Goal: Task Accomplishment & Management: Use online tool/utility

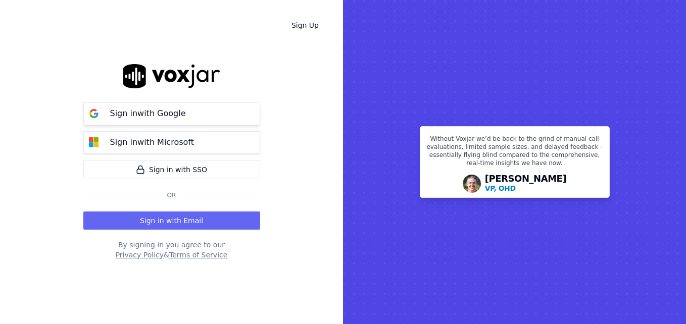
click at [194, 115] on button "Sign in with Google" at bounding box center [171, 113] width 177 height 23
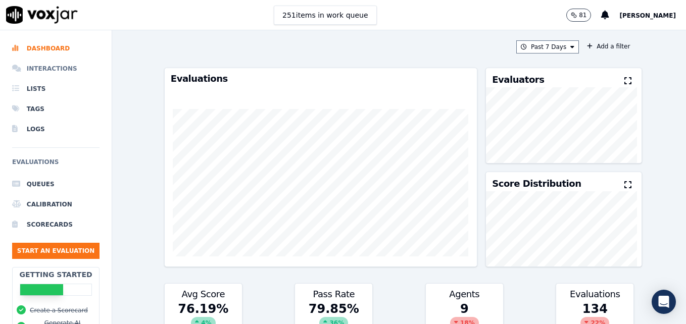
click at [55, 67] on li "Interactions" at bounding box center [55, 69] width 87 height 20
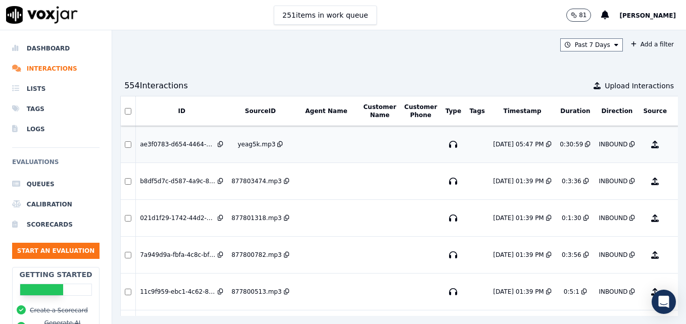
click at [674, 147] on button "No Evaluation Yet" at bounding box center [694, 144] width 40 height 28
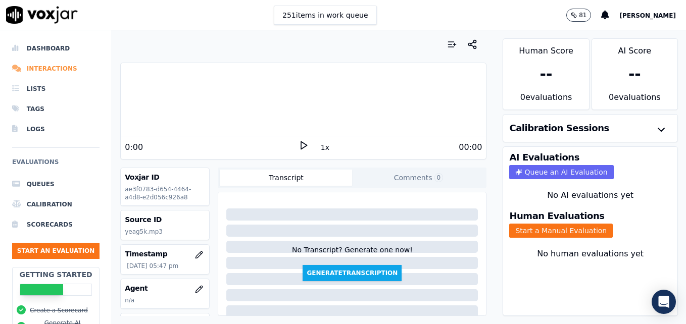
click at [28, 66] on li "Interactions" at bounding box center [55, 69] width 87 height 20
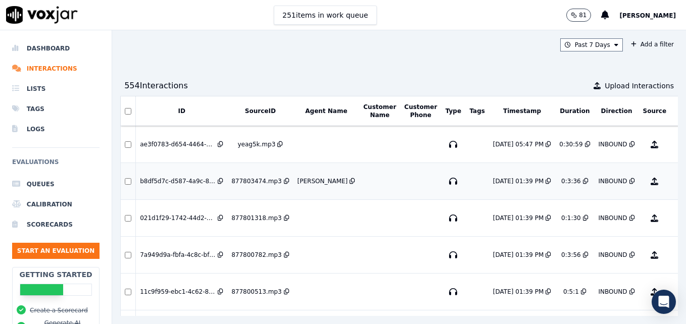
click at [674, 182] on button "No Evaluation Yet" at bounding box center [694, 181] width 40 height 28
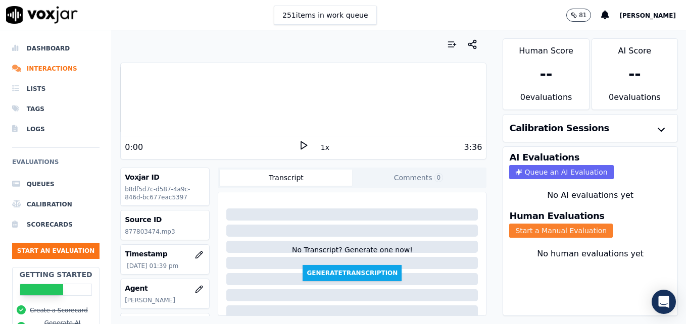
click at [531, 229] on button "Start a Manual Evaluation" at bounding box center [560, 231] width 103 height 14
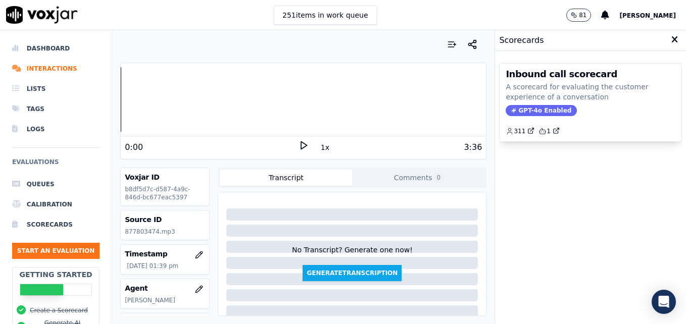
drag, startPoint x: 544, startPoint y: 109, endPoint x: 544, endPoint y: 127, distance: 17.7
click at [544, 109] on span "GPT-4o Enabled" at bounding box center [540, 110] width 71 height 11
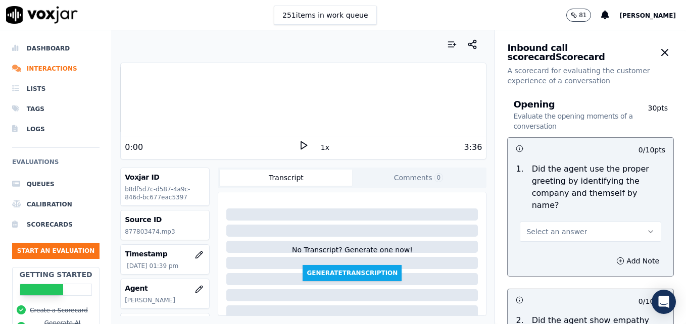
click at [299, 143] on icon at bounding box center [303, 145] width 10 height 10
click at [646, 228] on icon "button" at bounding box center [650, 232] width 8 height 8
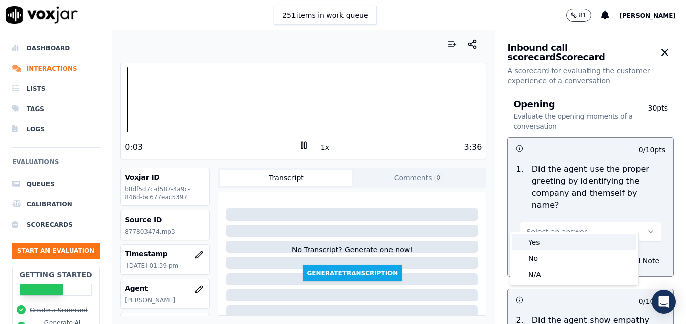
click at [558, 245] on div "Yes" at bounding box center [574, 242] width 124 height 16
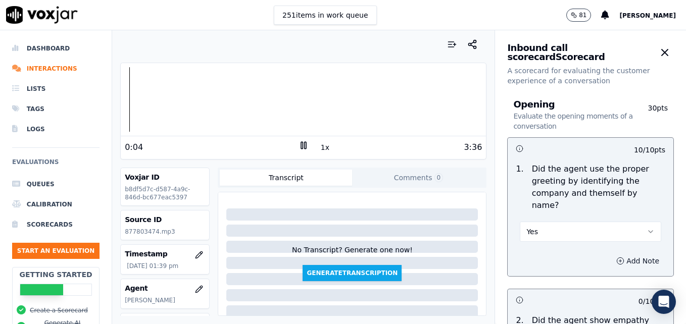
click at [616, 257] on icon "button" at bounding box center [620, 261] width 8 height 8
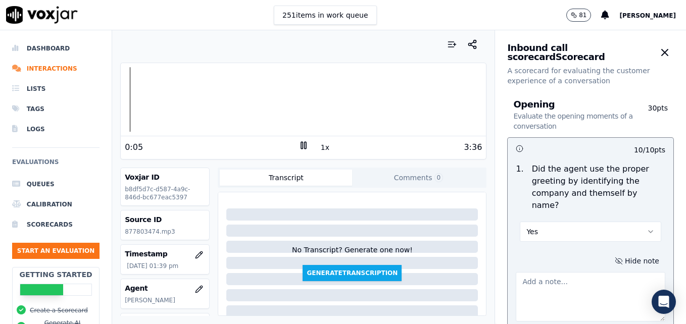
click at [575, 280] on textarea at bounding box center [589, 296] width 149 height 49
type textarea "Agent is still not"
click at [31, 69] on li "Interactions" at bounding box center [55, 69] width 87 height 20
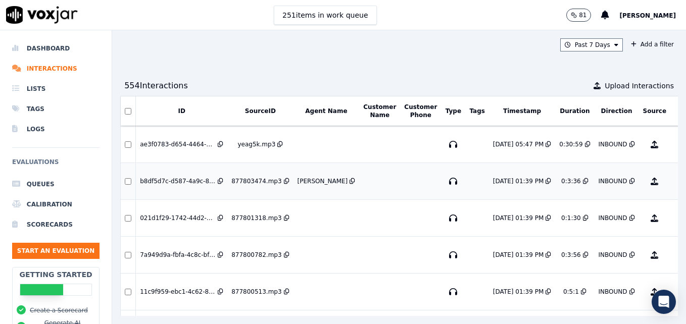
click at [674, 182] on button "No Evaluation Yet" at bounding box center [694, 181] width 40 height 28
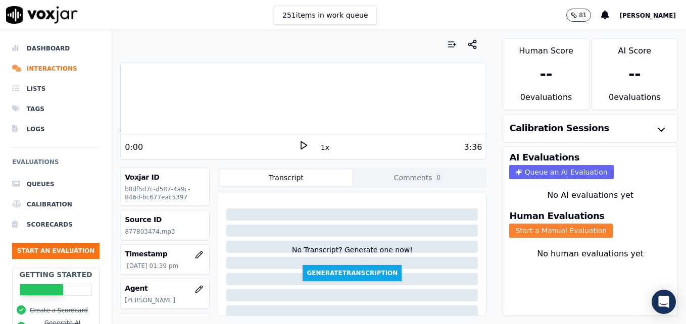
click at [562, 234] on button "Start a Manual Evaluation" at bounding box center [560, 231] width 103 height 14
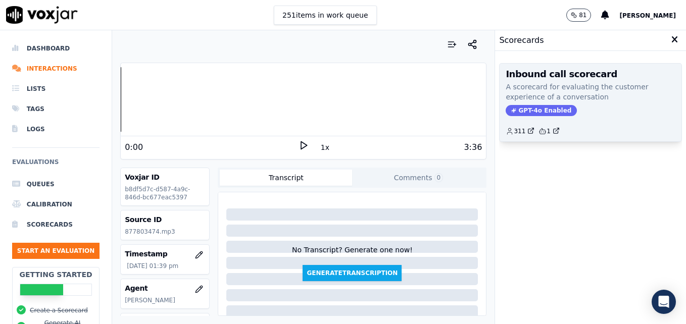
click at [529, 109] on span "GPT-4o Enabled" at bounding box center [540, 110] width 71 height 11
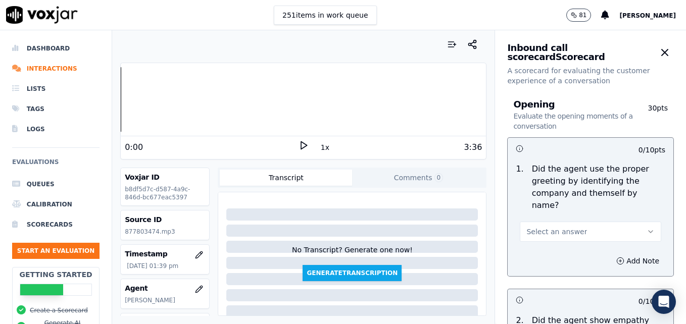
drag, startPoint x: 627, startPoint y: 218, endPoint x: 611, endPoint y: 229, distance: 18.8
click at [646, 228] on icon "button" at bounding box center [650, 232] width 8 height 8
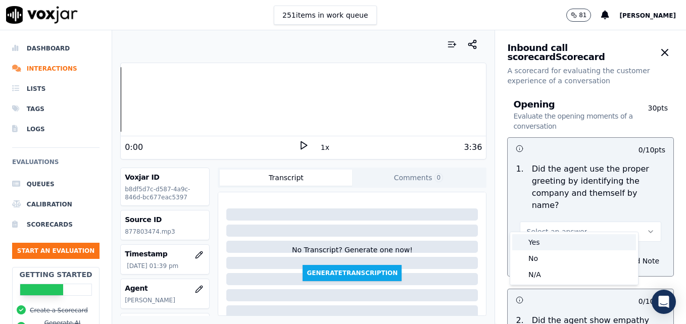
click at [564, 249] on div "Yes" at bounding box center [574, 242] width 124 height 16
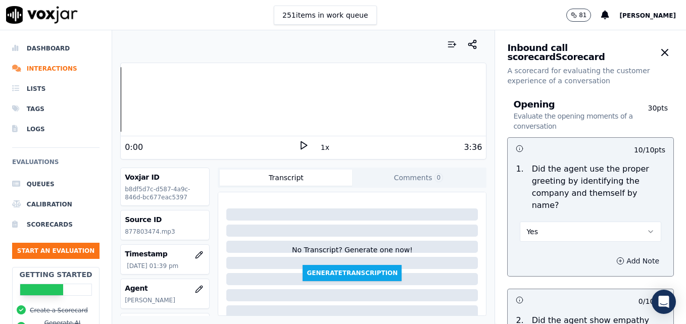
click at [616, 254] on button "Add Note" at bounding box center [637, 261] width 55 height 14
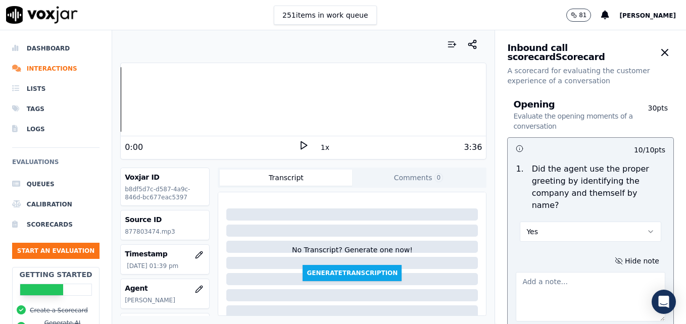
click at [560, 282] on textarea at bounding box center [589, 296] width 149 height 49
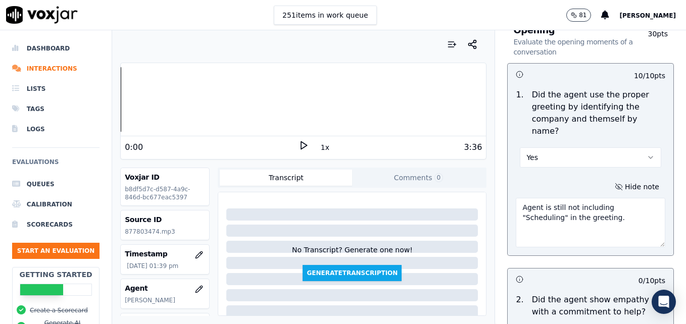
scroll to position [101, 0]
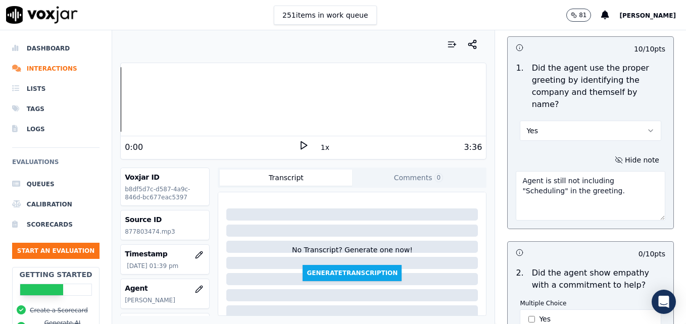
type textarea "Agent is still not including "Scheduling" in the greeting."
click at [298, 144] on icon at bounding box center [303, 145] width 10 height 10
click at [298, 139] on div "0:27 1x 3:36" at bounding box center [303, 147] width 365 height 22
click at [298, 141] on icon at bounding box center [303, 145] width 10 height 10
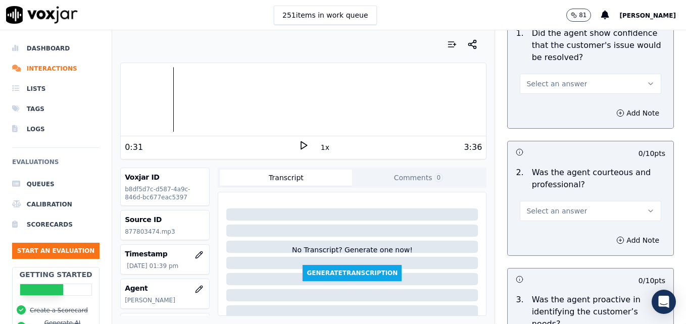
scroll to position [808, 0]
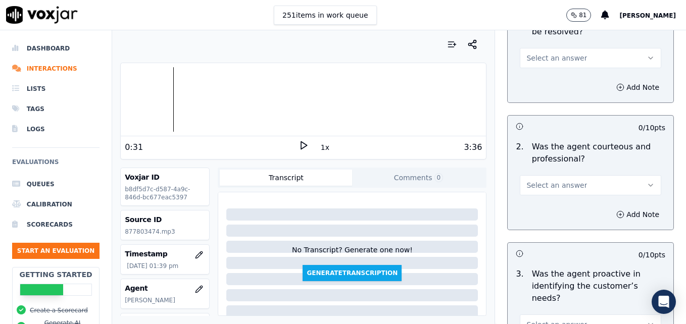
drag, startPoint x: 625, startPoint y: 162, endPoint x: 604, endPoint y: 171, distance: 22.4
click at [646, 181] on icon "button" at bounding box center [650, 185] width 8 height 8
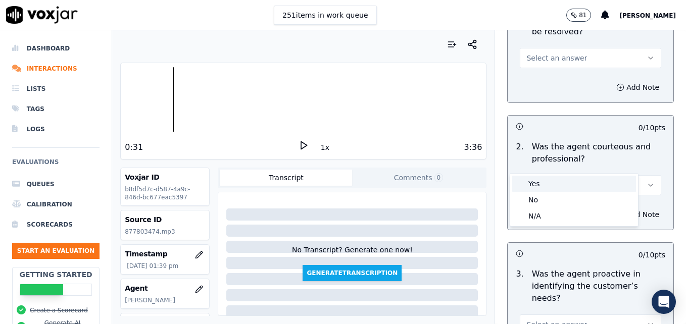
click at [551, 184] on div "Yes" at bounding box center [574, 184] width 124 height 16
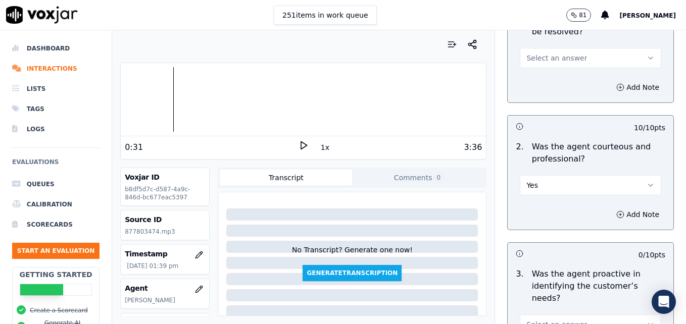
click at [610, 207] on button "Add Note" at bounding box center [637, 214] width 55 height 14
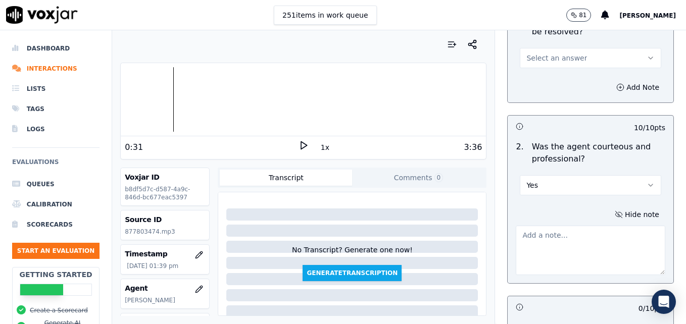
click at [585, 226] on textarea at bounding box center [589, 250] width 149 height 49
paste textarea "There is no pleasantry or engagement with the customer at the onset of the call…"
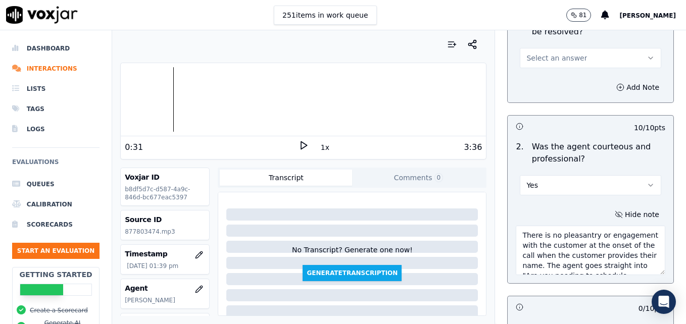
scroll to position [36, 0]
type textarea "There is no pleasantry or engagement with the customer at the onset of the call…"
click at [298, 145] on icon at bounding box center [303, 145] width 10 height 10
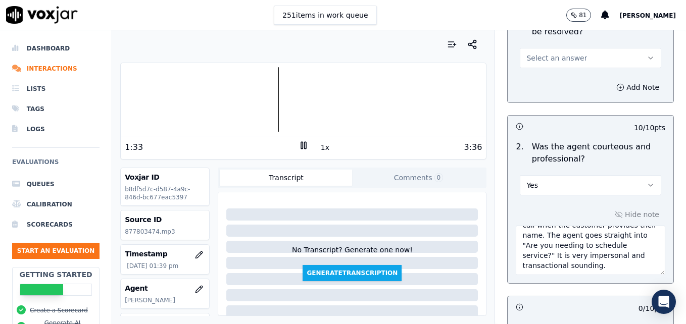
click at [227, 97] on div at bounding box center [303, 99] width 365 height 65
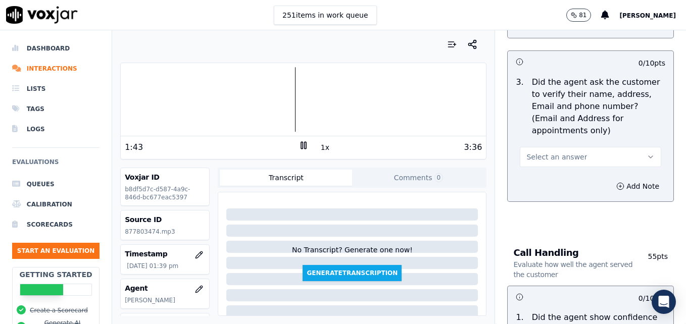
scroll to position [505, 0]
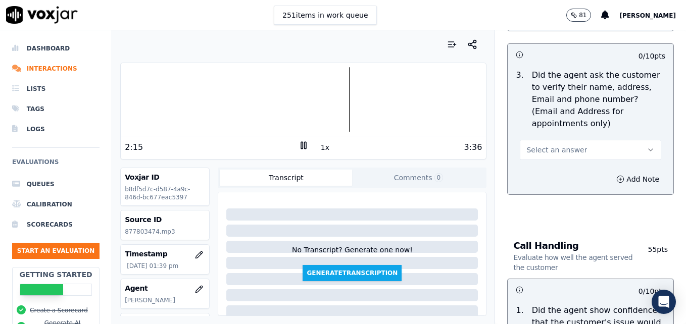
click at [298, 146] on icon at bounding box center [303, 145] width 10 height 10
click at [296, 97] on div at bounding box center [303, 99] width 365 height 65
click at [301, 143] on polygon at bounding box center [304, 146] width 6 height 8
click at [298, 145] on icon at bounding box center [303, 145] width 10 height 10
click at [301, 145] on polygon at bounding box center [304, 146] width 6 height 8
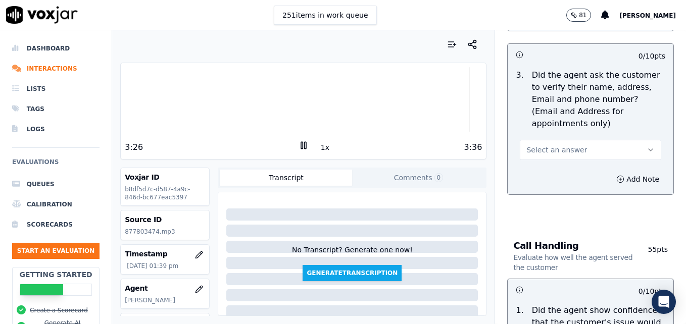
click at [448, 101] on div at bounding box center [303, 99] width 365 height 65
click at [301, 142] on rect at bounding box center [302, 145] width 2 height 7
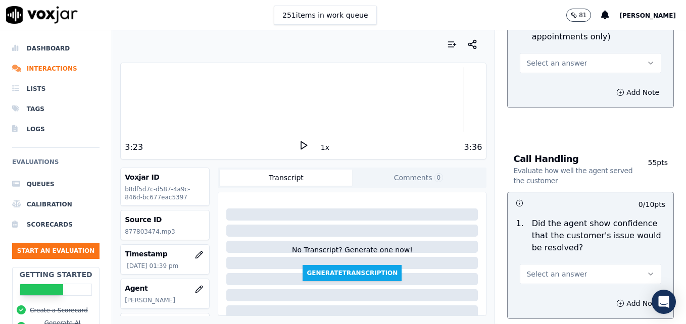
scroll to position [606, 0]
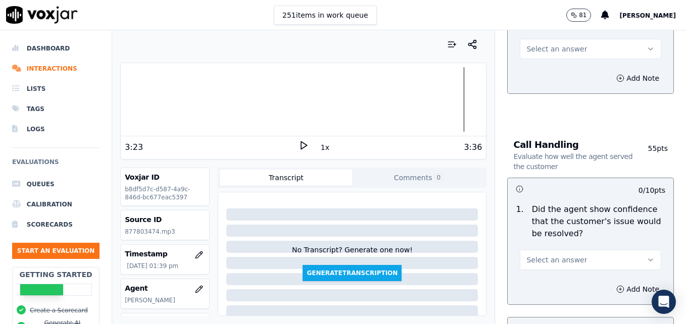
drag, startPoint x: 630, startPoint y: 232, endPoint x: 604, endPoint y: 245, distance: 28.7
click at [646, 256] on icon "button" at bounding box center [650, 260] width 8 height 8
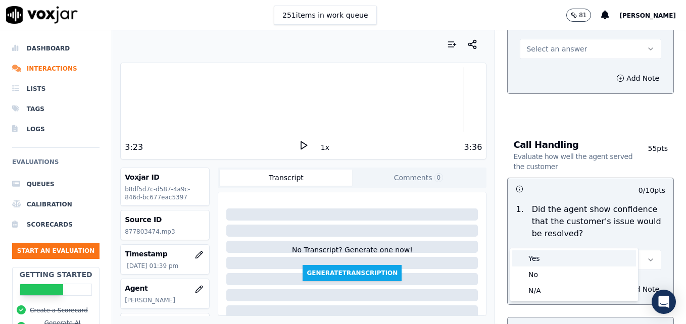
click at [566, 256] on div "Yes" at bounding box center [574, 258] width 124 height 16
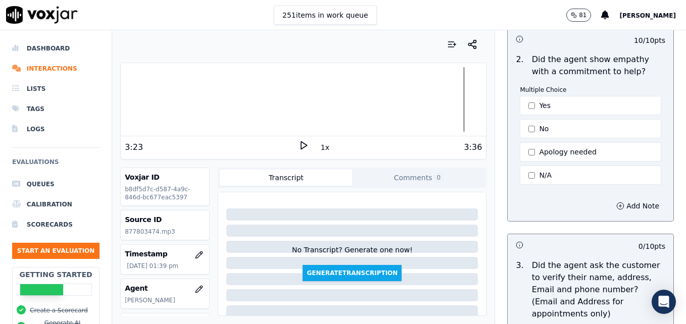
scroll to position [303, 0]
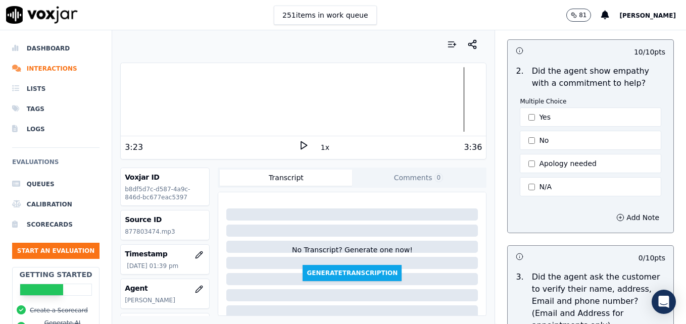
click at [410, 95] on div at bounding box center [303, 99] width 365 height 65
click at [302, 144] on icon at bounding box center [303, 145] width 10 height 10
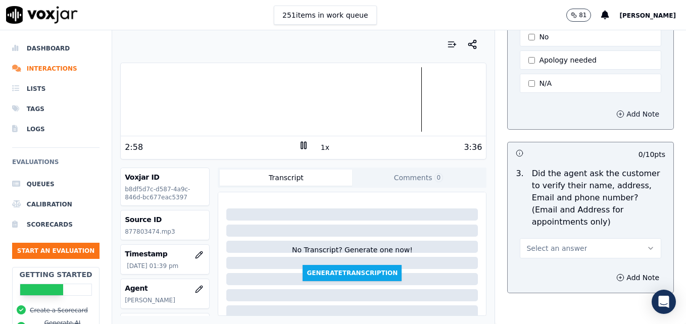
scroll to position [454, 0]
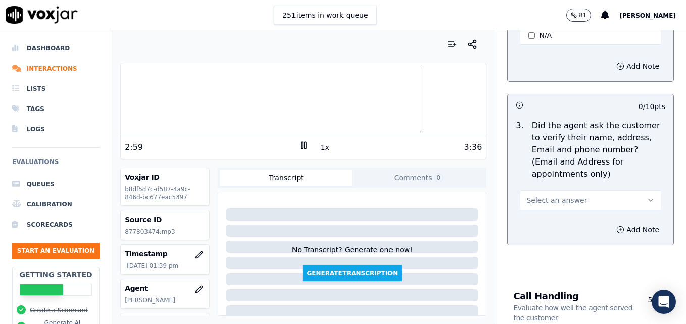
click at [646, 196] on icon "button" at bounding box center [650, 200] width 8 height 8
click at [558, 212] on div "No" at bounding box center [574, 215] width 124 height 16
click at [611, 223] on button "Add Note" at bounding box center [637, 230] width 55 height 14
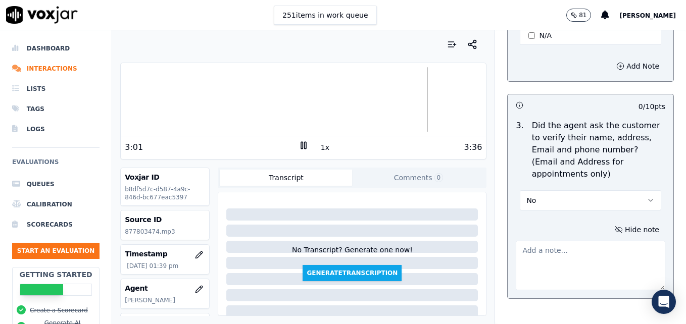
click at [593, 241] on textarea at bounding box center [589, 265] width 149 height 49
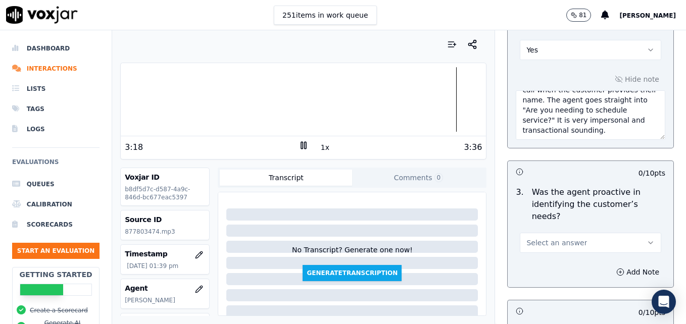
scroll to position [1010, 0]
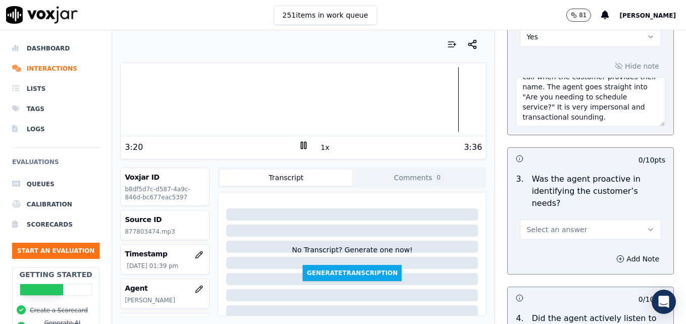
type textarea "Vehicle type/service not reconfirmed."
click at [646, 226] on icon "button" at bounding box center [650, 230] width 8 height 8
click at [581, 218] on div "Yes" at bounding box center [574, 216] width 124 height 16
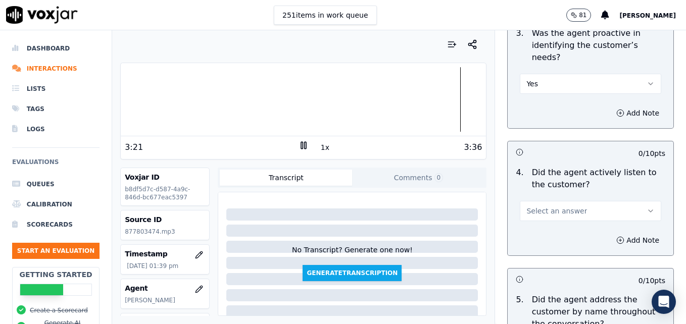
scroll to position [1161, 0]
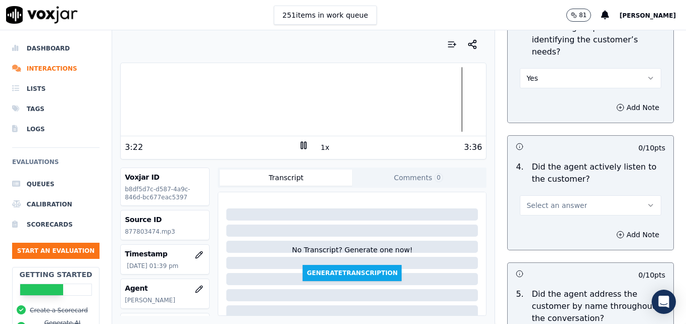
click at [646, 201] on icon "button" at bounding box center [650, 205] width 8 height 8
click at [574, 192] on div "Yes" at bounding box center [574, 192] width 124 height 16
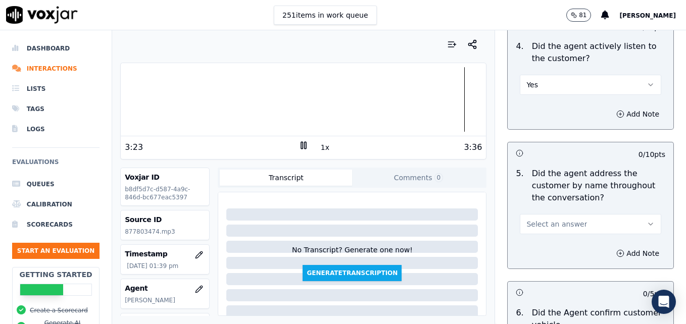
scroll to position [1313, 0]
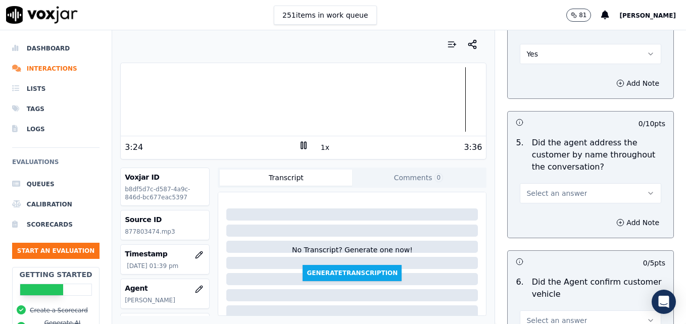
click at [619, 183] on button "Select an answer" at bounding box center [589, 193] width 141 height 20
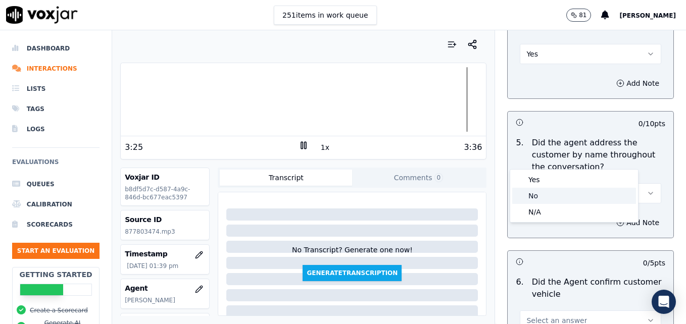
click at [562, 195] on div "No" at bounding box center [574, 196] width 124 height 16
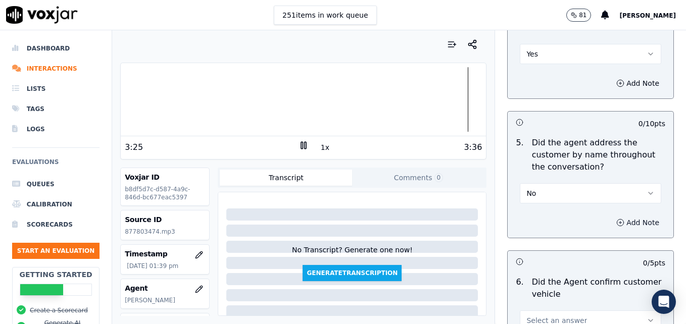
click at [616, 219] on icon "button" at bounding box center [620, 223] width 8 height 8
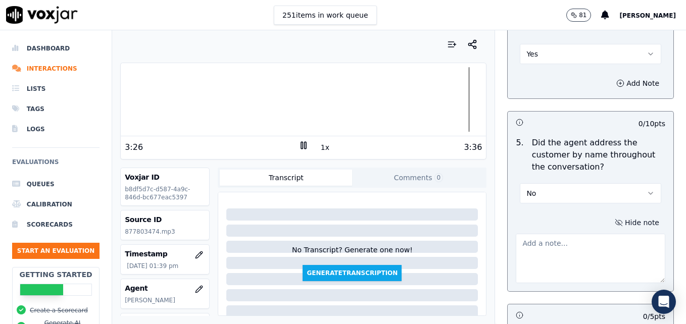
click at [592, 234] on textarea at bounding box center [589, 258] width 149 height 49
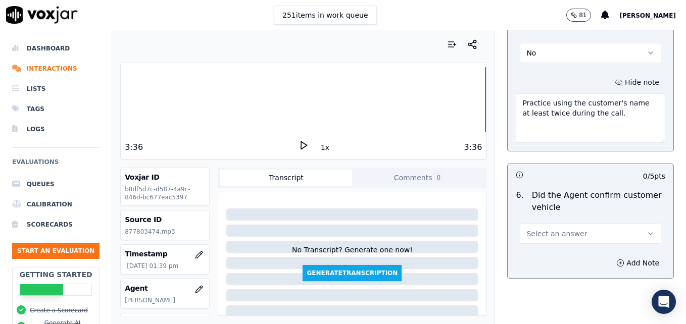
scroll to position [1515, 0]
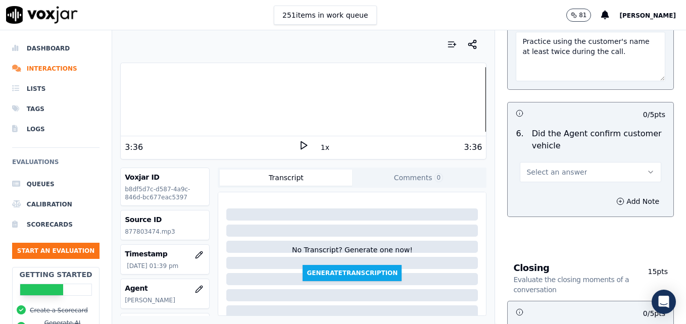
type textarea "Practice using the customer's name at least twice during the call."
click at [646, 168] on icon "button" at bounding box center [650, 172] width 8 height 8
click at [566, 155] on div "Yes" at bounding box center [574, 158] width 124 height 16
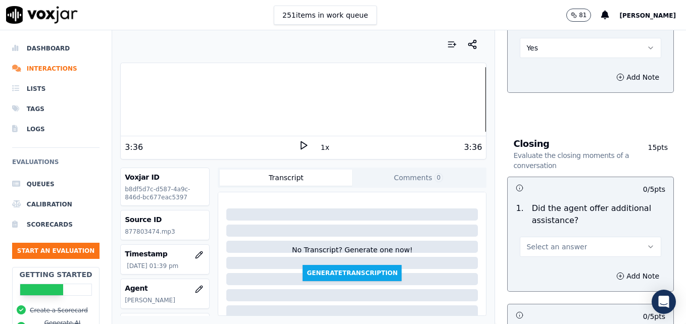
scroll to position [1666, 0]
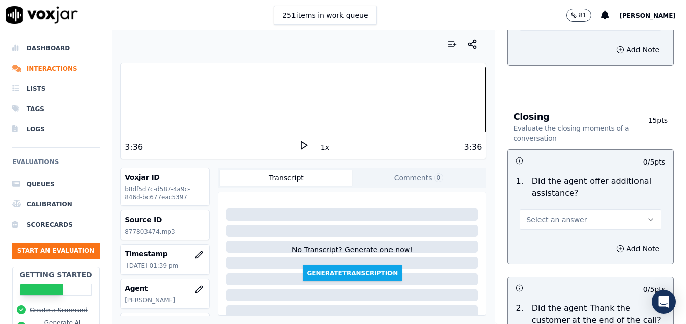
click at [648, 219] on icon "button" at bounding box center [650, 220] width 4 height 2
click at [554, 207] on div "Yes" at bounding box center [574, 206] width 124 height 16
click at [616, 245] on icon "button" at bounding box center [620, 249] width 8 height 8
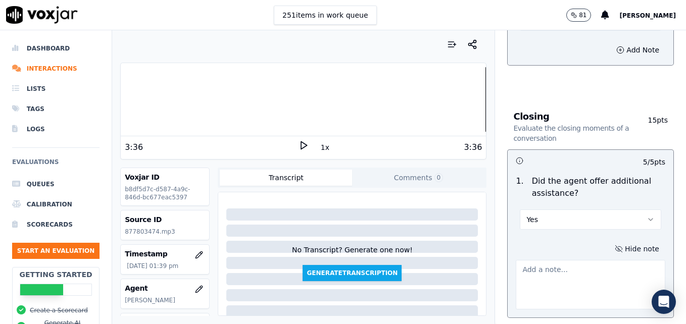
click at [584, 260] on textarea at bounding box center [589, 284] width 149 height 49
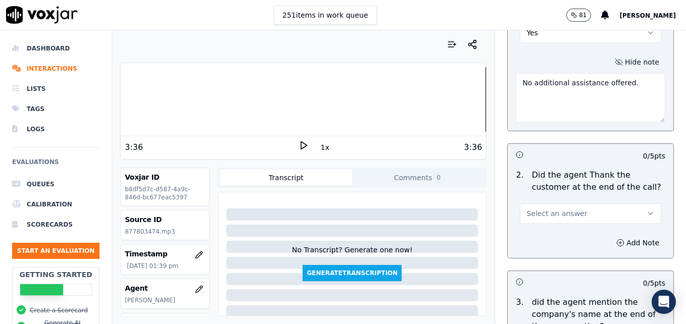
scroll to position [1868, 0]
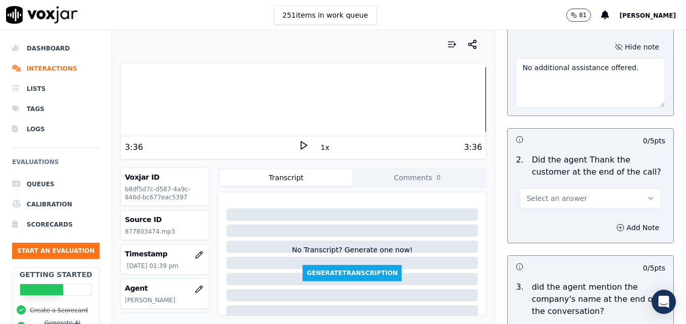
type textarea "No additional assistance offered."
click at [646, 194] on icon "button" at bounding box center [650, 198] width 8 height 8
click at [588, 183] on div "Yes" at bounding box center [574, 185] width 124 height 16
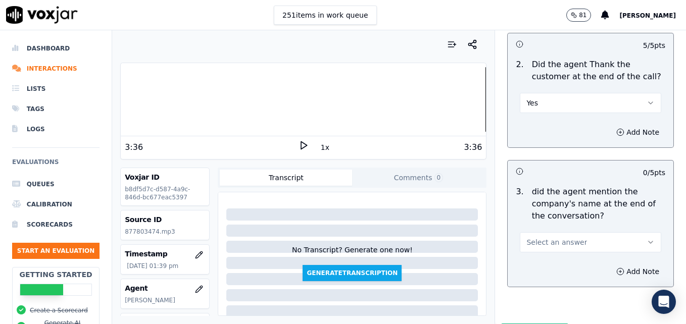
scroll to position [1973, 0]
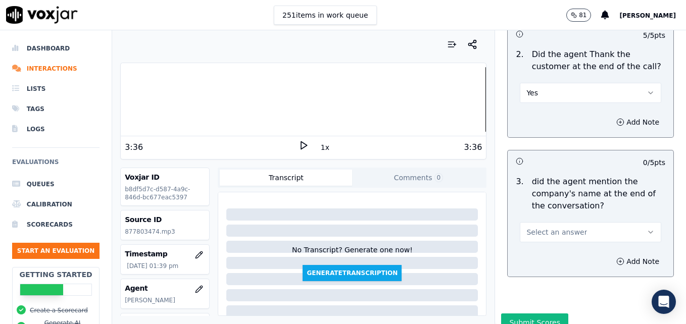
click at [621, 222] on button "Select an answer" at bounding box center [589, 232] width 141 height 20
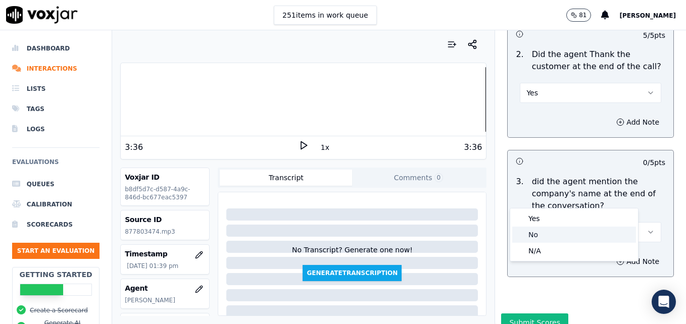
click at [554, 231] on div "No" at bounding box center [574, 235] width 124 height 16
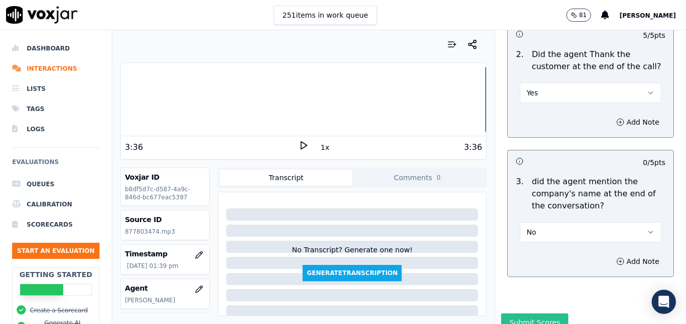
click at [527, 314] on button "Submit Scores" at bounding box center [534, 323] width 67 height 18
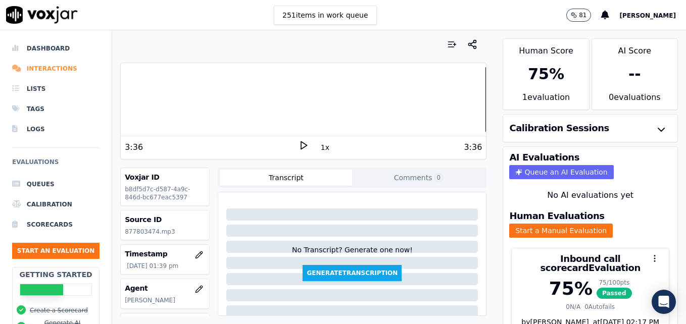
click at [49, 65] on li "Interactions" at bounding box center [55, 69] width 87 height 20
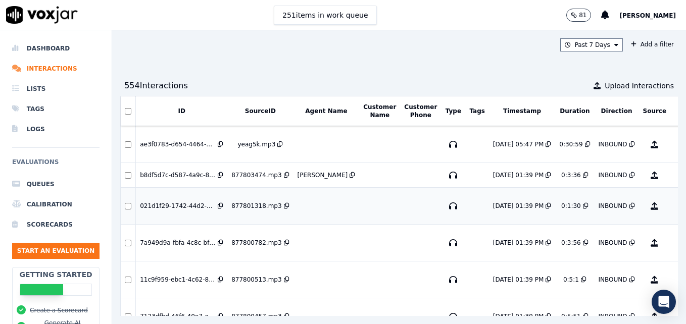
click at [674, 204] on button "No Evaluation Yet" at bounding box center [694, 206] width 40 height 28
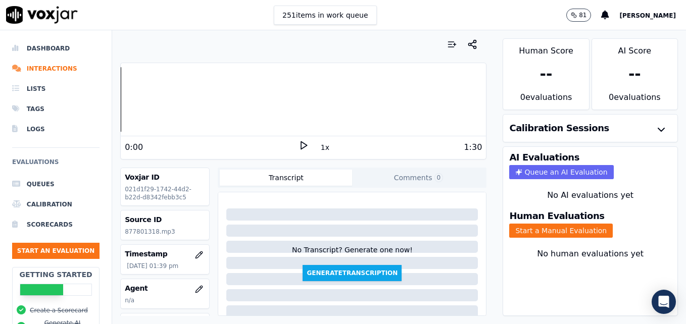
click at [301, 143] on polygon at bounding box center [304, 146] width 6 height 8
click at [195, 289] on icon "button" at bounding box center [199, 289] width 8 height 8
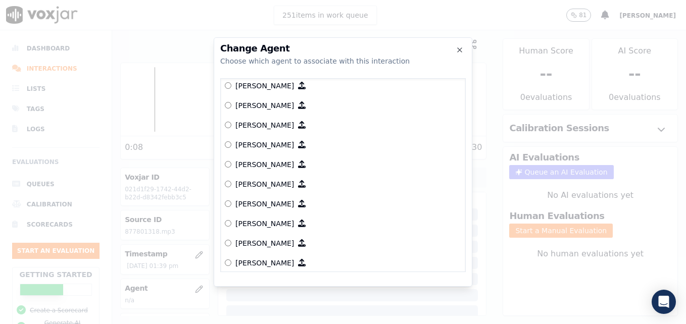
scroll to position [491, 0]
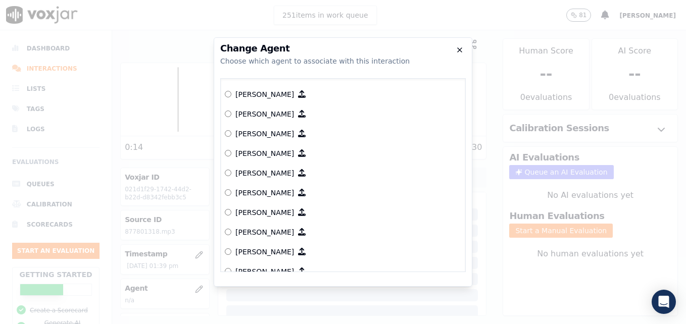
click at [457, 50] on icon "button" at bounding box center [459, 50] width 8 height 8
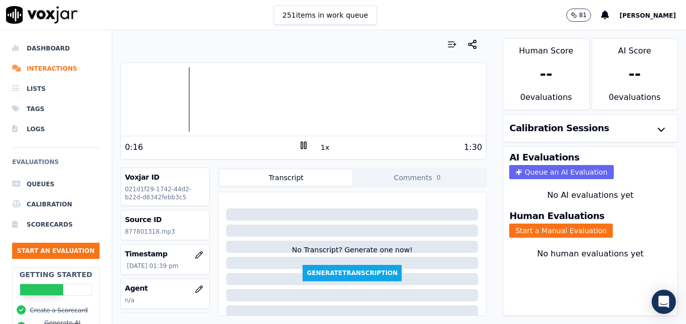
click at [303, 144] on icon at bounding box center [303, 145] width 10 height 10
click at [41, 67] on li "Interactions" at bounding box center [55, 69] width 87 height 20
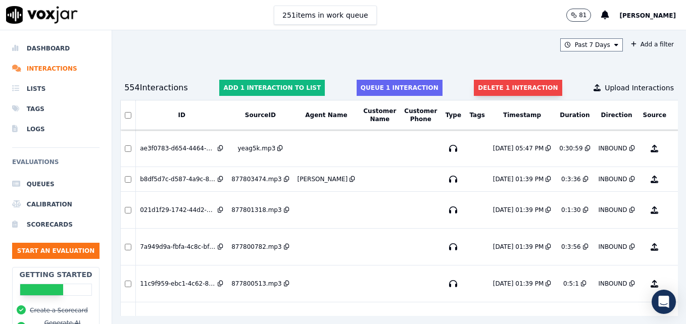
click at [510, 83] on button "Delete 1 interaction" at bounding box center [518, 88] width 88 height 16
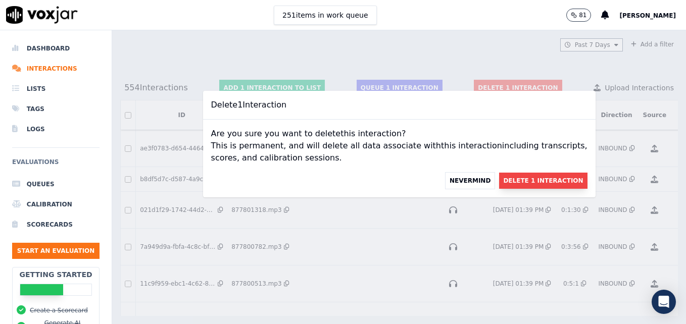
click at [527, 179] on button "Delete 1 Interaction" at bounding box center [543, 181] width 88 height 16
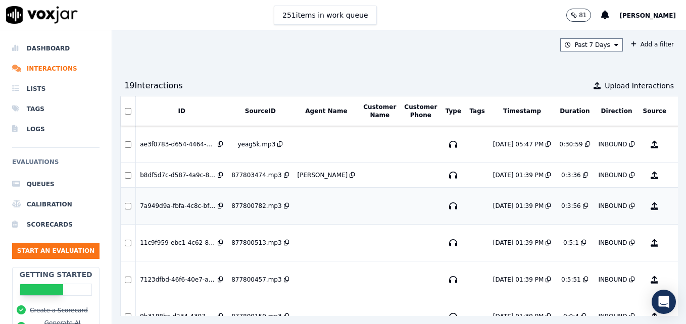
click at [674, 205] on button "No Evaluation Yet" at bounding box center [694, 206] width 40 height 28
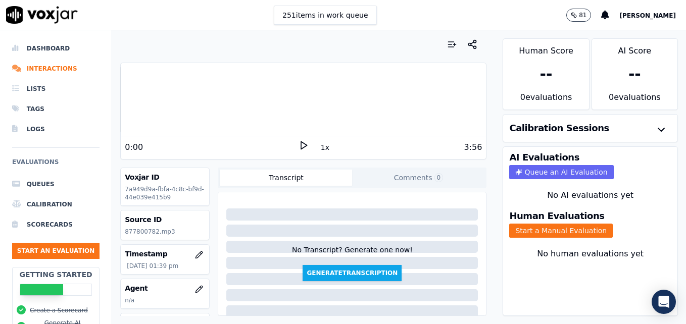
click at [301, 144] on polygon at bounding box center [304, 146] width 6 height 8
click at [301, 142] on rect at bounding box center [302, 145] width 2 height 7
click at [30, 65] on li "Interactions" at bounding box center [55, 69] width 87 height 20
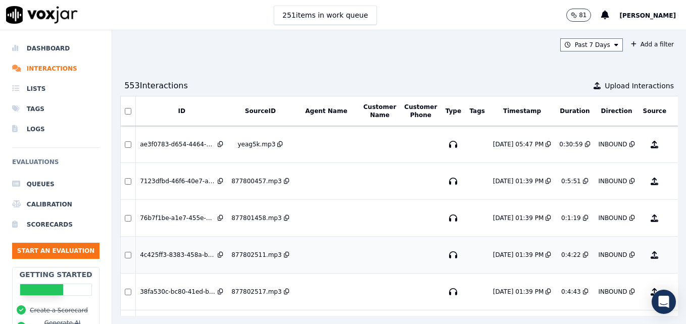
click at [674, 252] on button "No Evaluation Yet" at bounding box center [694, 255] width 40 height 28
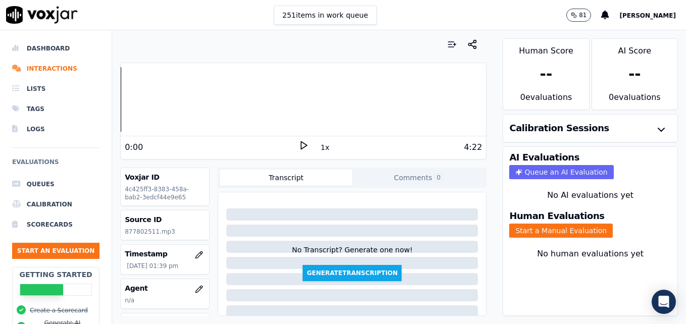
click at [301, 146] on polygon at bounding box center [304, 146] width 6 height 8
click at [298, 142] on icon at bounding box center [303, 145] width 10 height 10
click at [31, 67] on li "Interactions" at bounding box center [55, 69] width 87 height 20
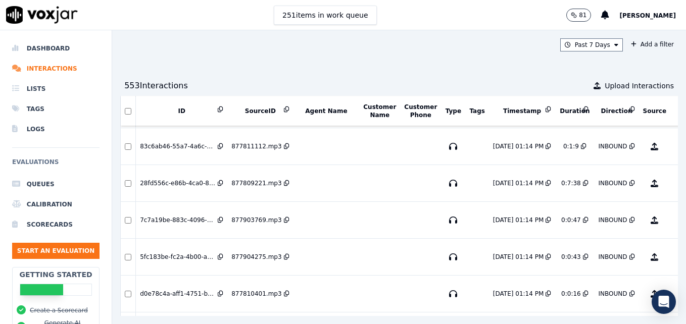
scroll to position [505, 0]
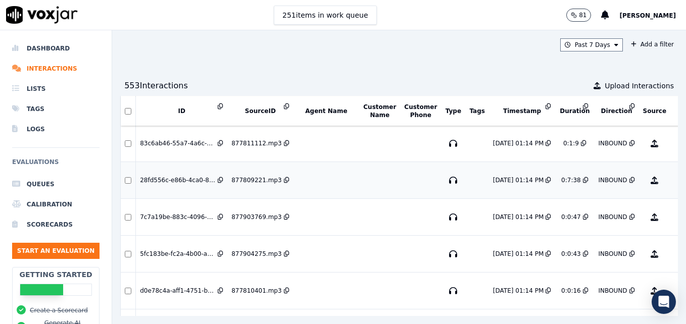
click at [674, 179] on button "No Evaluation Yet" at bounding box center [694, 180] width 40 height 28
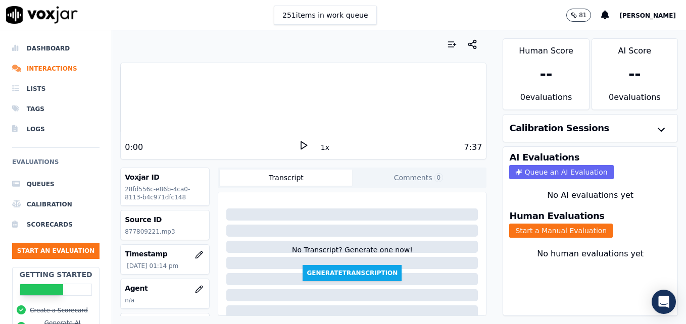
click at [299, 143] on icon at bounding box center [303, 145] width 10 height 10
click at [302, 147] on icon at bounding box center [303, 145] width 10 height 10
click at [38, 68] on li "Interactions" at bounding box center [55, 69] width 87 height 20
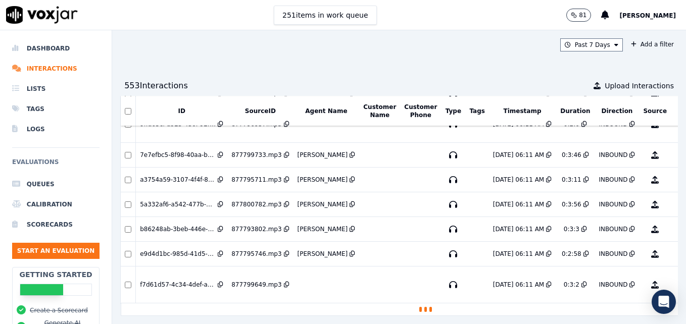
scroll to position [4496, 0]
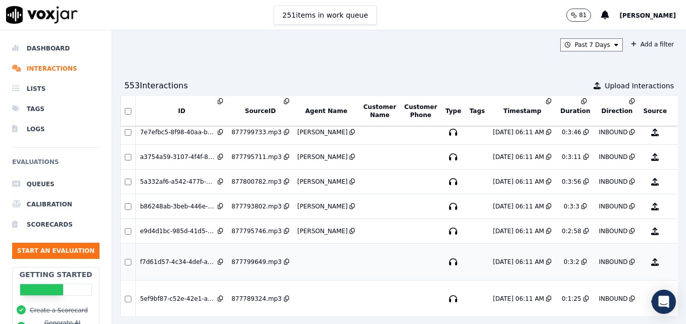
click at [674, 259] on button "No Evaluation Yet" at bounding box center [694, 262] width 40 height 28
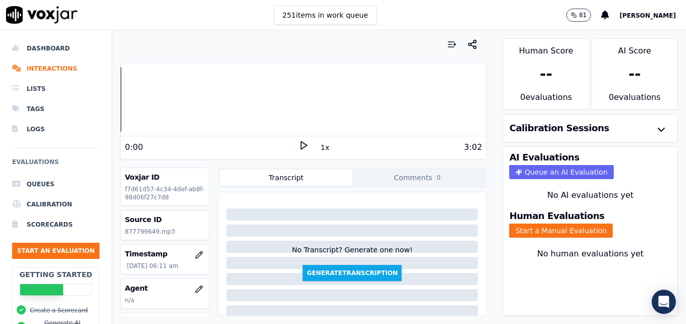
click at [298, 145] on icon at bounding box center [303, 145] width 10 height 10
click at [298, 144] on icon at bounding box center [303, 145] width 10 height 10
click at [200, 288] on icon "button" at bounding box center [201, 288] width 2 height 2
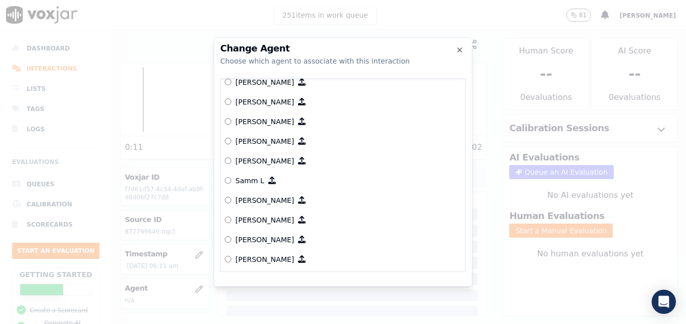
scroll to position [908, 0]
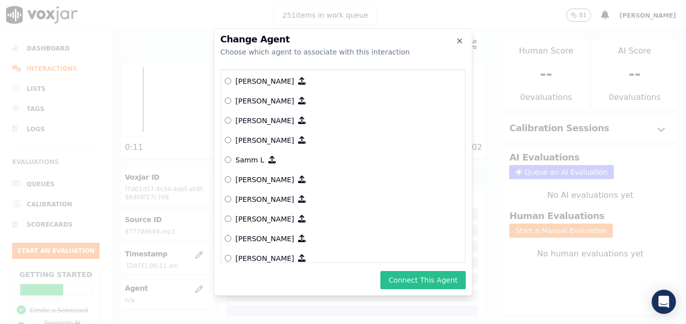
click at [417, 280] on button "Connect This Agent" at bounding box center [422, 280] width 85 height 18
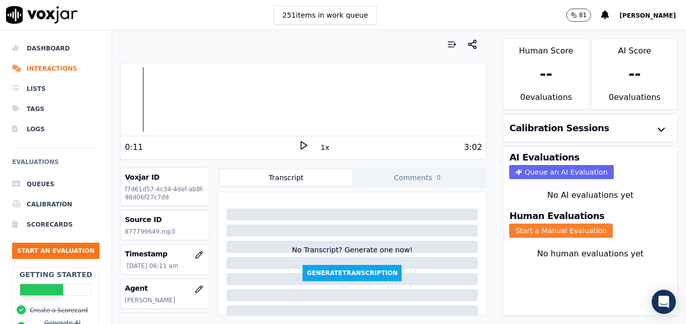
click at [576, 229] on button "Start a Manual Evaluation" at bounding box center [560, 231] width 103 height 14
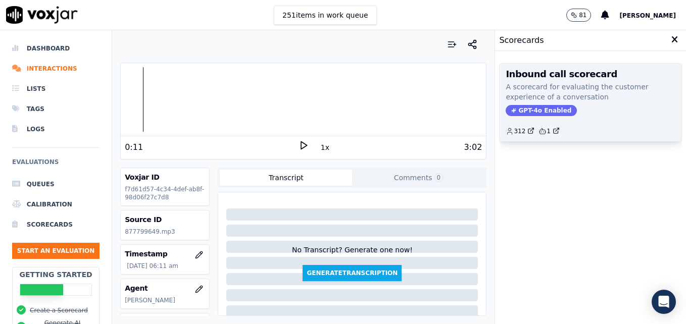
click at [534, 109] on span "GPT-4o Enabled" at bounding box center [540, 110] width 71 height 11
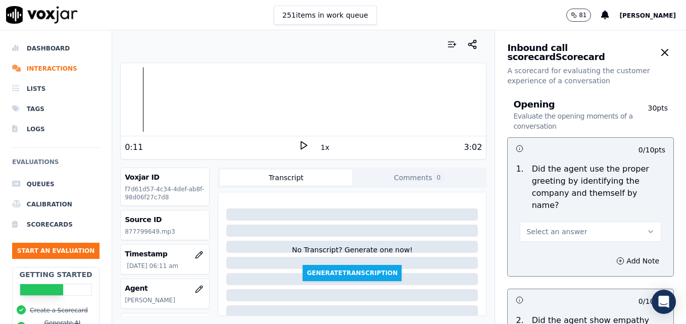
click at [617, 222] on button "Select an answer" at bounding box center [589, 232] width 141 height 20
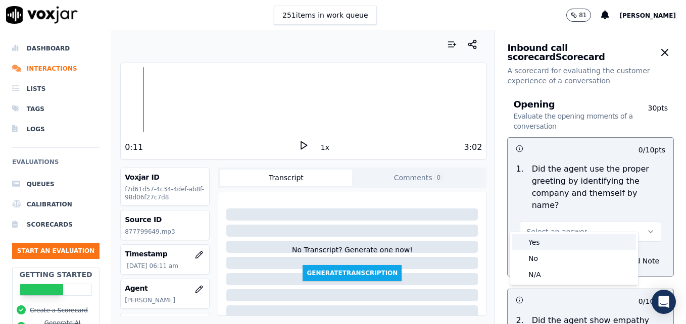
click at [578, 246] on div "Yes" at bounding box center [574, 242] width 124 height 16
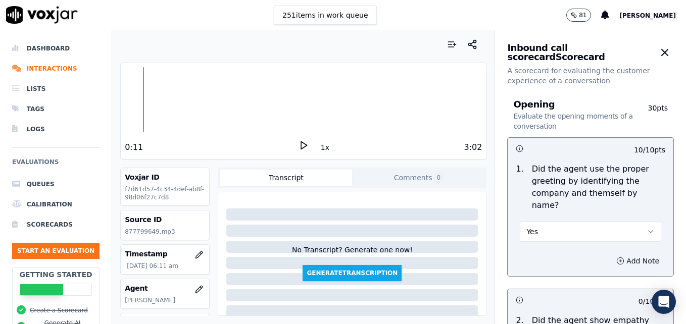
click at [610, 254] on button "Add Note" at bounding box center [637, 261] width 55 height 14
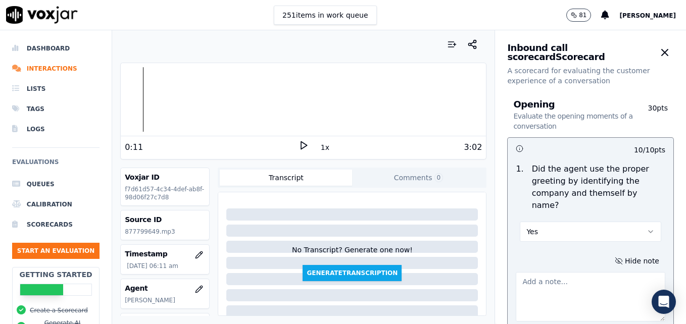
click at [575, 275] on textarea at bounding box center [589, 296] width 149 height 49
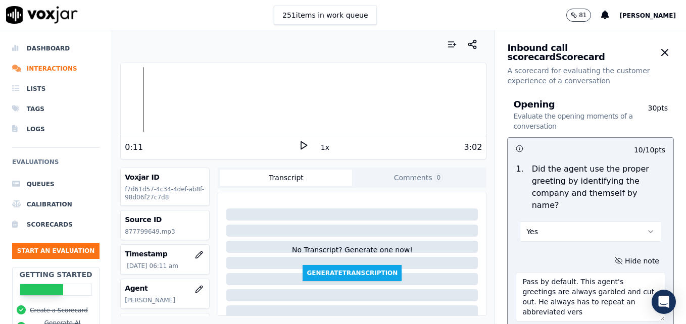
scroll to position [3, 0]
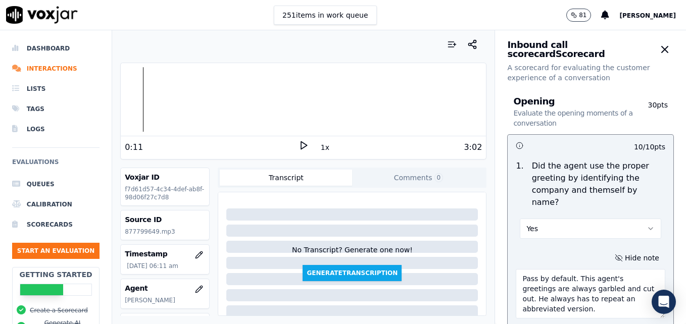
type textarea "Pass by default. This agent's greetings are always garbled and cut out. He alwa…"
click at [299, 141] on icon at bounding box center [303, 145] width 10 height 10
click at [298, 142] on icon at bounding box center [303, 145] width 10 height 10
click at [38, 68] on li "Interactions" at bounding box center [55, 69] width 87 height 20
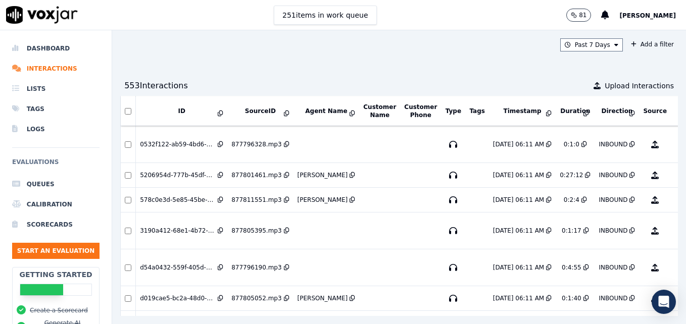
scroll to position [4294, 0]
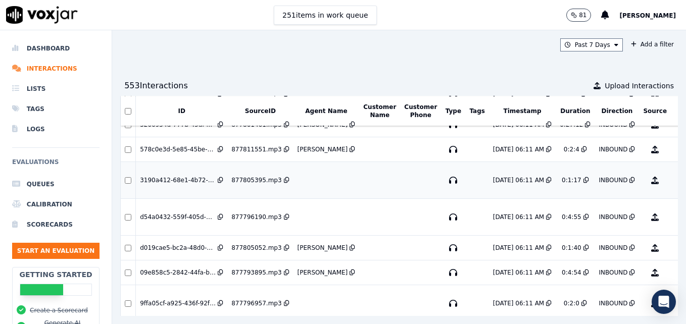
click at [674, 181] on button "No Evaluation Yet" at bounding box center [694, 180] width 40 height 28
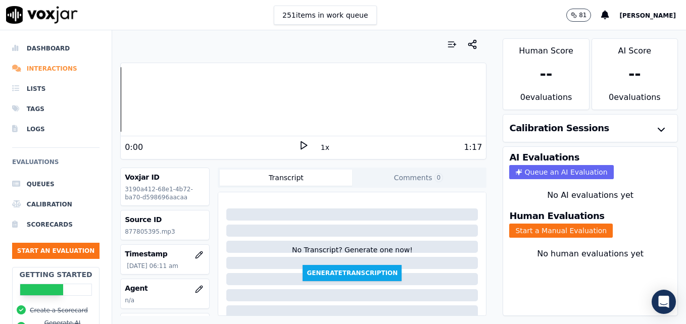
click at [49, 68] on li "Interactions" at bounding box center [55, 69] width 87 height 20
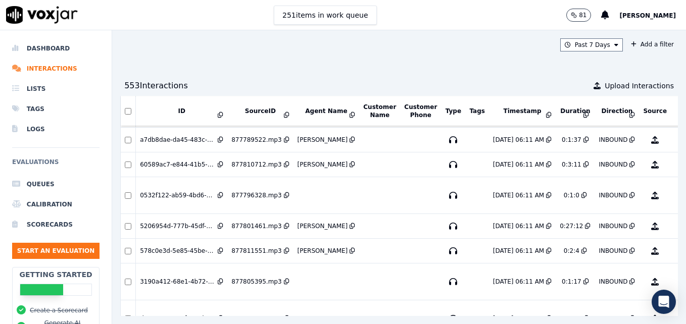
scroll to position [4193, 0]
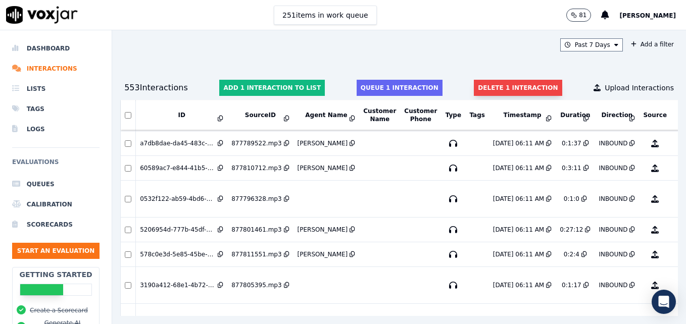
click at [502, 82] on button "Delete 1 interaction" at bounding box center [518, 88] width 88 height 16
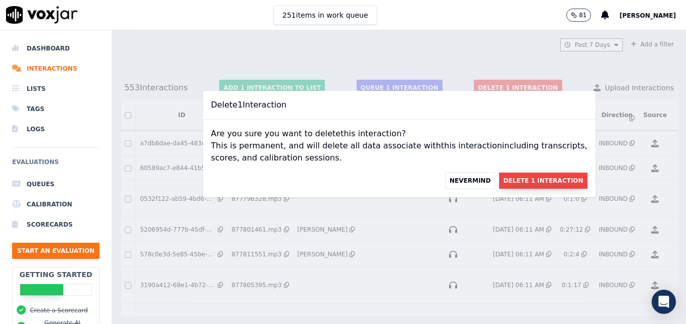
click at [517, 176] on button "Delete 1 Interaction" at bounding box center [543, 181] width 88 height 16
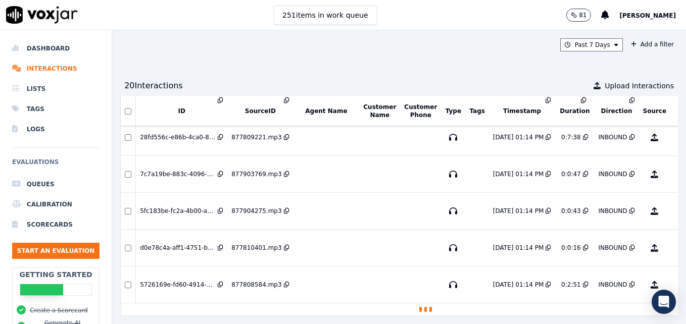
scroll to position [1295, 0]
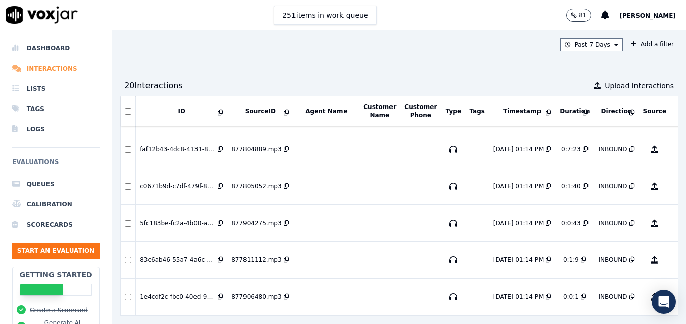
click at [44, 65] on li "Interactions" at bounding box center [55, 69] width 87 height 20
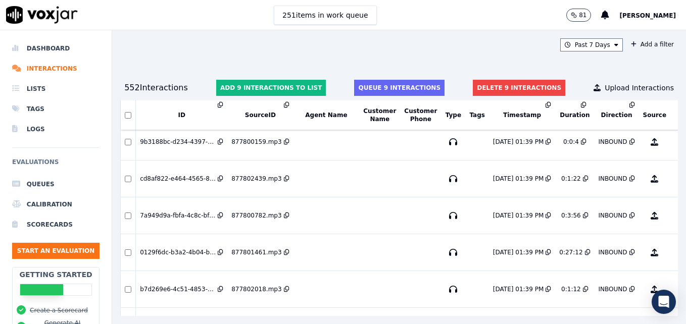
scroll to position [303, 0]
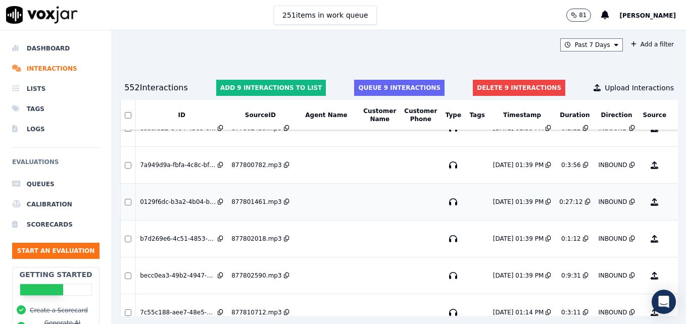
click at [129, 173] on td at bounding box center [128, 165] width 15 height 37
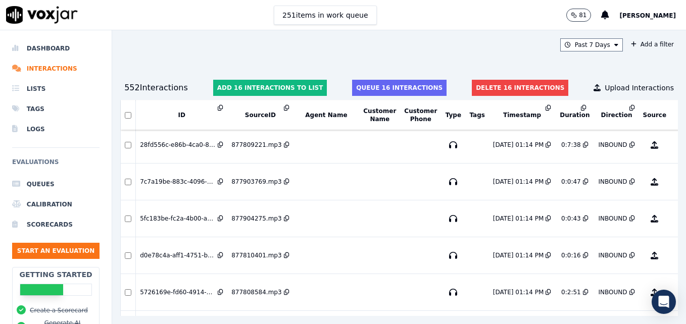
scroll to position [555, 0]
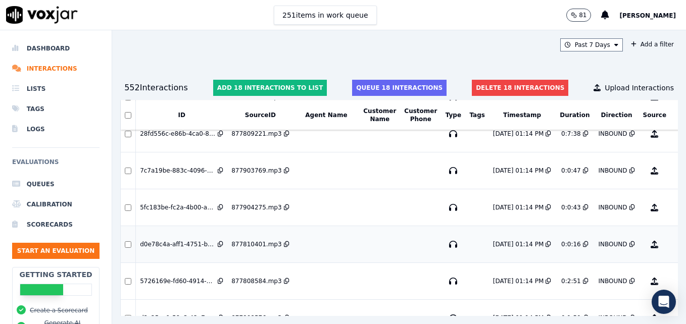
click at [127, 252] on td at bounding box center [128, 244] width 15 height 37
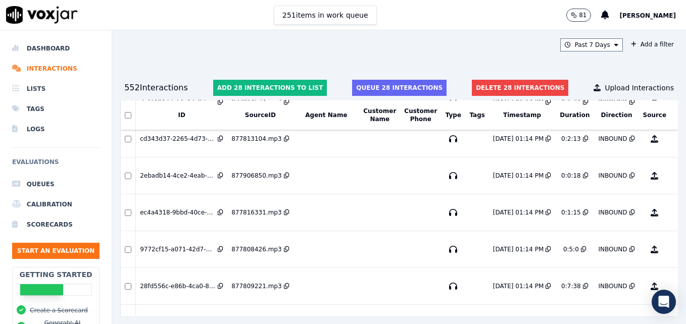
scroll to position [1010, 0]
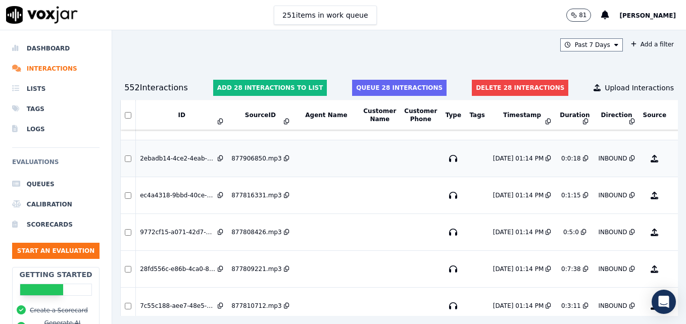
click at [130, 154] on td at bounding box center [128, 158] width 15 height 37
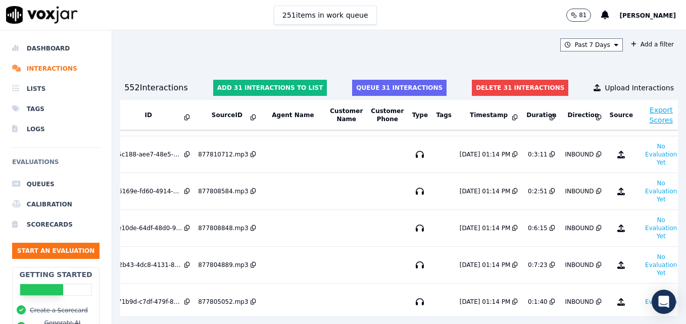
scroll to position [1161, 0]
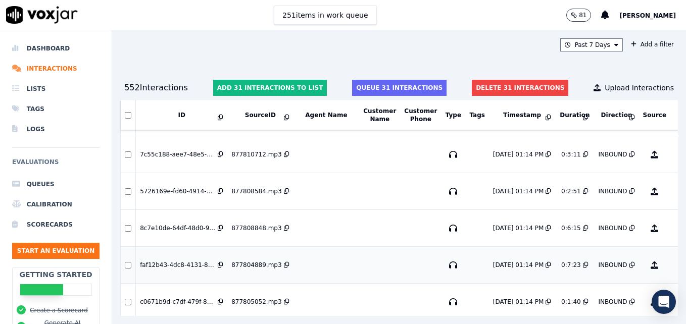
click at [128, 234] on td at bounding box center [128, 228] width 15 height 37
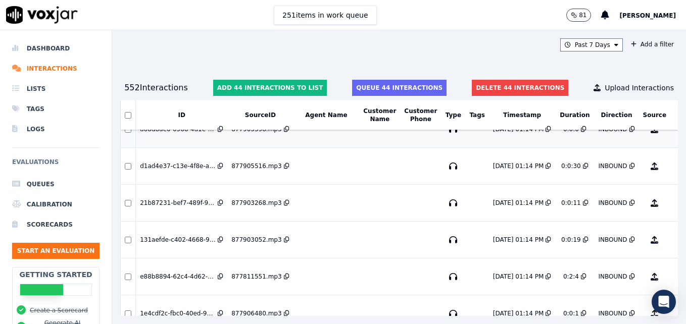
scroll to position [2019, 0]
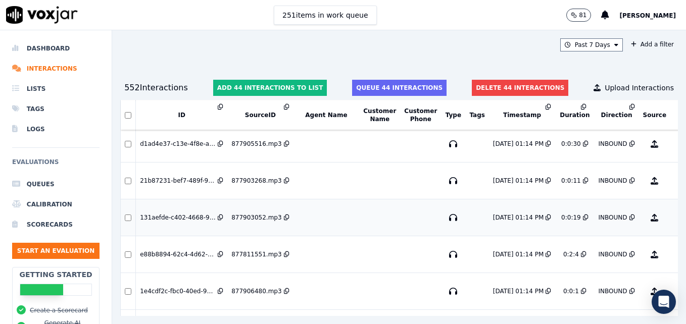
click at [130, 217] on div at bounding box center [128, 218] width 14 height 7
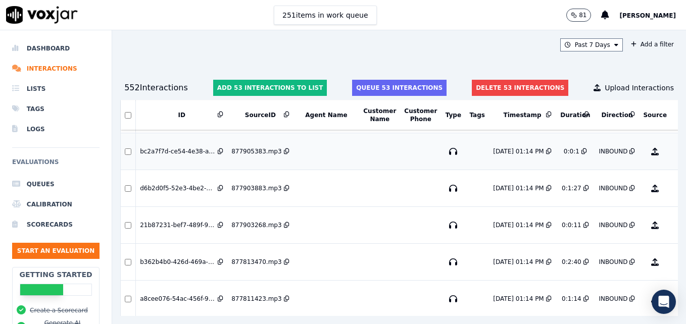
scroll to position [3038, 0]
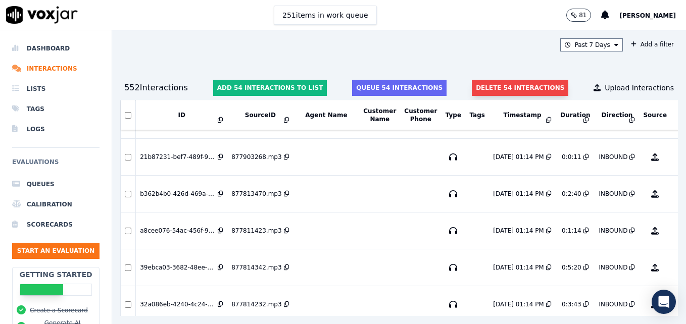
click at [492, 87] on button "Delete 54 interactions" at bounding box center [520, 88] width 96 height 16
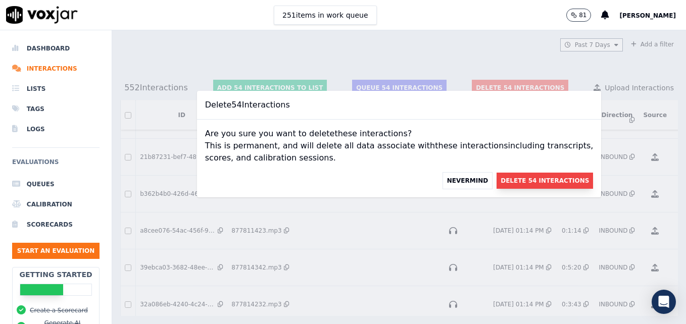
click at [517, 182] on button "Delete 54 Interactions" at bounding box center [544, 181] width 96 height 16
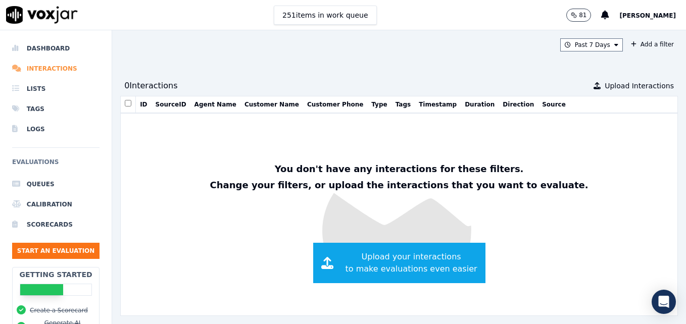
click at [45, 69] on li "Interactions" at bounding box center [55, 69] width 87 height 20
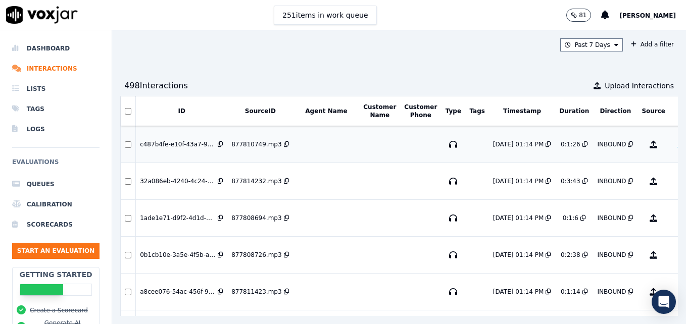
click at [673, 142] on button "No Evaluation Yet" at bounding box center [693, 144] width 40 height 28
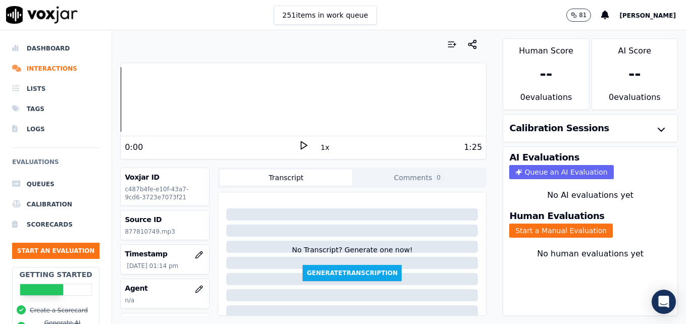
click at [302, 145] on icon at bounding box center [303, 145] width 10 height 10
click at [160, 103] on div at bounding box center [303, 99] width 365 height 65
click at [121, 100] on div at bounding box center [303, 99] width 365 height 65
click at [195, 287] on icon "button" at bounding box center [199, 289] width 8 height 8
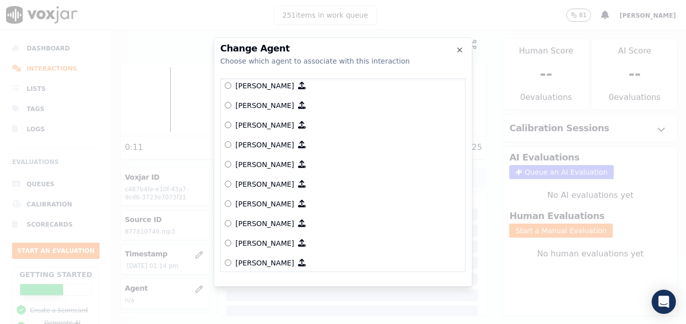
scroll to position [491, 0]
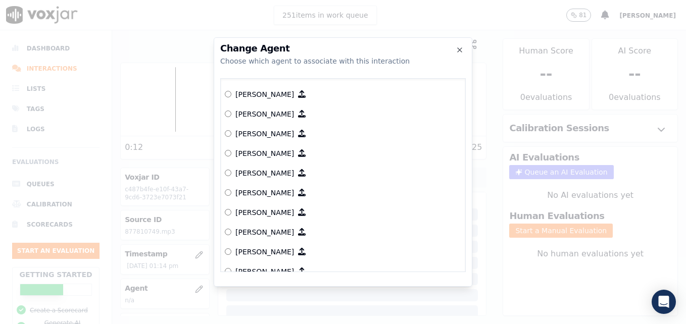
click at [229, 227] on label "[PERSON_NAME]" at bounding box center [343, 232] width 236 height 20
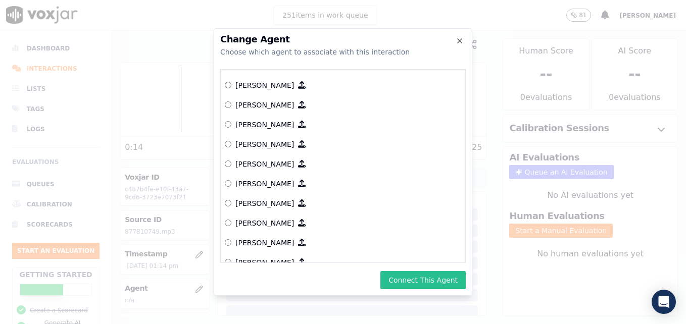
click at [417, 281] on button "Connect This Agent" at bounding box center [422, 280] width 85 height 18
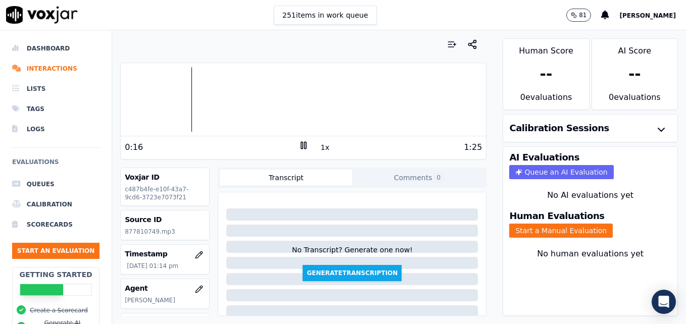
click at [300, 145] on icon at bounding box center [303, 145] width 10 height 10
click at [540, 228] on button "Start a Manual Evaluation" at bounding box center [560, 231] width 103 height 14
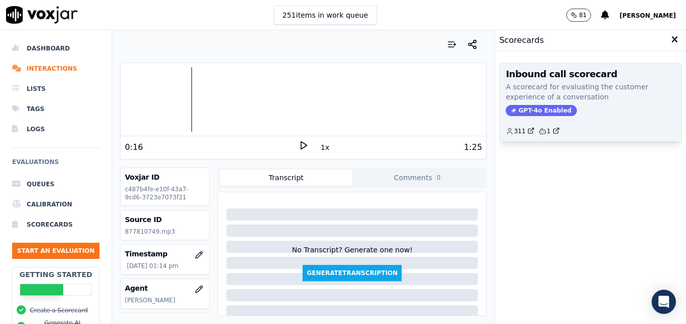
click at [512, 109] on span "GPT-4o Enabled" at bounding box center [540, 110] width 71 height 11
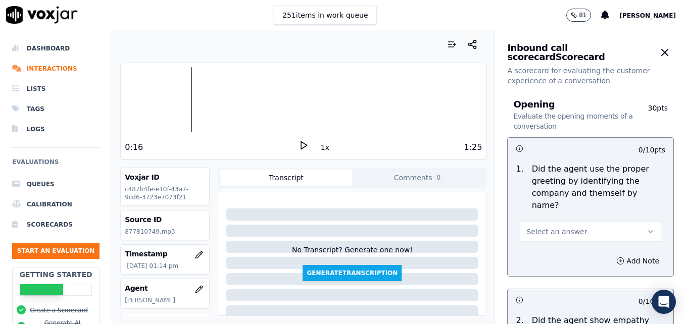
click at [646, 228] on icon "button" at bounding box center [650, 232] width 8 height 8
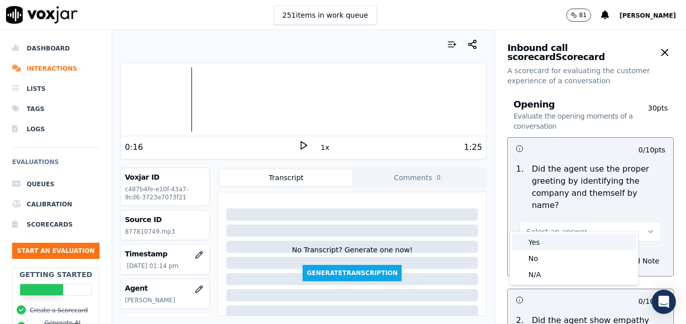
click at [550, 240] on div "Yes" at bounding box center [574, 242] width 124 height 16
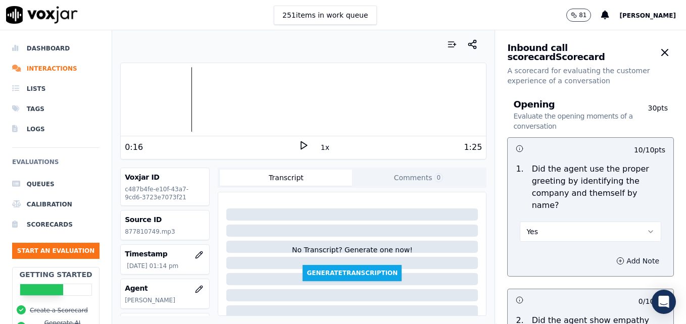
click at [616, 257] on icon "button" at bounding box center [620, 261] width 8 height 8
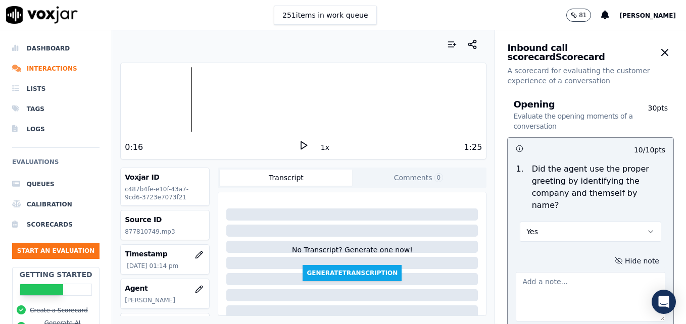
drag, startPoint x: 593, startPoint y: 277, endPoint x: 588, endPoint y: 278, distance: 5.1
click at [593, 277] on textarea at bounding box center [589, 296] width 149 height 49
type textarea "a"
type textarea "Agent is still not including "Scheduling" in the greeting."
click at [301, 145] on polygon at bounding box center [304, 146] width 6 height 8
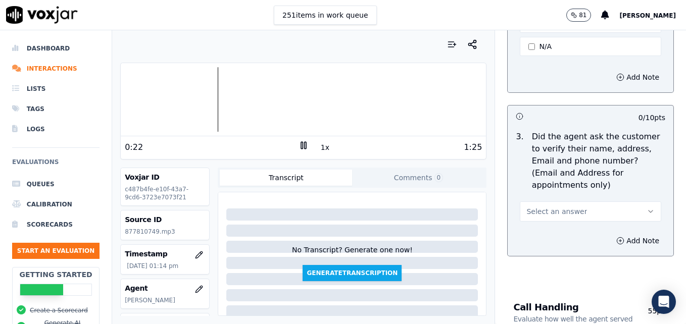
scroll to position [454, 0]
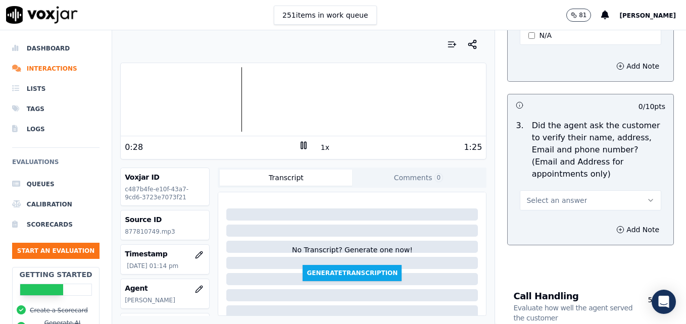
drag, startPoint x: 626, startPoint y: 174, endPoint x: 614, endPoint y: 187, distance: 17.5
click at [646, 196] on icon "button" at bounding box center [650, 200] width 8 height 8
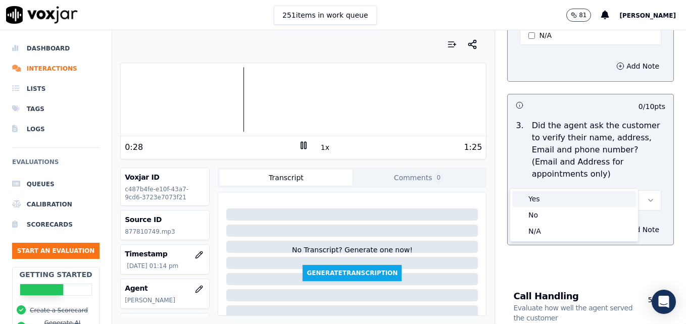
click at [591, 199] on div "Yes" at bounding box center [574, 199] width 124 height 16
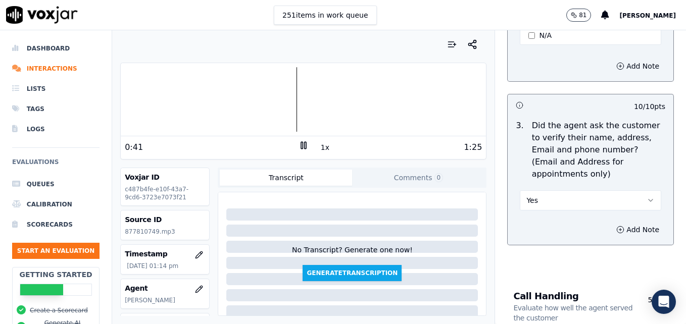
click at [295, 139] on div "0:41 1x 1:25" at bounding box center [303, 147] width 365 height 22
click at [298, 144] on icon at bounding box center [303, 145] width 10 height 10
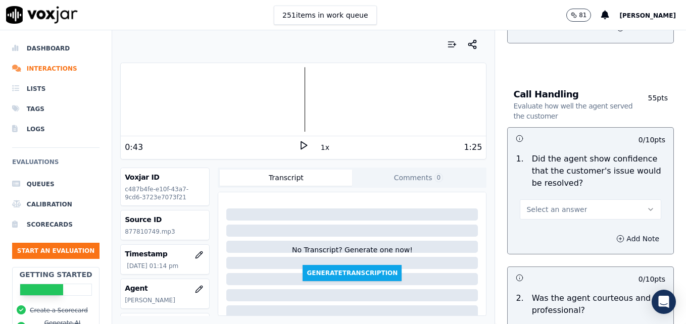
scroll to position [808, 0]
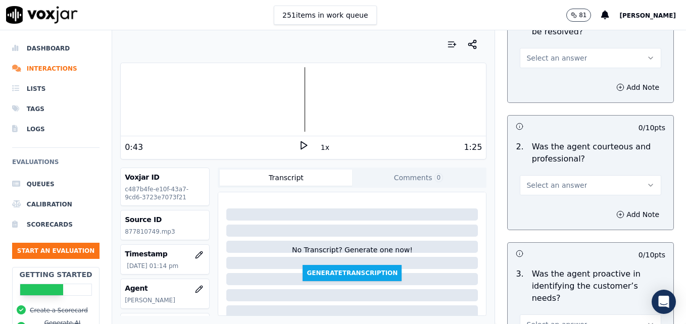
click at [627, 175] on button "Select an answer" at bounding box center [589, 185] width 141 height 20
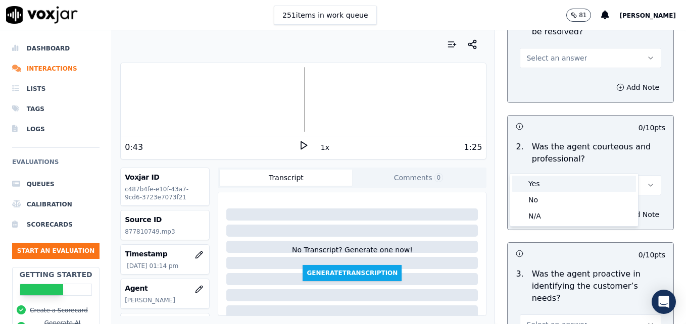
click at [587, 180] on div "Yes" at bounding box center [574, 184] width 124 height 16
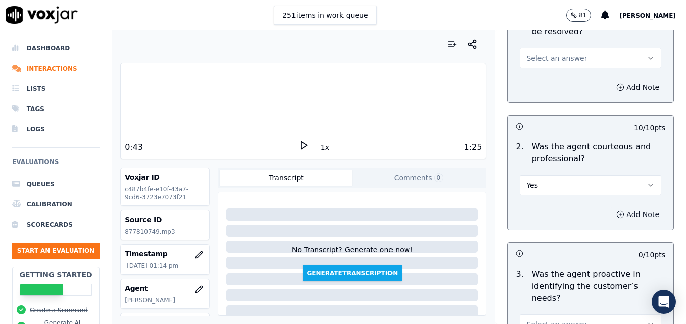
click at [618, 207] on button "Add Note" at bounding box center [637, 214] width 55 height 14
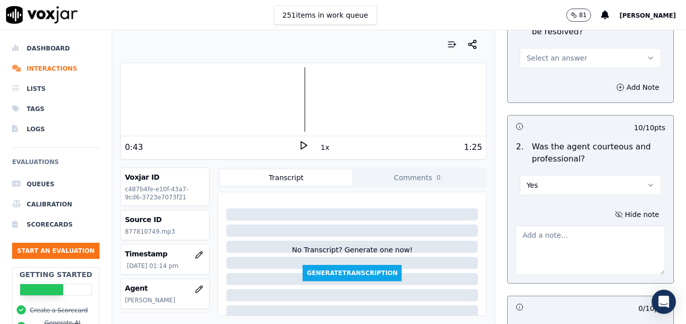
click at [595, 226] on textarea at bounding box center [589, 250] width 149 height 49
paste textarea "There is no pleasantry or engagement with the customer at the onset of the call…"
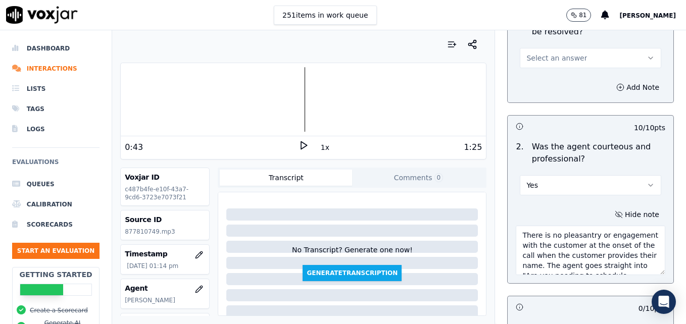
scroll to position [36, 0]
type textarea "There is no pleasantry or engagement with the customer at the onset of the call…"
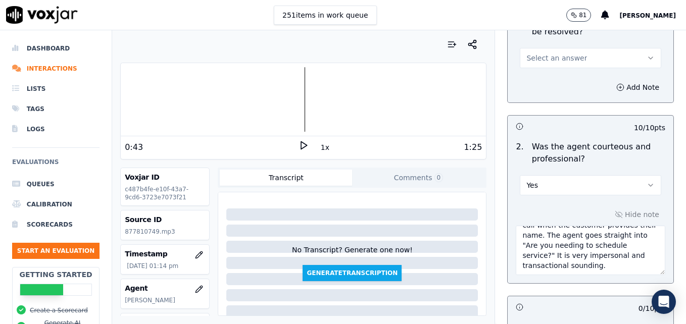
click at [298, 143] on icon at bounding box center [303, 145] width 10 height 10
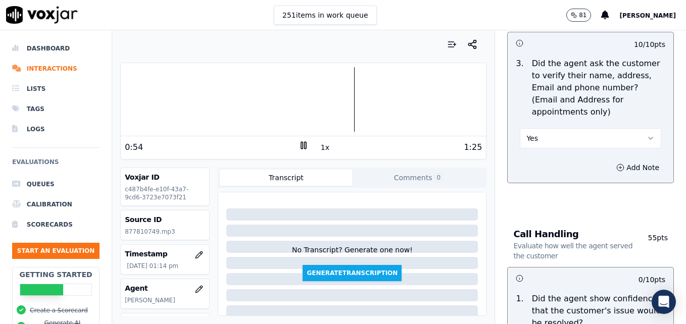
scroll to position [505, 0]
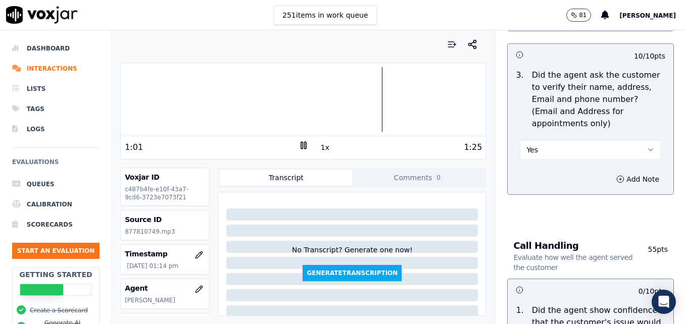
click at [646, 146] on icon "button" at bounding box center [650, 150] width 8 height 8
click at [557, 159] on div "No" at bounding box center [574, 165] width 124 height 16
click at [616, 175] on icon "button" at bounding box center [620, 179] width 8 height 8
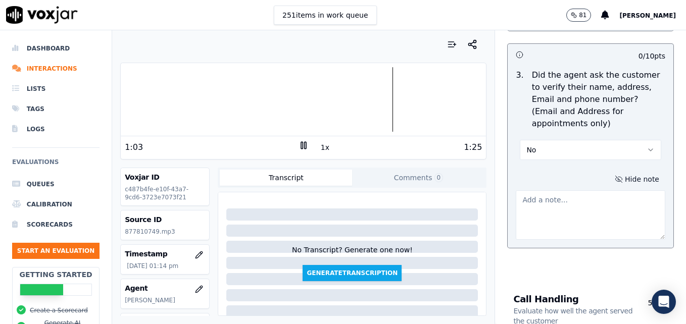
click at [589, 190] on textarea at bounding box center [589, 214] width 149 height 49
type textarea "v"
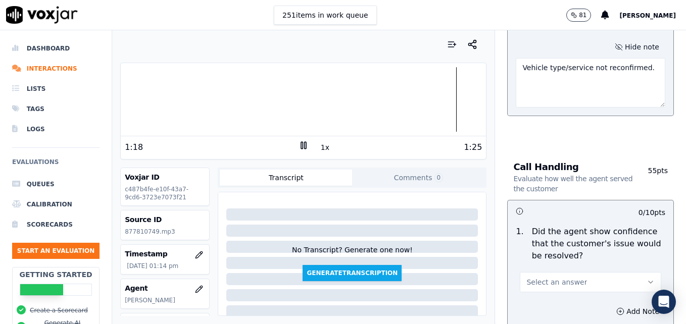
scroll to position [656, 0]
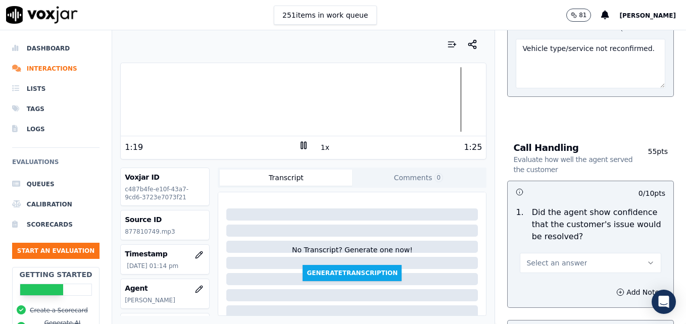
type textarea "Vehicle type/service not reconfirmed."
click at [635, 253] on button "Select an answer" at bounding box center [589, 263] width 141 height 20
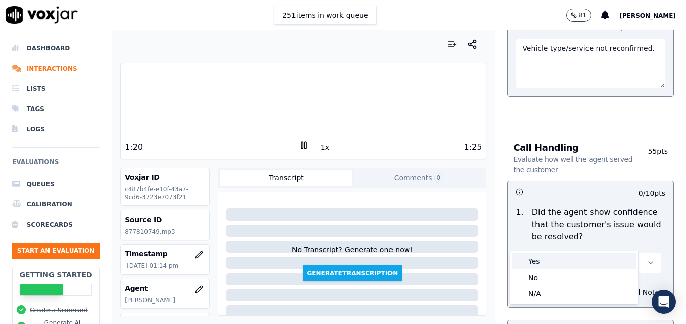
click at [573, 262] on div "Yes" at bounding box center [574, 261] width 124 height 16
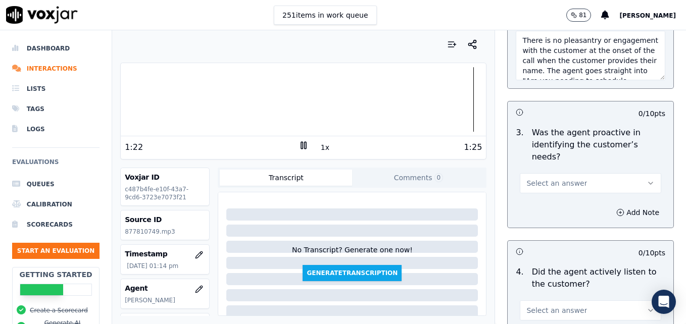
scroll to position [1060, 0]
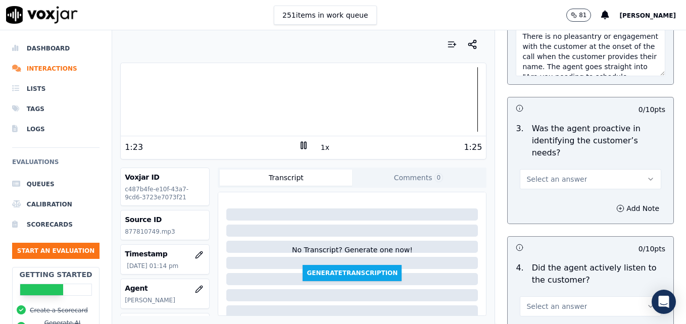
click at [646, 175] on icon "button" at bounding box center [650, 179] width 8 height 8
click at [569, 163] on div "Yes" at bounding box center [574, 166] width 124 height 16
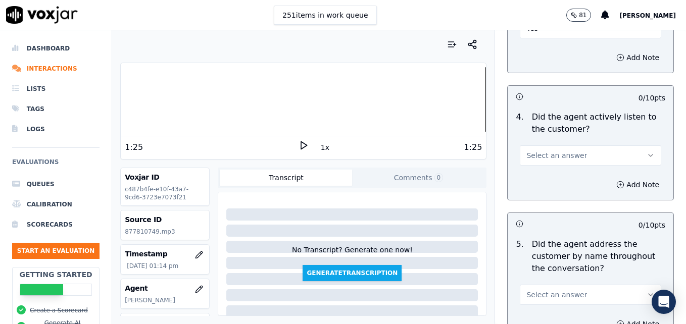
scroll to position [1212, 0]
click at [646, 151] on icon "button" at bounding box center [650, 155] width 8 height 8
click at [598, 144] on div "Yes" at bounding box center [574, 141] width 124 height 16
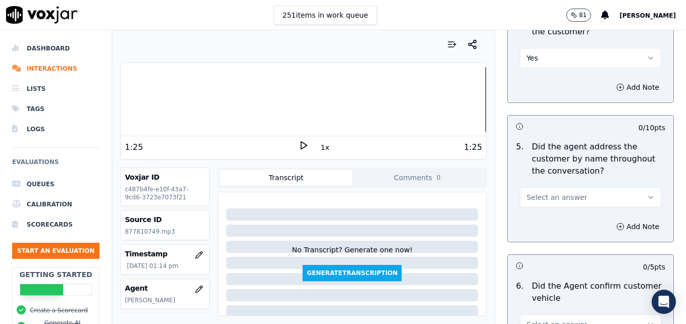
scroll to position [1313, 0]
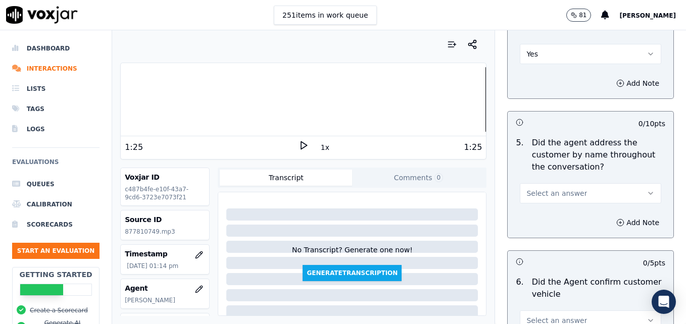
click at [632, 183] on button "Select an answer" at bounding box center [589, 193] width 141 height 20
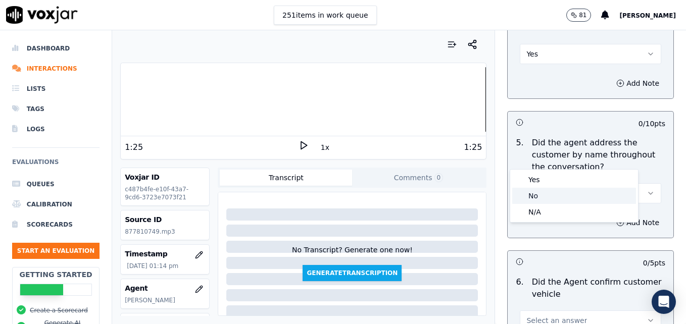
click at [556, 199] on div "No" at bounding box center [574, 196] width 124 height 16
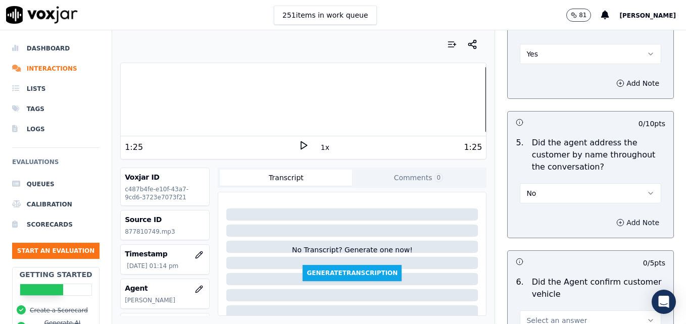
drag, startPoint x: 602, startPoint y: 184, endPoint x: 600, endPoint y: 191, distance: 7.4
click at [616, 219] on icon "button" at bounding box center [620, 223] width 8 height 8
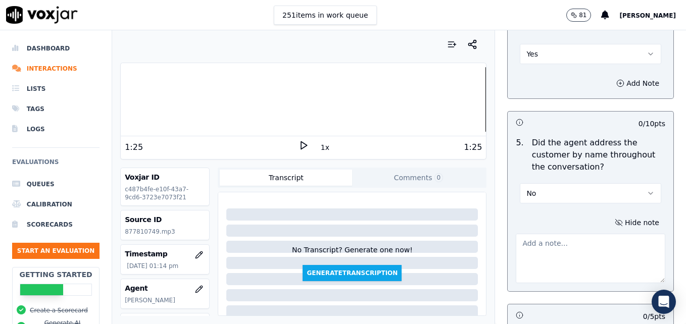
click at [596, 234] on textarea at bounding box center [589, 258] width 149 height 49
type textarea "p"
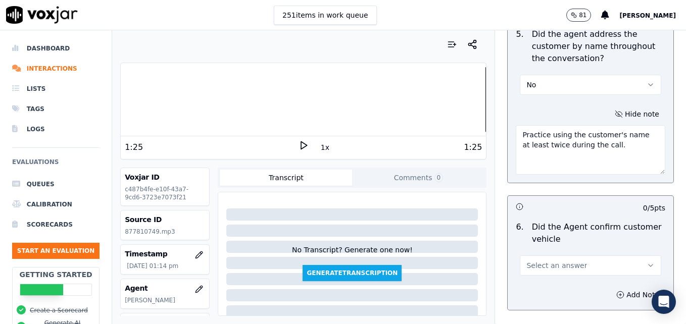
scroll to position [1464, 0]
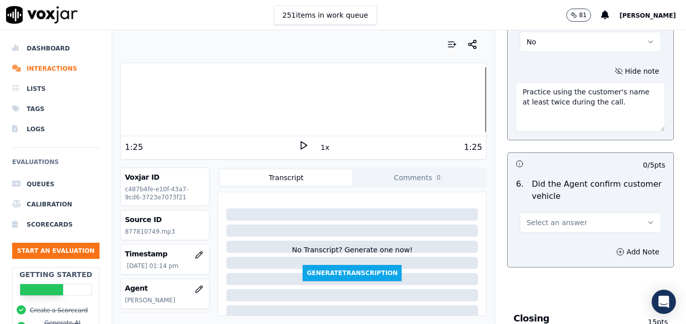
type textarea "Practice using the customer's name at least twice during the call."
click at [646, 219] on icon "button" at bounding box center [650, 223] width 8 height 8
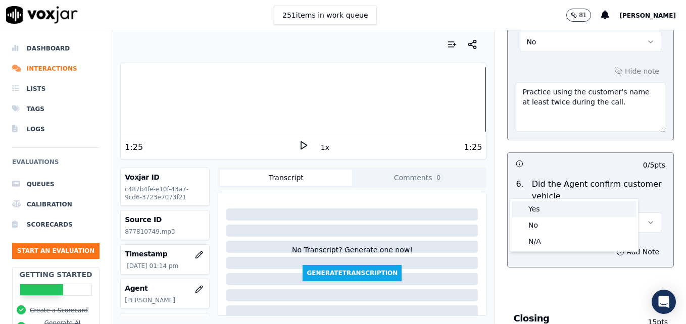
click at [575, 208] on div "Yes" at bounding box center [574, 209] width 124 height 16
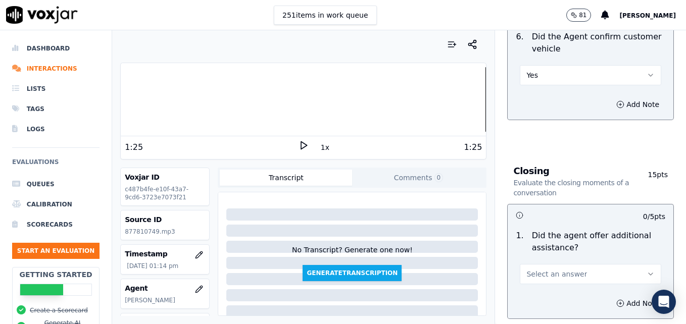
scroll to position [1616, 0]
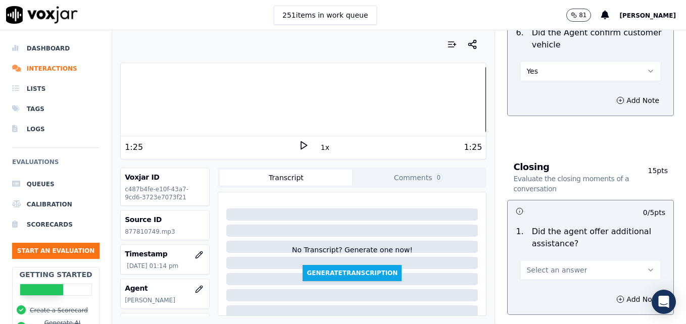
click at [632, 260] on button "Select an answer" at bounding box center [589, 270] width 141 height 20
click at [560, 256] on div "Yes" at bounding box center [574, 256] width 124 height 16
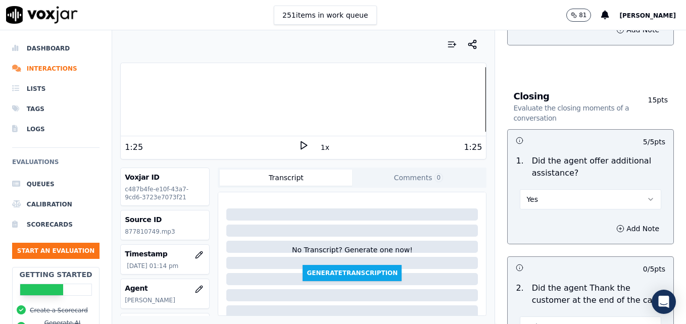
scroll to position [1717, 0]
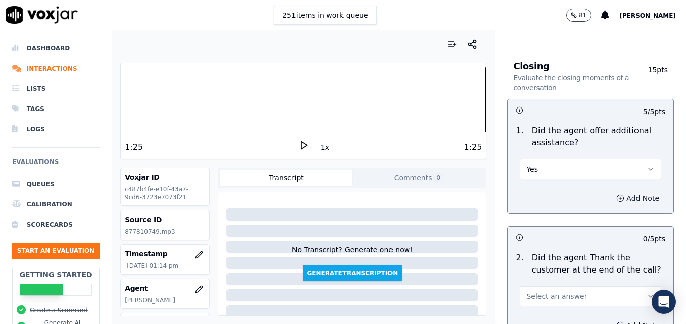
click at [616, 194] on icon "button" at bounding box center [620, 198] width 8 height 8
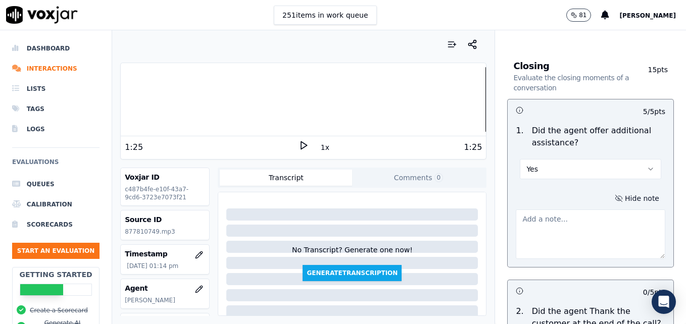
click at [594, 210] on textarea at bounding box center [589, 234] width 149 height 49
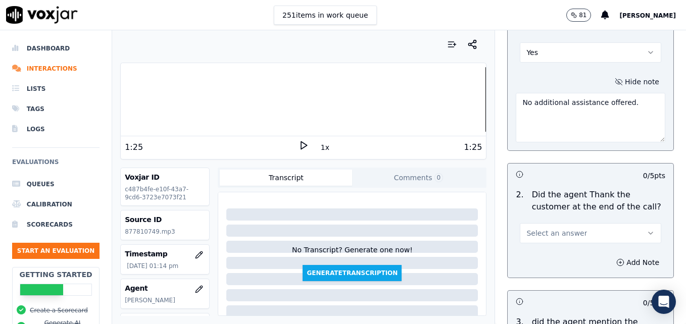
scroll to position [1868, 0]
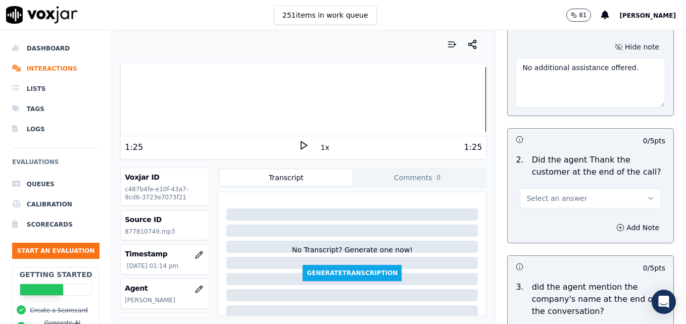
type textarea "No additional assistance offered."
click at [646, 194] on icon "button" at bounding box center [650, 198] width 8 height 8
click at [590, 182] on div "Yes" at bounding box center [574, 185] width 124 height 16
click at [610, 221] on button "Add Note" at bounding box center [637, 228] width 55 height 14
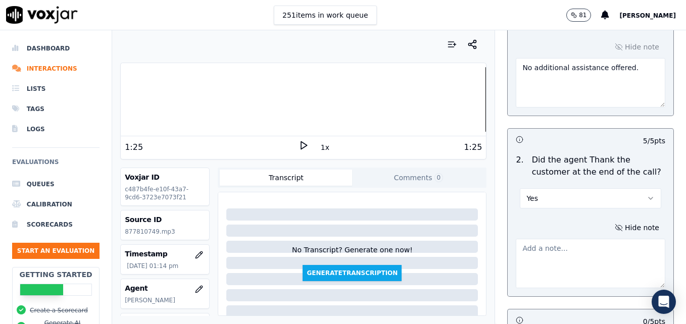
click at [603, 239] on textarea at bounding box center [589, 263] width 149 height 49
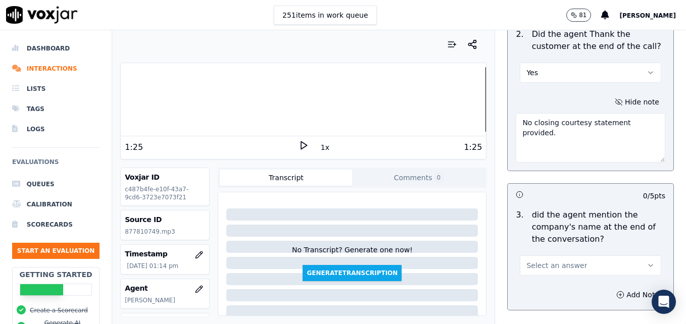
scroll to position [2019, 0]
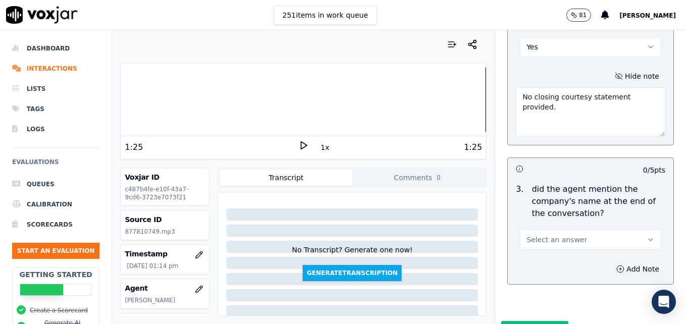
type textarea "No closing courtesy statement provided."
click at [646, 236] on icon "button" at bounding box center [650, 240] width 8 height 8
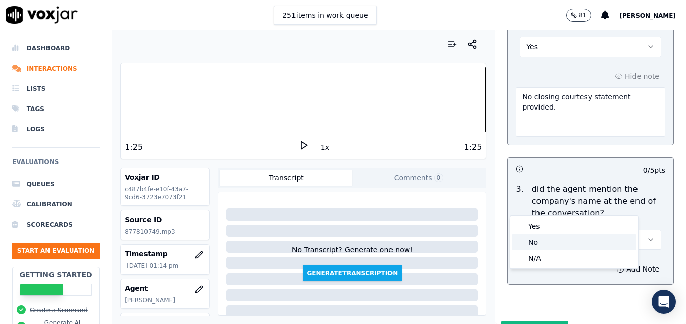
click at [538, 239] on div "No" at bounding box center [574, 242] width 124 height 16
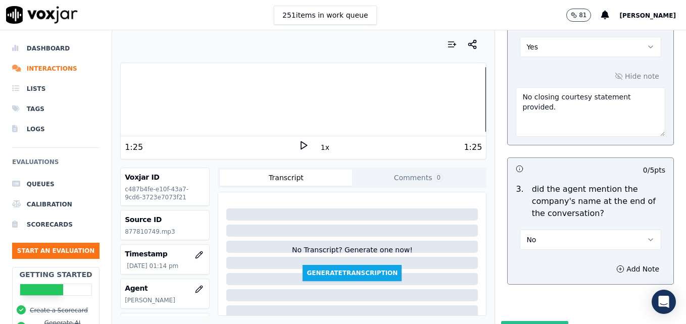
click at [516, 321] on button "Submit Scores" at bounding box center [534, 330] width 67 height 18
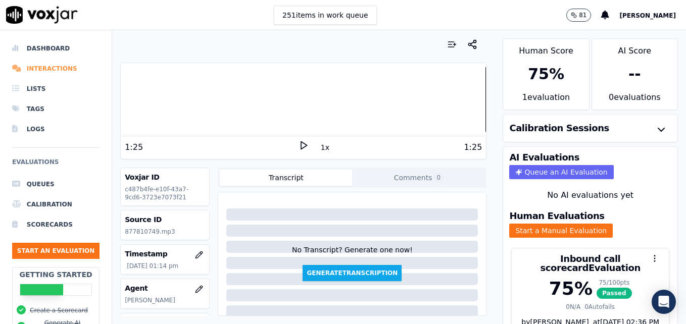
click at [61, 67] on li "Interactions" at bounding box center [55, 69] width 87 height 20
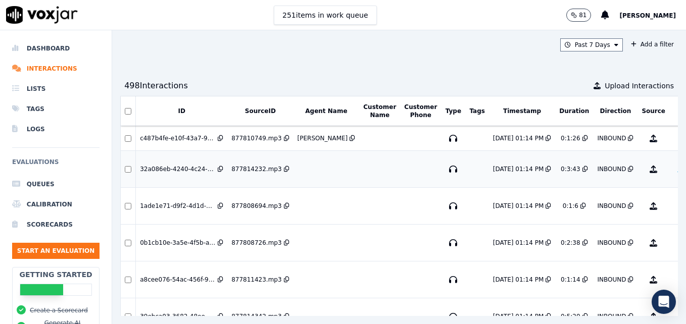
click at [673, 166] on button "No Evaluation Yet" at bounding box center [693, 169] width 40 height 28
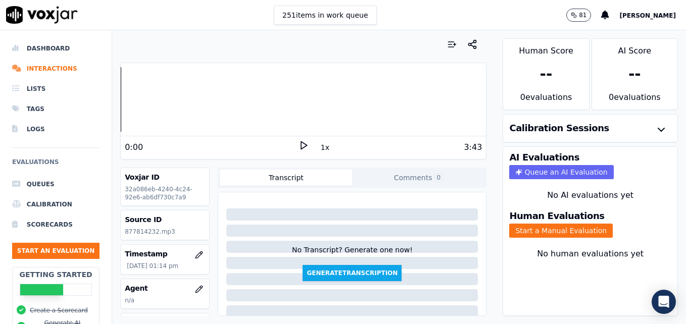
click at [298, 144] on icon at bounding box center [303, 145] width 10 height 10
click at [119, 102] on div "Your browser does not support the audio element. 1:10 1x 3:43 Voxjar ID 32a086e…" at bounding box center [303, 177] width 382 height 294
click at [122, 104] on div at bounding box center [303, 99] width 365 height 65
click at [300, 141] on icon at bounding box center [303, 145] width 10 height 10
click at [195, 287] on icon "button" at bounding box center [199, 289] width 8 height 8
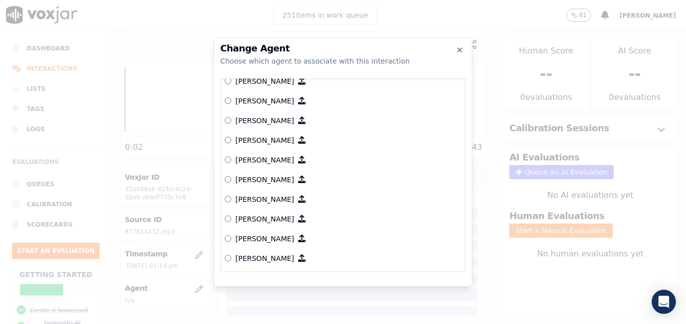
scroll to position [642, 0]
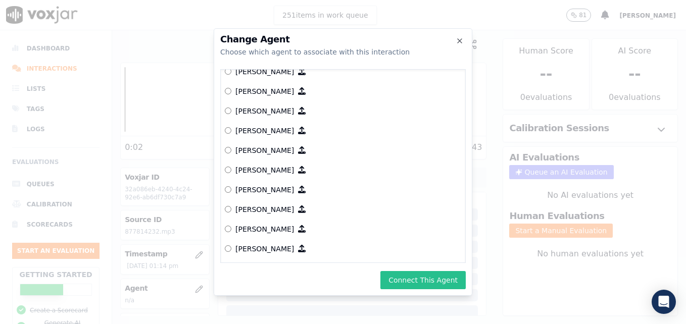
click at [433, 282] on button "Connect This Agent" at bounding box center [422, 280] width 85 height 18
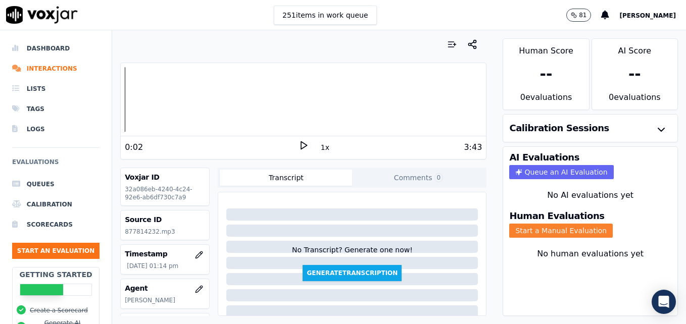
click at [550, 230] on button "Start a Manual Evaluation" at bounding box center [560, 231] width 103 height 14
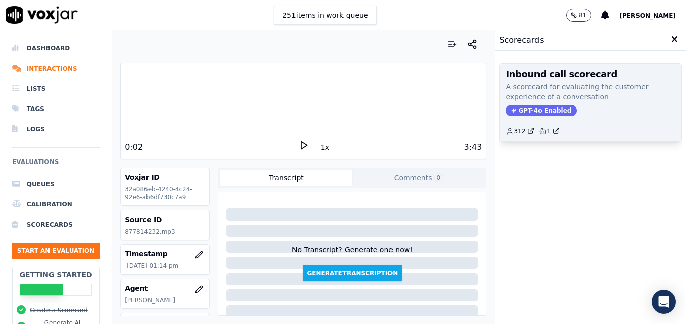
click at [515, 111] on span "GPT-4o Enabled" at bounding box center [540, 110] width 71 height 11
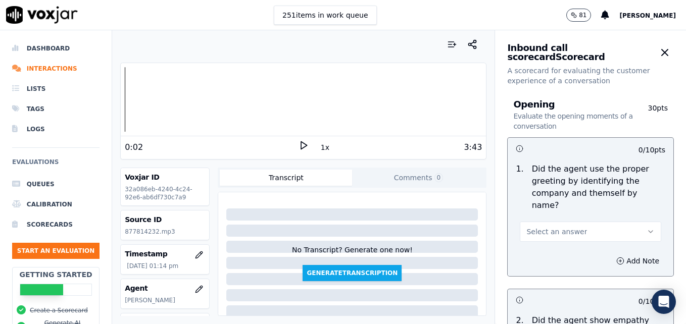
click at [646, 228] on icon "button" at bounding box center [650, 232] width 8 height 8
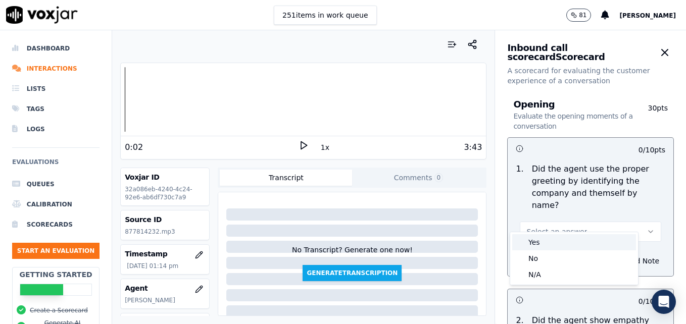
click at [570, 244] on div "Yes" at bounding box center [574, 242] width 124 height 16
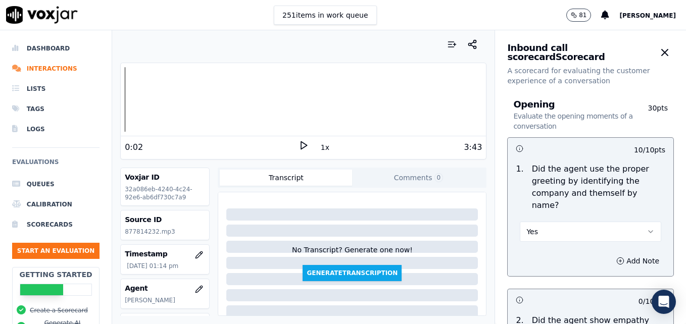
click at [298, 145] on icon at bounding box center [303, 145] width 10 height 10
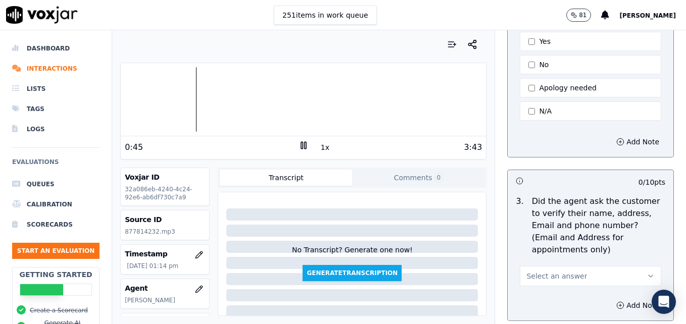
scroll to position [353, 0]
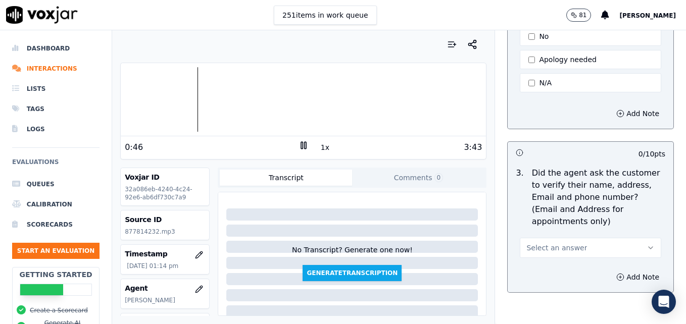
click at [646, 244] on icon "button" at bounding box center [650, 248] width 8 height 8
click at [552, 260] on div "No" at bounding box center [574, 262] width 124 height 16
click at [616, 273] on icon "button" at bounding box center [620, 277] width 8 height 8
click at [588, 262] on div "Hide note" at bounding box center [590, 304] width 166 height 84
click at [586, 288] on textarea at bounding box center [589, 312] width 149 height 49
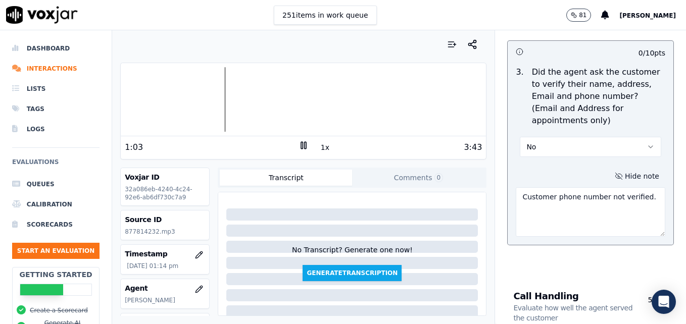
scroll to position [505, 0]
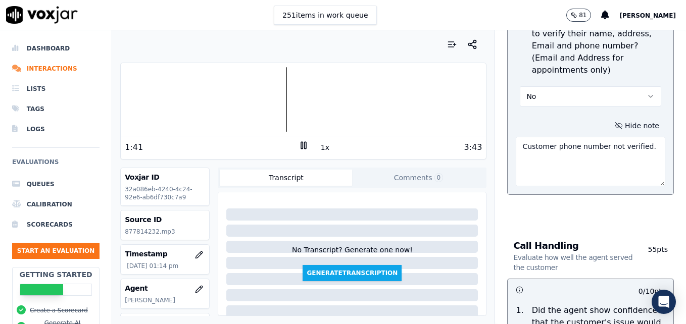
type textarea "Customer phone number not verified."
click at [300, 144] on icon at bounding box center [303, 145] width 10 height 10
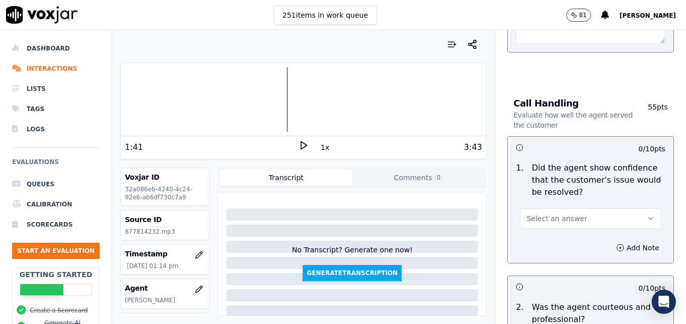
scroll to position [656, 0]
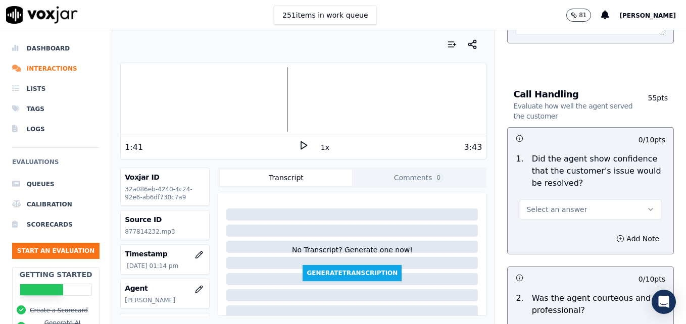
click at [622, 199] on button "Select an answer" at bounding box center [589, 209] width 141 height 20
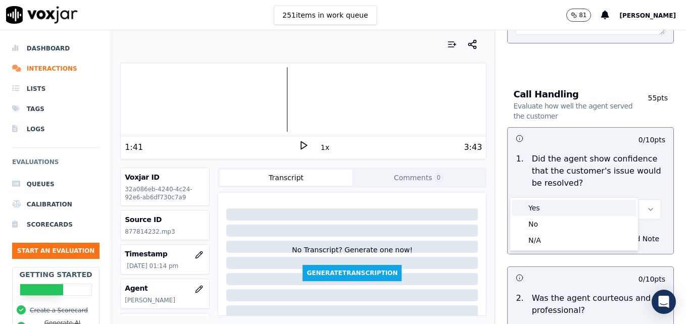
click at [574, 204] on div "Yes" at bounding box center [574, 208] width 124 height 16
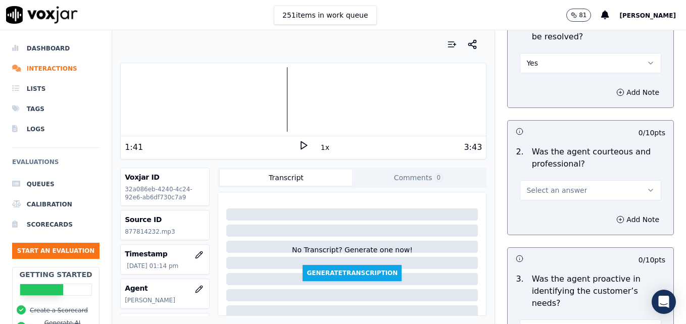
scroll to position [808, 0]
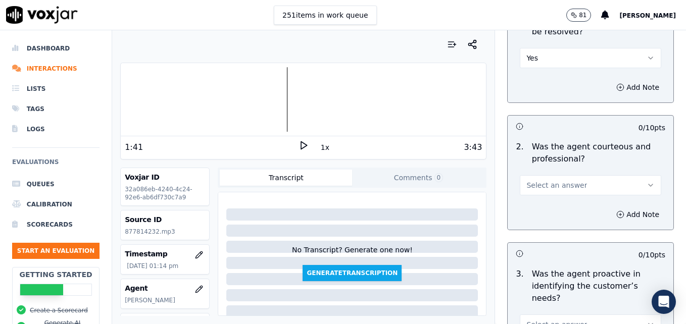
click at [646, 181] on icon "button" at bounding box center [650, 185] width 8 height 8
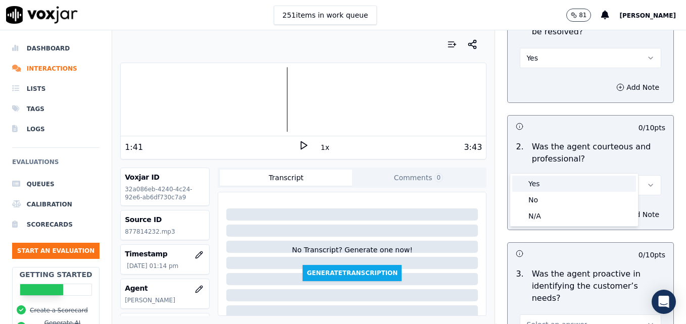
click at [553, 180] on div "Yes" at bounding box center [574, 184] width 124 height 16
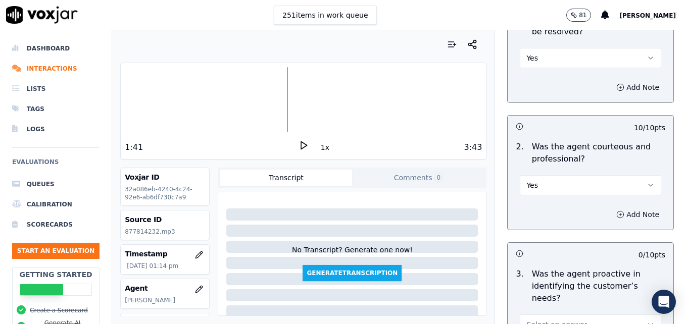
click at [616, 211] on icon "button" at bounding box center [620, 215] width 8 height 8
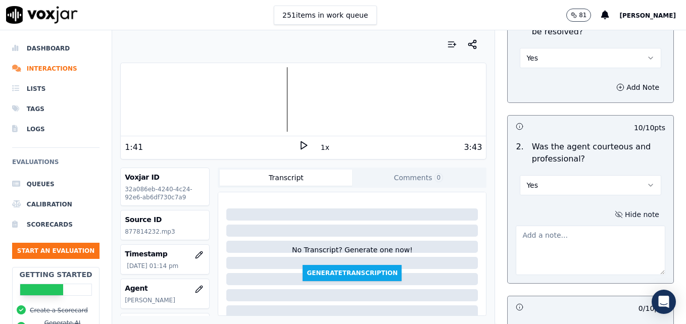
click at [600, 226] on textarea at bounding box center [589, 250] width 149 height 49
type textarea "G"
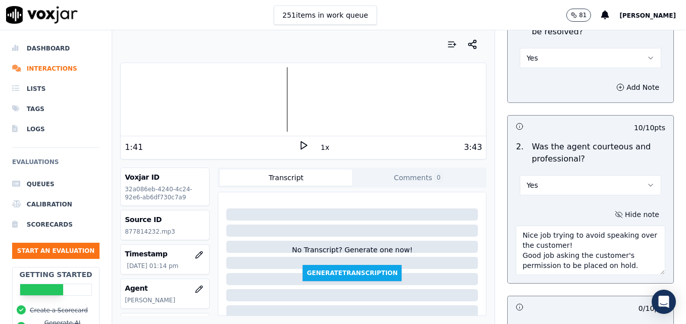
type textarea "Nice job trying to avoid speaking over the customer! Good job asking the custom…"
click at [299, 143] on icon at bounding box center [303, 145] width 10 height 10
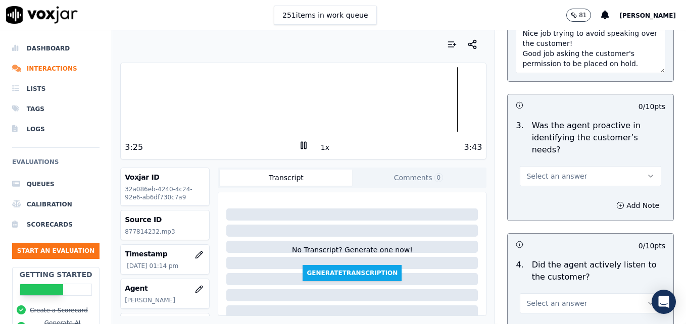
scroll to position [1060, 0]
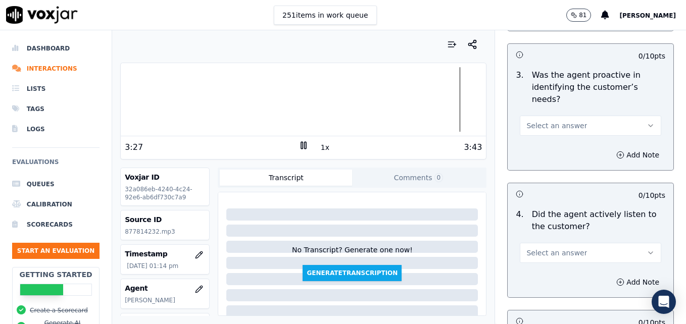
click at [633, 116] on button "Select an answer" at bounding box center [589, 126] width 141 height 20
click at [563, 112] on div "Yes" at bounding box center [574, 112] width 124 height 16
click at [623, 243] on button "Select an answer" at bounding box center [589, 253] width 141 height 20
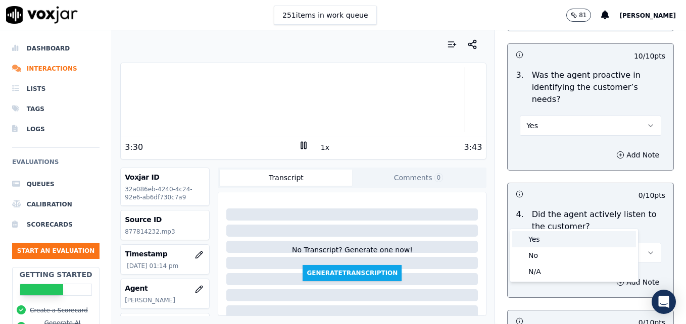
click at [553, 236] on div "Yes" at bounding box center [574, 239] width 124 height 16
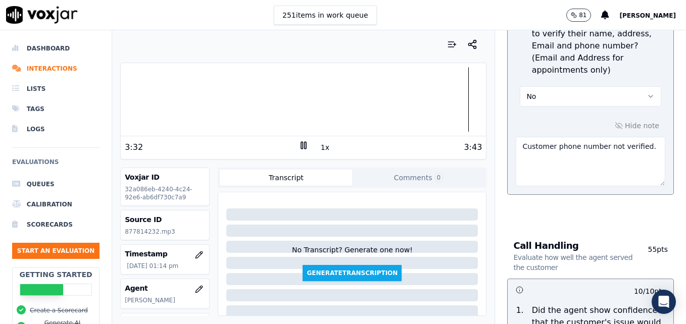
scroll to position [454, 0]
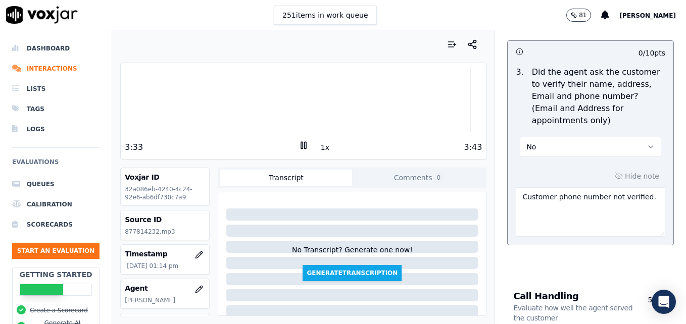
click at [646, 143] on icon "button" at bounding box center [650, 147] width 8 height 8
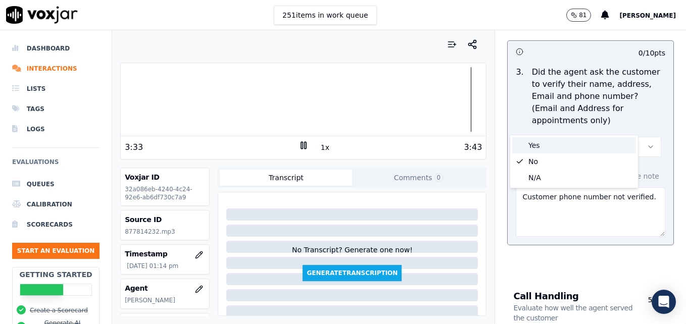
click at [581, 141] on div "Yes" at bounding box center [574, 145] width 124 height 16
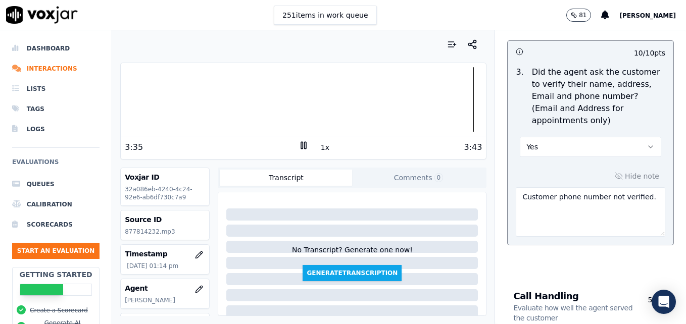
drag, startPoint x: 636, startPoint y: 174, endPoint x: 472, endPoint y: 174, distance: 164.1
click at [472, 174] on div "Your browser does not support the audio element. 3:35 1x 3:43 Voxjar ID 32a086e…" at bounding box center [399, 177] width 574 height 294
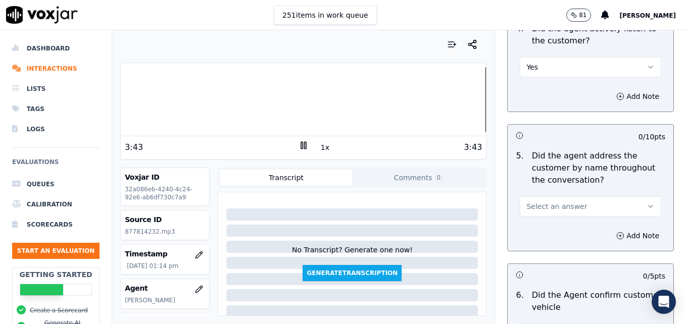
scroll to position [1262, 0]
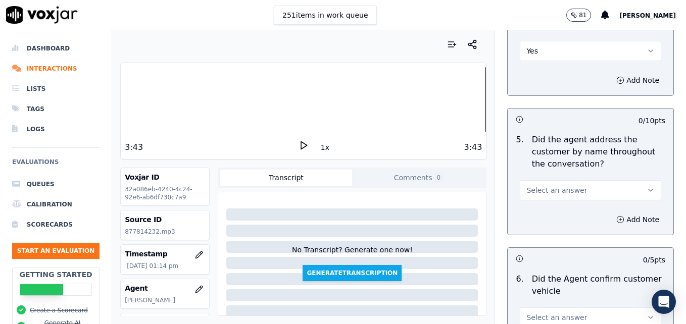
click at [646, 186] on icon "button" at bounding box center [650, 190] width 8 height 8
click at [575, 173] on div "Yes" at bounding box center [574, 177] width 124 height 16
click at [617, 216] on circle "button" at bounding box center [620, 219] width 7 height 7
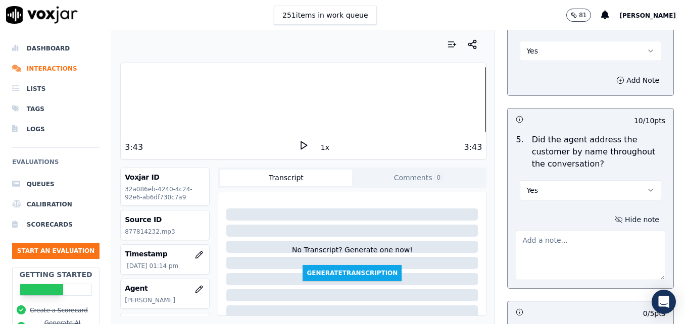
click at [599, 231] on textarea at bounding box center [589, 255] width 149 height 49
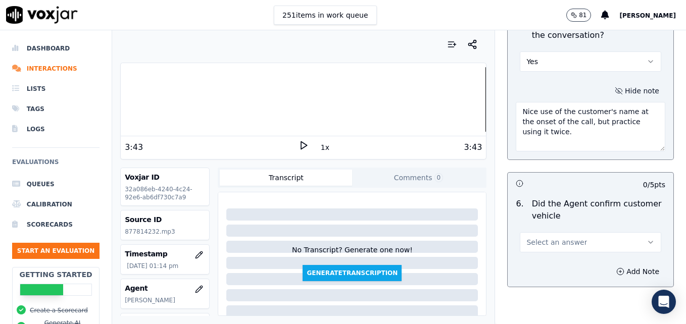
scroll to position [1414, 0]
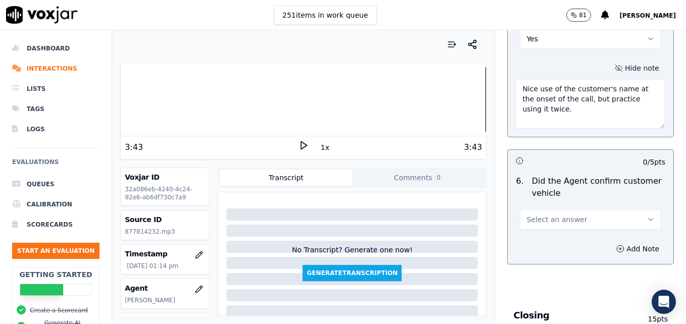
type textarea "Nice use of the customer's name at the onset of the call, but practice using it…"
click at [648, 219] on icon "button" at bounding box center [650, 220] width 4 height 2
click at [571, 202] on div "Yes" at bounding box center [574, 206] width 124 height 16
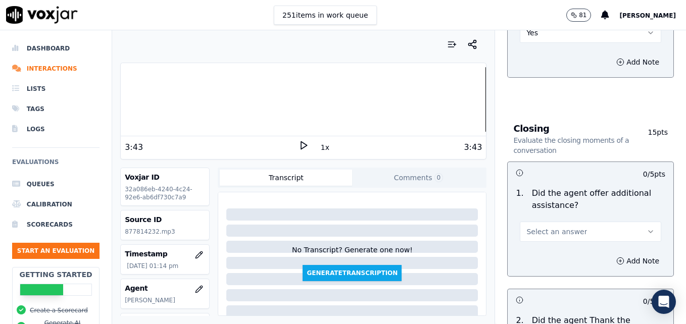
scroll to position [1616, 0]
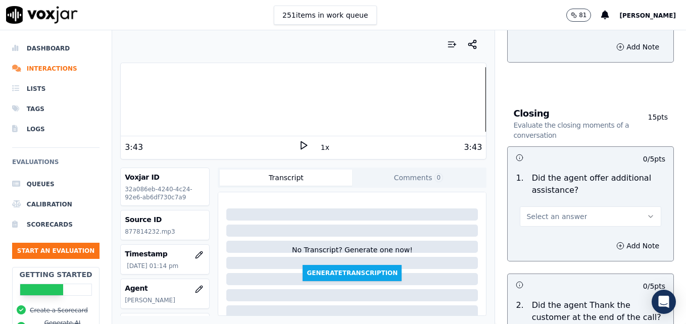
click at [646, 213] on icon "button" at bounding box center [650, 217] width 8 height 8
click at [561, 203] on div "Yes" at bounding box center [574, 203] width 124 height 16
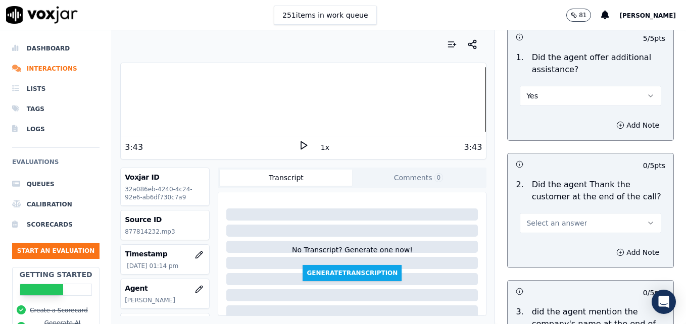
scroll to position [1767, 0]
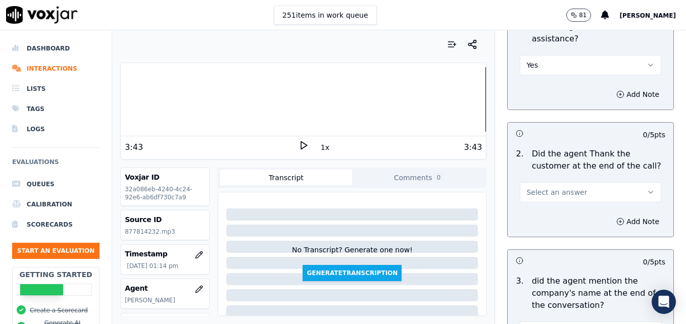
click at [438, 101] on div at bounding box center [303, 99] width 365 height 65
click at [298, 143] on icon at bounding box center [303, 145] width 10 height 10
click at [298, 142] on icon at bounding box center [303, 145] width 10 height 10
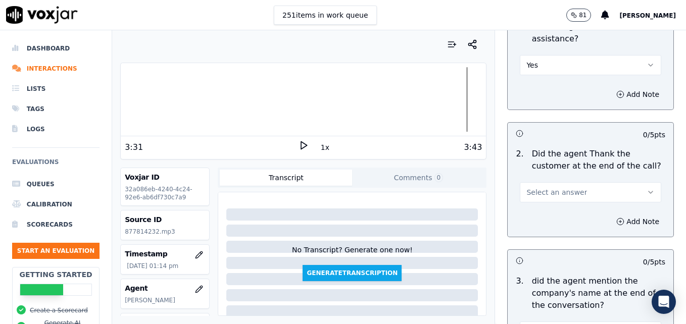
click at [298, 140] on icon at bounding box center [303, 145] width 10 height 10
click at [646, 188] on icon "button" at bounding box center [650, 192] width 8 height 8
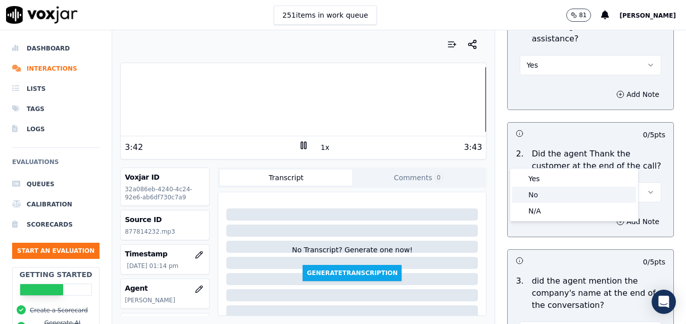
click at [566, 192] on div "No" at bounding box center [574, 195] width 124 height 16
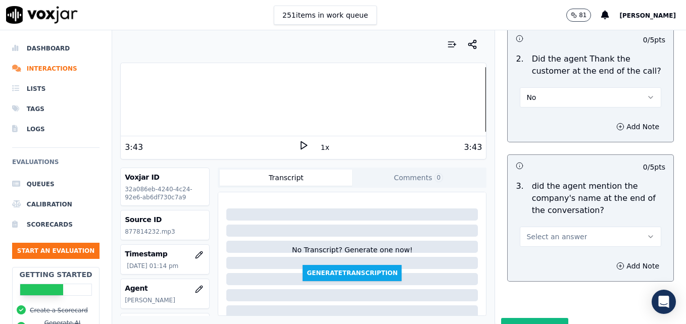
scroll to position [1866, 0]
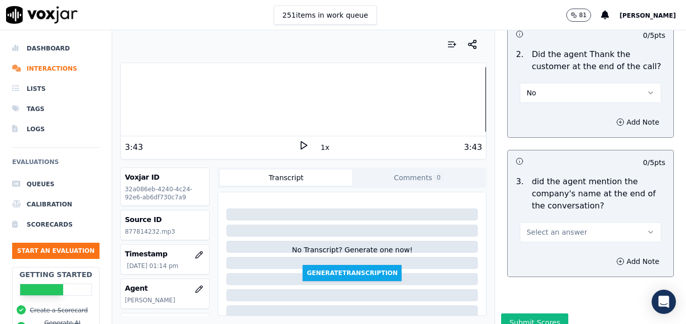
click at [632, 222] on button "Select an answer" at bounding box center [589, 232] width 141 height 20
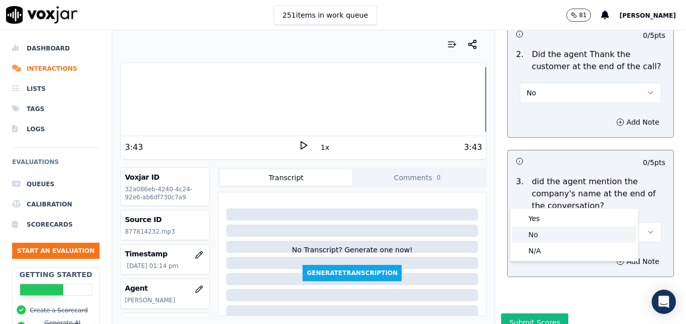
click at [547, 232] on div "No" at bounding box center [574, 235] width 124 height 16
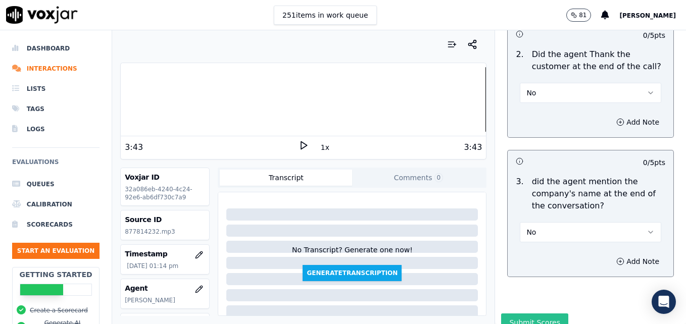
click at [533, 314] on button "Submit Scores" at bounding box center [534, 323] width 67 height 18
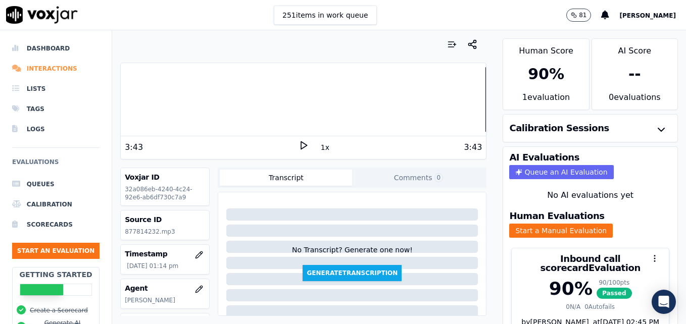
click at [37, 70] on li "Interactions" at bounding box center [55, 69] width 87 height 20
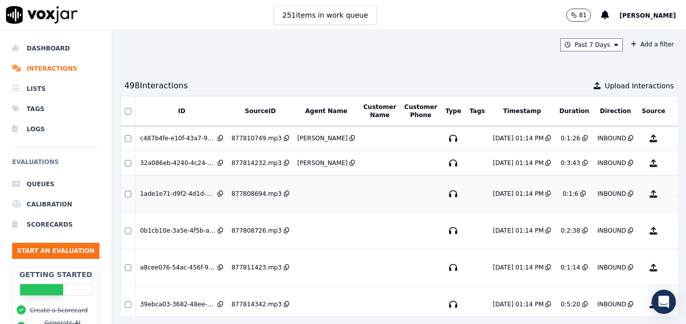
click at [673, 192] on button "No Evaluation Yet" at bounding box center [693, 194] width 40 height 28
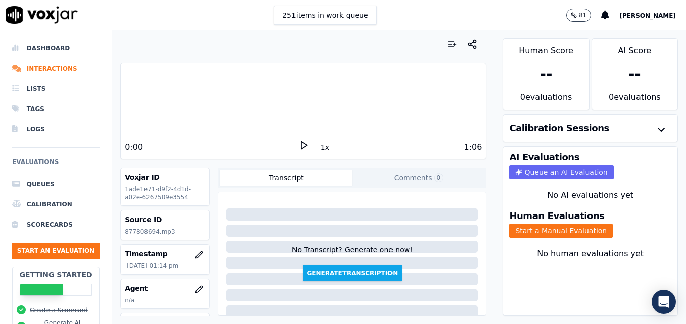
click at [298, 145] on icon at bounding box center [303, 145] width 10 height 10
click at [121, 101] on div at bounding box center [303, 99] width 365 height 65
click at [308, 146] on div "1:06" at bounding box center [395, 147] width 174 height 12
click at [298, 146] on icon at bounding box center [303, 145] width 10 height 10
click at [195, 290] on icon "button" at bounding box center [199, 289] width 8 height 8
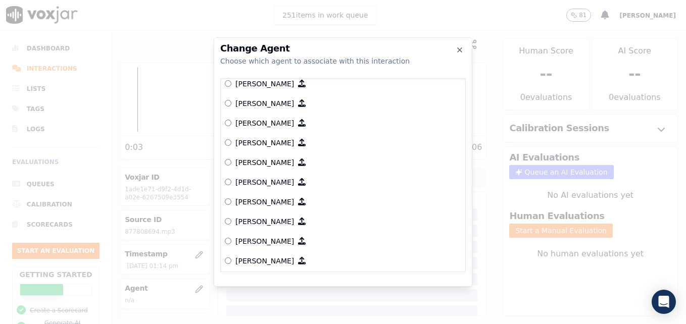
scroll to position [466, 0]
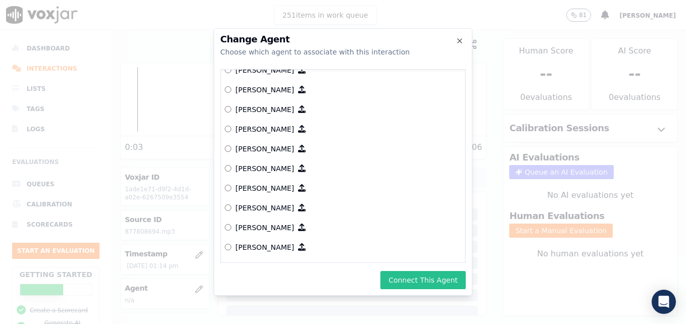
click at [410, 283] on button "Connect This Agent" at bounding box center [422, 280] width 85 height 18
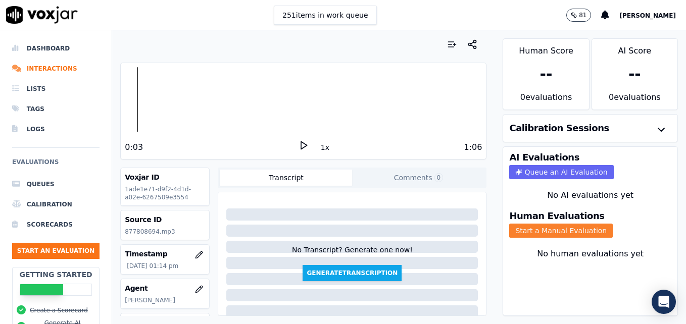
click at [577, 229] on button "Start a Manual Evaluation" at bounding box center [560, 231] width 103 height 14
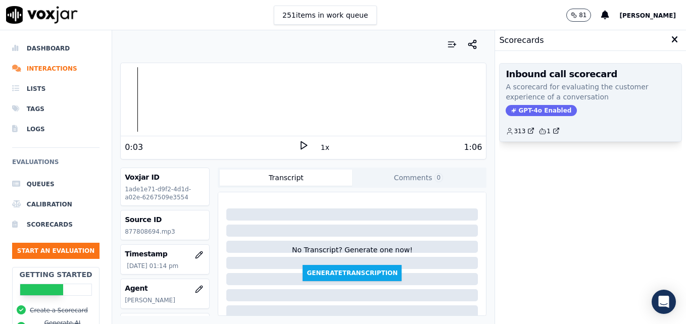
click at [535, 103] on div "Inbound call scorecard A scorecard for evaluating the customer experience of a …" at bounding box center [590, 103] width 182 height 78
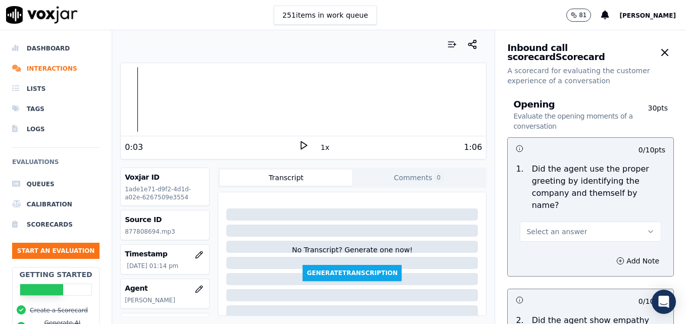
click at [646, 228] on icon "button" at bounding box center [650, 232] width 8 height 8
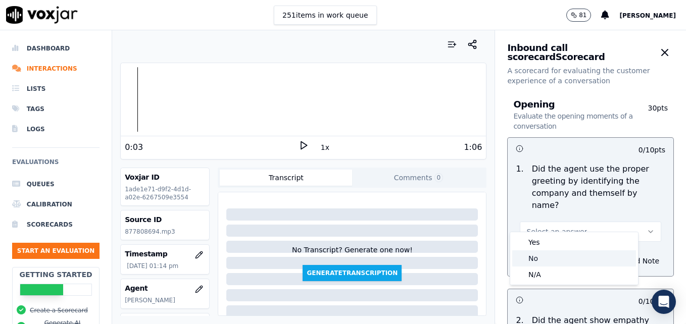
click at [559, 261] on div "No" at bounding box center [574, 258] width 124 height 16
click at [646, 228] on icon "button" at bounding box center [650, 232] width 8 height 8
click at [575, 231] on div "1 . Did the agent use the proper greeting by identifying the company and themse…" at bounding box center [590, 202] width 166 height 87
drag, startPoint x: 616, startPoint y: 217, endPoint x: 592, endPoint y: 228, distance: 26.9
click at [616, 222] on button "No" at bounding box center [589, 232] width 141 height 20
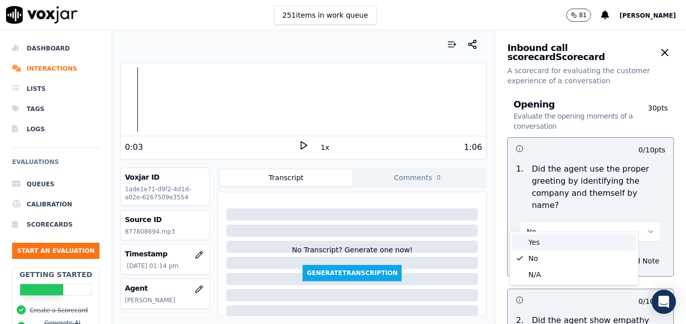
click at [548, 243] on div "Yes" at bounding box center [574, 242] width 124 height 16
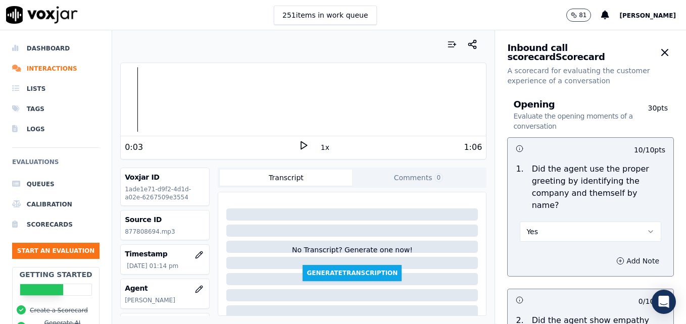
click at [617, 257] on circle "button" at bounding box center [620, 260] width 7 height 7
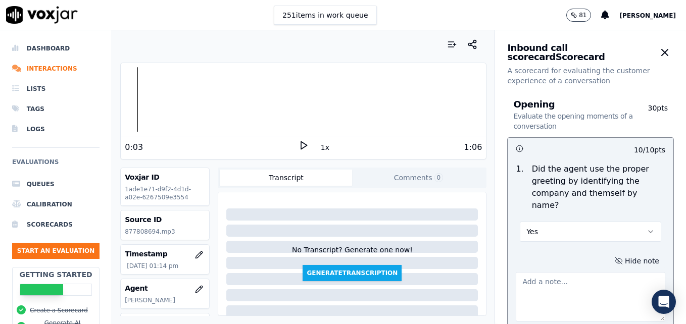
click at [578, 280] on textarea at bounding box center [589, 296] width 149 height 49
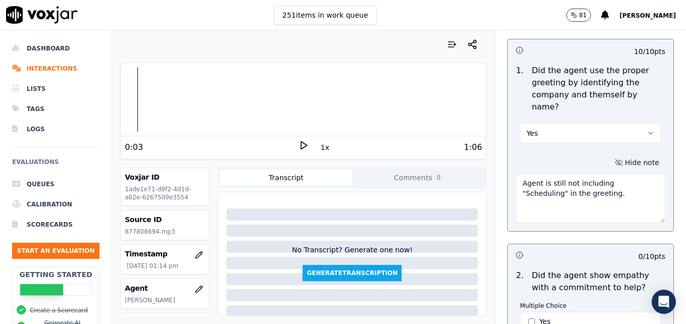
scroll to position [151, 0]
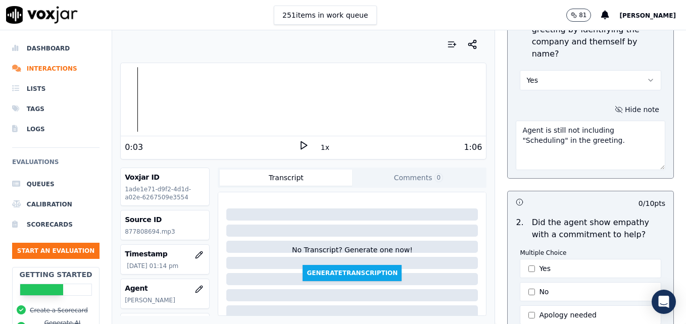
type textarea "Agent is still not including "Scheduling" in the greeting."
click at [301, 143] on polygon at bounding box center [304, 146] width 6 height 8
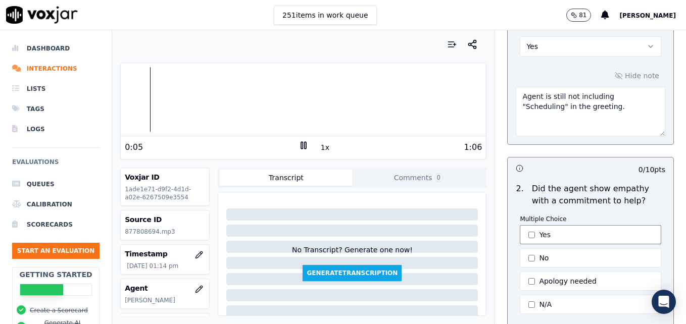
scroll to position [202, 0]
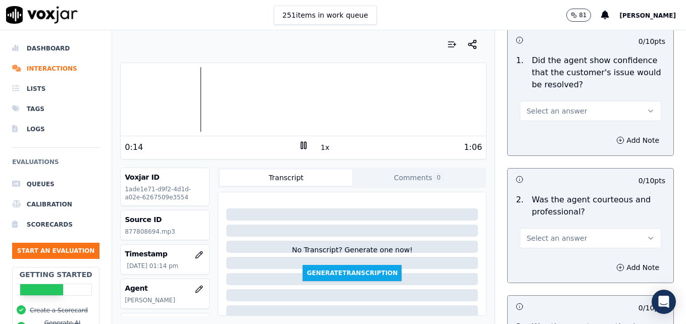
scroll to position [757, 0]
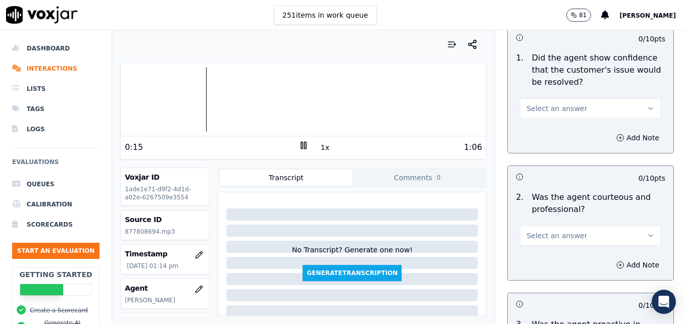
click at [646, 232] on icon "button" at bounding box center [650, 236] width 8 height 8
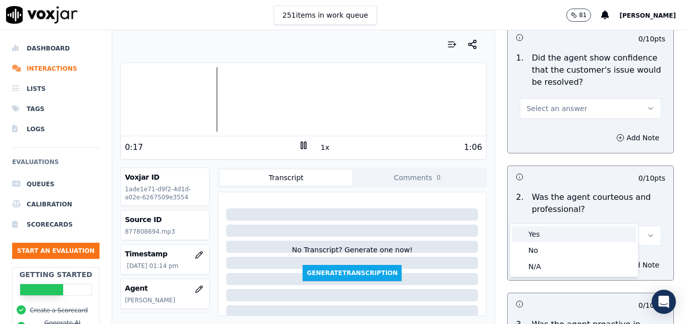
drag, startPoint x: 549, startPoint y: 233, endPoint x: 594, endPoint y: 248, distance: 47.9
click at [549, 233] on div "Yes" at bounding box center [574, 234] width 124 height 16
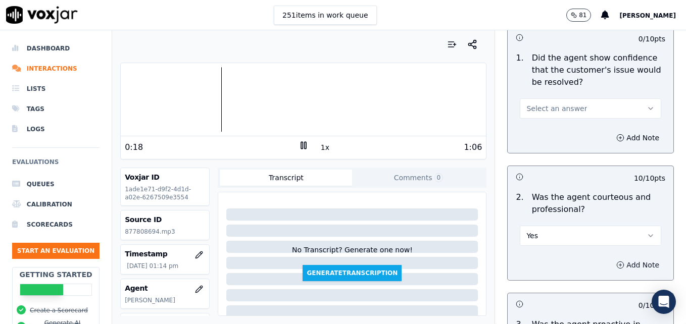
click at [610, 258] on button "Add Note" at bounding box center [637, 265] width 55 height 14
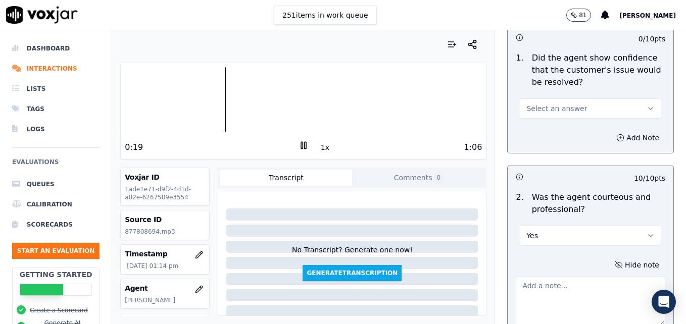
click at [578, 276] on textarea at bounding box center [589, 300] width 149 height 49
paste textarea "There is no pleasantry or engagement with the customer at the onset of the call…"
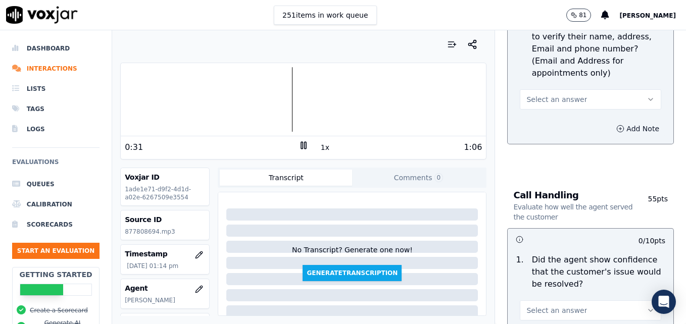
scroll to position [505, 0]
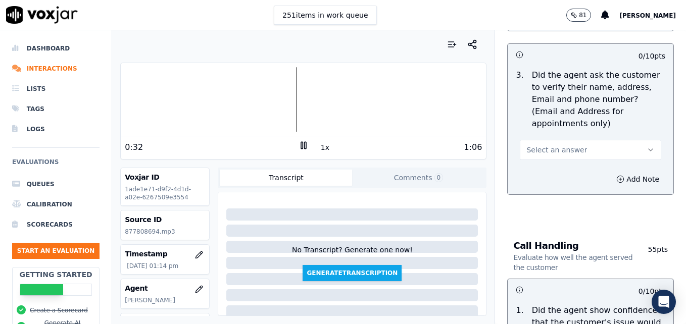
type textarea "There is no pleasantry or engagement with the customer at the onset of the call…"
click at [635, 140] on button "Select an answer" at bounding box center [589, 150] width 141 height 20
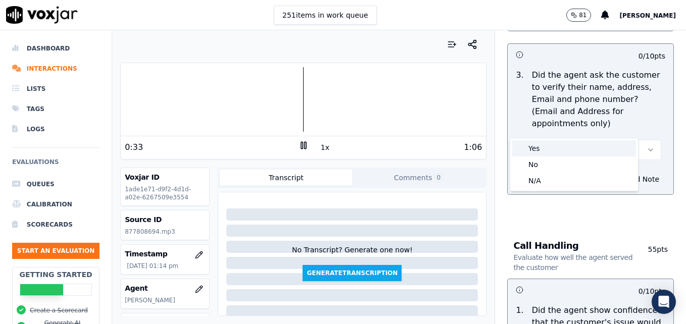
click at [567, 154] on div "Yes" at bounding box center [574, 148] width 124 height 16
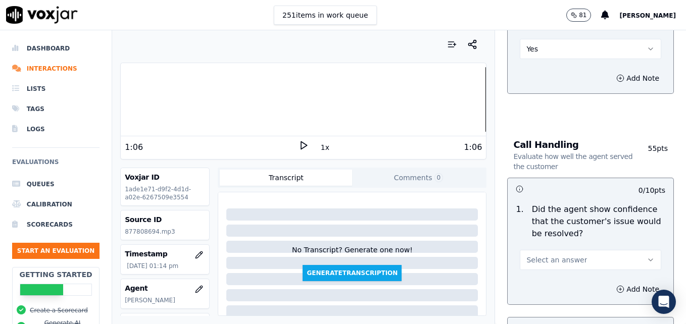
scroll to position [656, 0]
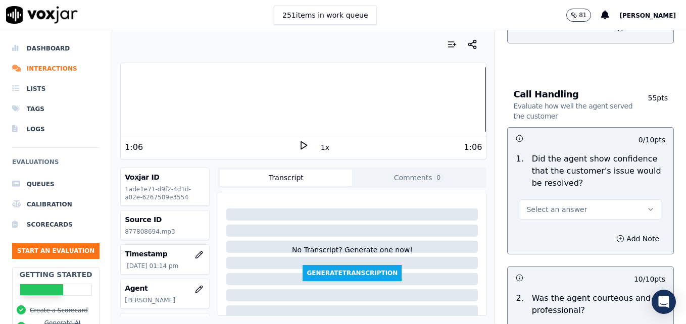
click at [646, 205] on icon "button" at bounding box center [650, 209] width 8 height 8
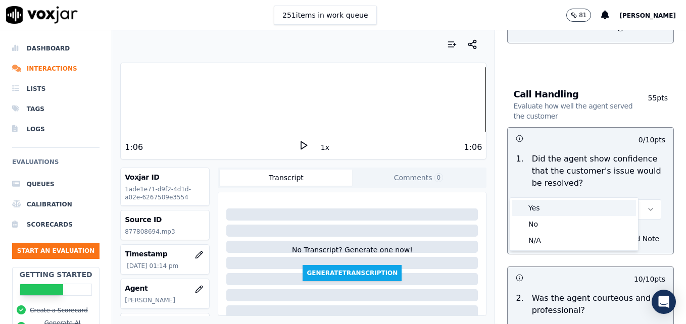
click at [586, 204] on div "Yes" at bounding box center [574, 208] width 124 height 16
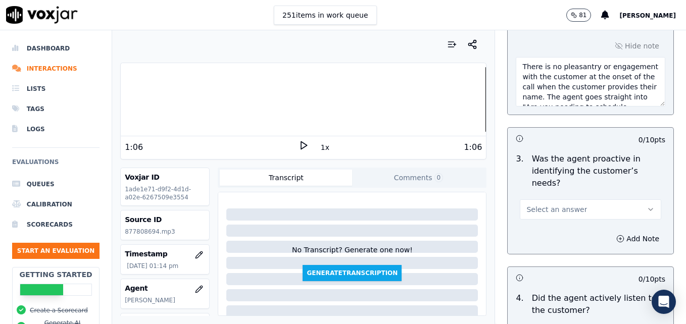
scroll to position [1010, 0]
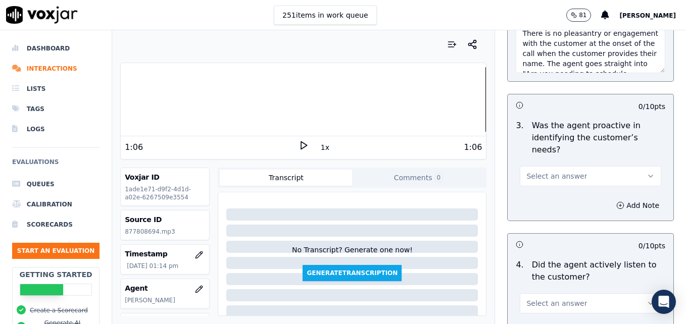
click at [628, 166] on button "Select an answer" at bounding box center [589, 176] width 141 height 20
click at [581, 166] on div "Yes" at bounding box center [574, 162] width 124 height 16
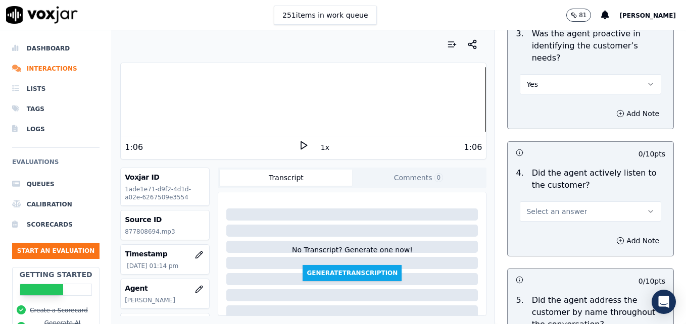
scroll to position [1111, 0]
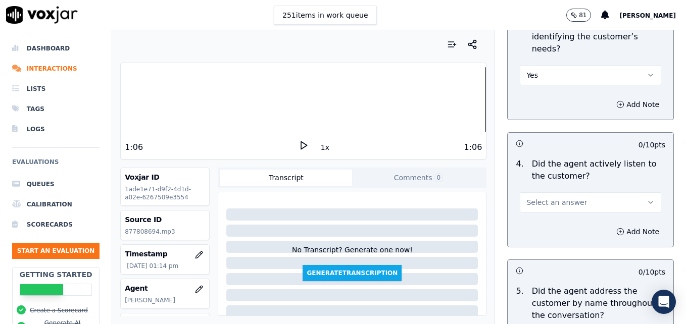
drag, startPoint x: 634, startPoint y: 164, endPoint x: 603, endPoint y: 177, distance: 33.5
click at [631, 192] on button "Select an answer" at bounding box center [589, 202] width 141 height 20
click at [586, 182] on div "Yes" at bounding box center [574, 189] width 124 height 16
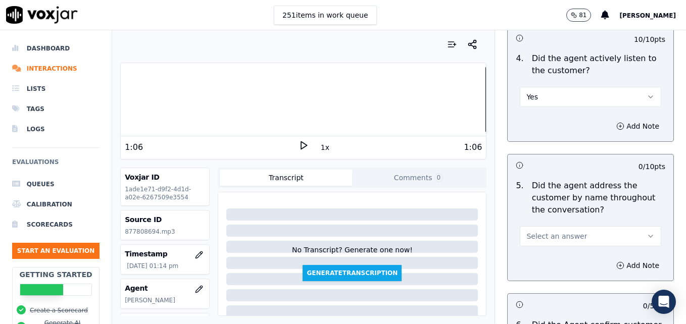
scroll to position [1262, 0]
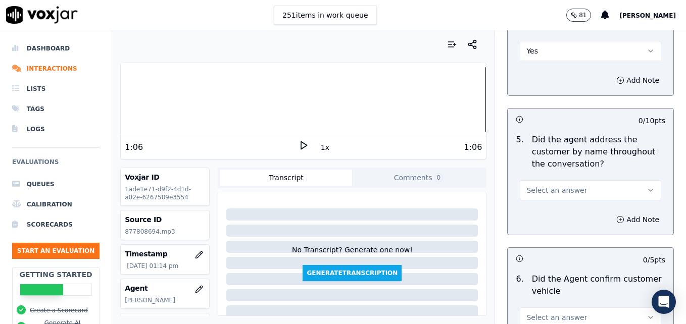
click at [646, 186] on icon "button" at bounding box center [650, 190] width 8 height 8
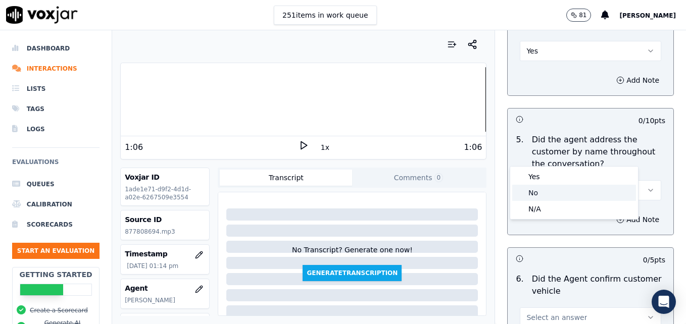
click at [568, 190] on div "No" at bounding box center [574, 193] width 124 height 16
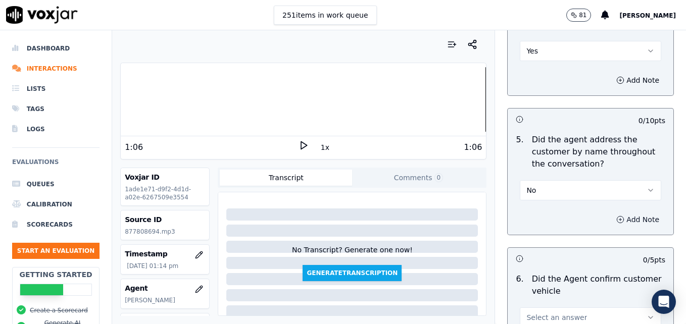
click at [616, 216] on icon "button" at bounding box center [620, 220] width 8 height 8
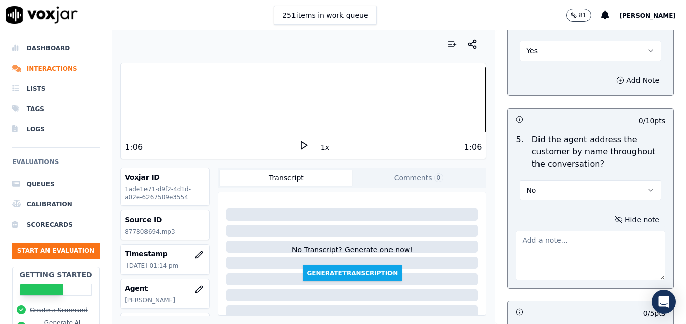
click at [590, 231] on textarea at bounding box center [589, 255] width 149 height 49
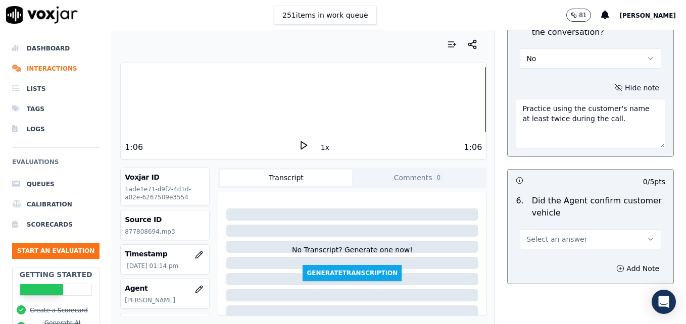
scroll to position [1414, 0]
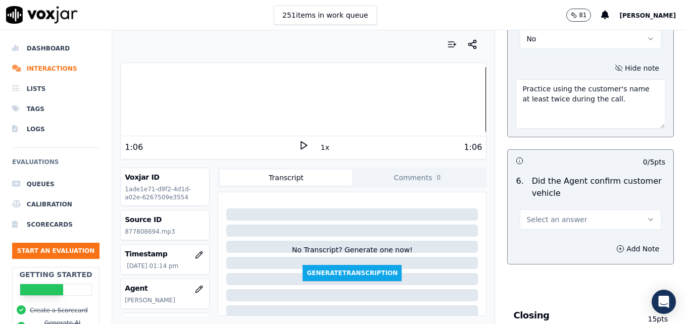
type textarea "Practice using the customer's name at least twice during the call."
click at [646, 216] on icon "button" at bounding box center [650, 220] width 8 height 8
click at [581, 200] on div "Yes" at bounding box center [574, 206] width 124 height 16
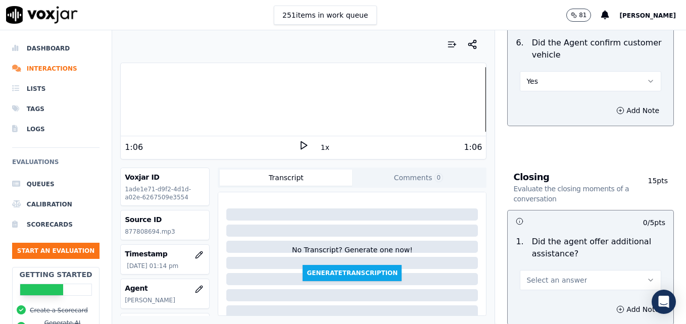
scroll to position [1565, 0]
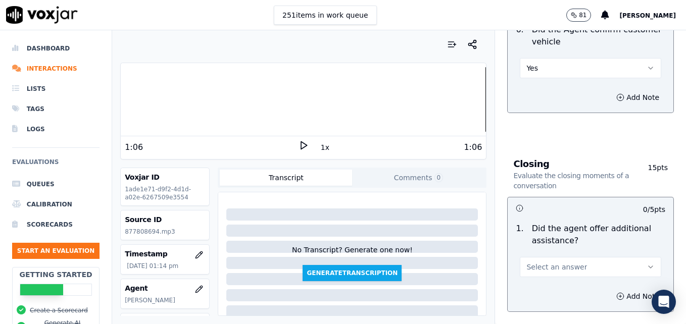
click at [634, 257] on button "Select an answer" at bounding box center [589, 267] width 141 height 20
click at [592, 249] on div "Yes" at bounding box center [574, 253] width 124 height 16
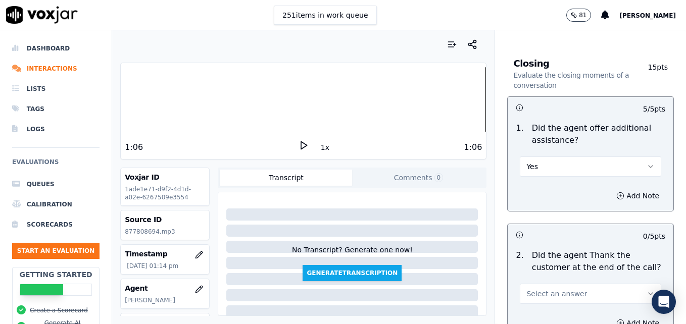
scroll to position [1666, 0]
click at [611, 188] on button "Add Note" at bounding box center [637, 195] width 55 height 14
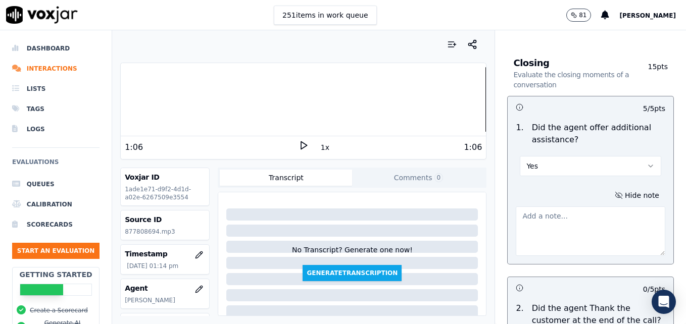
click at [596, 208] on textarea at bounding box center [589, 230] width 149 height 49
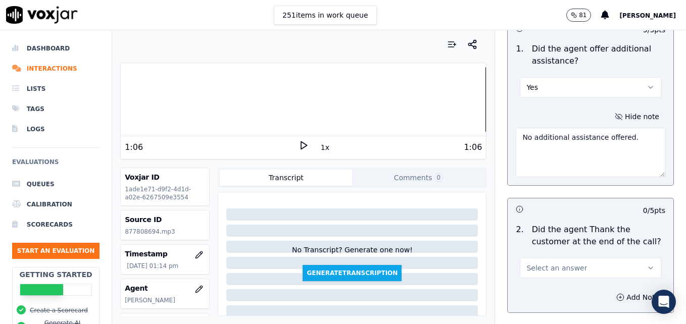
scroll to position [1767, 0]
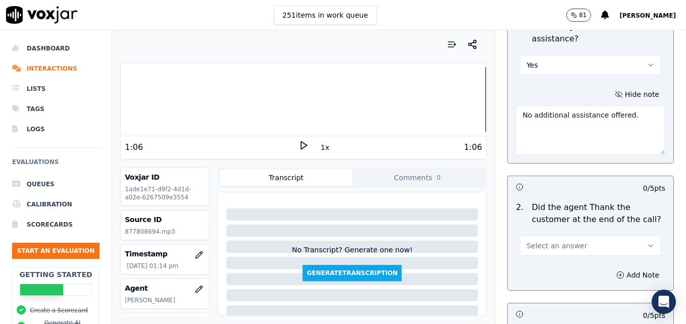
type textarea "No additional assistance offered."
click at [630, 236] on button "Select an answer" at bounding box center [589, 246] width 141 height 20
click at [579, 235] on div "Yes" at bounding box center [574, 232] width 124 height 16
click at [616, 271] on icon "button" at bounding box center [620, 275] width 8 height 8
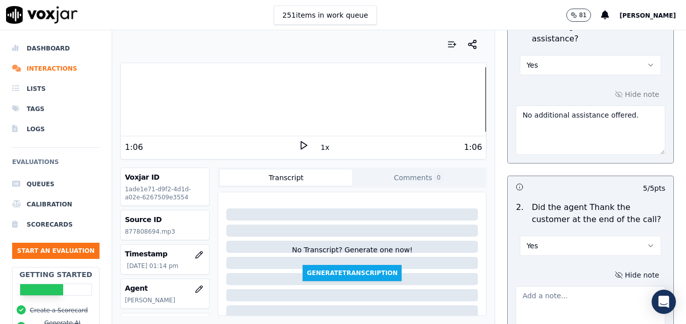
click at [593, 286] on textarea at bounding box center [589, 310] width 149 height 49
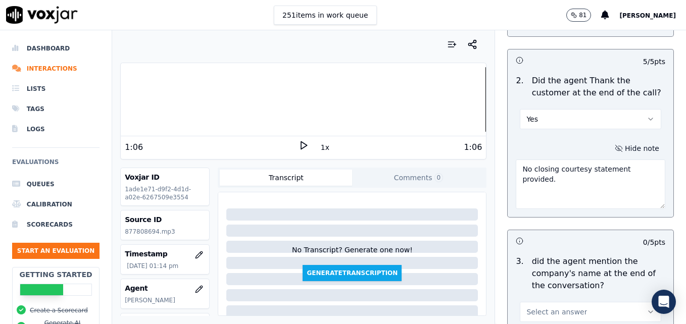
scroll to position [1918, 0]
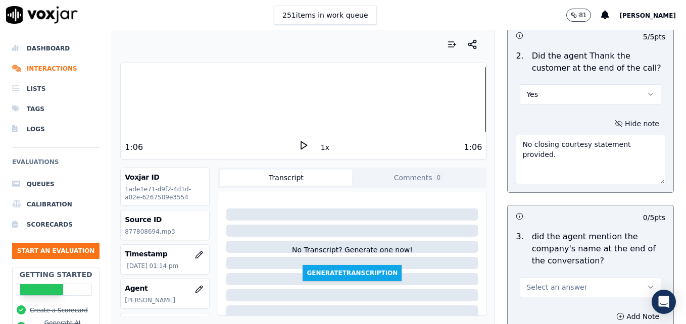
type textarea "No closing courtesy statement provided."
drag, startPoint x: 628, startPoint y: 252, endPoint x: 595, endPoint y: 261, distance: 33.6
click at [646, 283] on icon "button" at bounding box center [650, 287] width 8 height 8
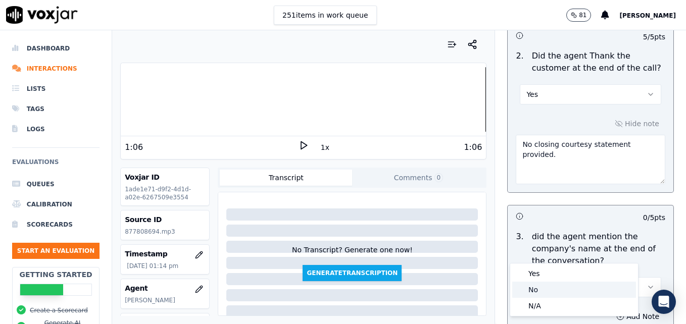
click at [555, 290] on div "No" at bounding box center [574, 290] width 124 height 16
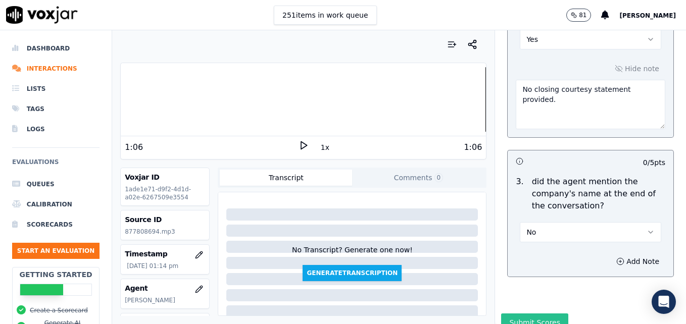
click at [538, 314] on button "Submit Scores" at bounding box center [534, 323] width 67 height 18
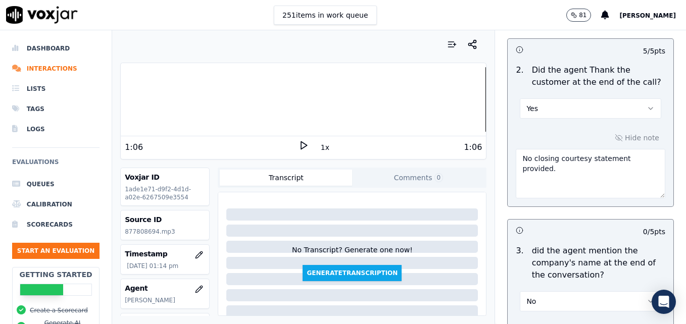
scroll to position [1973, 0]
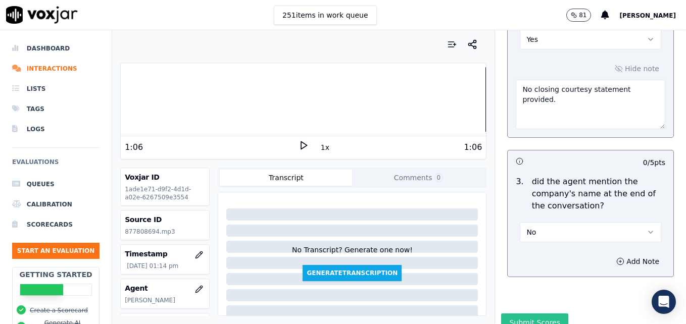
click at [524, 314] on button "Submit Scores" at bounding box center [534, 323] width 67 height 18
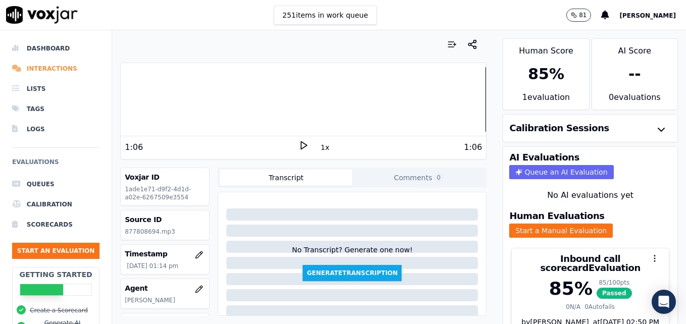
click at [62, 67] on li "Interactions" at bounding box center [55, 69] width 87 height 20
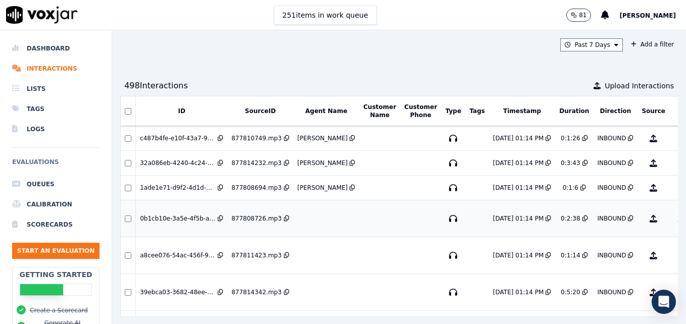
click at [673, 216] on button "No Evaluation Yet" at bounding box center [693, 218] width 40 height 28
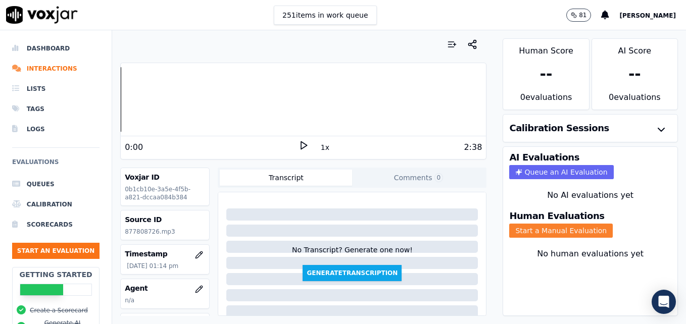
click at [516, 230] on button "Start a Manual Evaluation" at bounding box center [560, 231] width 103 height 14
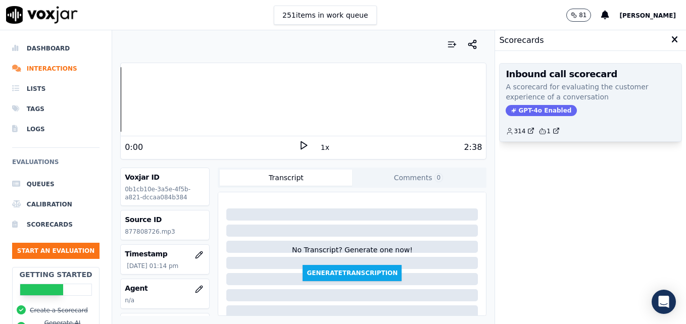
click at [525, 104] on div "Inbound call scorecard A scorecard for evaluating the customer experience of a …" at bounding box center [590, 103] width 182 height 78
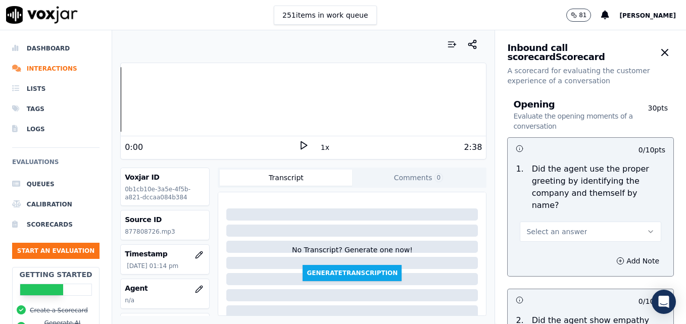
click at [298, 141] on icon at bounding box center [303, 145] width 10 height 10
click at [195, 286] on icon "button" at bounding box center [199, 289] width 8 height 8
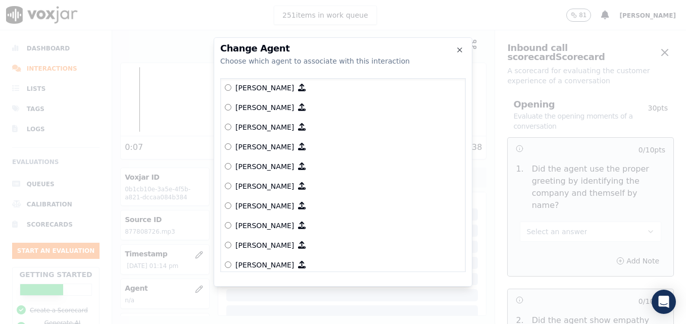
scroll to position [252, 0]
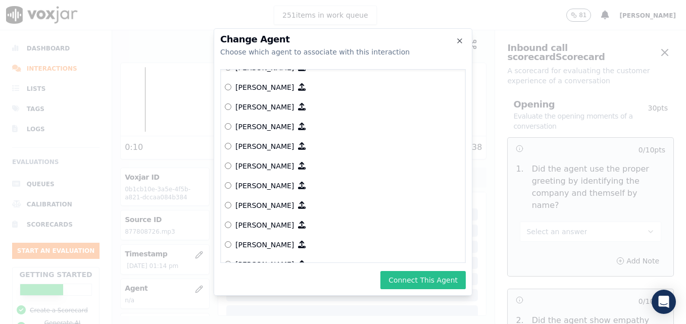
click at [433, 275] on button "Connect This Agent" at bounding box center [422, 280] width 85 height 18
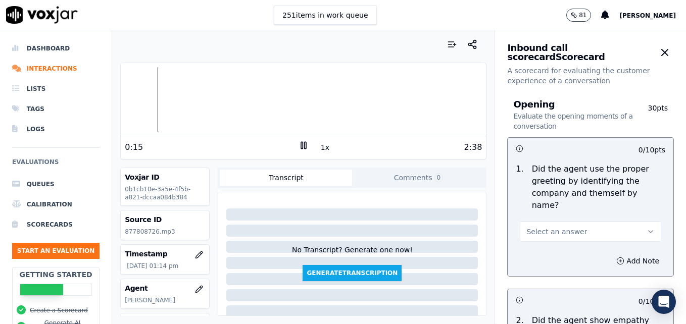
click at [304, 145] on rect at bounding box center [305, 145] width 2 height 7
click at [622, 222] on button "Select an answer" at bounding box center [589, 232] width 141 height 20
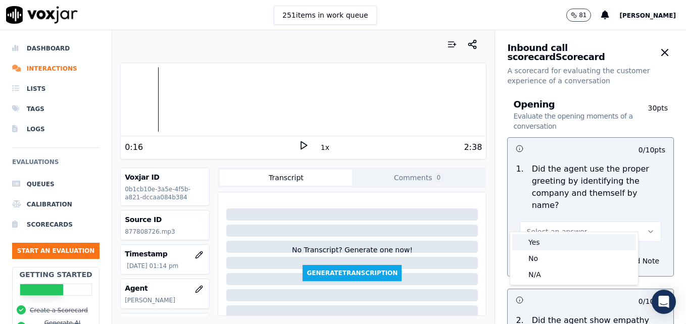
click at [578, 241] on div "Yes" at bounding box center [574, 242] width 124 height 16
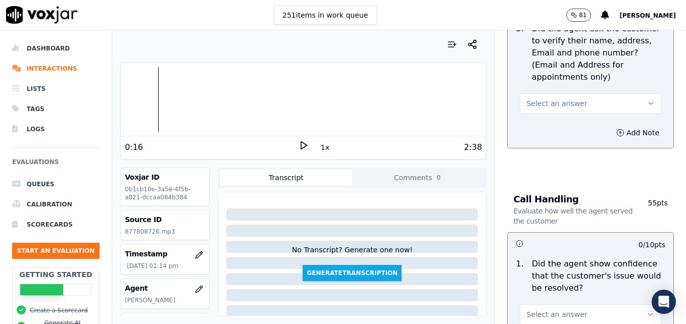
scroll to position [505, 0]
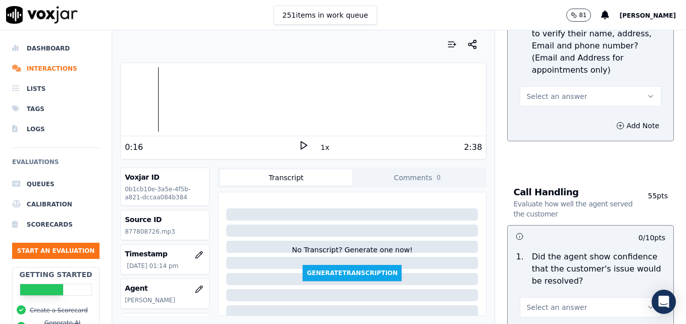
click at [622, 86] on button "Select an answer" at bounding box center [589, 96] width 141 height 20
click at [566, 108] on div "No" at bounding box center [574, 111] width 124 height 16
click at [616, 122] on icon "button" at bounding box center [620, 126] width 8 height 8
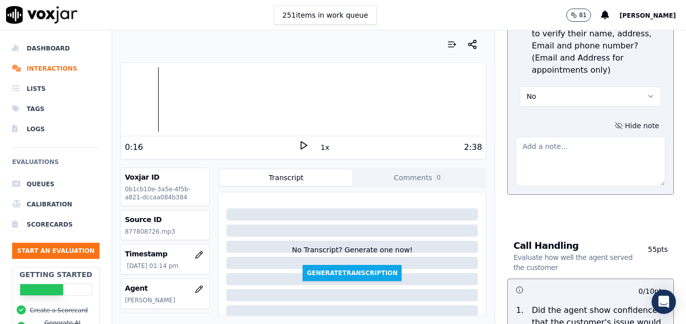
click at [578, 140] on textarea at bounding box center [589, 161] width 149 height 49
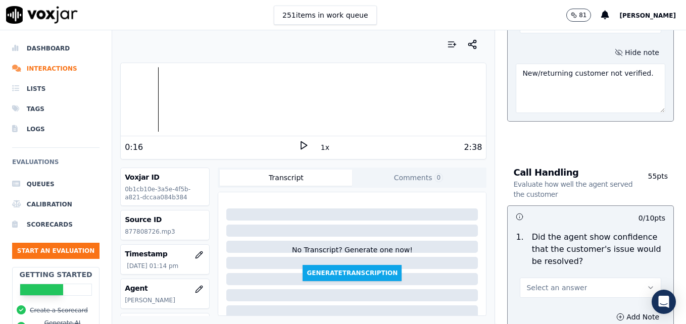
scroll to position [656, 0]
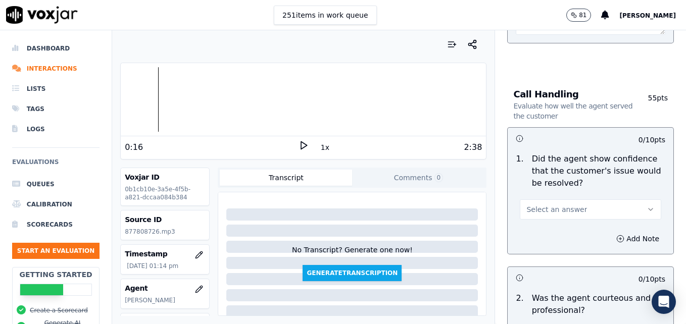
type textarea "New/returning customer not verified."
drag, startPoint x: 616, startPoint y: 175, endPoint x: 615, endPoint y: 182, distance: 7.1
click at [617, 199] on button "Select an answer" at bounding box center [589, 209] width 141 height 20
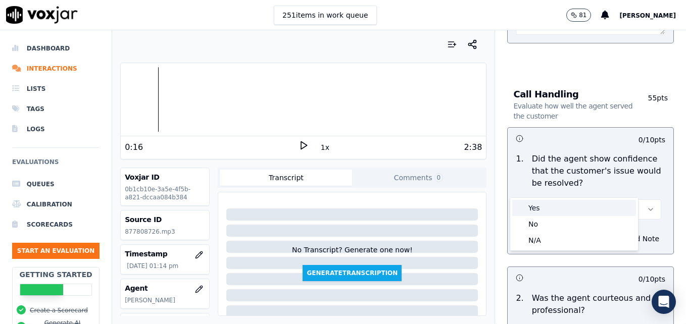
click at [576, 209] on div "Yes" at bounding box center [574, 208] width 124 height 16
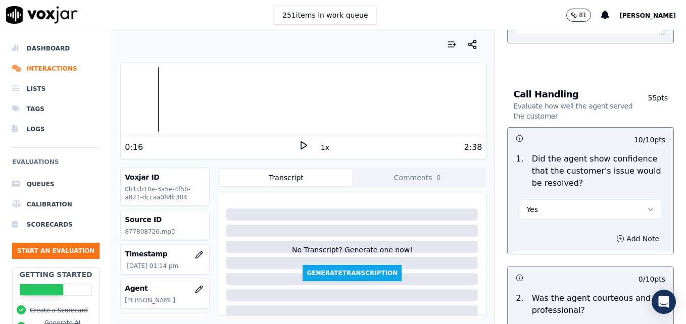
click at [616, 235] on icon "button" at bounding box center [620, 239] width 8 height 8
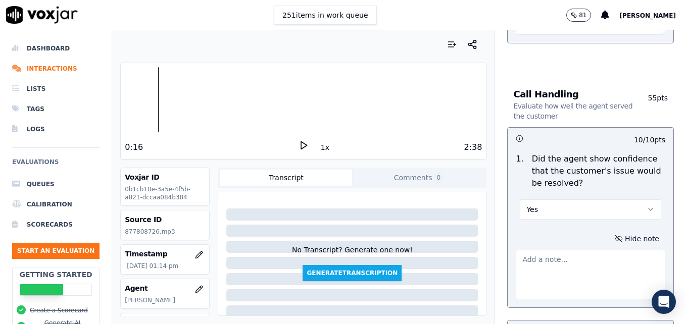
click at [598, 250] on textarea at bounding box center [589, 274] width 149 height 49
click at [146, 101] on div at bounding box center [303, 99] width 365 height 65
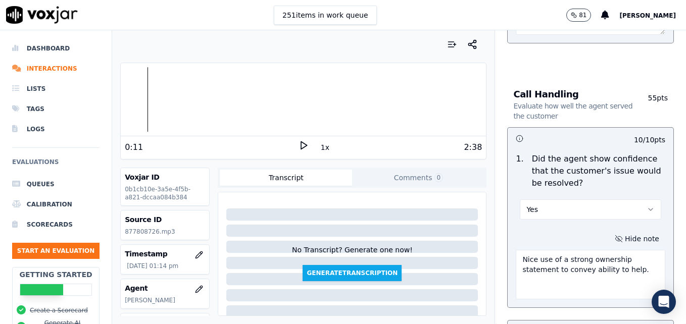
type textarea "Nice use of a strong ownership statement to convey ability to help."
click at [298, 145] on icon at bounding box center [303, 145] width 10 height 10
click at [132, 99] on div at bounding box center [303, 99] width 365 height 65
click at [122, 100] on div at bounding box center [303, 99] width 365 height 65
click at [301, 140] on icon at bounding box center [303, 145] width 10 height 10
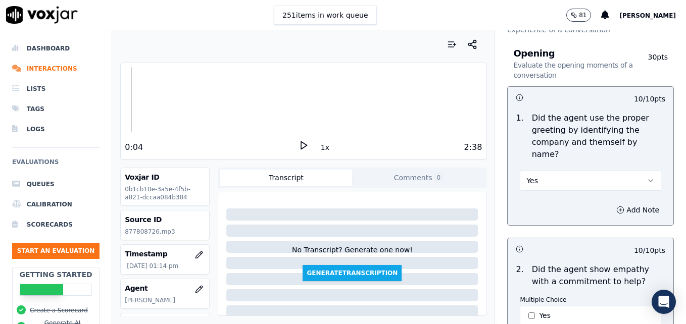
scroll to position [0, 0]
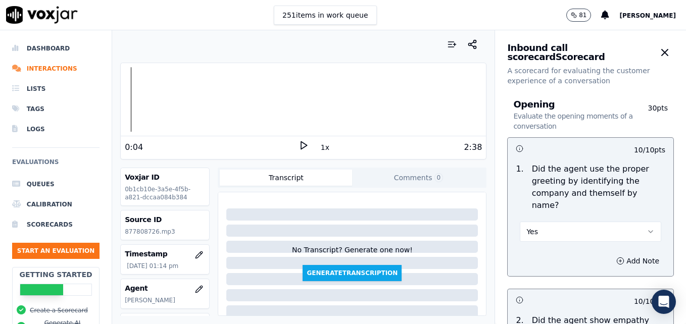
click at [646, 228] on icon "button" at bounding box center [650, 232] width 8 height 8
click at [558, 261] on div "No" at bounding box center [574, 258] width 124 height 16
click at [616, 257] on icon "button" at bounding box center [620, 261] width 8 height 8
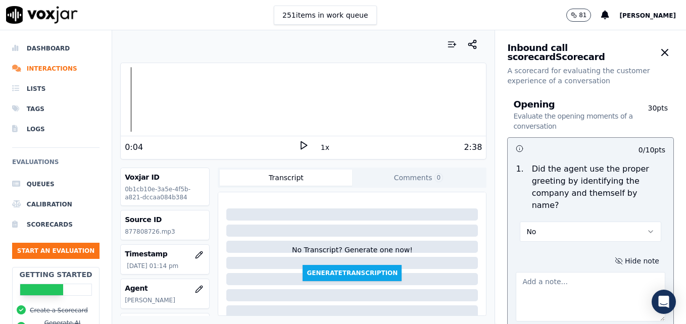
click at [567, 276] on textarea at bounding box center [589, 296] width 149 height 49
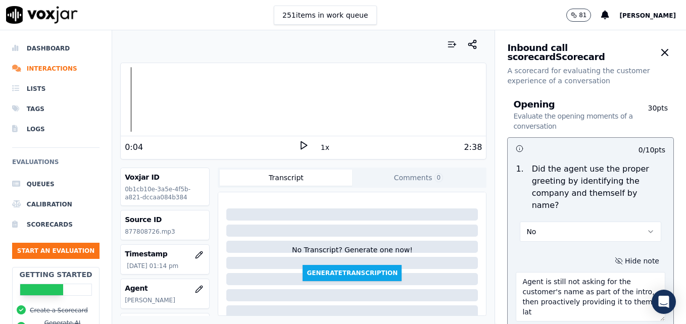
scroll to position [3, 0]
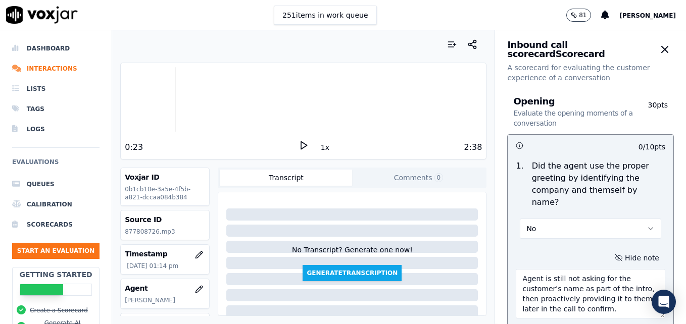
type textarea "Agent is still not asking for the customer's name as part of the intro, then pr…"
click at [298, 146] on icon at bounding box center [303, 145] width 10 height 10
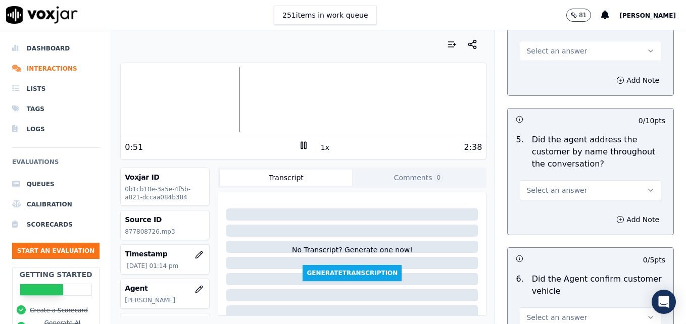
scroll to position [1366, 0]
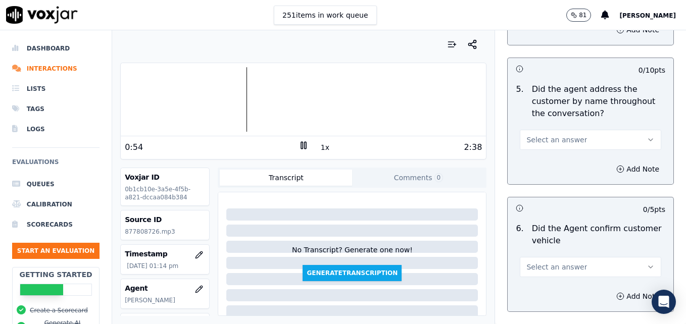
click at [633, 257] on button "Select an answer" at bounding box center [589, 267] width 141 height 20
click at [590, 253] on div "Yes" at bounding box center [574, 253] width 124 height 16
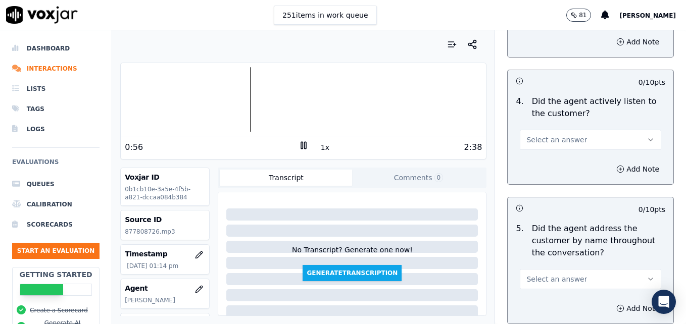
scroll to position [1215, 0]
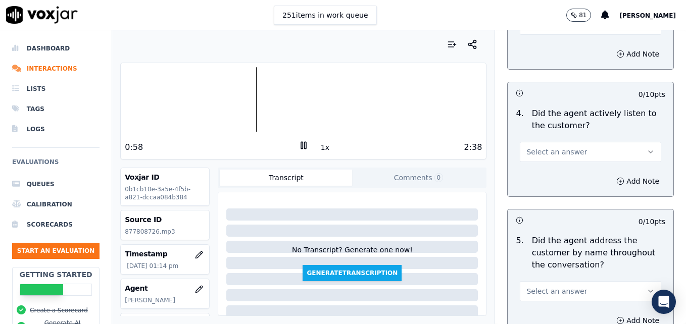
click at [632, 281] on button "Select an answer" at bounding box center [589, 291] width 141 height 20
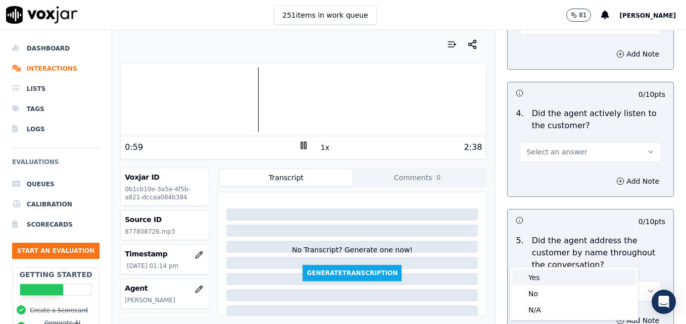
click at [553, 271] on div "Yes" at bounding box center [574, 278] width 124 height 16
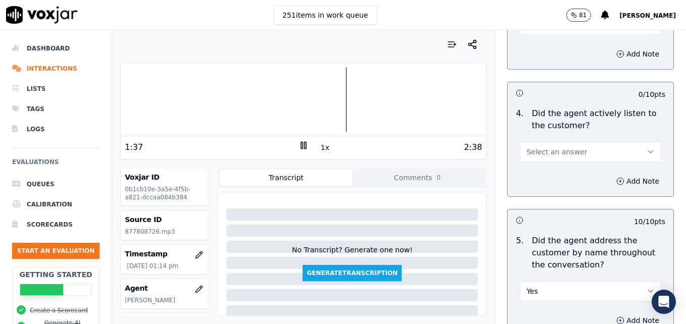
click at [298, 145] on icon at bounding box center [303, 145] width 10 height 10
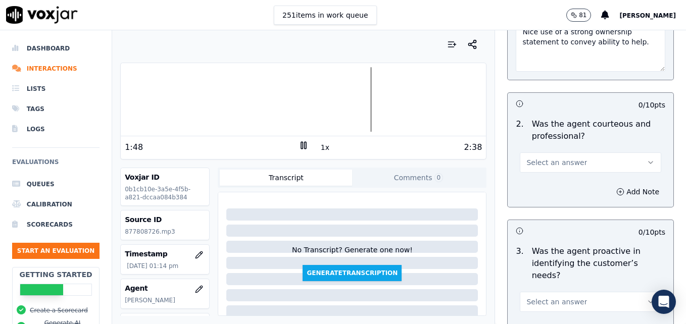
scroll to position [962, 0]
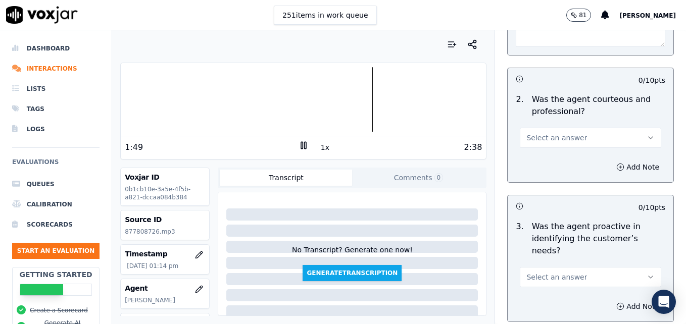
click at [646, 134] on icon "button" at bounding box center [650, 138] width 8 height 8
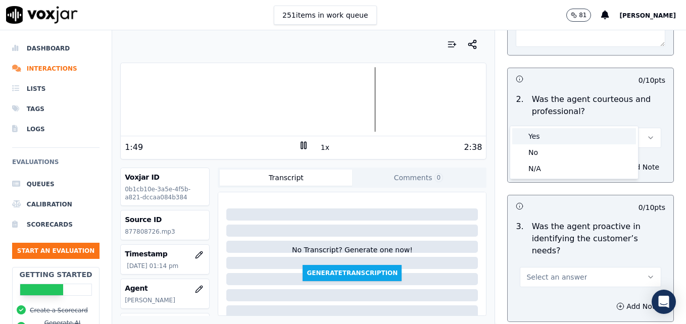
click at [548, 139] on div "Yes" at bounding box center [574, 136] width 124 height 16
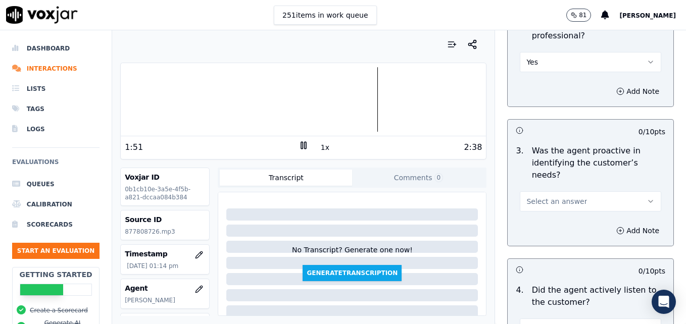
scroll to position [1063, 0]
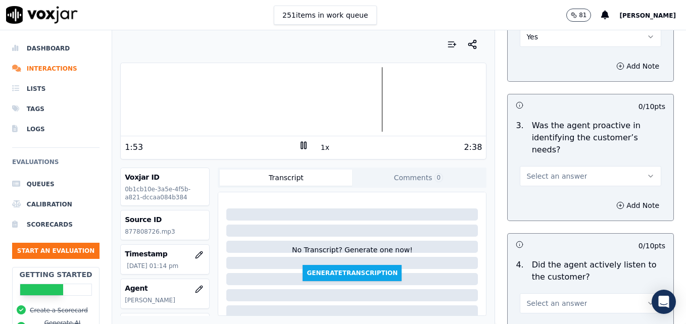
click at [646, 172] on icon "button" at bounding box center [650, 176] width 8 height 8
click at [571, 162] on div "Yes" at bounding box center [574, 162] width 124 height 16
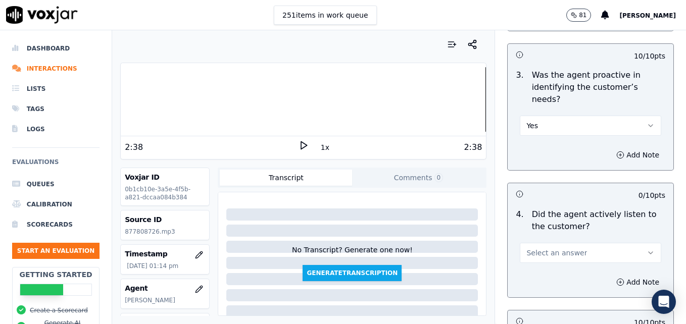
click at [628, 243] on button "Select an answer" at bounding box center [589, 253] width 141 height 20
click at [573, 239] on div "Yes" at bounding box center [574, 239] width 124 height 16
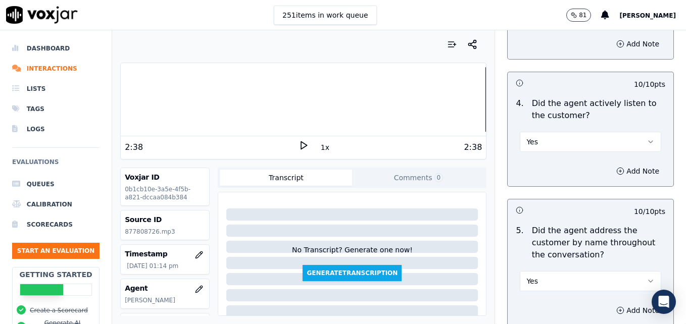
scroll to position [1265, 0]
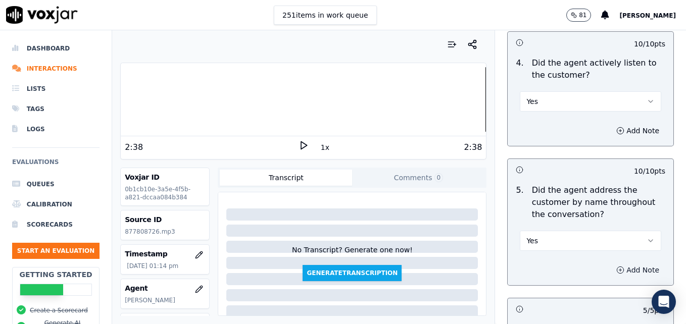
drag, startPoint x: 598, startPoint y: 229, endPoint x: 601, endPoint y: 240, distance: 11.0
click at [610, 263] on button "Add Note" at bounding box center [637, 270] width 55 height 14
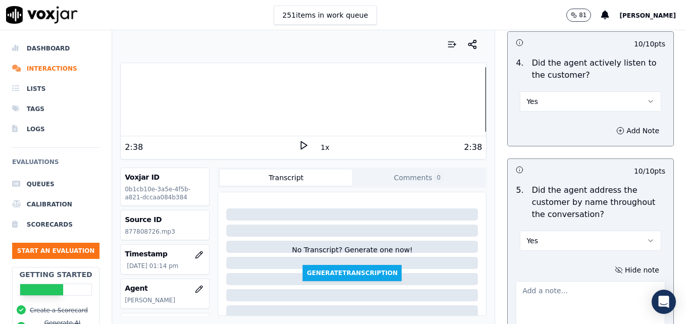
click at [602, 281] on textarea at bounding box center [589, 305] width 149 height 49
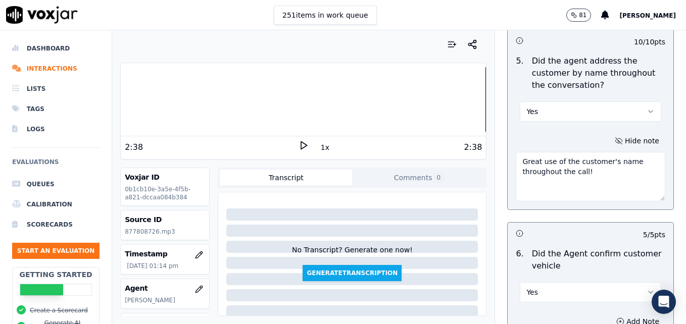
scroll to position [1417, 0]
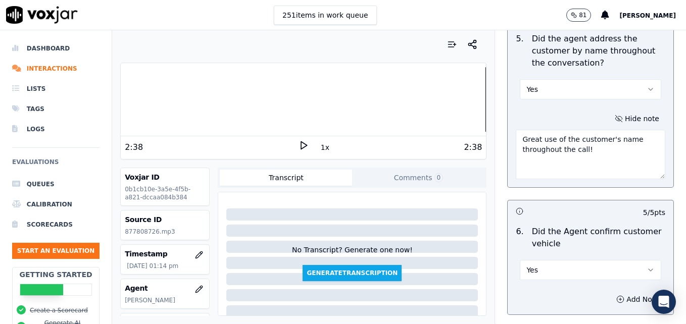
type textarea "Great use of the customer's name throughout the call!"
click at [646, 266] on icon "button" at bounding box center [650, 270] width 8 height 8
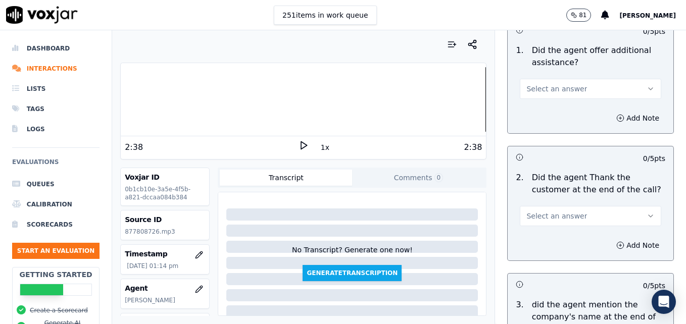
scroll to position [1805, 0]
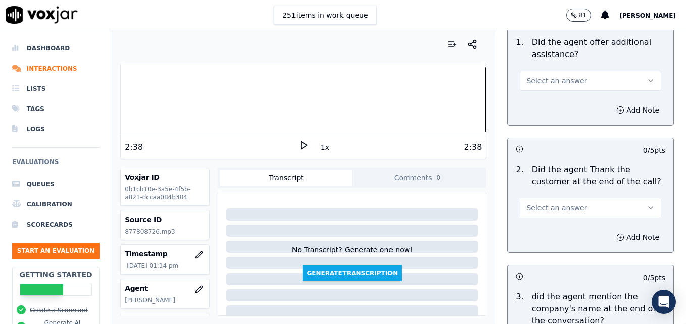
click at [646, 204] on icon "button" at bounding box center [650, 208] width 8 height 8
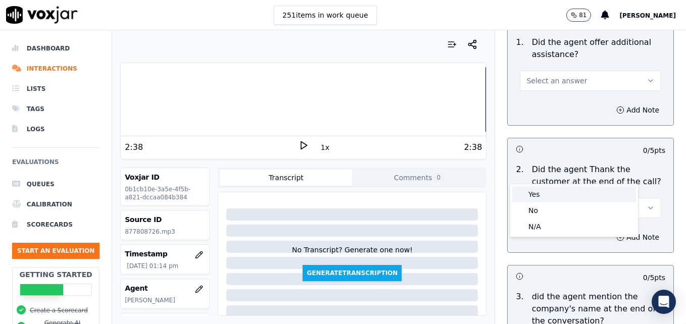
click at [562, 194] on div "Yes" at bounding box center [574, 194] width 124 height 16
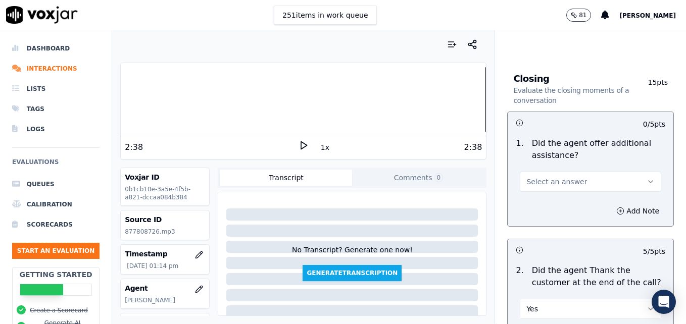
click at [646, 178] on icon "button" at bounding box center [650, 182] width 8 height 8
click at [562, 166] on div "Yes" at bounding box center [574, 168] width 124 height 16
click at [610, 204] on button "Add Note" at bounding box center [637, 211] width 55 height 14
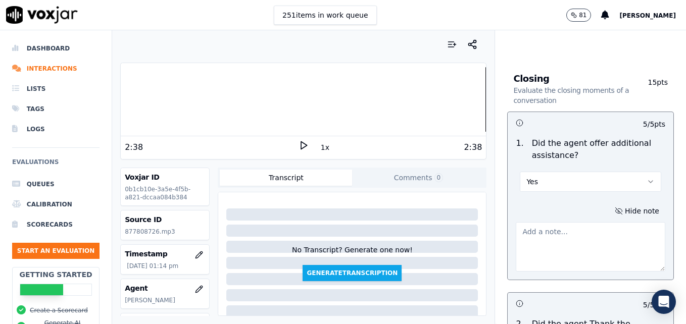
click at [584, 222] on textarea at bounding box center [589, 246] width 149 height 49
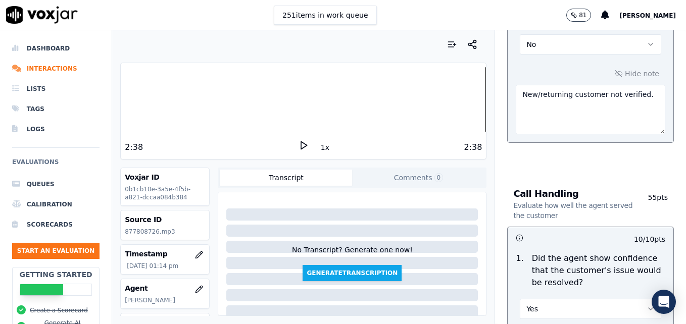
scroll to position [593, 0]
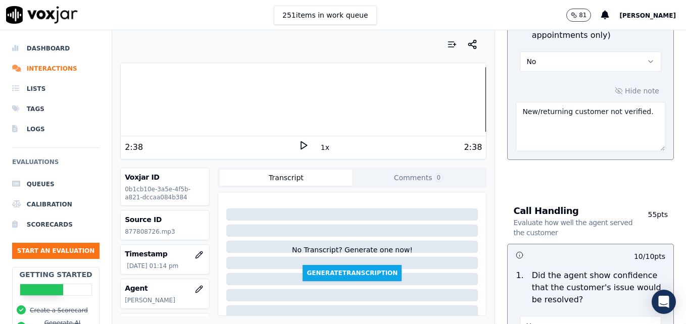
type textarea "No additional assistance offered."
click at [636, 102] on textarea "New/returning customer not verified." at bounding box center [589, 126] width 149 height 49
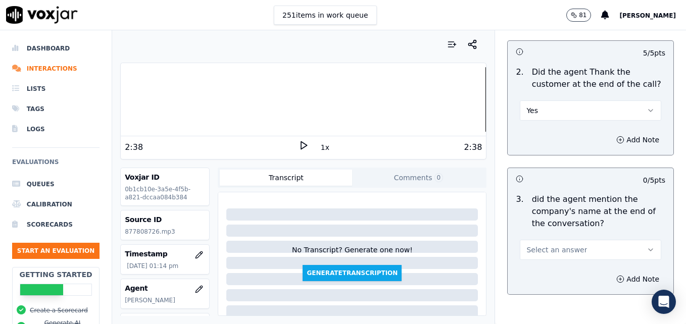
scroll to position [1973, 0]
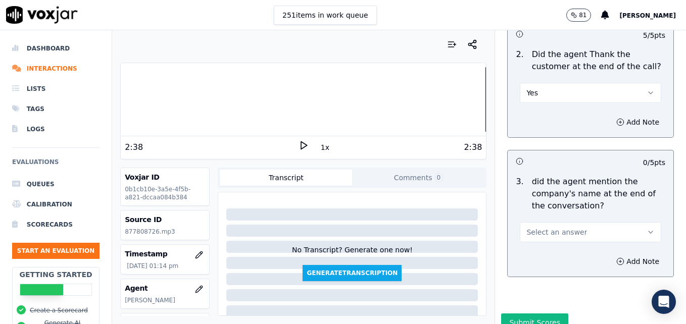
type textarea "New/returning customer not verified. Vehicle type/service not reconfirmed."
click at [646, 228] on icon "button" at bounding box center [650, 232] width 8 height 8
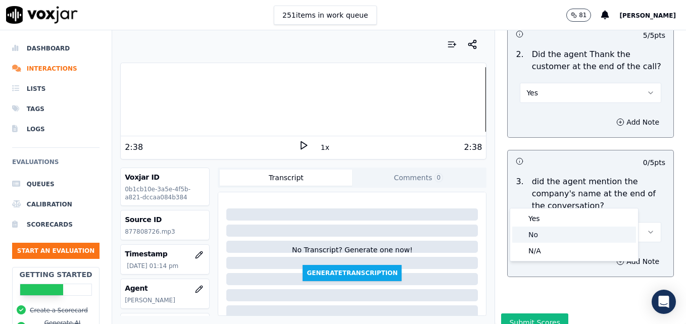
drag, startPoint x: 569, startPoint y: 234, endPoint x: 560, endPoint y: 237, distance: 9.4
click at [568, 234] on div "No" at bounding box center [574, 235] width 124 height 16
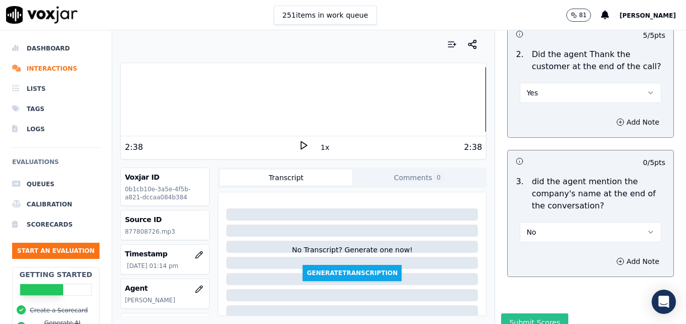
click at [529, 314] on button "Submit Scores" at bounding box center [534, 323] width 67 height 18
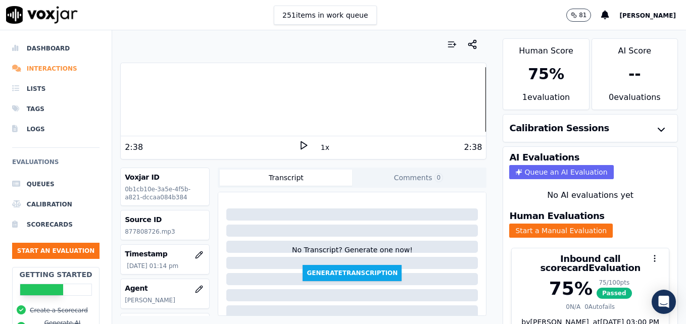
click at [49, 65] on li "Interactions" at bounding box center [55, 69] width 87 height 20
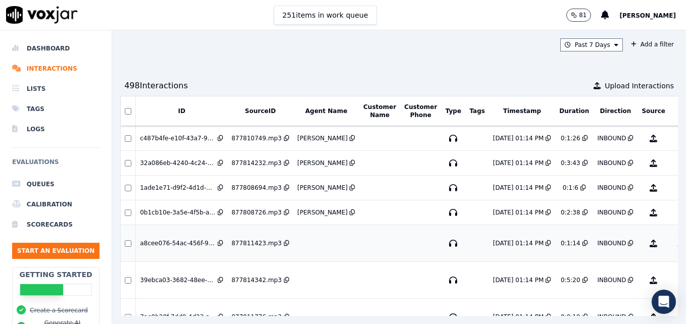
click at [673, 244] on button "No Evaluation Yet" at bounding box center [693, 243] width 40 height 28
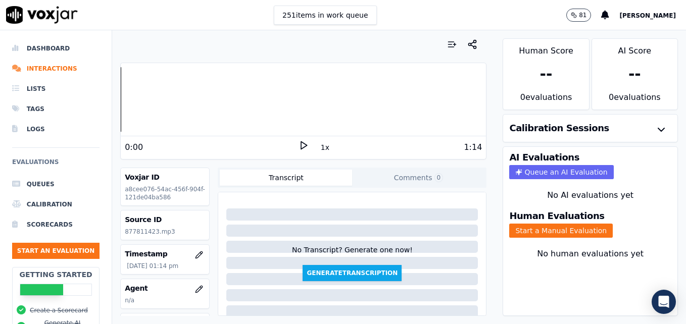
click at [301, 143] on polygon at bounding box center [304, 146] width 6 height 8
click at [195, 290] on icon "button" at bounding box center [199, 289] width 8 height 8
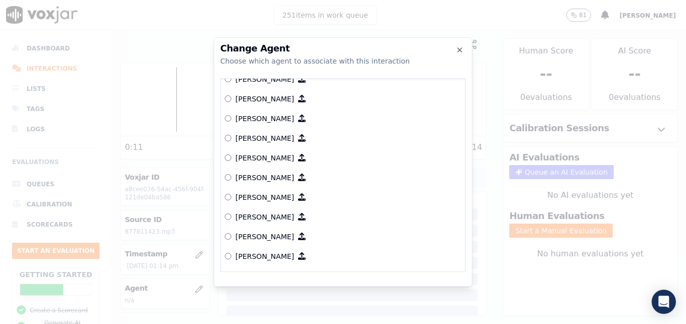
scroll to position [807, 0]
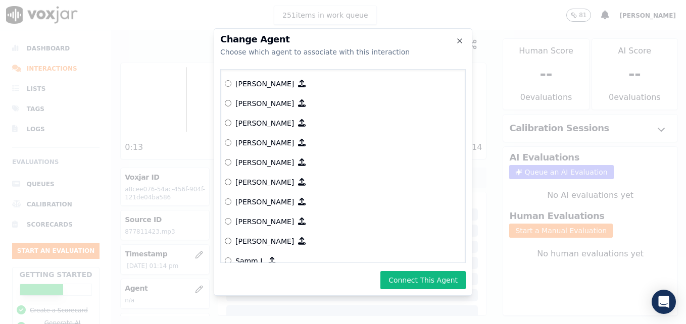
click at [420, 280] on button "Connect This Agent" at bounding box center [422, 280] width 85 height 18
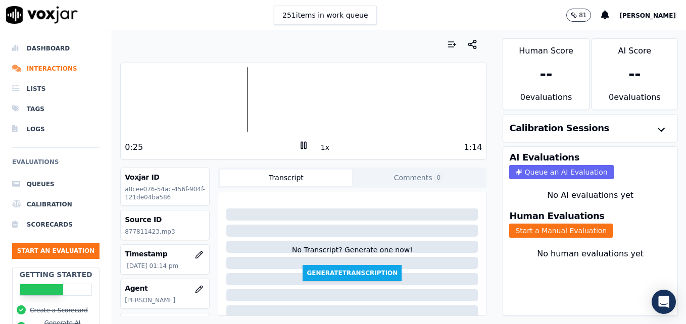
click at [298, 143] on icon at bounding box center [303, 145] width 10 height 10
click at [57, 69] on li "Interactions" at bounding box center [55, 69] width 87 height 20
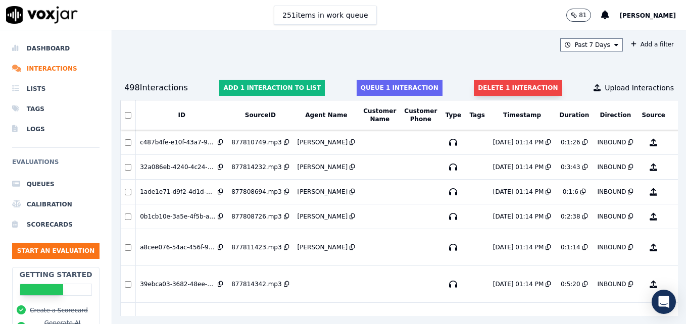
click at [510, 88] on button "Delete 1 interaction" at bounding box center [518, 88] width 88 height 16
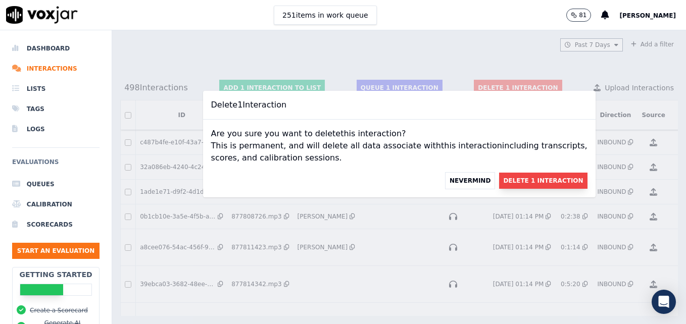
click at [519, 181] on button "Delete 1 Interaction" at bounding box center [543, 181] width 88 height 16
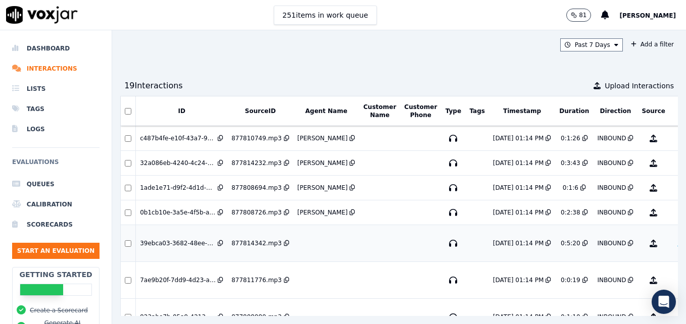
click at [673, 246] on button "No Evaluation Yet" at bounding box center [693, 243] width 40 height 28
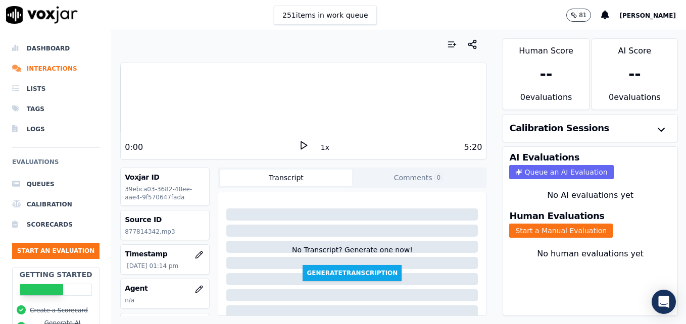
click at [299, 145] on icon at bounding box center [303, 145] width 10 height 10
click at [301, 144] on icon at bounding box center [303, 145] width 10 height 10
click at [51, 67] on li "Interactions" at bounding box center [55, 69] width 87 height 20
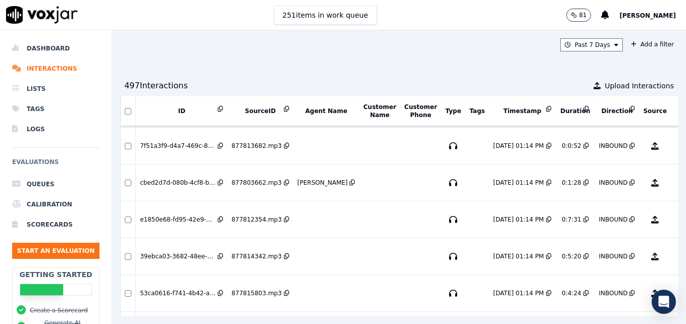
scroll to position [314, 0]
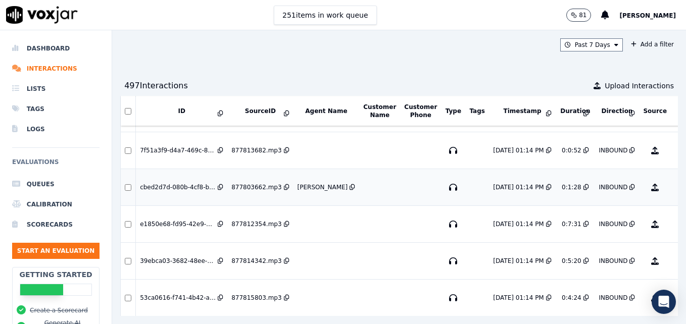
click at [674, 188] on button "No Evaluation Yet" at bounding box center [694, 187] width 40 height 28
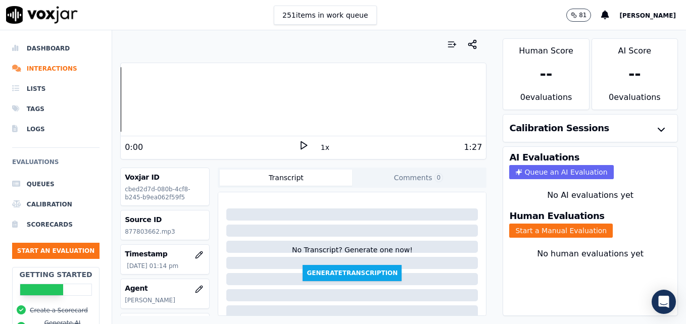
click at [298, 145] on icon at bounding box center [303, 145] width 10 height 10
click at [195, 289] on icon "button" at bounding box center [199, 289] width 8 height 8
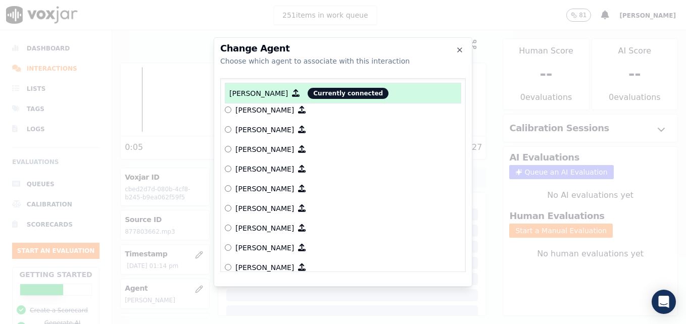
scroll to position [303, 0]
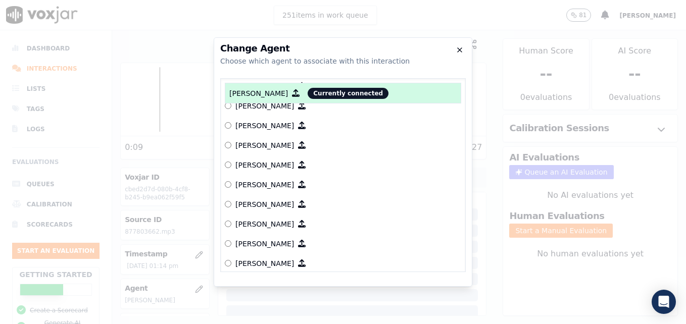
click at [458, 50] on icon "button" at bounding box center [459, 50] width 8 height 8
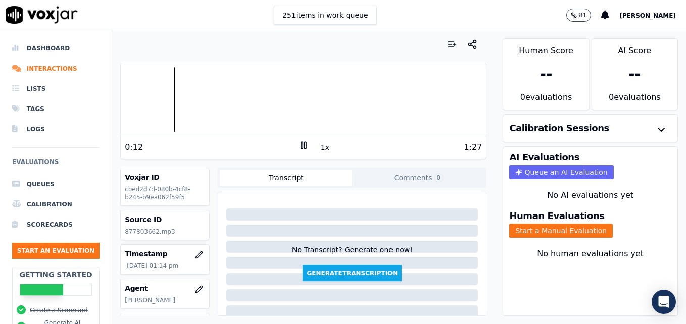
click at [301, 145] on rect at bounding box center [302, 145] width 2 height 7
click at [537, 232] on button "Start a Manual Evaluation" at bounding box center [560, 231] width 103 height 14
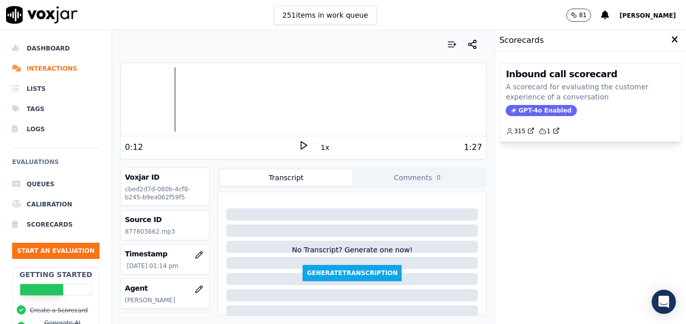
click at [541, 110] on span "GPT-4o Enabled" at bounding box center [540, 110] width 71 height 11
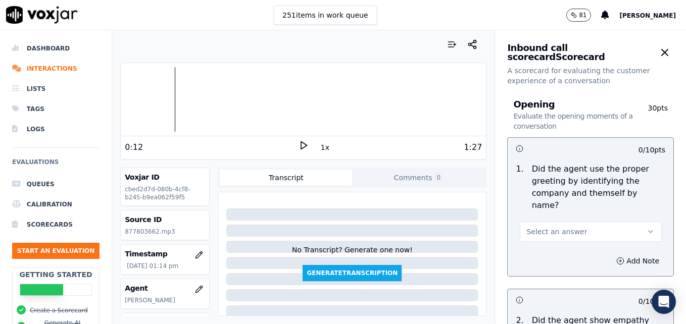
click at [646, 228] on icon "button" at bounding box center [650, 232] width 8 height 8
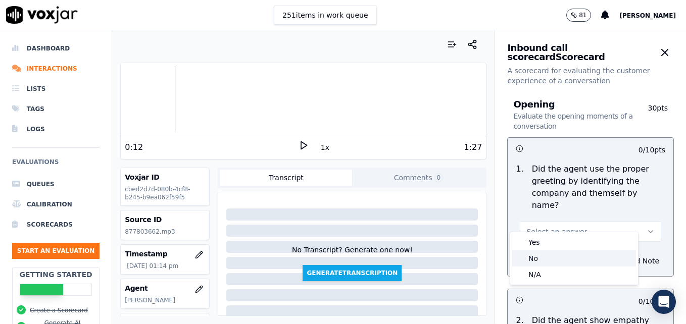
click at [557, 262] on div "No" at bounding box center [574, 258] width 124 height 16
click at [616, 257] on icon "button" at bounding box center [620, 261] width 8 height 8
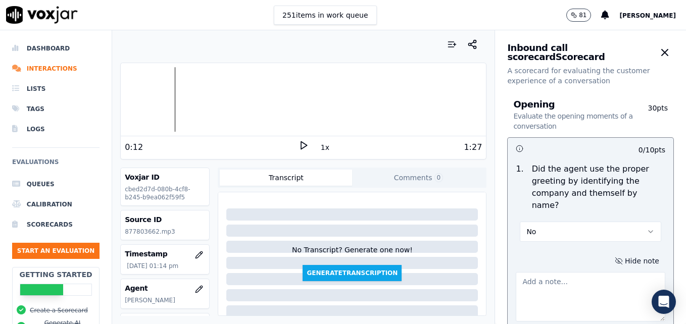
click at [577, 278] on textarea at bounding box center [589, 296] width 149 height 49
type textarea "a"
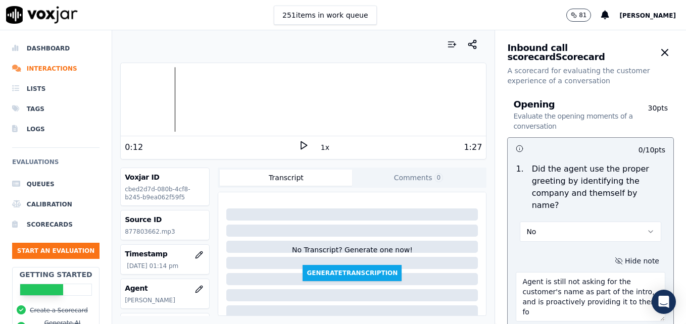
scroll to position [3, 0]
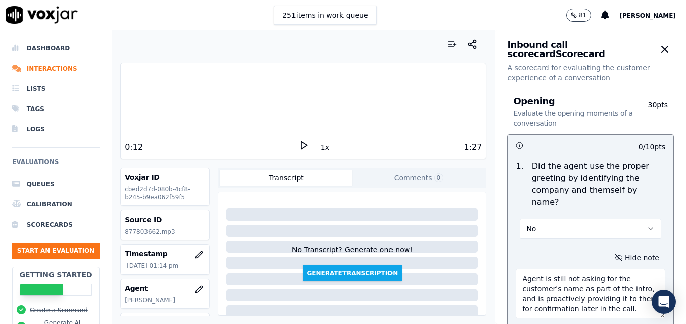
type textarea "Agent is still not asking for the customer's name as part of the intro, and is …"
click at [301, 145] on polygon at bounding box center [304, 146] width 6 height 8
click at [301, 145] on rect at bounding box center [302, 145] width 2 height 7
click at [301, 145] on polygon at bounding box center [304, 146] width 6 height 8
click at [304, 144] on rect at bounding box center [305, 145] width 2 height 7
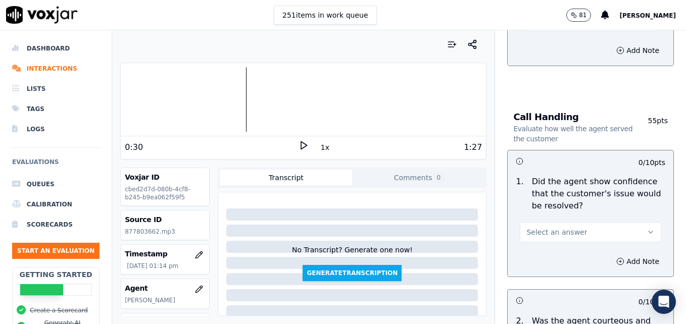
scroll to position [659, 0]
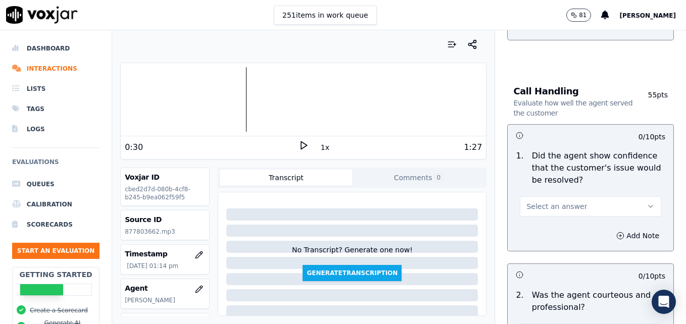
click at [628, 196] on button "Select an answer" at bounding box center [589, 206] width 141 height 20
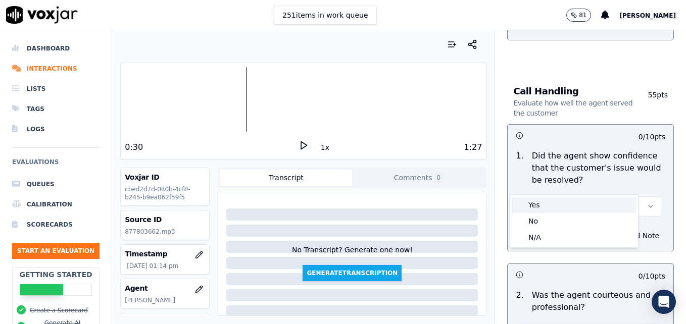
click at [589, 201] on div "Yes" at bounding box center [574, 205] width 124 height 16
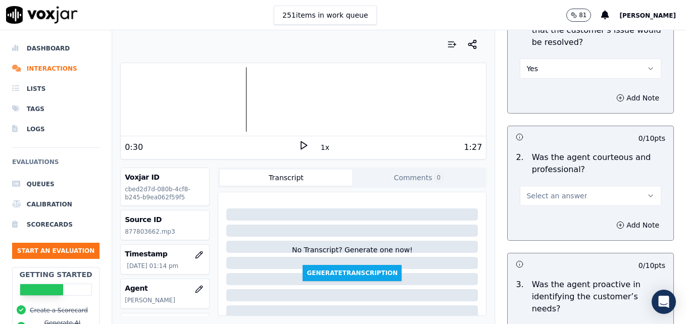
scroll to position [811, 0]
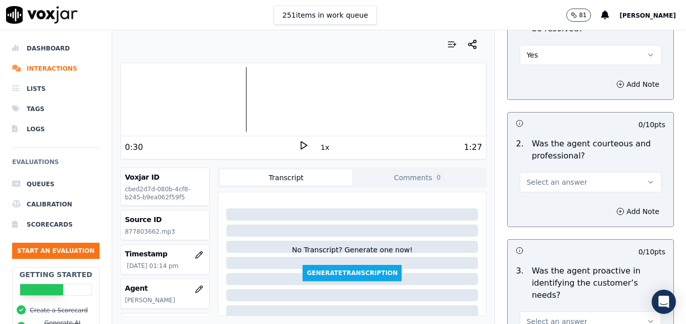
click at [646, 178] on icon "button" at bounding box center [650, 182] width 8 height 8
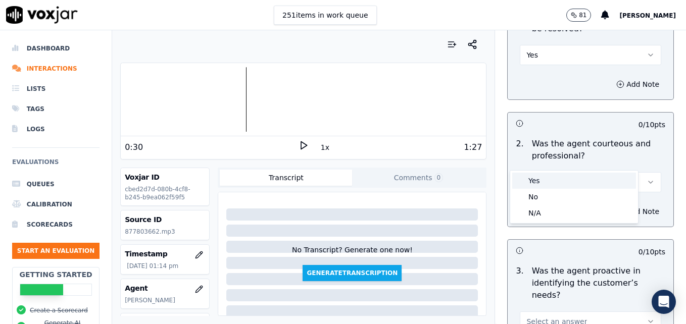
click at [585, 182] on div "Yes" at bounding box center [574, 181] width 124 height 16
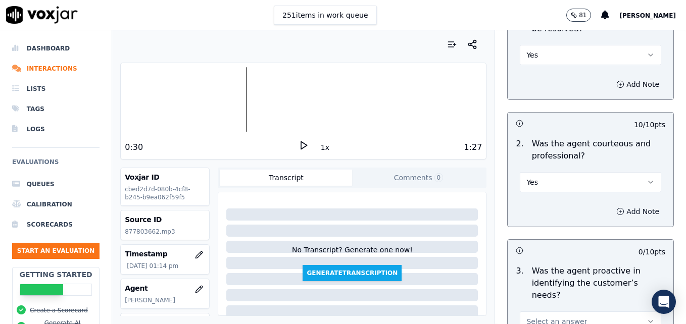
click at [613, 204] on button "Add Note" at bounding box center [637, 211] width 55 height 14
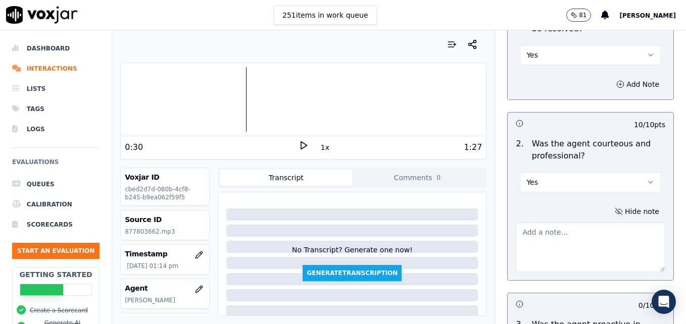
click at [576, 223] on textarea at bounding box center [589, 247] width 149 height 49
paste textarea "Watch negative phrasing such as telling a customer what you will HAVE to do. We…"
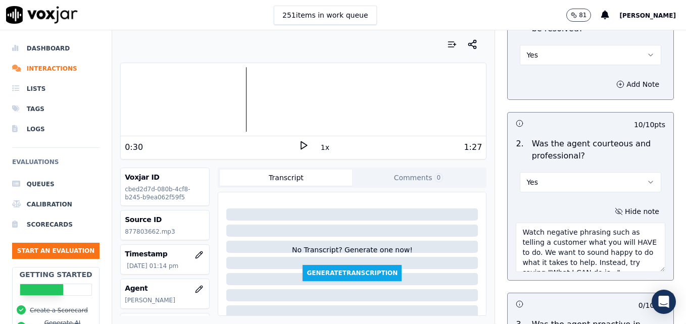
scroll to position [16, 0]
type textarea "Watch negative phrasing such as telling a customer what you will HAVE to do. We…"
click at [299, 145] on icon at bounding box center [303, 145] width 10 height 10
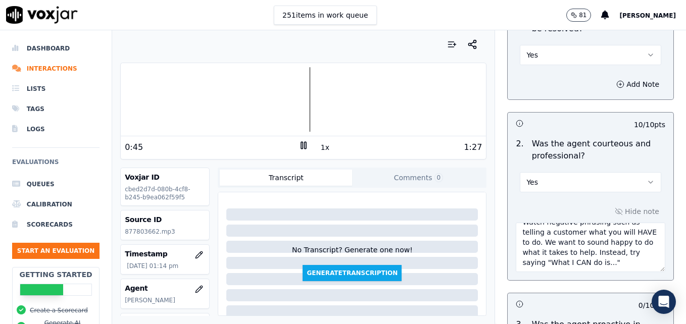
click at [298, 145] on icon at bounding box center [303, 145] width 10 height 10
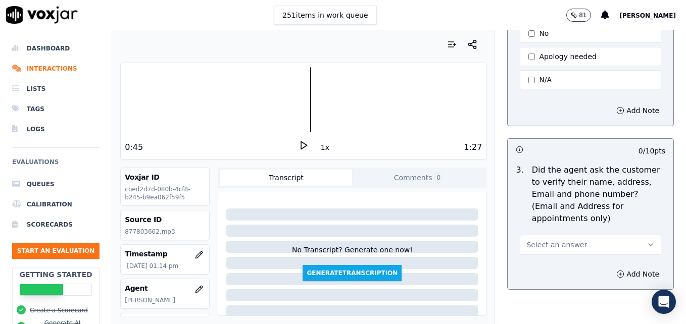
scroll to position [407, 0]
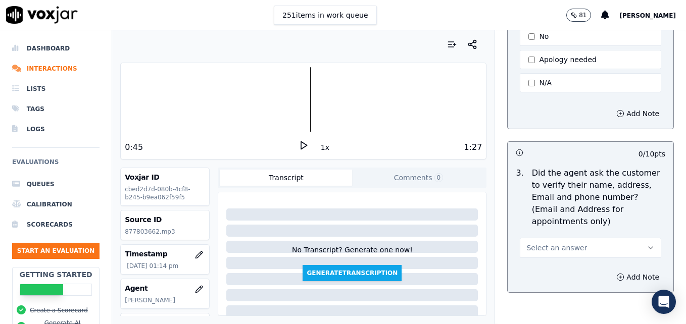
click at [646, 244] on icon "button" at bounding box center [650, 248] width 8 height 8
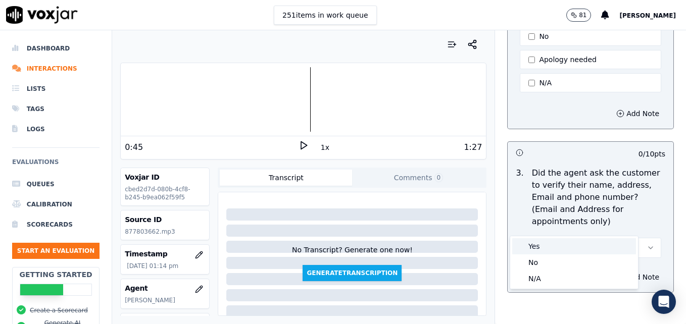
click at [583, 244] on div "Yes" at bounding box center [574, 246] width 124 height 16
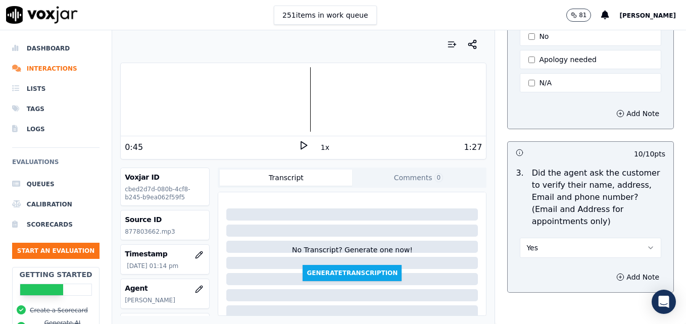
click at [298, 144] on icon at bounding box center [303, 145] width 10 height 10
click at [301, 142] on rect at bounding box center [302, 145] width 2 height 7
click at [301, 144] on polygon at bounding box center [304, 146] width 6 height 8
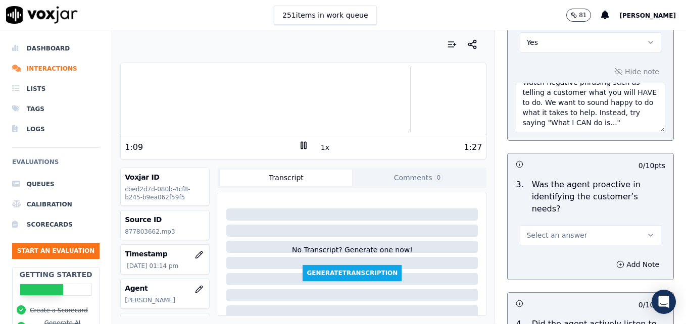
scroll to position [962, 0]
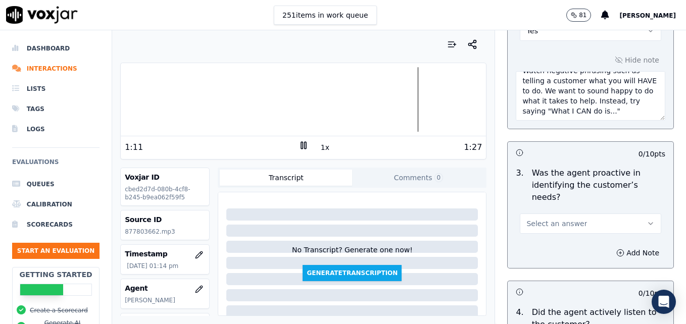
click at [646, 220] on icon "button" at bounding box center [650, 224] width 8 height 8
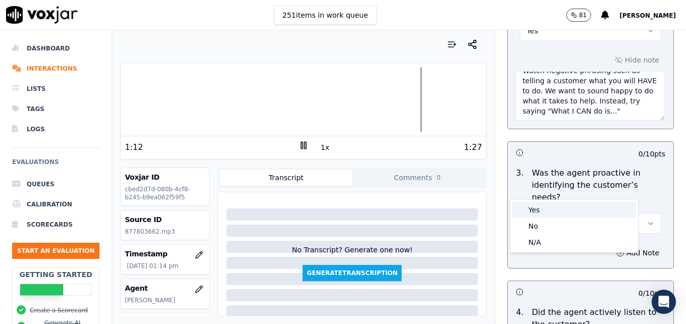
click at [570, 214] on div "Yes" at bounding box center [574, 210] width 124 height 16
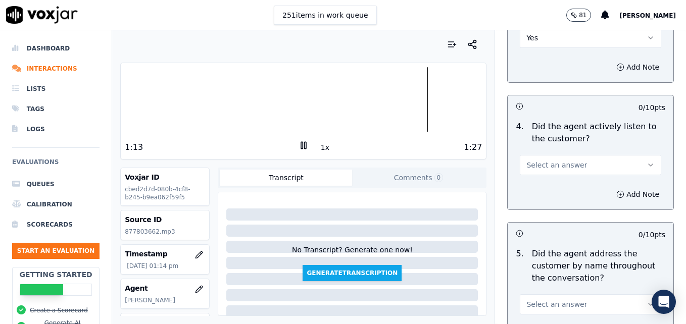
scroll to position [1164, 0]
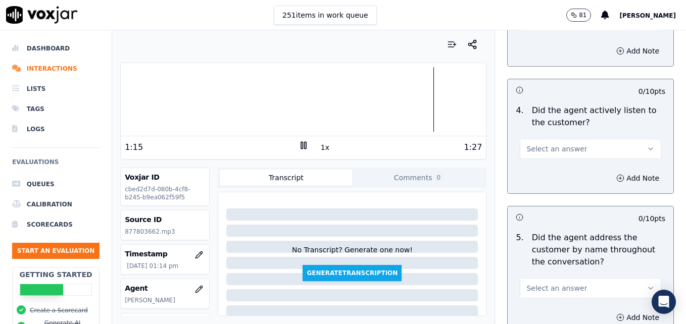
click at [646, 145] on icon "button" at bounding box center [650, 149] width 8 height 8
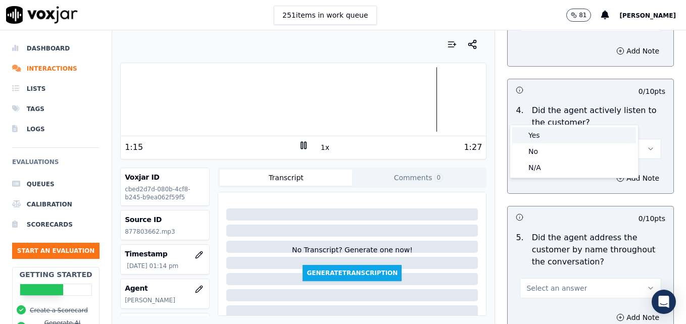
click at [582, 133] on div "Yes" at bounding box center [574, 135] width 124 height 16
click at [646, 284] on icon "button" at bounding box center [650, 288] width 8 height 8
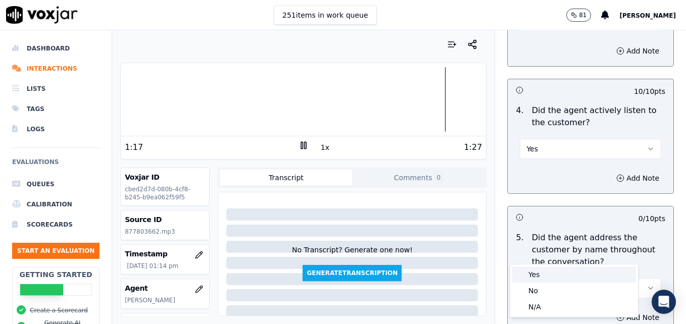
click at [533, 274] on div "Yes" at bounding box center [574, 275] width 124 height 16
click at [616, 314] on icon "button" at bounding box center [620, 318] width 8 height 8
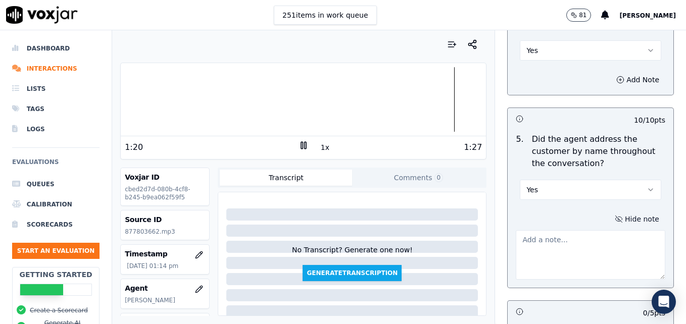
scroll to position [1265, 0]
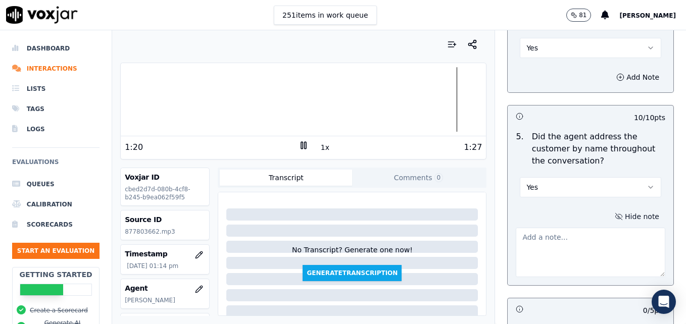
click at [586, 228] on textarea at bounding box center [589, 252] width 149 height 49
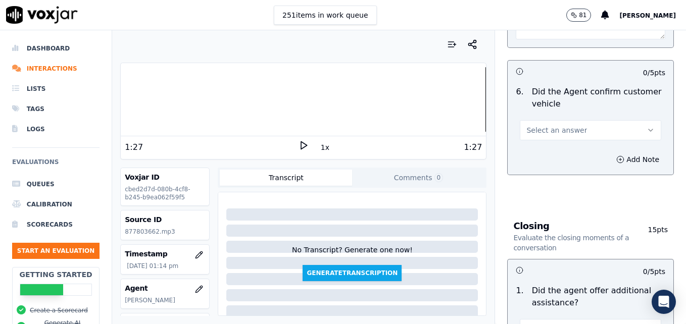
scroll to position [1518, 0]
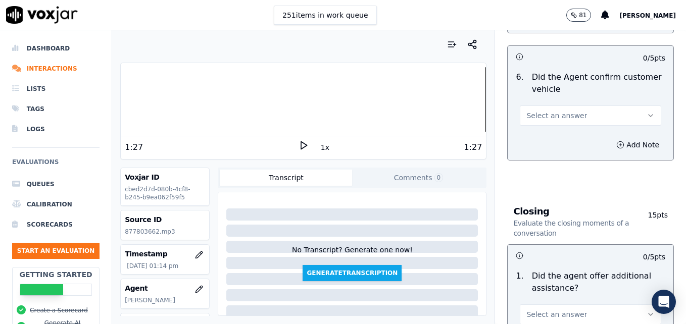
type textarea "Nice use of the customer's name during the call."
click at [646, 112] on icon "button" at bounding box center [650, 116] width 8 height 8
click at [583, 107] on div "Yes" at bounding box center [574, 102] width 124 height 16
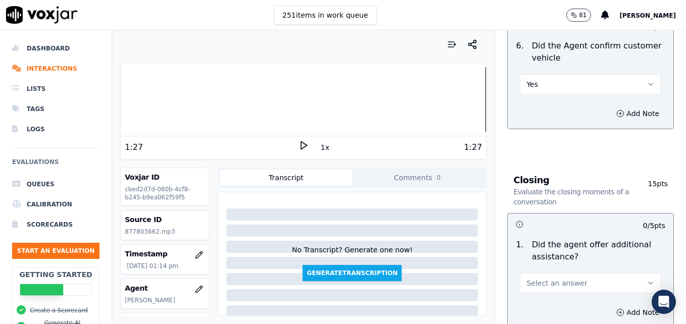
scroll to position [1669, 0]
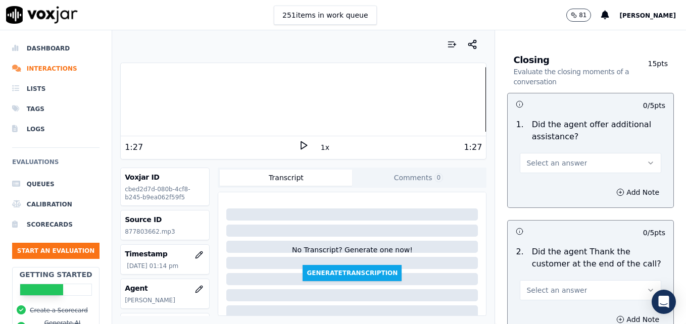
drag, startPoint x: 623, startPoint y: 125, endPoint x: 616, endPoint y: 130, distance: 9.4
click at [646, 159] on icon "button" at bounding box center [650, 163] width 8 height 8
click at [573, 151] on div "Yes" at bounding box center [574, 149] width 124 height 16
click at [619, 192] on icon "button" at bounding box center [620, 192] width 3 height 0
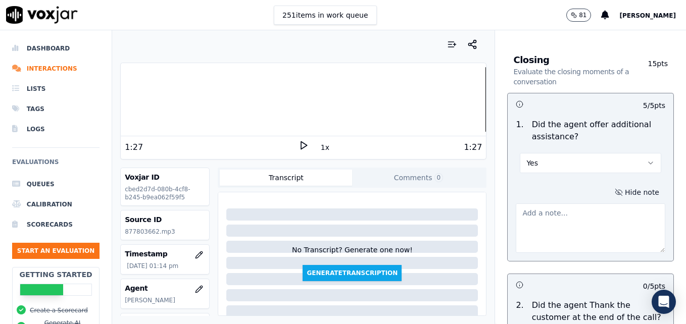
click at [606, 203] on textarea at bounding box center [589, 227] width 149 height 49
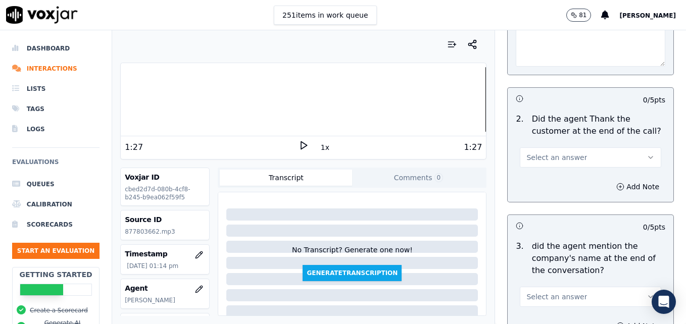
scroll to position [1871, 0]
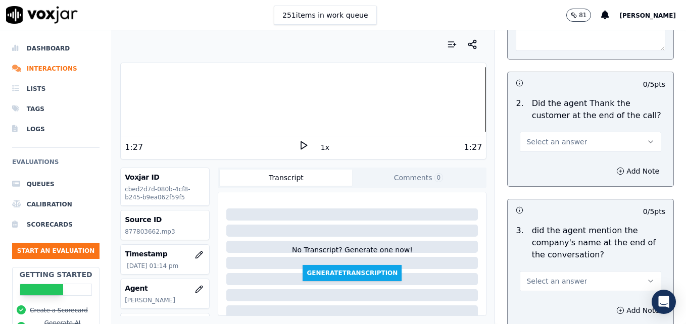
type textarea "No additional assistance offered."
click at [646, 138] on icon "button" at bounding box center [650, 142] width 8 height 8
click at [567, 125] on div "Yes" at bounding box center [574, 128] width 124 height 16
click at [626, 271] on button "Select an answer" at bounding box center [589, 281] width 141 height 20
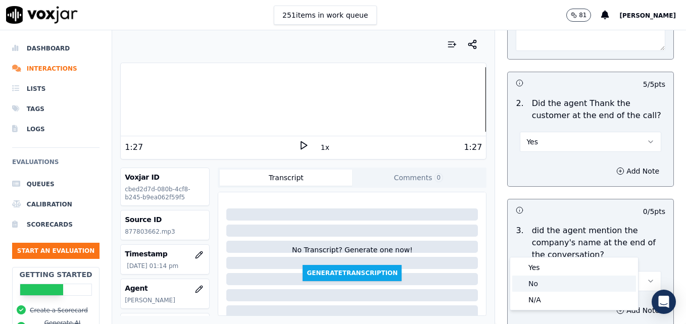
click at [538, 283] on div "No" at bounding box center [574, 284] width 124 height 16
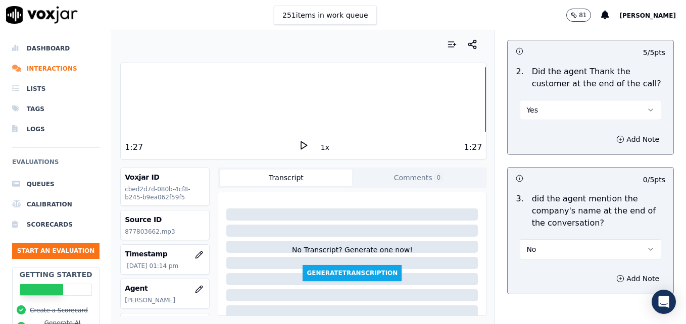
scroll to position [1920, 0]
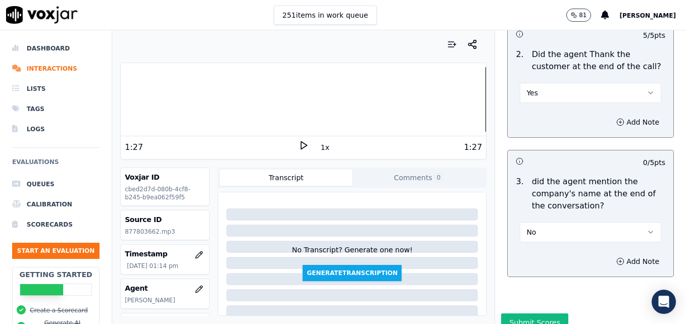
click at [530, 314] on button "Submit Scores" at bounding box center [534, 323] width 67 height 18
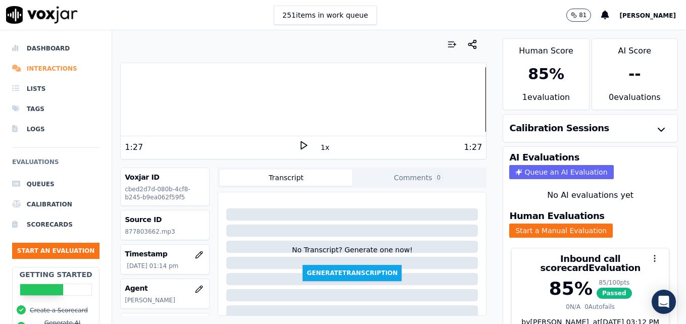
click at [52, 68] on li "Interactions" at bounding box center [55, 69] width 87 height 20
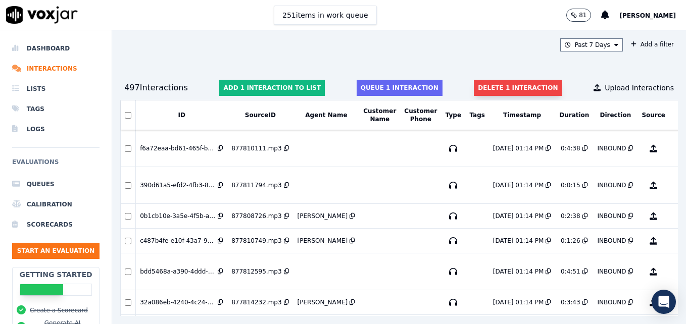
click at [488, 86] on button "Delete 1 interaction" at bounding box center [518, 88] width 88 height 16
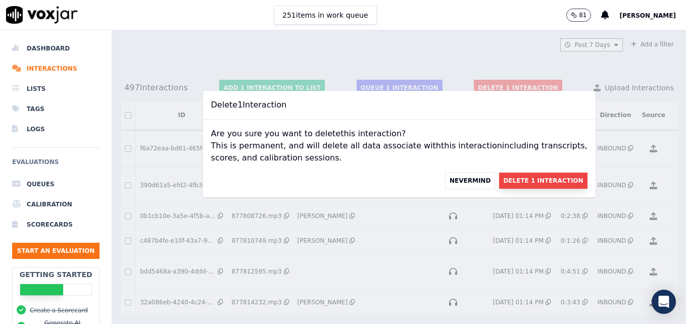
click at [503, 180] on button "Delete 1 Interaction" at bounding box center [543, 181] width 88 height 16
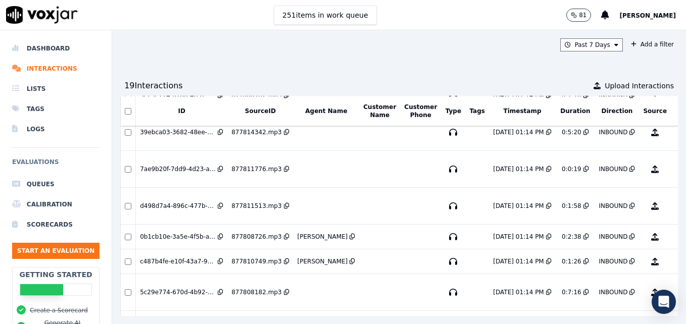
scroll to position [687, 0]
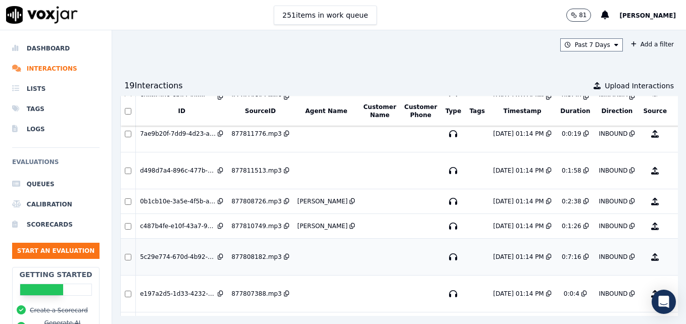
click at [674, 258] on button "No Evaluation Yet" at bounding box center [694, 257] width 40 height 28
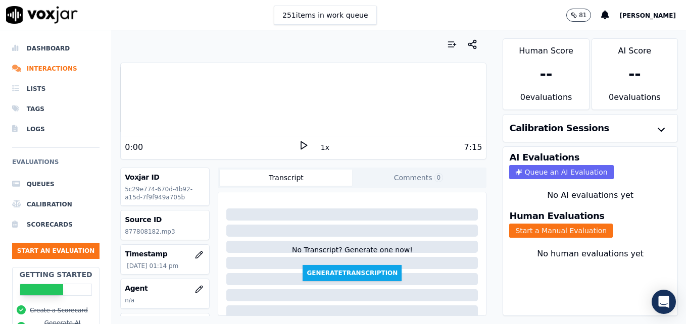
click at [301, 144] on polygon at bounding box center [304, 146] width 6 height 8
click at [301, 144] on rect at bounding box center [302, 145] width 2 height 7
click at [42, 63] on li "Interactions" at bounding box center [55, 69] width 87 height 20
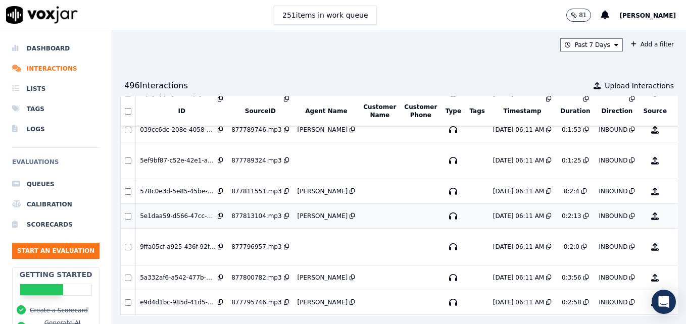
scroll to position [3097, 0]
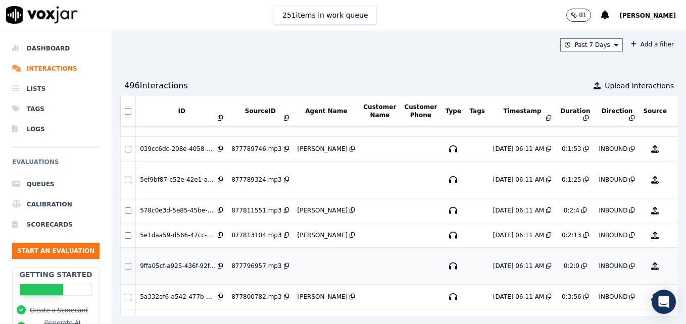
click at [674, 269] on button "No Evaluation Yet" at bounding box center [694, 266] width 40 height 28
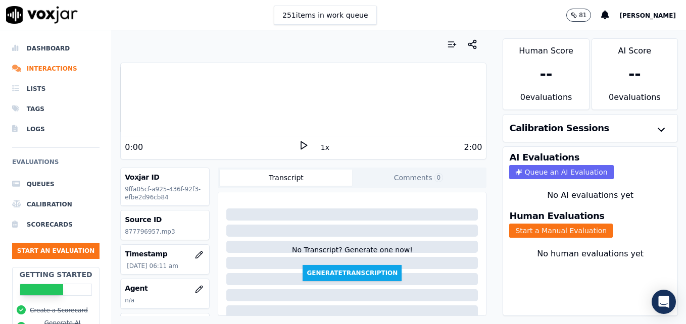
click at [298, 145] on icon at bounding box center [303, 145] width 10 height 10
click at [298, 141] on icon at bounding box center [303, 145] width 10 height 10
click at [196, 286] on icon "button" at bounding box center [199, 289] width 7 height 7
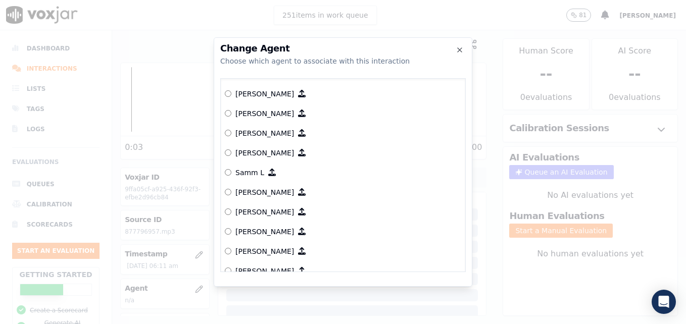
scroll to position [908, 0]
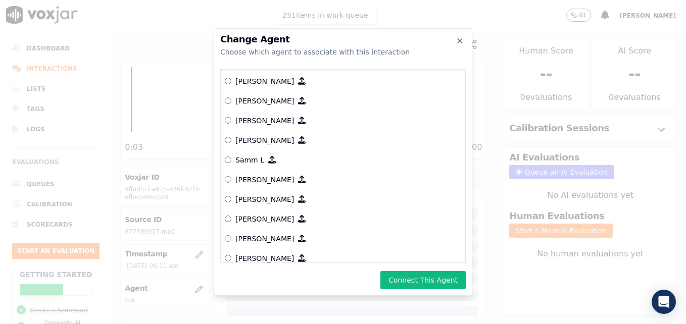
click at [433, 280] on button "Connect This Agent" at bounding box center [422, 280] width 85 height 18
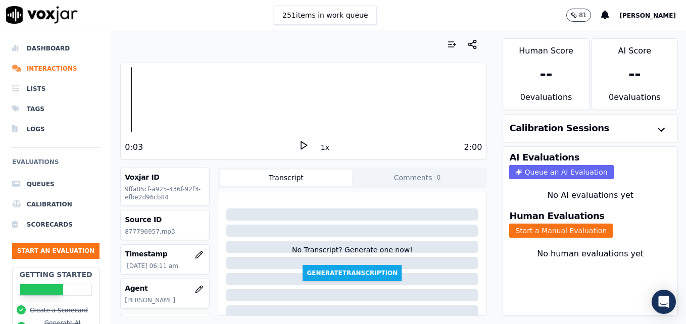
click at [121, 101] on div at bounding box center [303, 99] width 365 height 65
click at [300, 146] on icon at bounding box center [303, 145] width 10 height 10
click at [304, 146] on rect at bounding box center [305, 145] width 2 height 7
click at [564, 230] on button "Start a Manual Evaluation" at bounding box center [560, 231] width 103 height 14
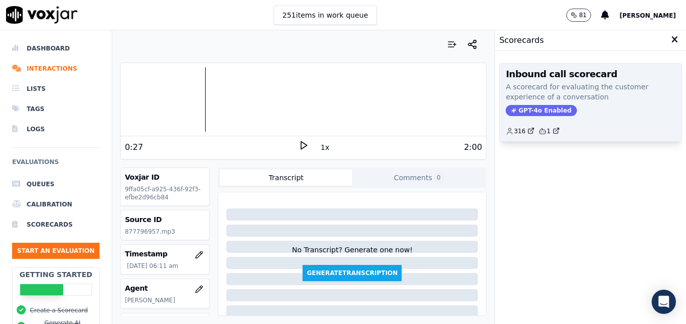
click at [529, 109] on span "GPT-4o Enabled" at bounding box center [540, 110] width 71 height 11
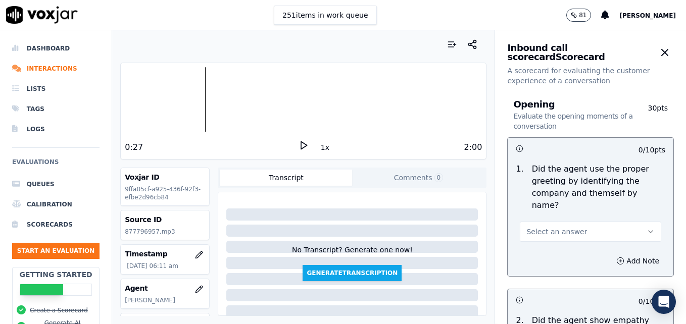
click at [646, 228] on icon "button" at bounding box center [650, 232] width 8 height 8
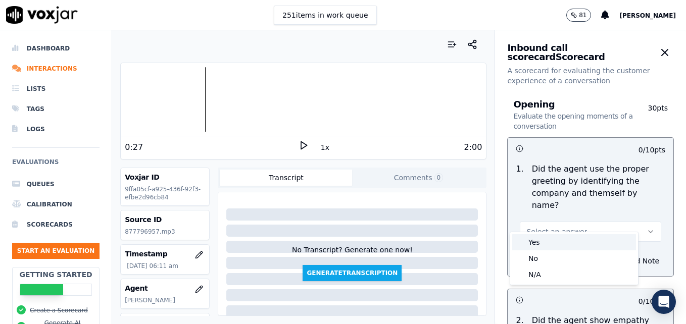
click at [574, 236] on div "Yes" at bounding box center [574, 242] width 124 height 16
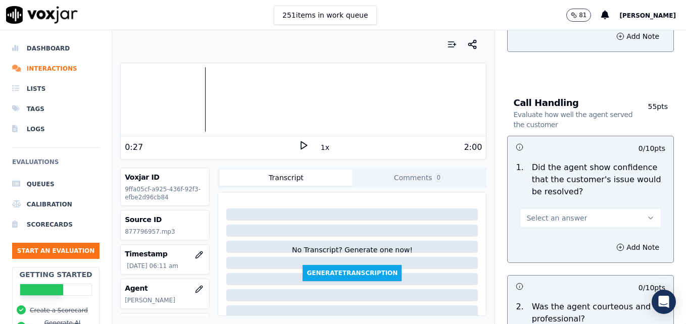
scroll to position [606, 0]
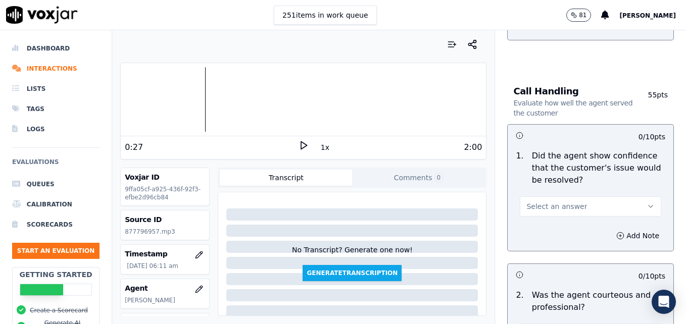
click at [648, 205] on icon "button" at bounding box center [650, 206] width 4 height 2
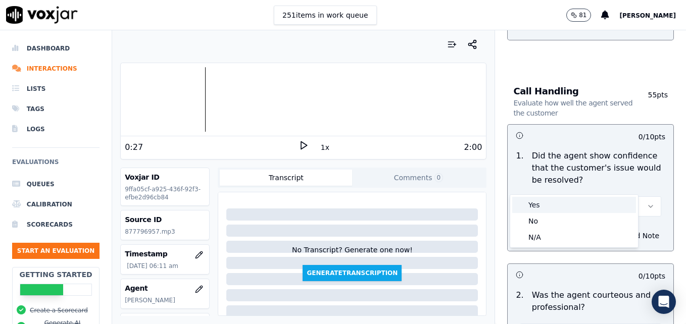
click at [579, 201] on div "Yes" at bounding box center [574, 205] width 124 height 16
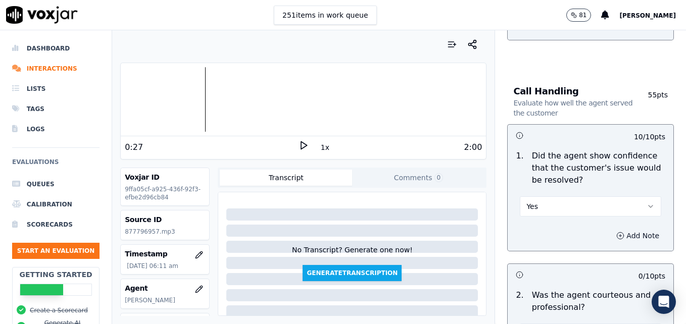
click at [610, 229] on button "Add Note" at bounding box center [637, 236] width 55 height 14
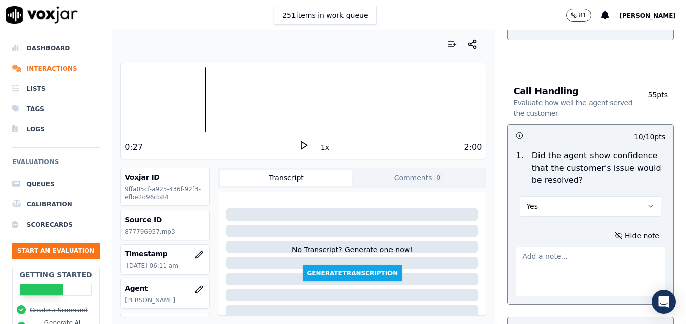
click at [586, 247] on textarea at bounding box center [589, 271] width 149 height 49
type textarea "Good use of a strong ownership statement to convey ability to help."
click at [298, 142] on icon at bounding box center [303, 145] width 10 height 10
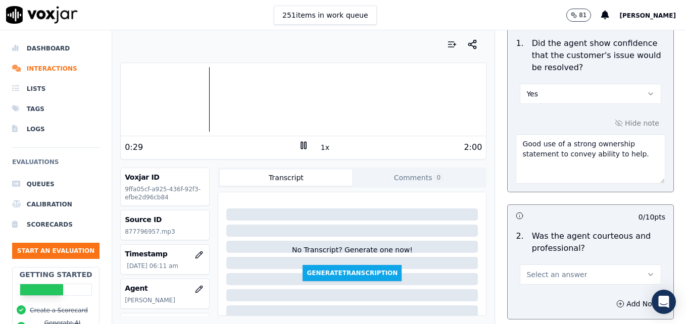
scroll to position [757, 0]
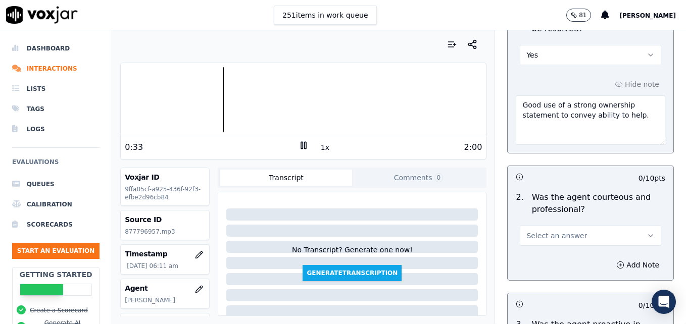
click at [646, 232] on icon "button" at bounding box center [650, 236] width 8 height 8
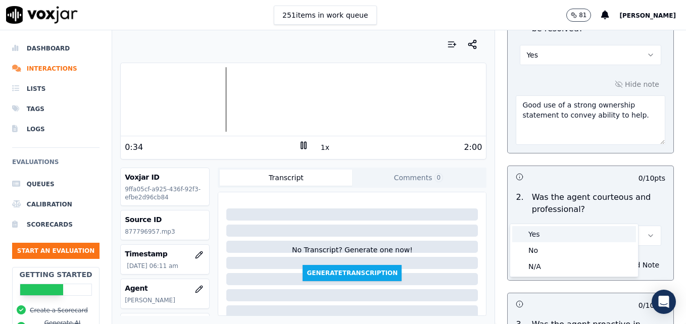
click at [569, 231] on div "Yes" at bounding box center [574, 234] width 124 height 16
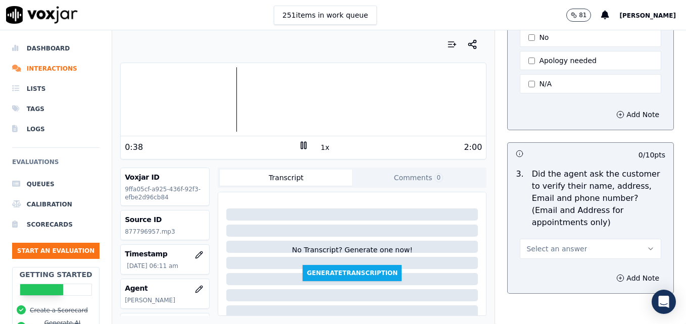
scroll to position [353, 0]
click at [648, 247] on icon "button" at bounding box center [650, 248] width 4 height 2
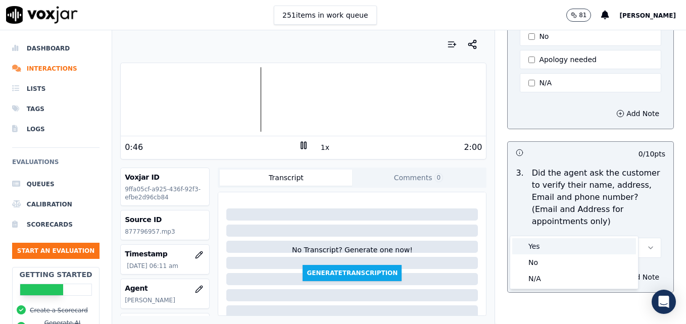
click at [584, 244] on div "Yes" at bounding box center [574, 246] width 124 height 16
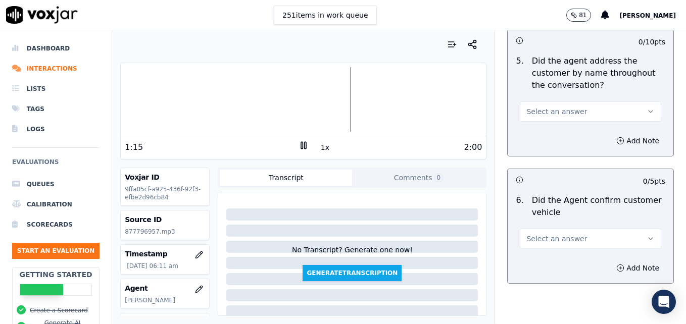
scroll to position [1313, 0]
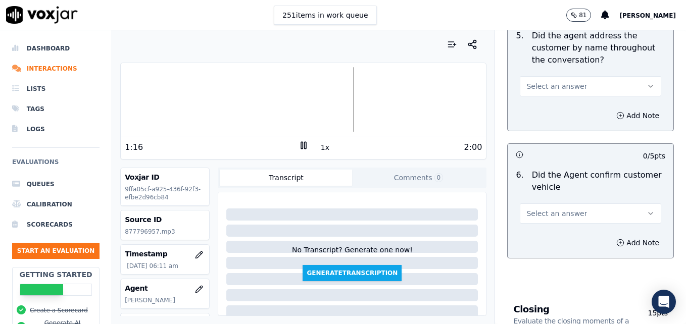
click at [646, 210] on icon "button" at bounding box center [650, 214] width 8 height 8
click at [587, 199] on div "Yes" at bounding box center [574, 200] width 124 height 16
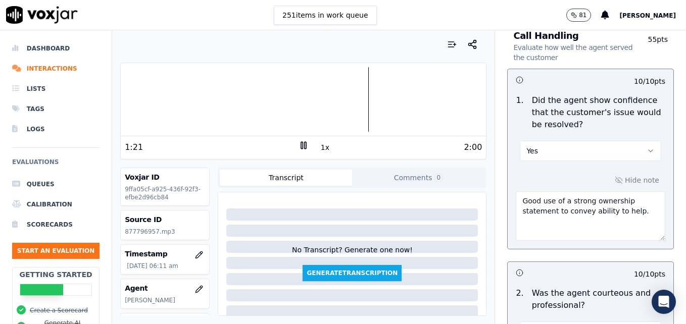
scroll to position [656, 0]
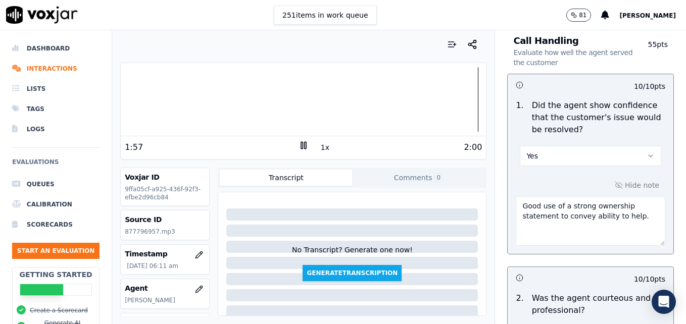
click at [301, 145] on rect at bounding box center [302, 145] width 2 height 7
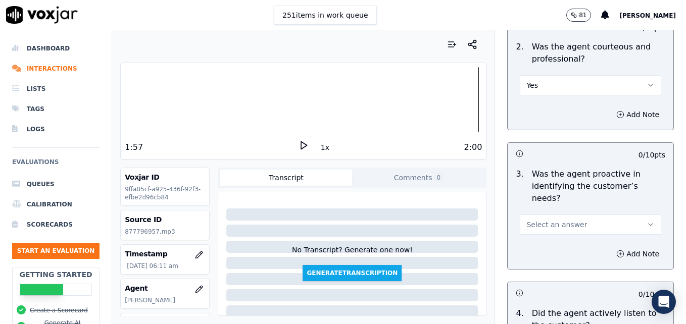
scroll to position [909, 0]
click at [646, 220] on icon "button" at bounding box center [650, 224] width 8 height 8
click at [559, 210] on div "Yes" at bounding box center [574, 210] width 124 height 16
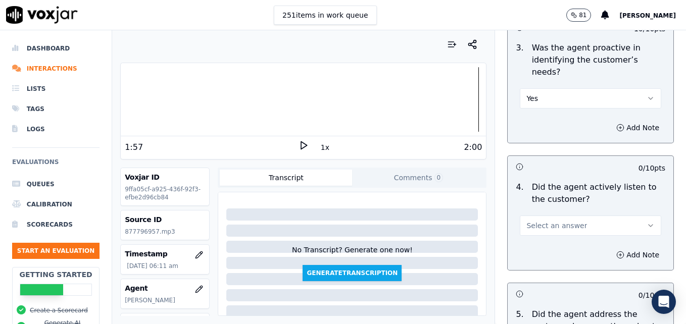
scroll to position [1060, 0]
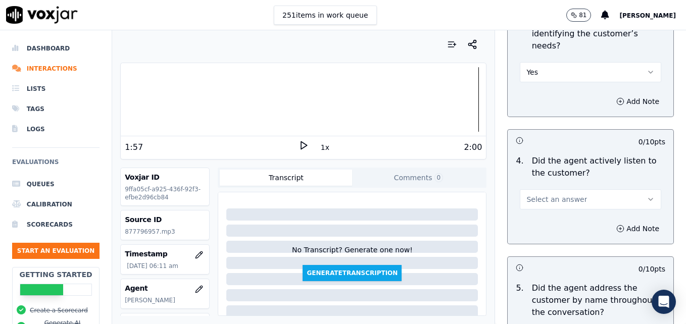
click at [646, 195] on icon "button" at bounding box center [650, 199] width 8 height 8
click at [583, 186] on div "Yes" at bounding box center [574, 186] width 124 height 16
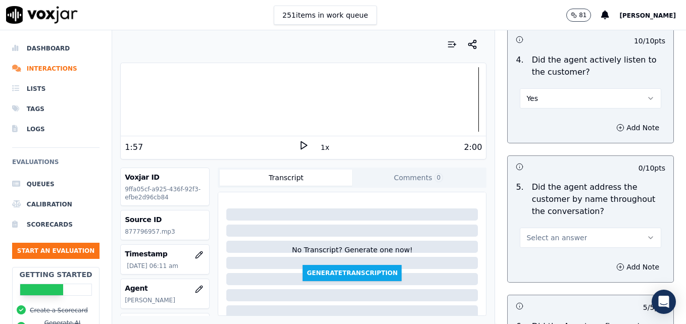
scroll to position [1212, 0]
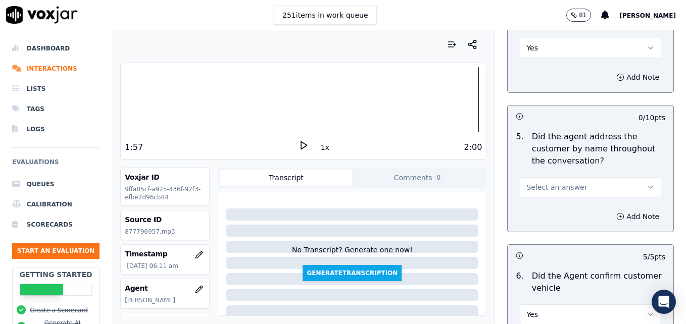
click at [626, 177] on button "Select an answer" at bounding box center [589, 187] width 141 height 20
click at [562, 175] on div "Yes" at bounding box center [574, 174] width 124 height 16
click at [616, 213] on icon "button" at bounding box center [620, 217] width 8 height 8
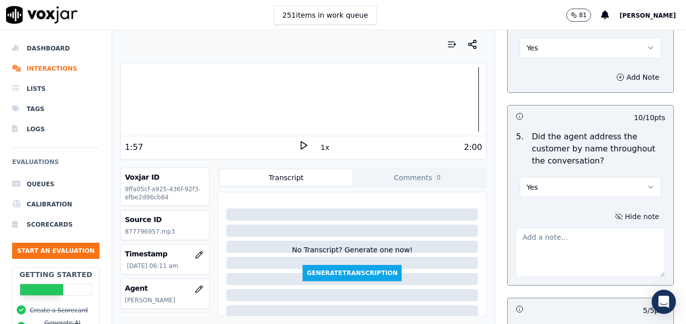
click at [590, 228] on textarea at bounding box center [589, 252] width 149 height 49
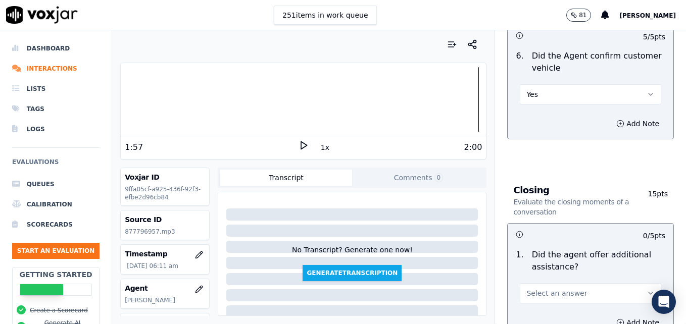
scroll to position [1515, 0]
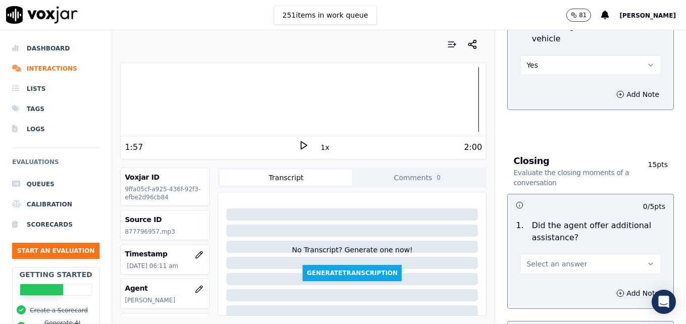
type textarea "Good use of the customer's name at the onset of the call, but practice using at…"
click at [646, 260] on icon "button" at bounding box center [650, 264] width 8 height 8
click at [547, 249] on div "Yes" at bounding box center [574, 250] width 124 height 16
click at [616, 289] on icon "button" at bounding box center [620, 293] width 8 height 8
click at [584, 304] on textarea at bounding box center [589, 328] width 149 height 49
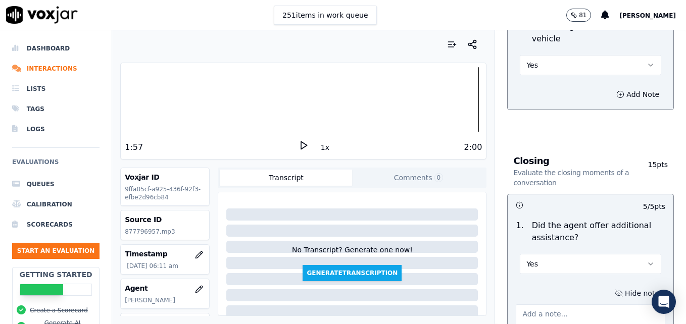
type textarea "a"
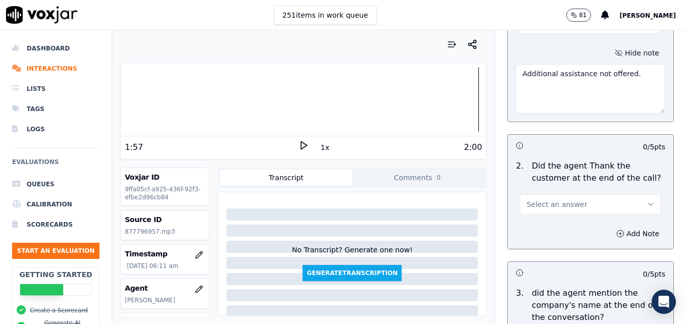
scroll to position [1767, 0]
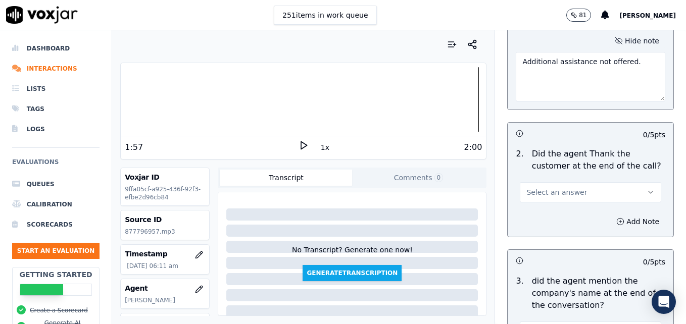
type textarea "Additional assistance not offered."
click at [646, 188] on icon "button" at bounding box center [650, 192] width 8 height 8
click at [597, 176] on div "Yes" at bounding box center [574, 179] width 124 height 16
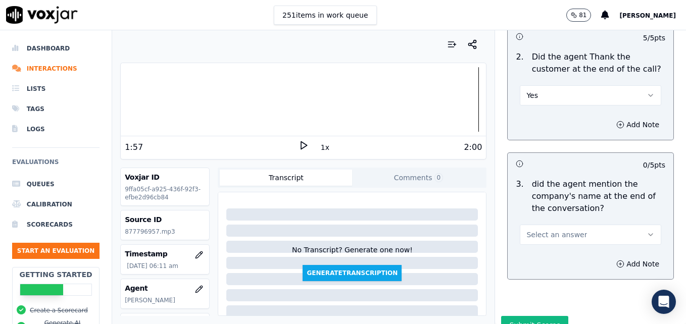
scroll to position [1866, 0]
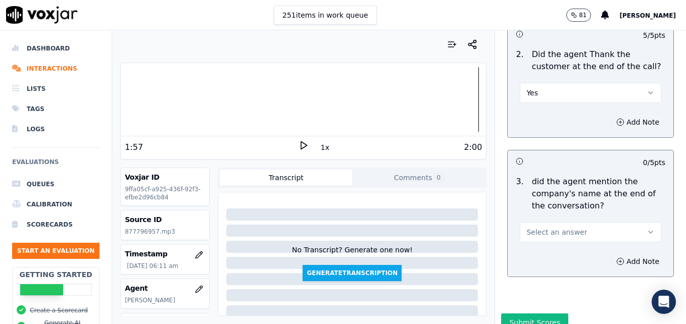
click at [623, 222] on button "Select an answer" at bounding box center [589, 232] width 141 height 20
click at [552, 213] on div "Yes" at bounding box center [574, 219] width 124 height 16
click at [527, 314] on button "Submit Scores" at bounding box center [534, 323] width 67 height 18
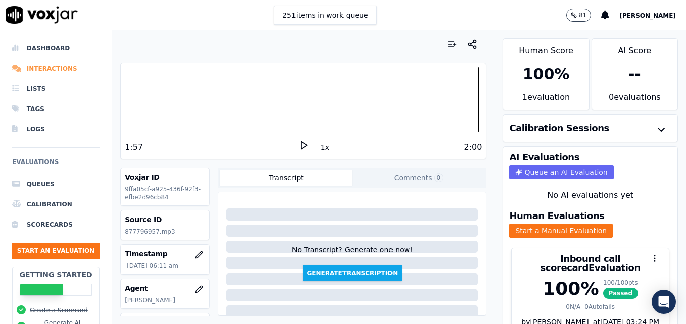
click at [60, 66] on li "Interactions" at bounding box center [55, 69] width 87 height 20
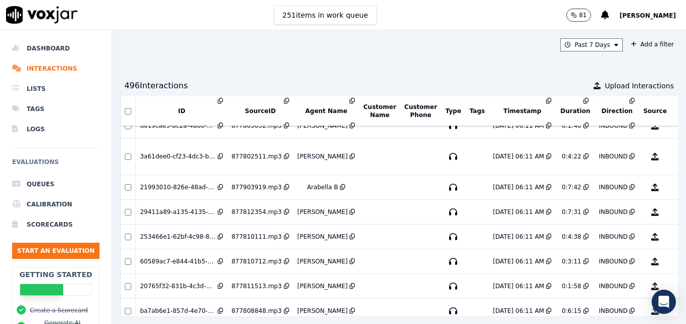
scroll to position [1665, 0]
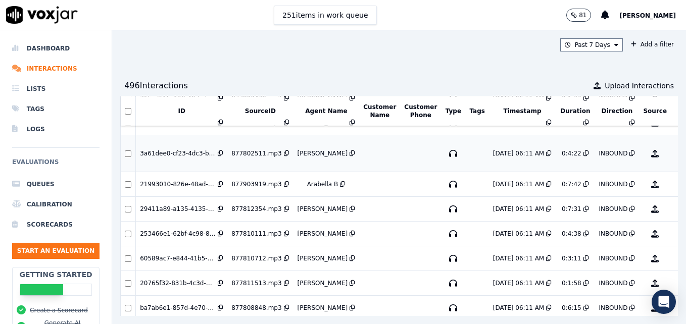
click at [674, 152] on button "No Evaluation Yet" at bounding box center [694, 153] width 40 height 28
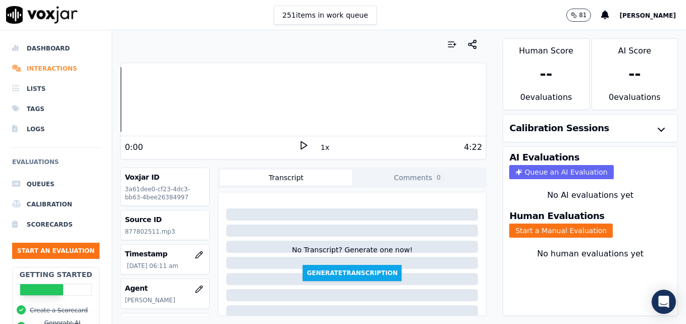
click at [44, 67] on li "Interactions" at bounding box center [55, 69] width 87 height 20
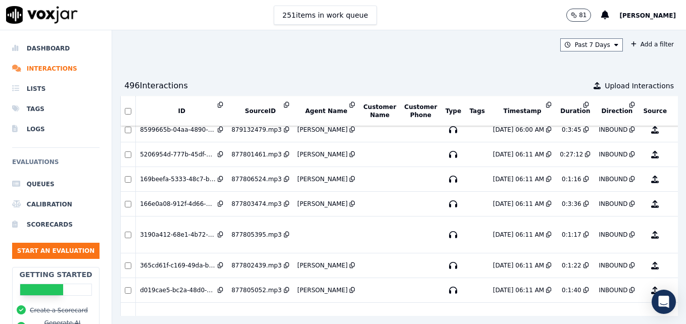
scroll to position [1514, 0]
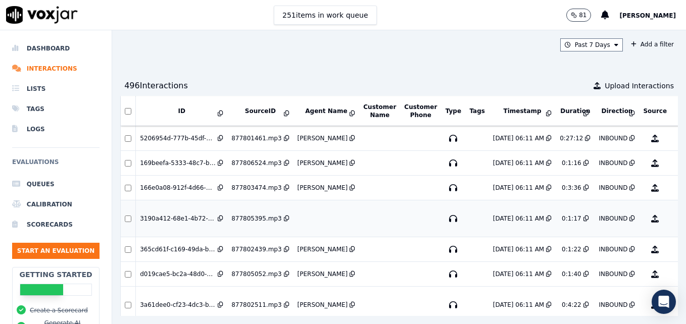
click at [674, 220] on button "No Evaluation Yet" at bounding box center [694, 218] width 40 height 28
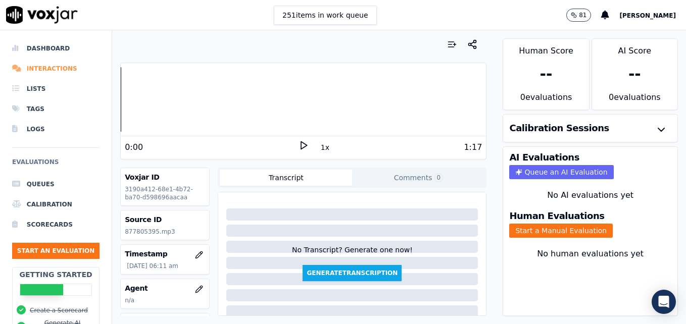
click at [39, 71] on li "Interactions" at bounding box center [55, 69] width 87 height 20
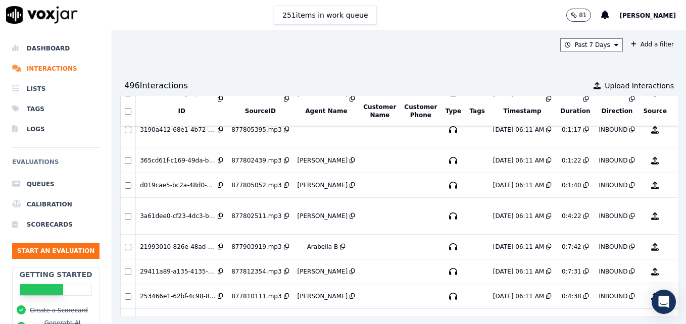
scroll to position [1552, 0]
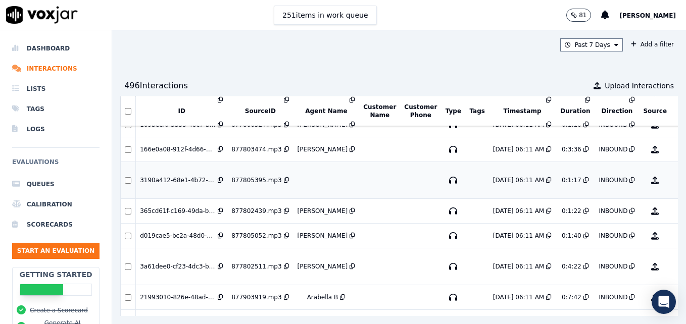
click at [674, 182] on button "No Evaluation Yet" at bounding box center [694, 180] width 40 height 28
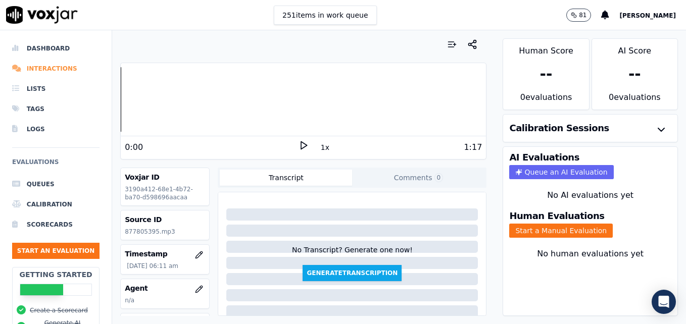
click at [39, 68] on li "Interactions" at bounding box center [55, 69] width 87 height 20
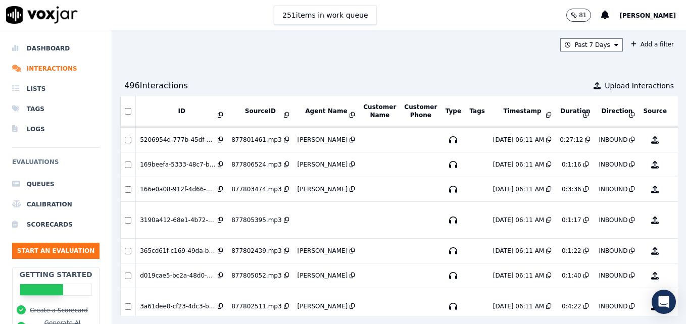
scroll to position [1514, 0]
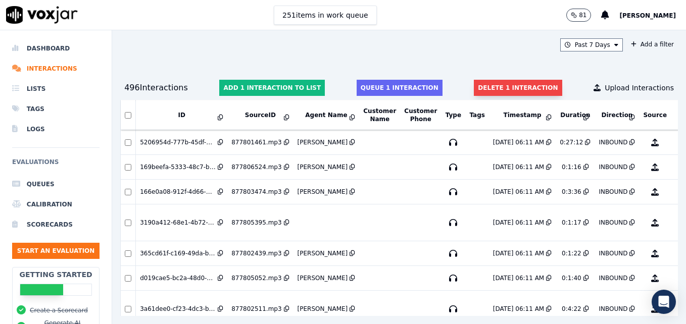
click at [474, 85] on button "Delete 1 interaction" at bounding box center [518, 88] width 88 height 16
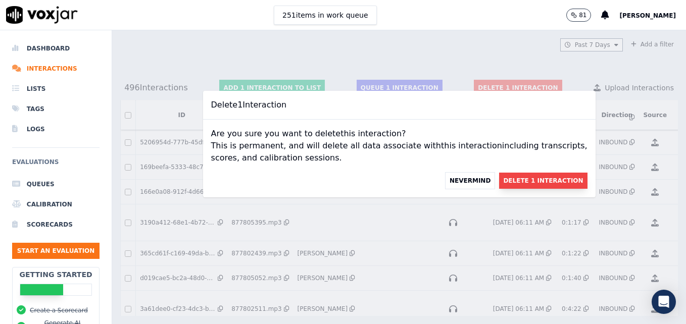
click at [520, 183] on button "Delete 1 Interaction" at bounding box center [543, 181] width 88 height 16
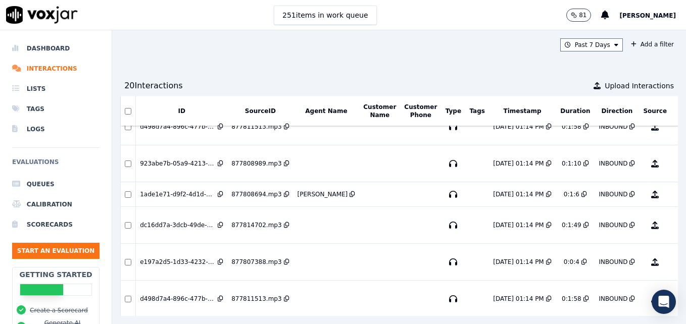
scroll to position [1199, 0]
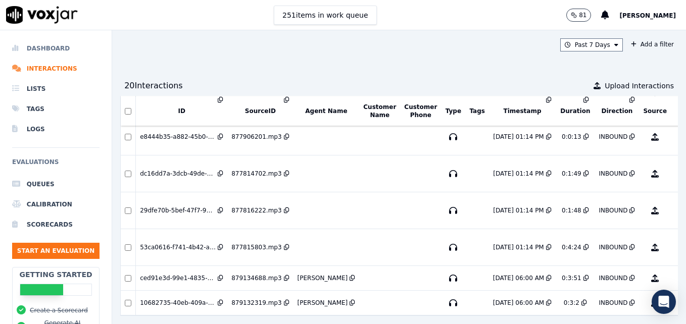
click at [54, 48] on li "Dashboard" at bounding box center [55, 48] width 87 height 20
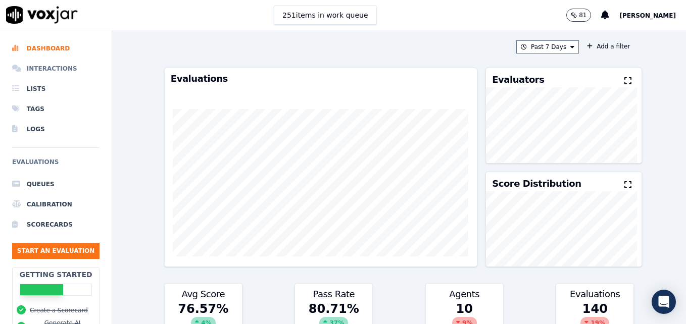
click at [51, 69] on li "Interactions" at bounding box center [55, 69] width 87 height 20
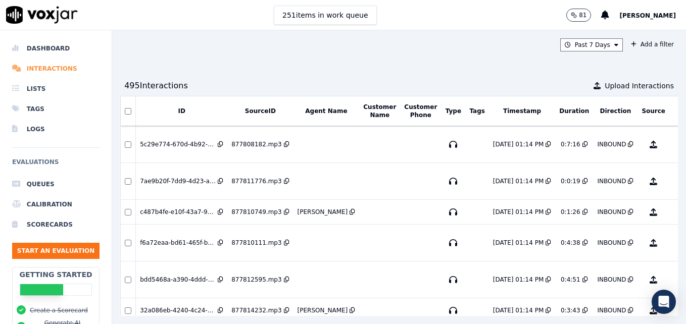
click at [51, 69] on li "Interactions" at bounding box center [55, 69] width 87 height 20
click at [56, 47] on li "Dashboard" at bounding box center [55, 48] width 87 height 20
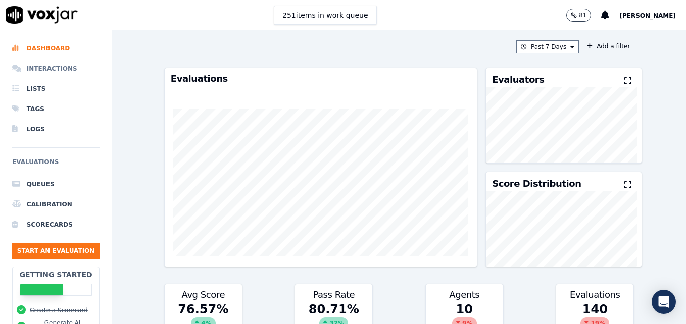
click at [44, 66] on li "Interactions" at bounding box center [55, 69] width 87 height 20
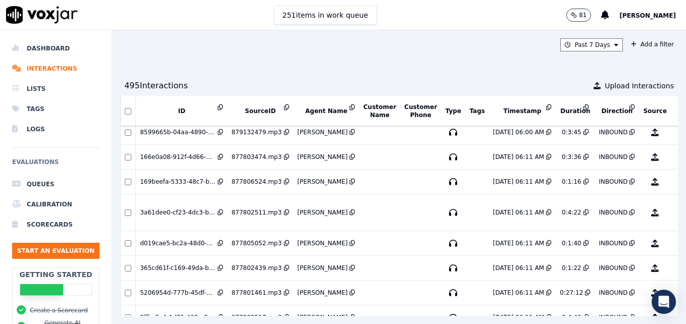
scroll to position [1501, 0]
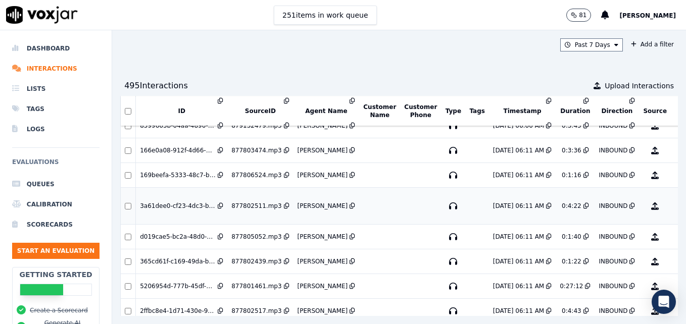
click at [674, 208] on button "No Evaluation Yet" at bounding box center [694, 206] width 40 height 28
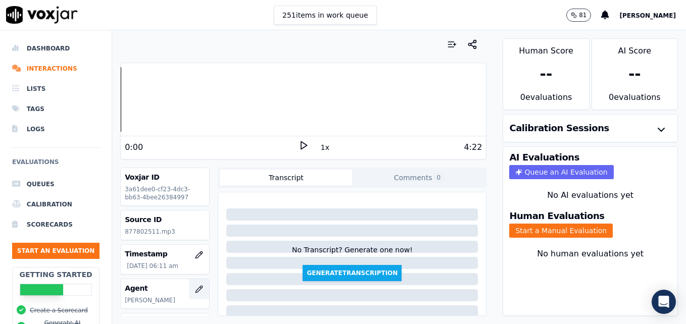
click at [195, 288] on icon "button" at bounding box center [199, 289] width 8 height 8
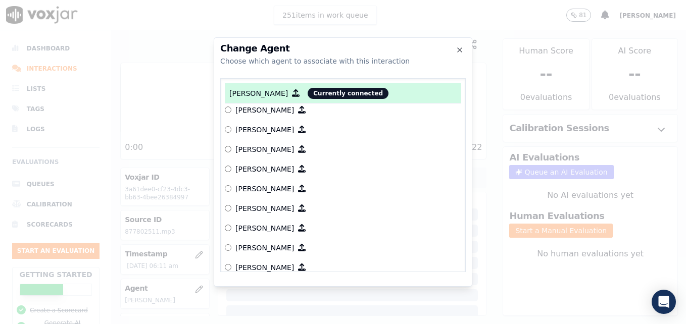
scroll to position [303, 0]
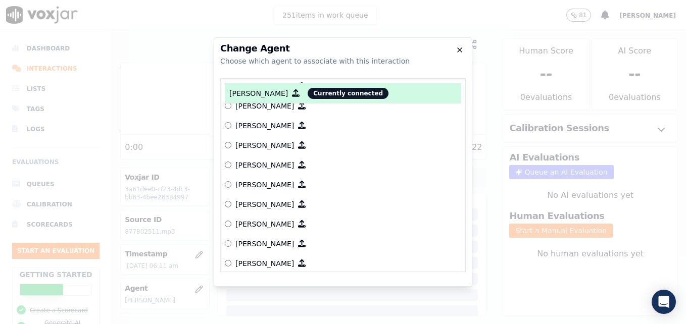
click at [458, 48] on icon "button" at bounding box center [459, 50] width 8 height 8
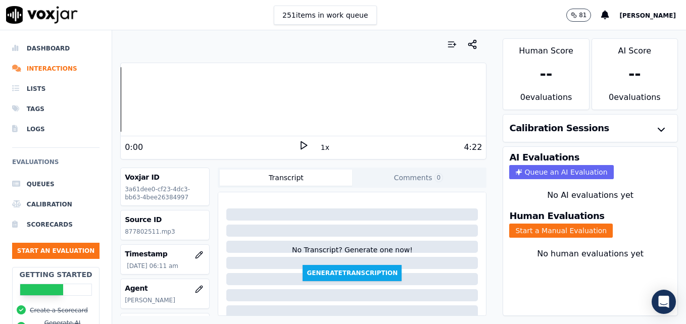
click at [301, 142] on polygon at bounding box center [304, 146] width 6 height 8
click at [585, 228] on button "Start a Manual Evaluation" at bounding box center [560, 231] width 103 height 14
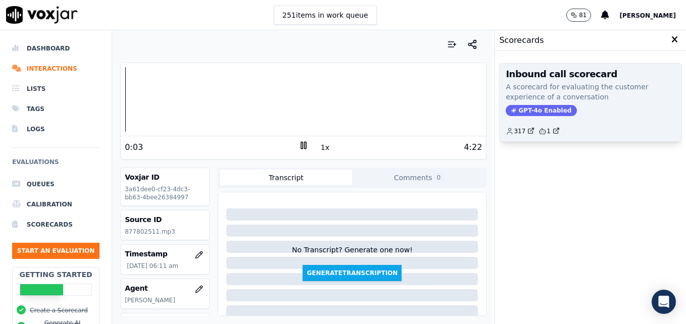
click at [536, 105] on span "GPT-4o Enabled" at bounding box center [540, 110] width 71 height 11
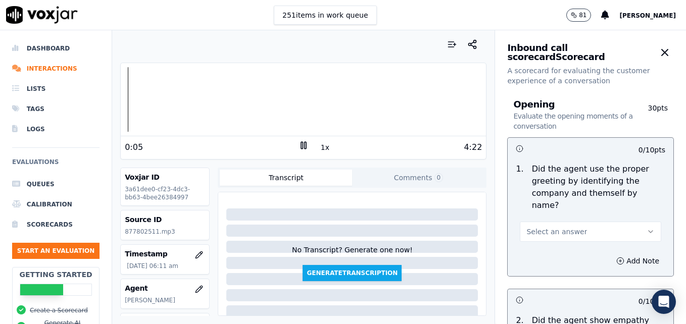
click at [646, 228] on icon "button" at bounding box center [650, 232] width 8 height 8
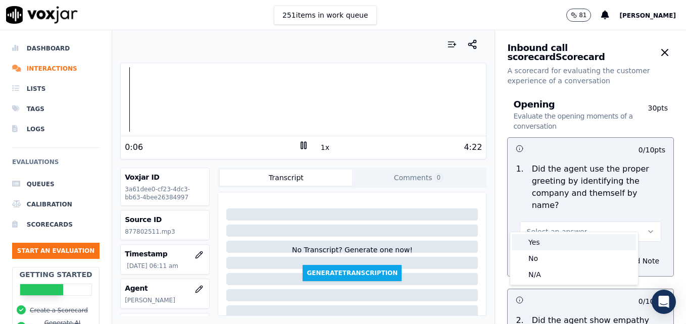
click at [562, 246] on div "Yes" at bounding box center [574, 242] width 124 height 16
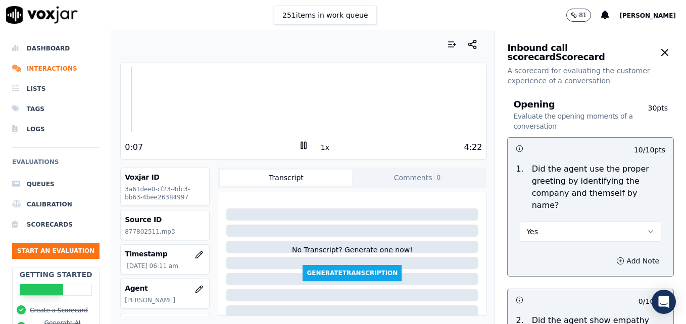
click at [616, 257] on icon "button" at bounding box center [620, 261] width 8 height 8
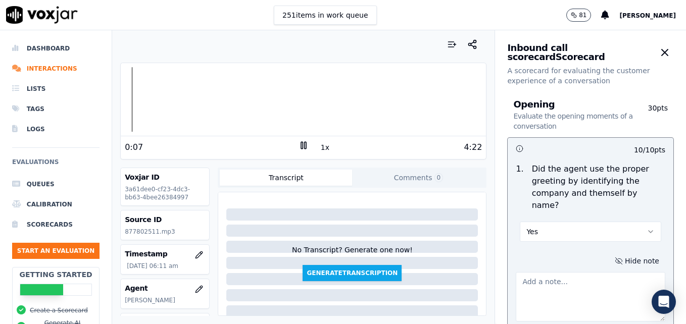
click at [593, 289] on textarea at bounding box center [589, 296] width 149 height 49
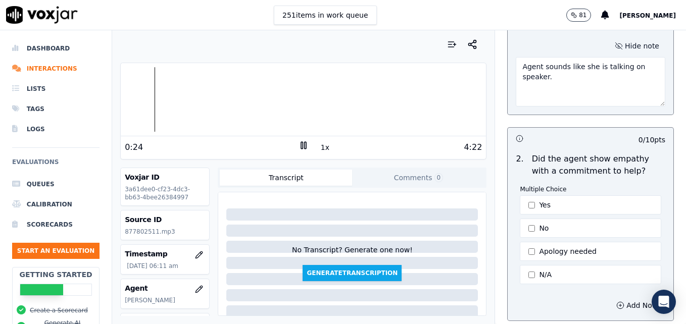
scroll to position [252, 0]
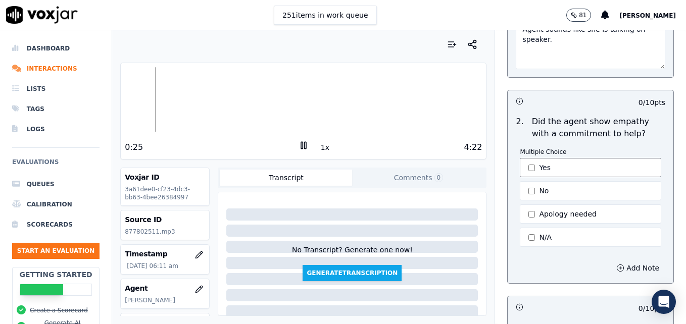
type textarea "Agent sounds like she is talking on speaker."
click at [519, 204] on button "Apology needed" at bounding box center [589, 213] width 141 height 19
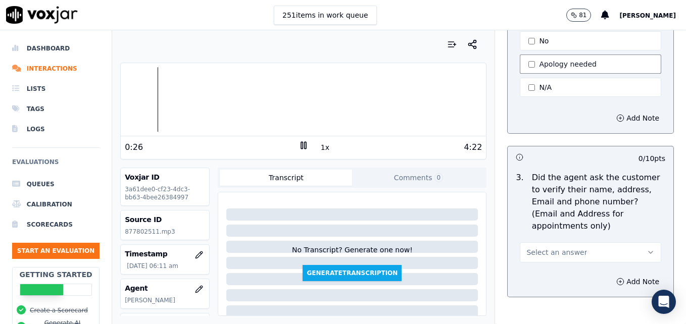
scroll to position [404, 0]
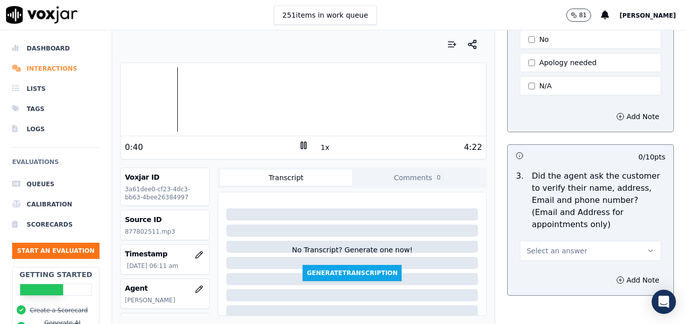
click at [28, 69] on li "Interactions" at bounding box center [55, 69] width 87 height 20
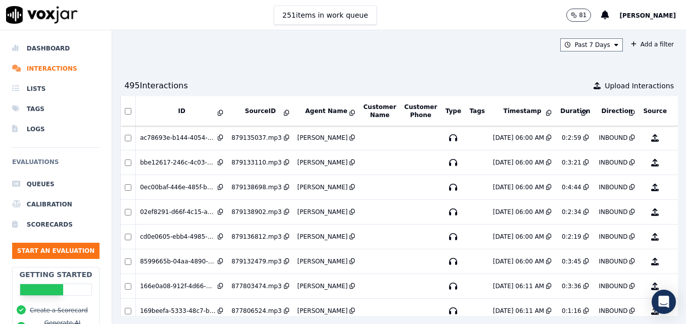
scroll to position [1451, 0]
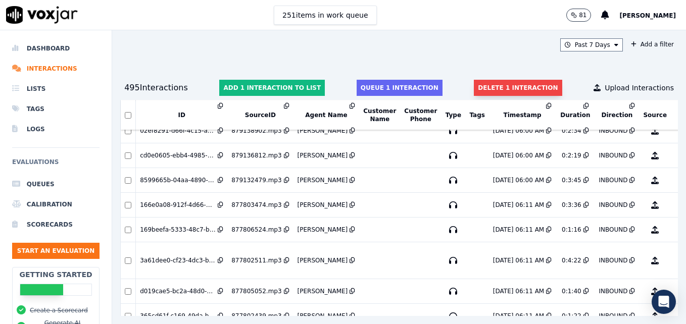
click at [487, 88] on button "Delete 1 interaction" at bounding box center [518, 88] width 88 height 16
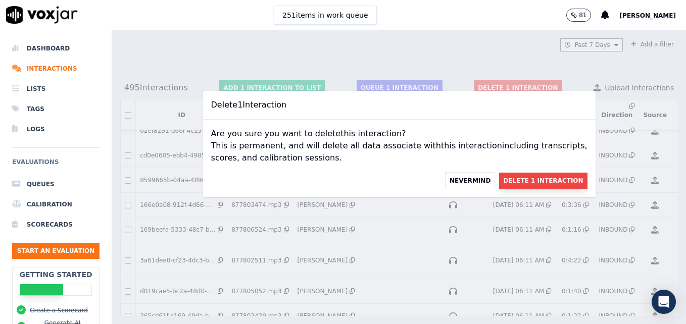
click at [516, 179] on button "Delete 1 Interaction" at bounding box center [543, 181] width 88 height 16
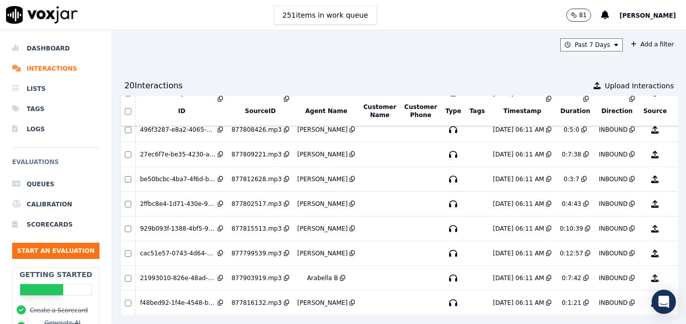
scroll to position [2251, 0]
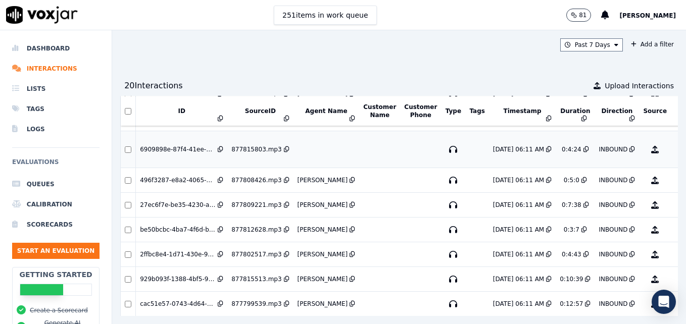
click at [674, 149] on button "No Evaluation Yet" at bounding box center [694, 149] width 40 height 28
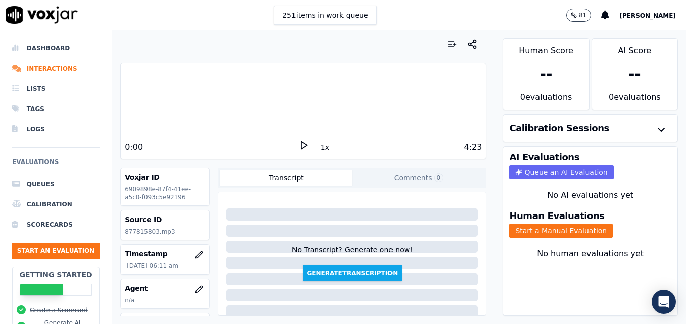
click at [298, 142] on icon at bounding box center [303, 145] width 10 height 10
click at [196, 288] on icon "button" at bounding box center [199, 289] width 7 height 7
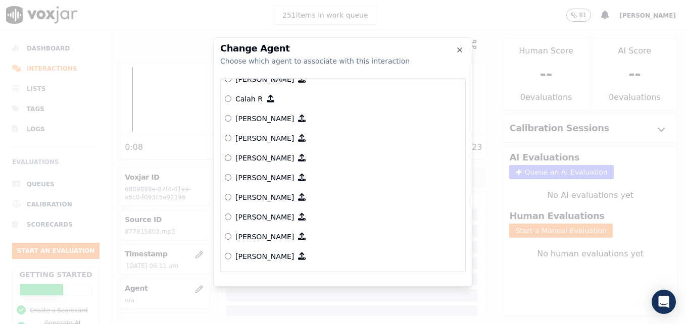
scroll to position [202, 0]
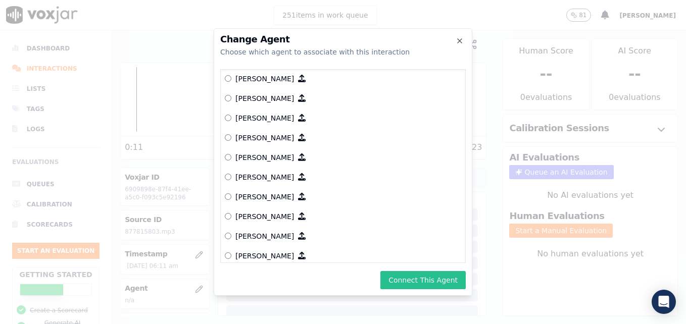
click at [405, 279] on button "Connect This Agent" at bounding box center [422, 280] width 85 height 18
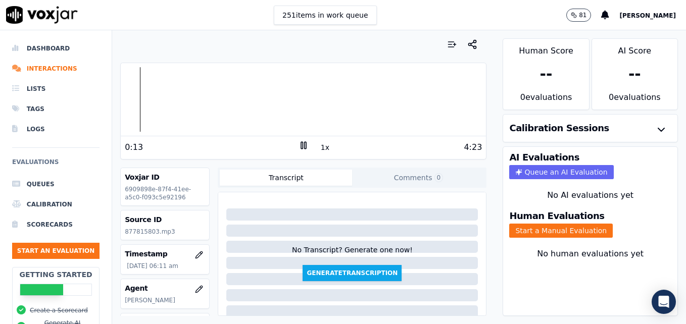
click at [298, 143] on icon at bounding box center [303, 145] width 10 height 10
click at [587, 229] on button "Start a Manual Evaluation" at bounding box center [560, 231] width 103 height 14
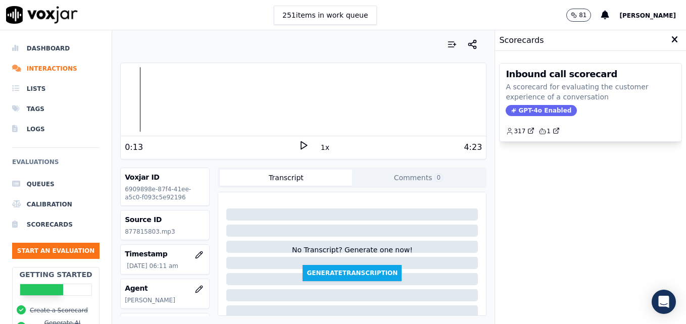
click at [539, 107] on span "GPT-4o Enabled" at bounding box center [540, 110] width 71 height 11
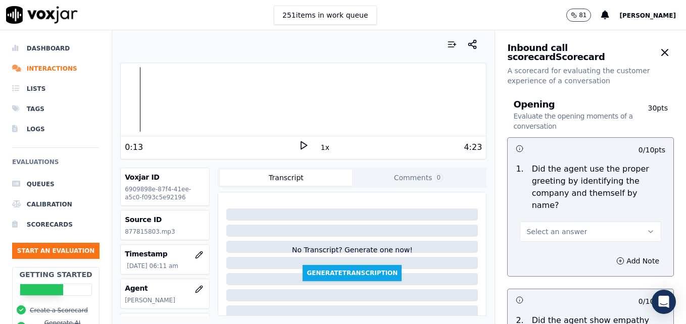
scroll to position [50, 0]
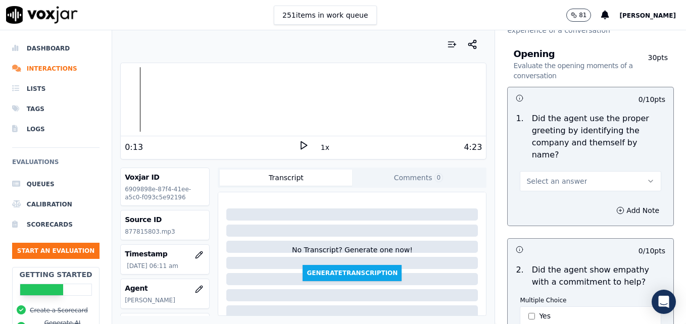
click at [632, 171] on button "Select an answer" at bounding box center [589, 181] width 141 height 20
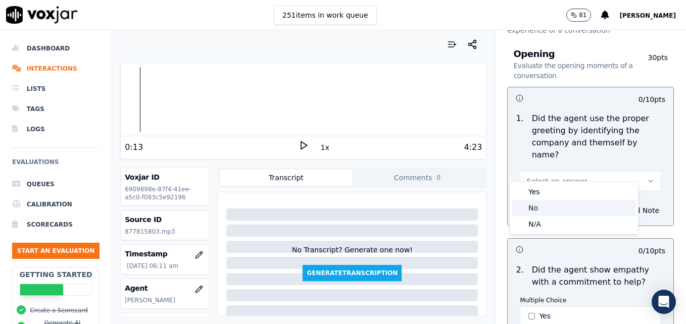
click at [563, 205] on div "No" at bounding box center [574, 208] width 124 height 16
click at [617, 207] on circle "button" at bounding box center [620, 210] width 7 height 7
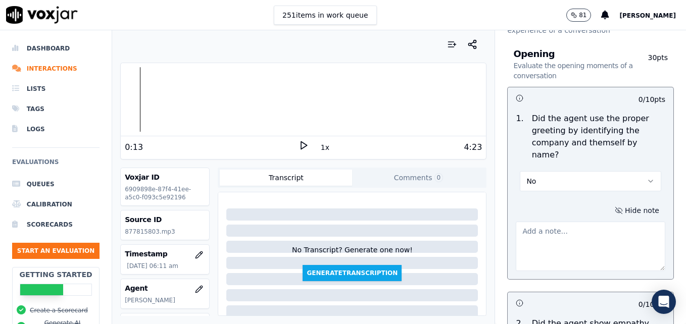
click at [589, 227] on textarea at bounding box center [589, 246] width 149 height 49
type textarea "Agent is still not asking for the customer's name as part of the intro."
click at [298, 145] on icon at bounding box center [303, 145] width 10 height 10
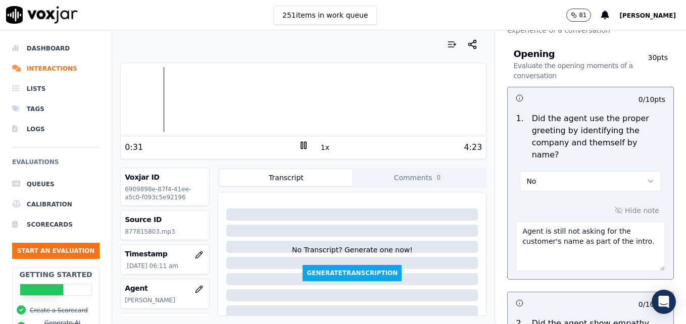
click at [298, 145] on icon at bounding box center [303, 145] width 10 height 10
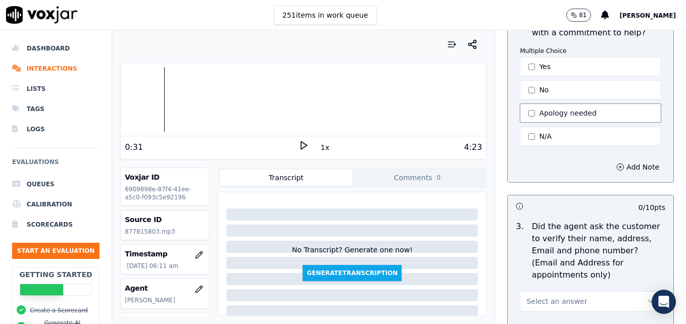
scroll to position [303, 0]
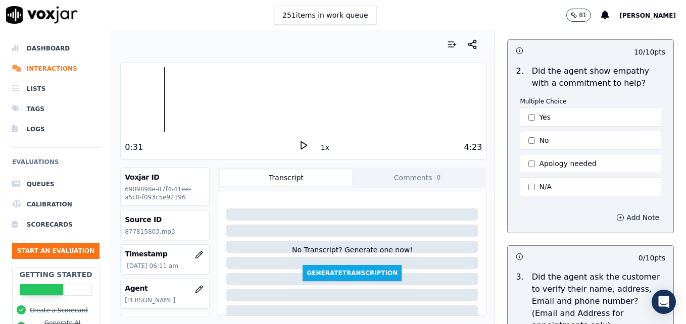
click at [614, 211] on button "Add Note" at bounding box center [637, 218] width 55 height 14
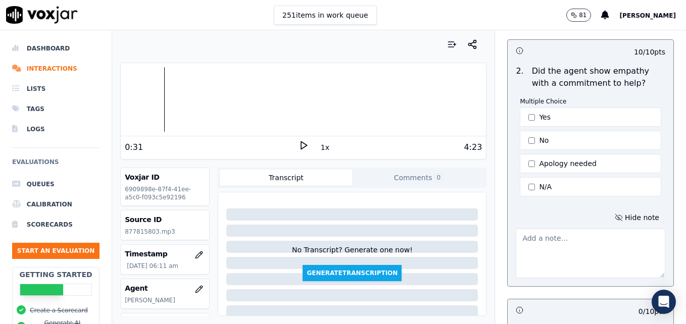
click at [599, 233] on textarea at bounding box center [589, 253] width 149 height 49
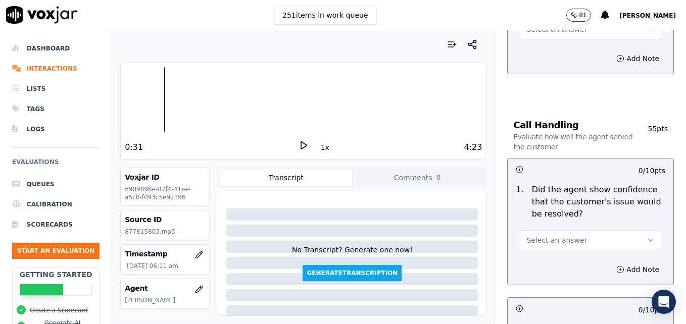
scroll to position [707, 0]
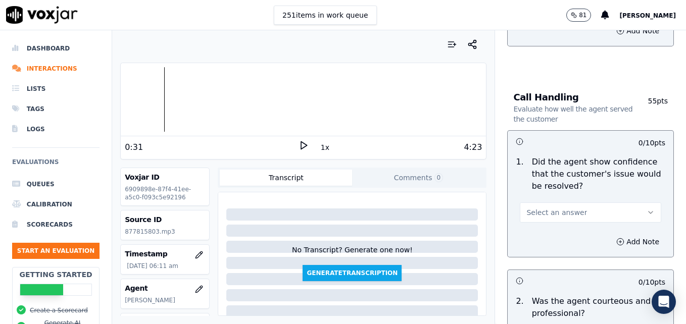
type textarea "Love the use of "That's good to hear" when the customer mentioned he was able t…"
click at [628, 202] on button "Select an answer" at bounding box center [589, 212] width 141 height 20
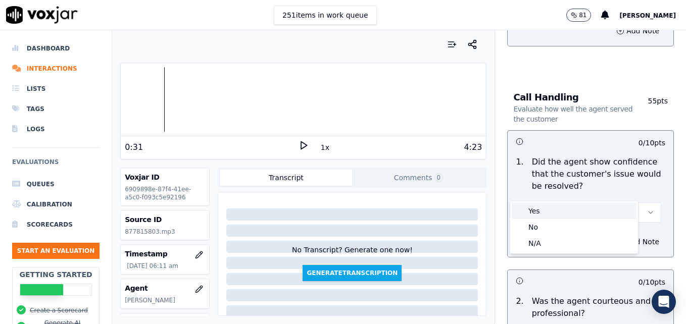
click at [569, 211] on div "Yes" at bounding box center [574, 211] width 124 height 16
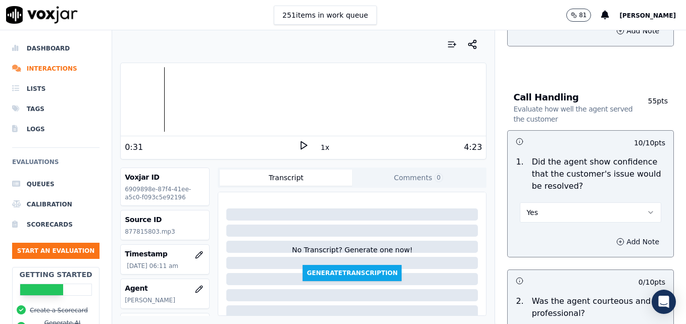
click at [616, 238] on icon "button" at bounding box center [620, 242] width 8 height 8
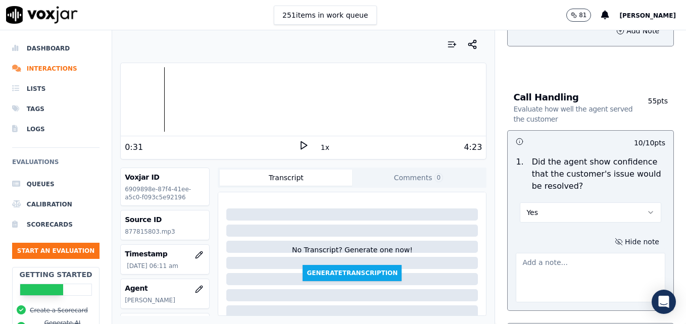
click at [593, 253] on textarea at bounding box center [589, 277] width 149 height 49
type textarea "Nice use of a strong ownership statement to convey ability to help."
click at [299, 145] on icon at bounding box center [303, 145] width 10 height 10
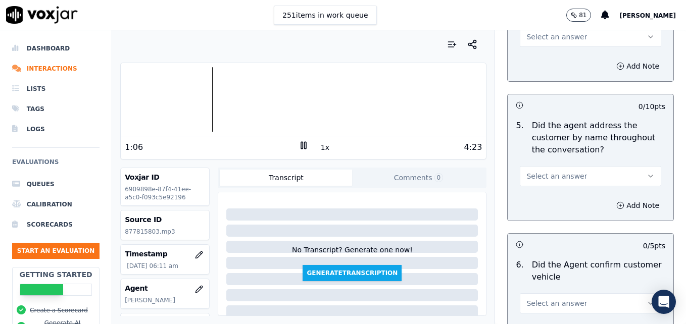
scroll to position [1313, 0]
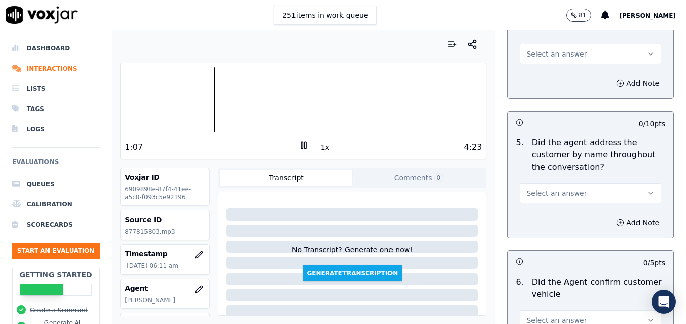
click at [646, 189] on icon "button" at bounding box center [650, 193] width 8 height 8
click at [577, 179] on div "Yes" at bounding box center [574, 180] width 124 height 16
click at [616, 219] on icon "button" at bounding box center [620, 223] width 8 height 8
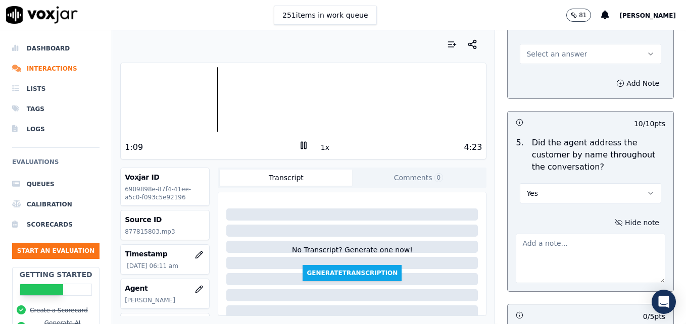
click at [581, 234] on textarea at bounding box center [589, 258] width 149 height 49
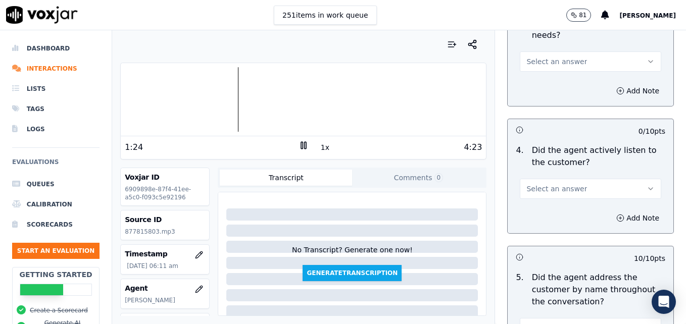
scroll to position [1161, 0]
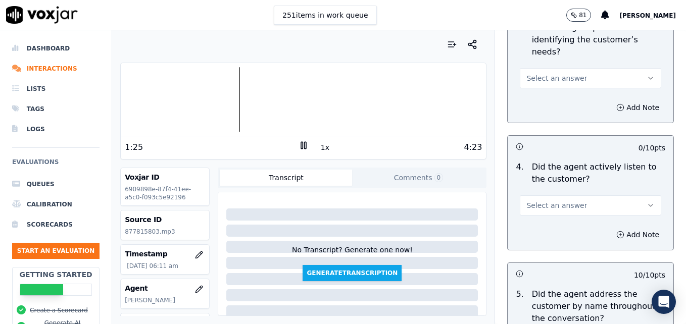
type textarea "Nice use of the customer's name throughout the call!"
click at [646, 201] on icon "button" at bounding box center [650, 205] width 8 height 8
click at [589, 192] on div "Yes" at bounding box center [574, 192] width 124 height 16
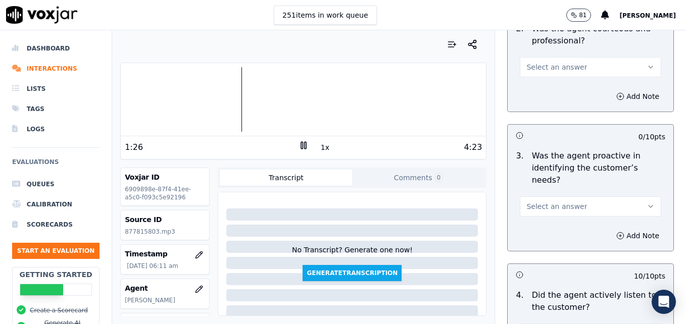
scroll to position [1010, 0]
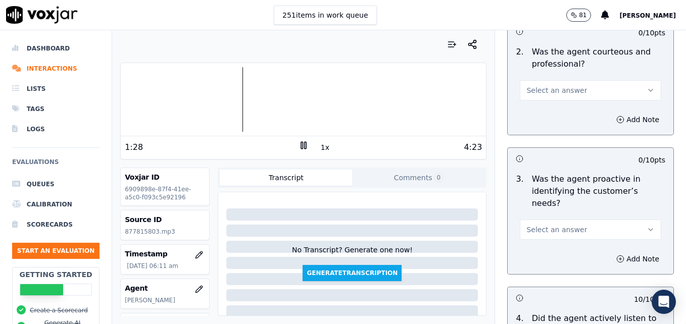
click at [646, 226] on icon "button" at bounding box center [650, 230] width 8 height 8
click at [596, 217] on div "Yes" at bounding box center [574, 216] width 124 height 16
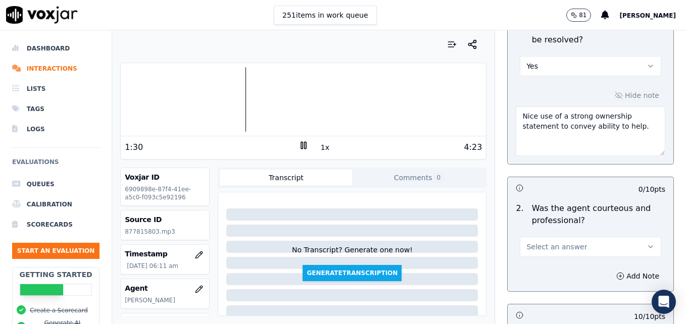
scroll to position [808, 0]
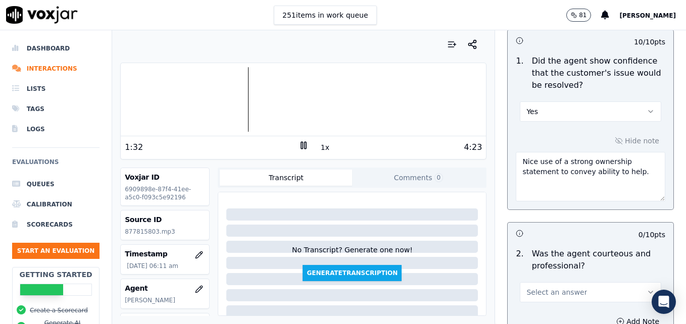
click at [646, 288] on icon "button" at bounding box center [650, 292] width 8 height 8
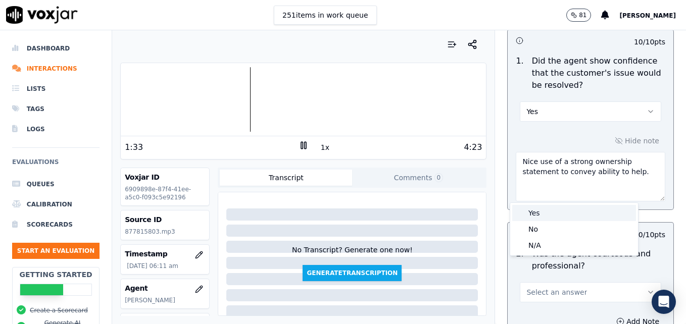
click at [537, 210] on div "Yes" at bounding box center [574, 213] width 124 height 16
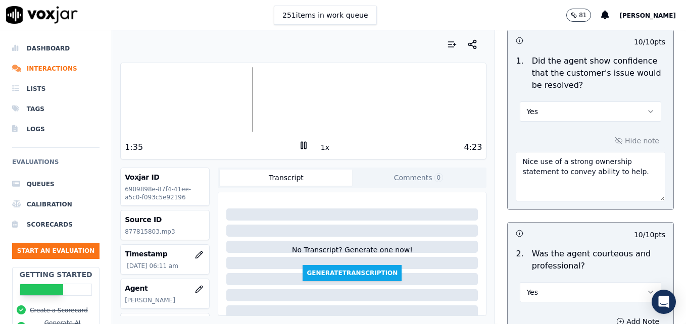
click at [626, 152] on textarea "Nice use of a strong ownership statement to convey ability to help." at bounding box center [589, 176] width 149 height 49
click at [272, 103] on div at bounding box center [303, 99] width 365 height 65
click at [240, 102] on div at bounding box center [303, 99] width 365 height 65
type textarea "Nice use of a strong ownership statement to convey ability to help. Nice use of…"
click at [298, 144] on icon at bounding box center [303, 145] width 10 height 10
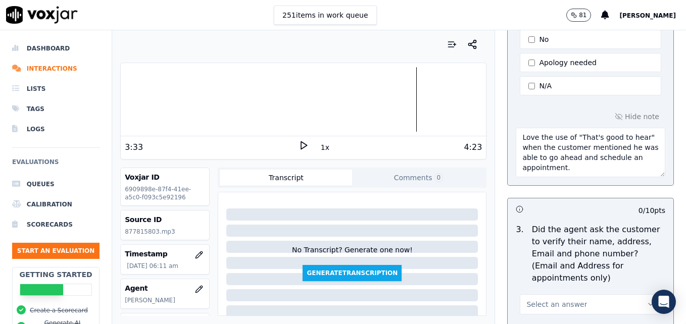
scroll to position [252, 0]
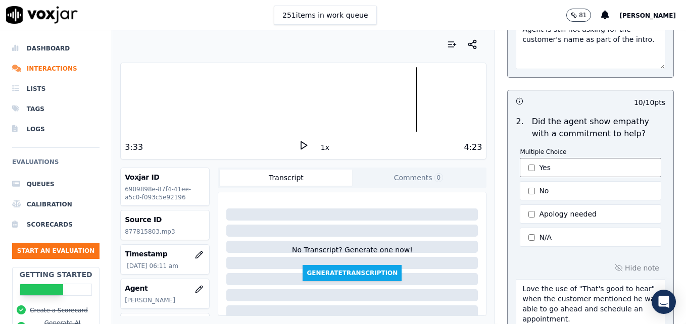
click at [523, 158] on button "Yes" at bounding box center [589, 167] width 141 height 19
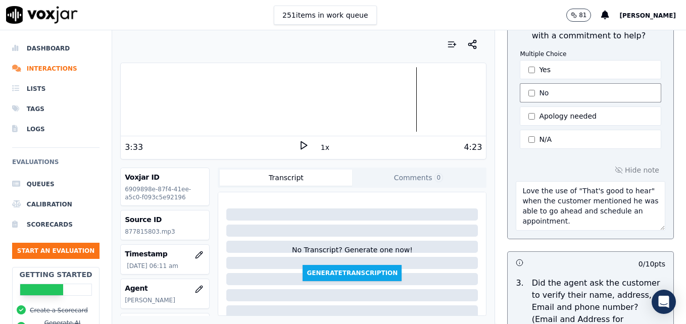
scroll to position [353, 0]
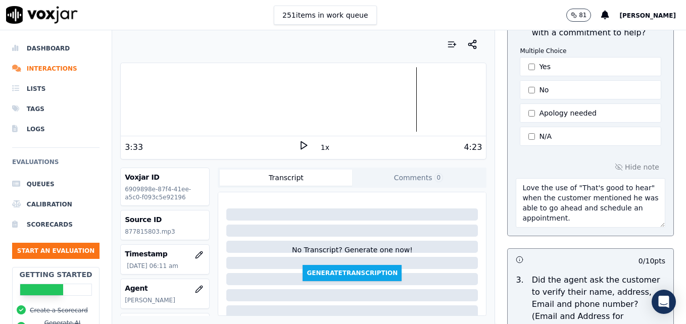
drag, startPoint x: 510, startPoint y: 175, endPoint x: 580, endPoint y: 205, distance: 75.5
click at [580, 205] on textarea "Love the use of "That's good to hear" when the customer mentioned he was able t…" at bounding box center [589, 202] width 149 height 49
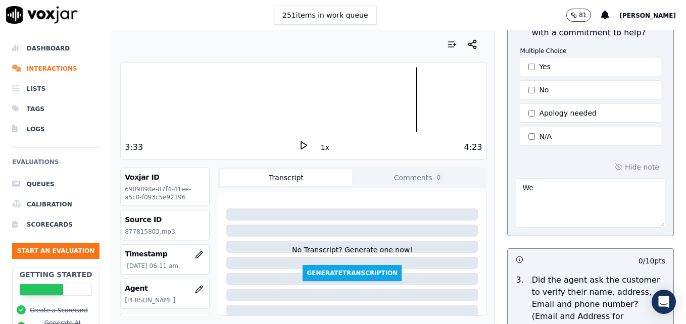
type textarea "W"
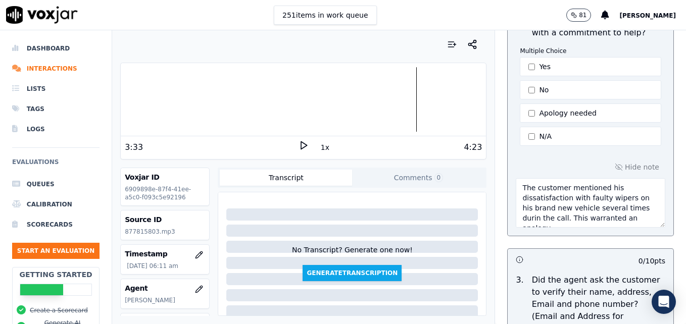
click at [631, 196] on textarea "The customer mentioned his dissatisfaction with faulty wipers on his brand new …" at bounding box center [589, 202] width 149 height 49
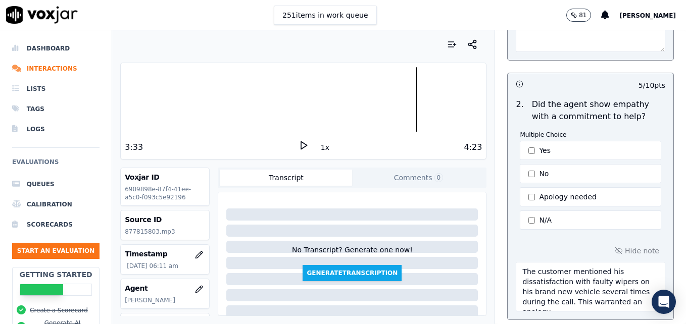
scroll to position [287, 0]
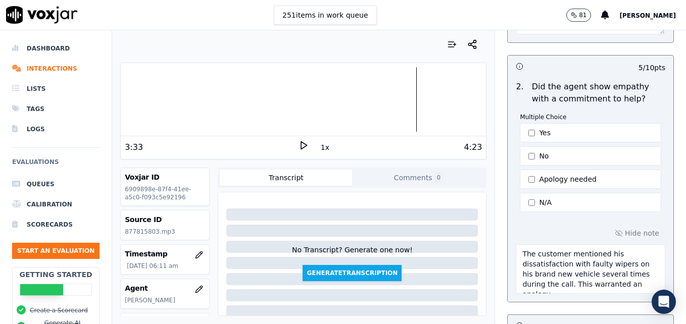
type textarea "The customer mentioned his dissatisfaction with faulty wipers on his brand new …"
click at [319, 142] on button "1x" at bounding box center [325, 147] width 13 height 14
click at [298, 144] on icon at bounding box center [303, 145] width 10 height 10
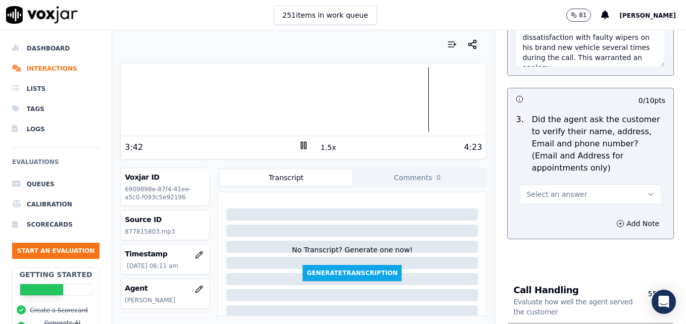
scroll to position [540, 0]
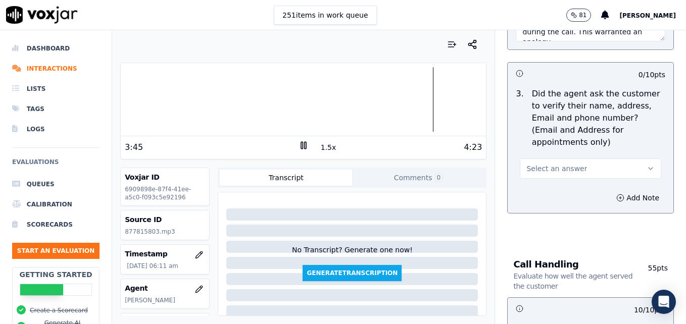
click at [319, 147] on button "1.5x" at bounding box center [329, 147] width 20 height 14
click at [319, 146] on button "2x" at bounding box center [325, 147] width 13 height 14
click at [298, 144] on icon at bounding box center [303, 145] width 10 height 10
click at [247, 98] on div at bounding box center [303, 99] width 365 height 65
click at [301, 144] on polygon at bounding box center [304, 146] width 6 height 8
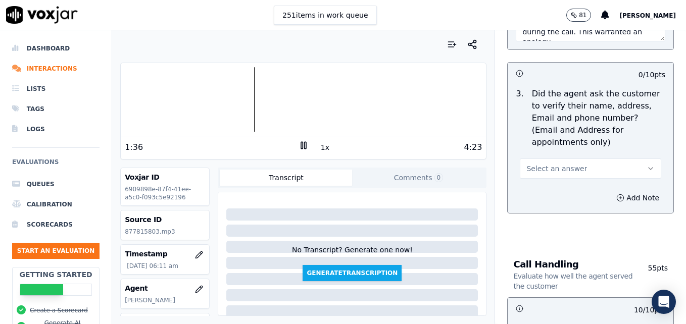
click at [301, 144] on rect at bounding box center [302, 145] width 2 height 7
click at [164, 95] on div at bounding box center [303, 99] width 365 height 65
click at [298, 144] on icon at bounding box center [303, 145] width 10 height 10
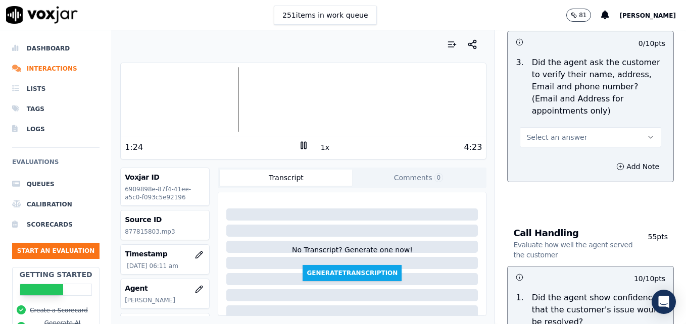
scroll to position [555, 0]
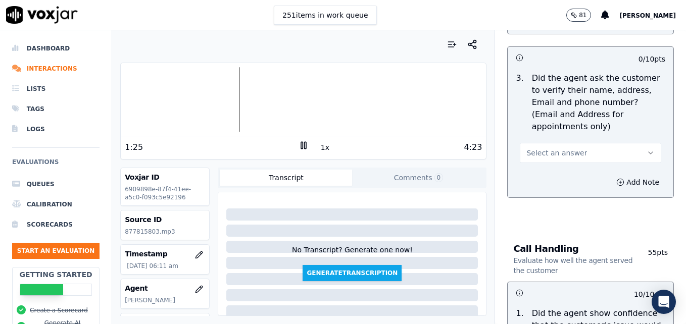
click at [646, 149] on icon "button" at bounding box center [650, 153] width 8 height 8
click at [544, 165] on div "No" at bounding box center [574, 168] width 124 height 16
click at [298, 146] on icon at bounding box center [303, 145] width 10 height 10
drag, startPoint x: 594, startPoint y: 153, endPoint x: 597, endPoint y: 164, distance: 10.7
click at [610, 175] on button "Add Note" at bounding box center [637, 182] width 55 height 14
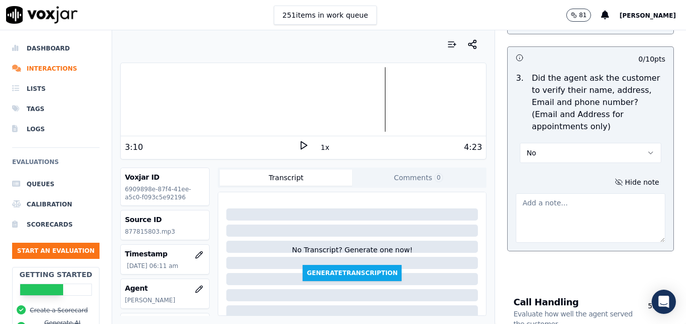
click at [589, 195] on textarea at bounding box center [589, 217] width 149 height 49
type textarea "Vehicle type/service not reconfirmed."
click at [298, 145] on icon at bounding box center [303, 145] width 10 height 10
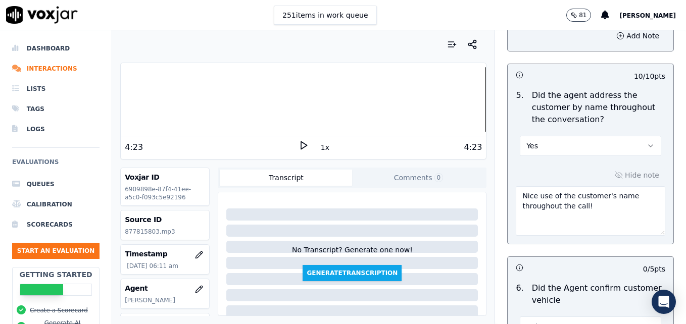
scroll to position [1515, 0]
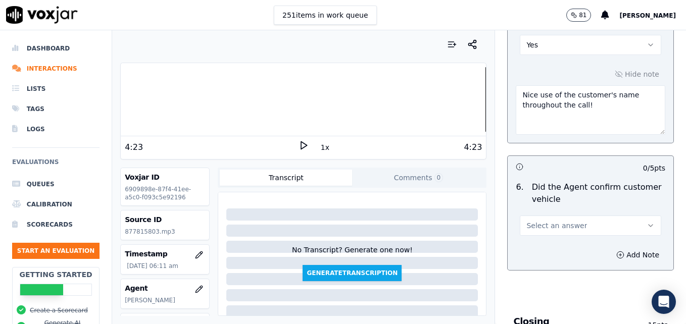
click at [646, 222] on icon "button" at bounding box center [650, 226] width 8 height 8
click at [577, 213] on div "Yes" at bounding box center [574, 212] width 124 height 16
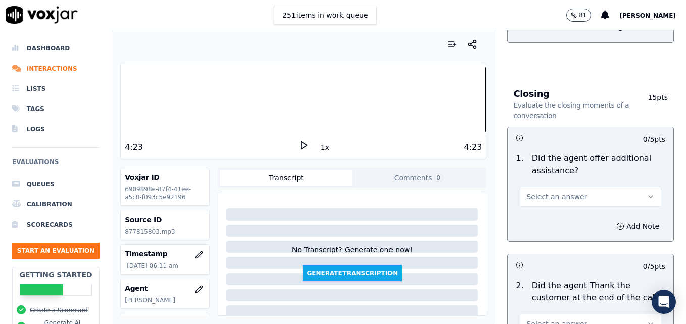
scroll to position [1767, 0]
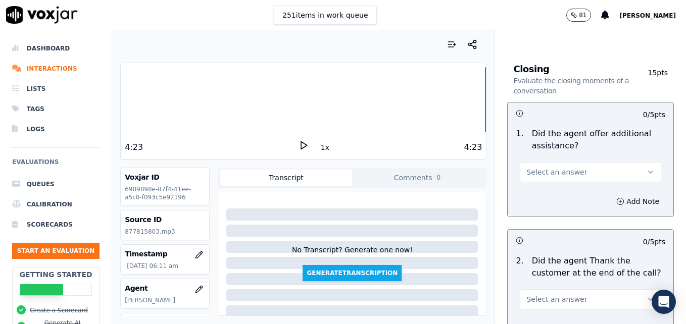
click at [646, 168] on icon "button" at bounding box center [650, 172] width 8 height 8
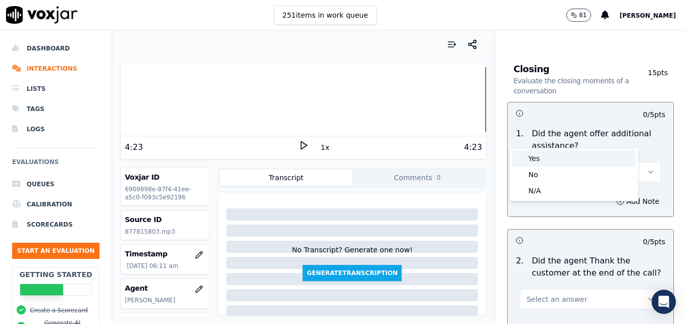
click at [560, 159] on div "Yes" at bounding box center [574, 158] width 124 height 16
click at [610, 194] on button "Add Note" at bounding box center [637, 201] width 55 height 14
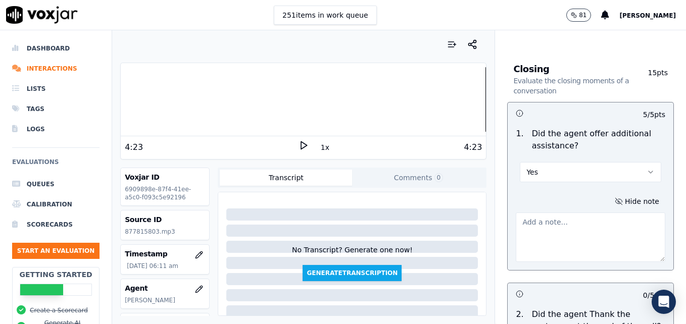
click at [571, 213] on textarea at bounding box center [589, 237] width 149 height 49
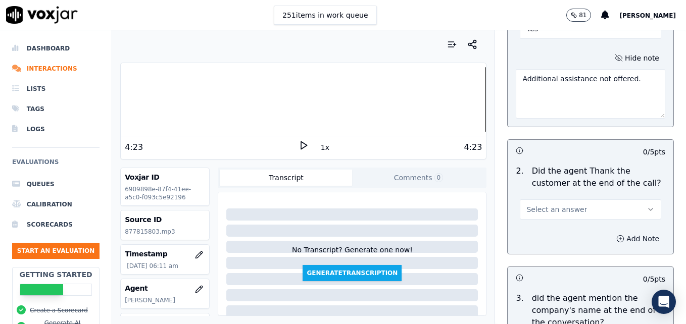
scroll to position [1918, 0]
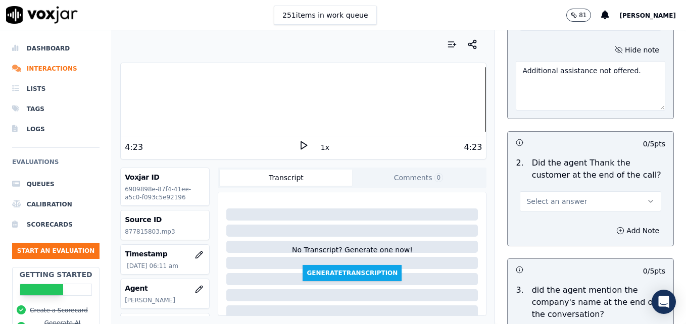
type textarea "Additional assistance not offered."
click at [646, 197] on icon "button" at bounding box center [650, 201] width 8 height 8
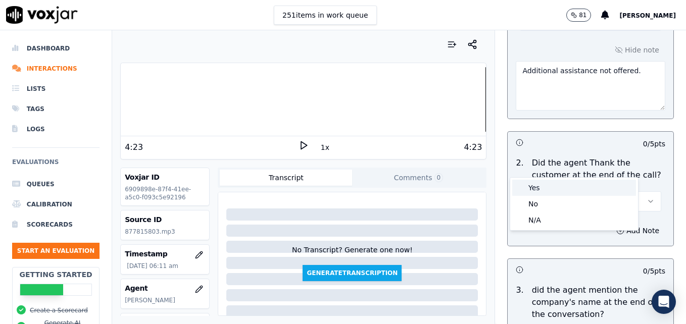
click at [575, 187] on div "Yes" at bounding box center [574, 188] width 124 height 16
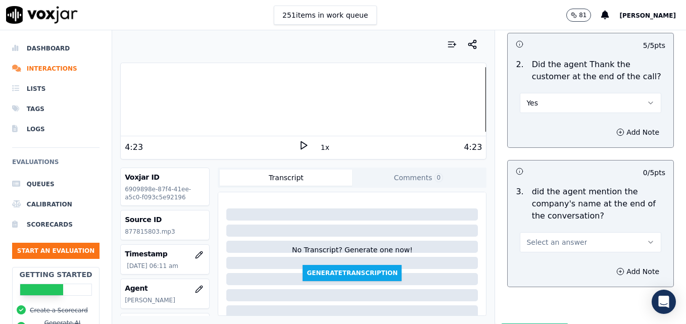
scroll to position [2027, 0]
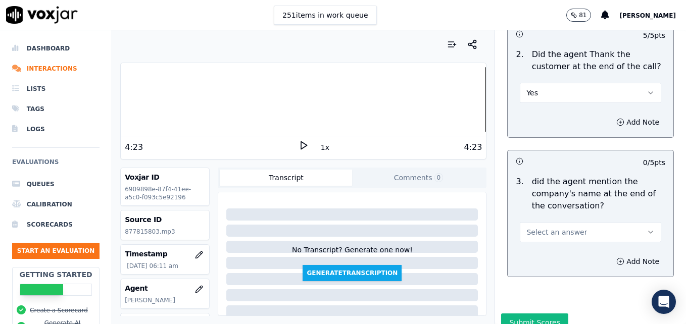
click at [634, 222] on button "Select an answer" at bounding box center [589, 232] width 141 height 20
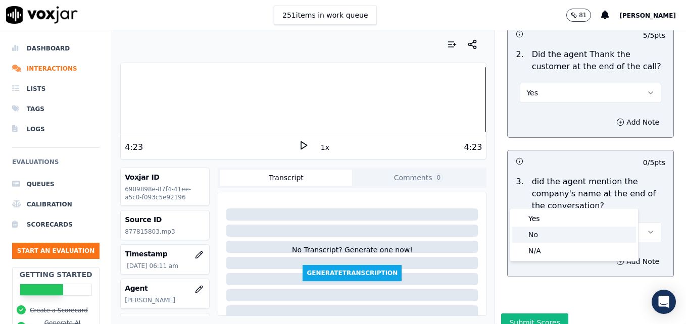
click at [575, 230] on div "No" at bounding box center [574, 235] width 124 height 16
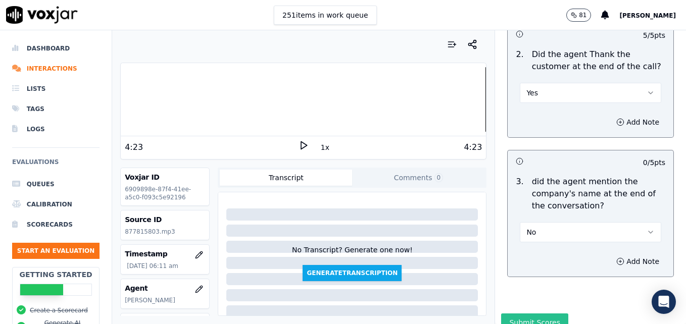
click at [526, 314] on button "Submit Scores" at bounding box center [534, 323] width 67 height 18
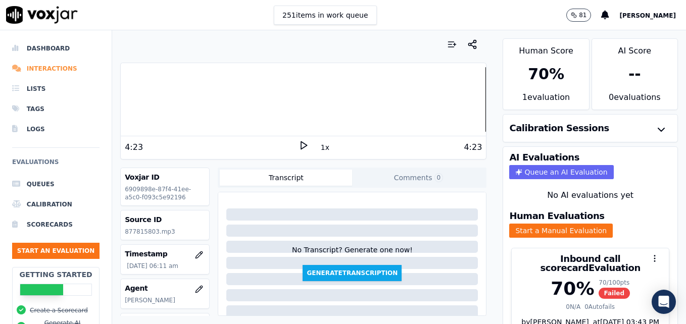
click at [62, 67] on li "Interactions" at bounding box center [55, 69] width 87 height 20
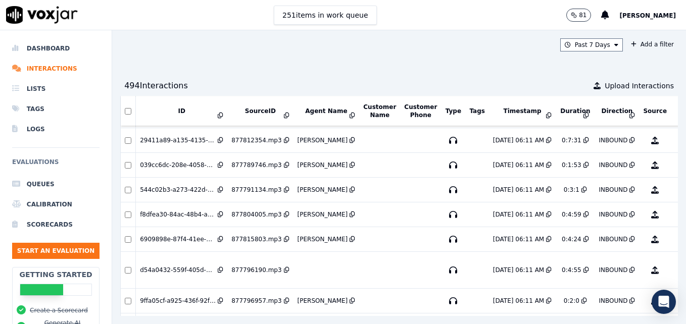
scroll to position [2947, 0]
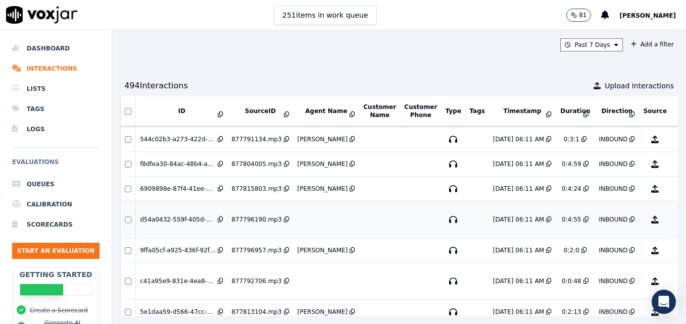
click at [674, 222] on button "No Evaluation Yet" at bounding box center [694, 219] width 40 height 28
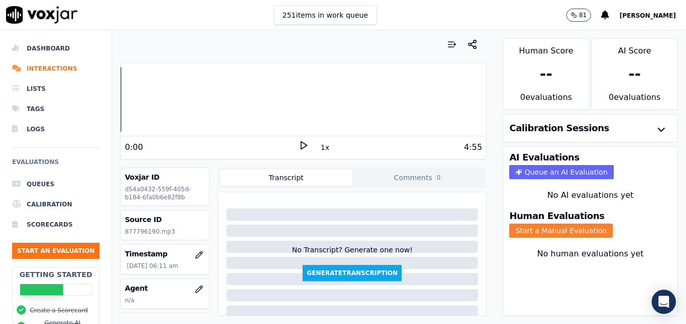
click at [528, 231] on button "Start a Manual Evaluation" at bounding box center [560, 231] width 103 height 14
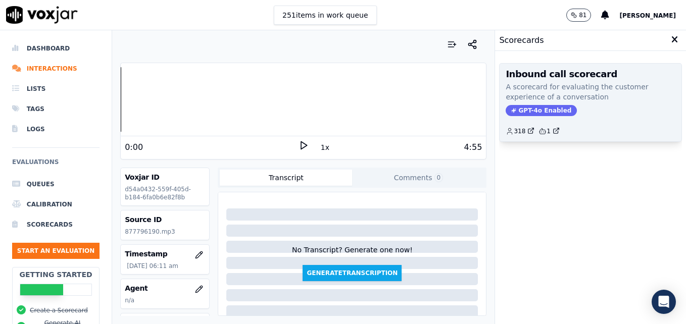
click at [541, 110] on span "GPT-4o Enabled" at bounding box center [540, 110] width 71 height 11
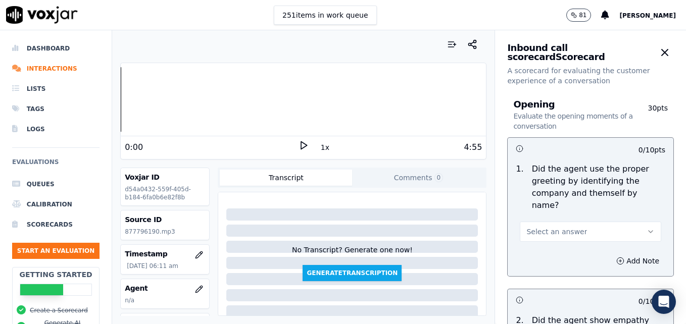
click at [298, 144] on icon at bounding box center [303, 145] width 10 height 10
click at [195, 288] on icon "button" at bounding box center [199, 289] width 8 height 8
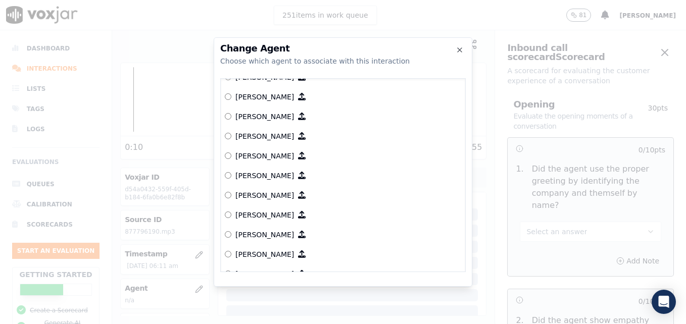
scroll to position [466, 0]
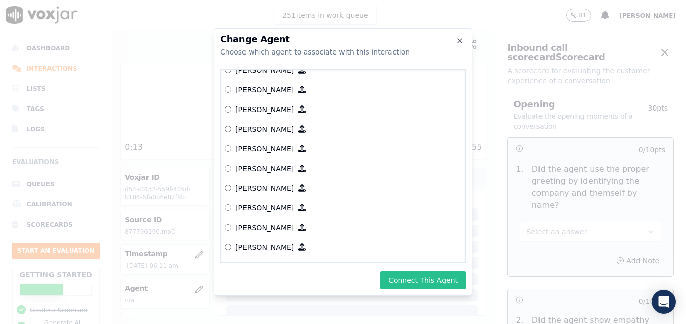
click at [431, 284] on button "Connect This Agent" at bounding box center [422, 280] width 85 height 18
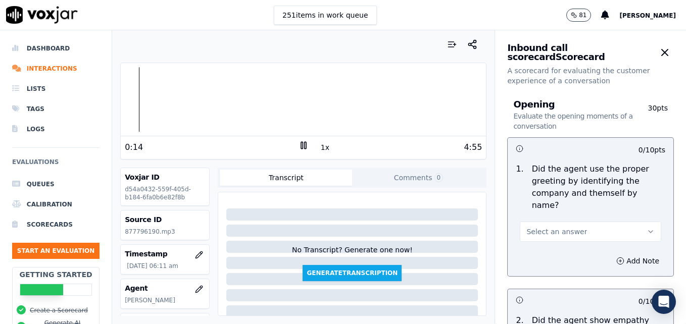
click at [632, 223] on button "Select an answer" at bounding box center [589, 232] width 141 height 20
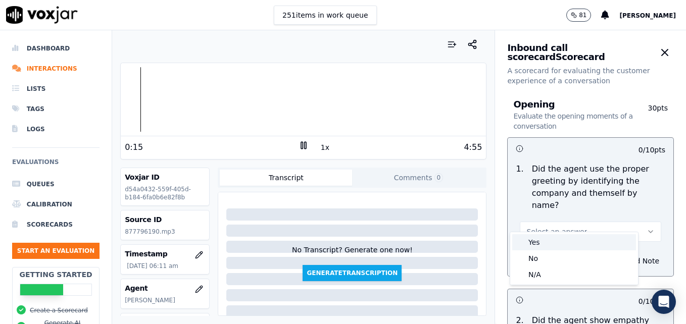
click at [595, 241] on div "Yes" at bounding box center [574, 242] width 124 height 16
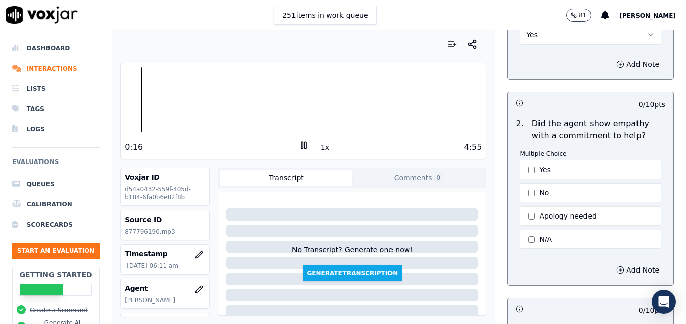
scroll to position [202, 0]
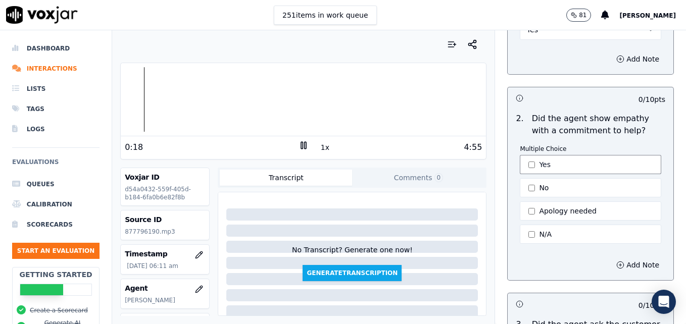
click at [524, 155] on button "Yes" at bounding box center [589, 164] width 141 height 19
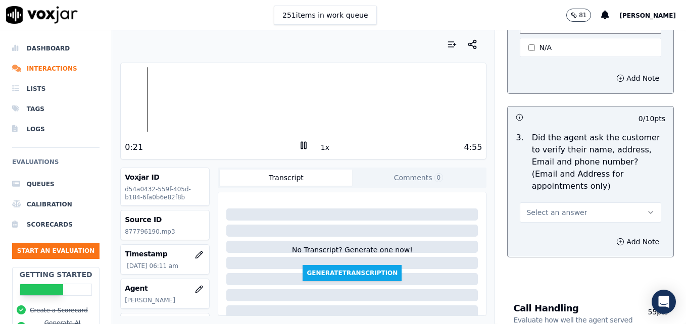
scroll to position [404, 0]
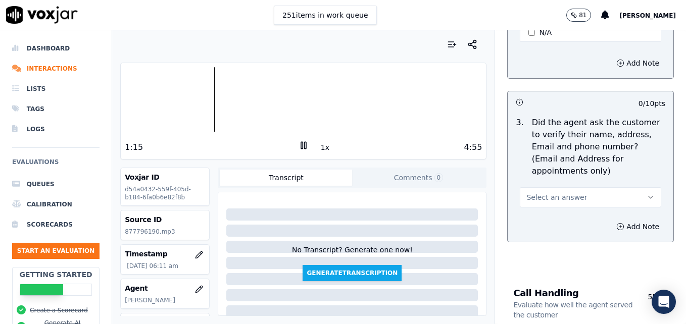
click at [646, 193] on icon "button" at bounding box center [650, 197] width 8 height 8
click at [544, 211] on div "No" at bounding box center [574, 212] width 124 height 16
click at [616, 223] on icon "button" at bounding box center [620, 227] width 8 height 8
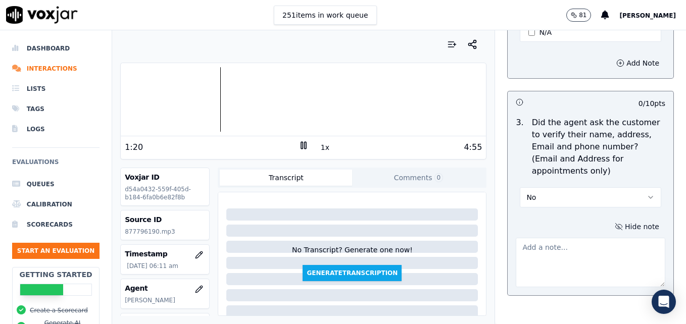
click at [573, 238] on textarea at bounding box center [589, 262] width 149 height 49
click at [298, 146] on icon at bounding box center [303, 145] width 10 height 10
click at [637, 238] on textarea "Customer phone number not verified." at bounding box center [589, 262] width 149 height 49
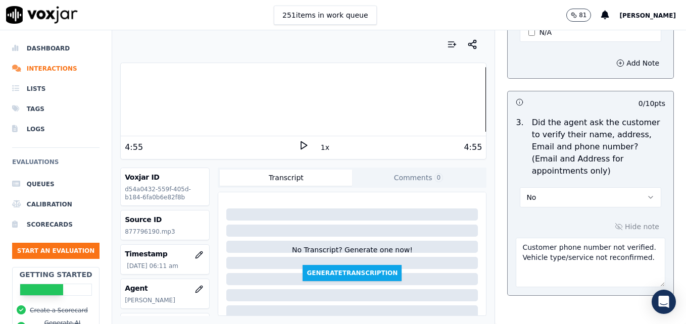
type textarea "Customer phone number not verified. Vehicle type/service not reconfirmed."
drag, startPoint x: 291, startPoint y: 145, endPoint x: 300, endPoint y: 144, distance: 9.1
click at [292, 145] on div "4:55" at bounding box center [212, 147] width 174 height 12
click at [297, 141] on div "4:55 1x 4:55" at bounding box center [303, 147] width 365 height 22
click at [299, 142] on icon at bounding box center [303, 145] width 10 height 10
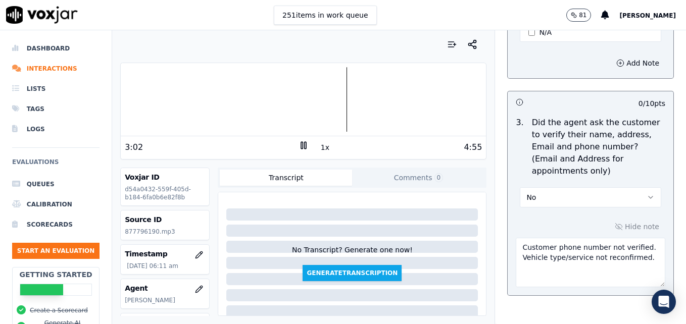
click at [301, 144] on rect at bounding box center [302, 145] width 2 height 7
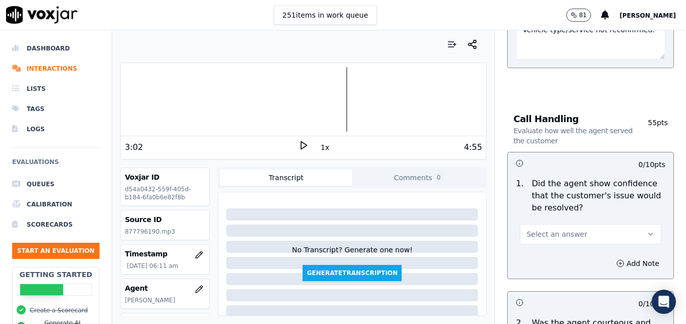
scroll to position [656, 0]
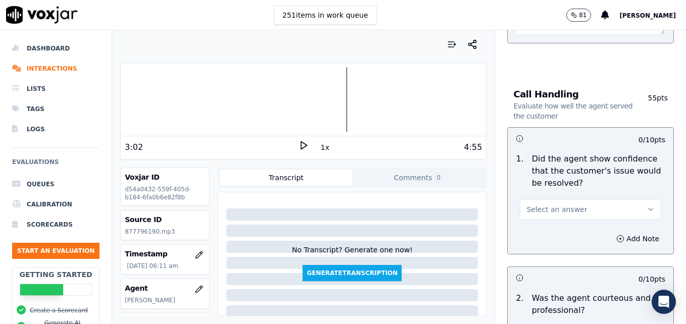
click at [619, 199] on button "Select an answer" at bounding box center [589, 209] width 141 height 20
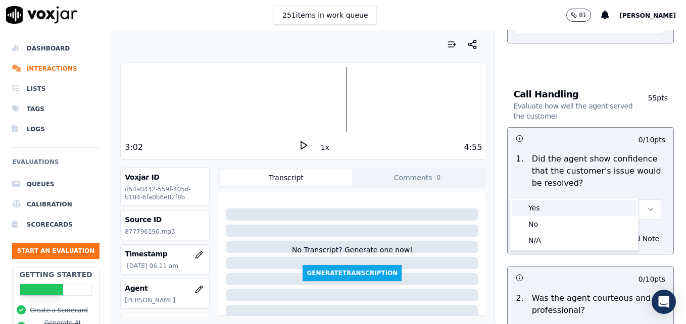
click at [574, 203] on div "Yes" at bounding box center [574, 208] width 124 height 16
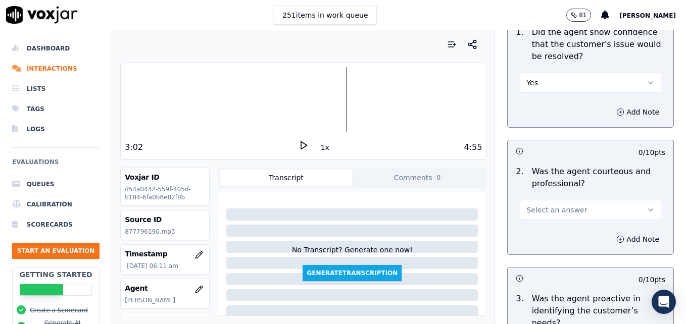
scroll to position [808, 0]
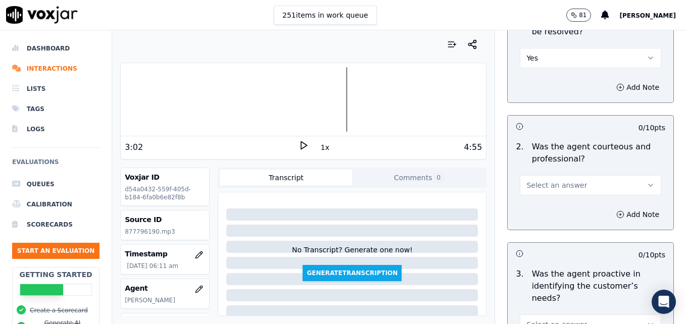
click at [626, 175] on button "Select an answer" at bounding box center [589, 185] width 141 height 20
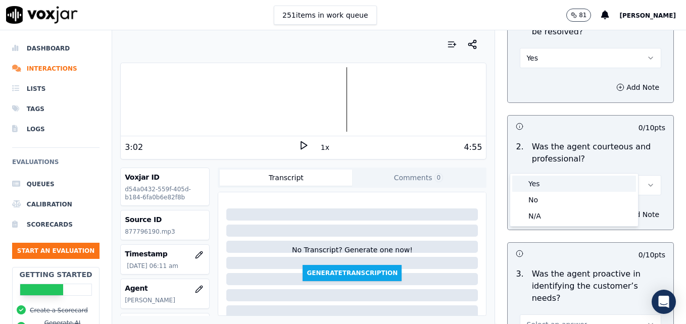
click at [582, 188] on div "Yes" at bounding box center [574, 184] width 124 height 16
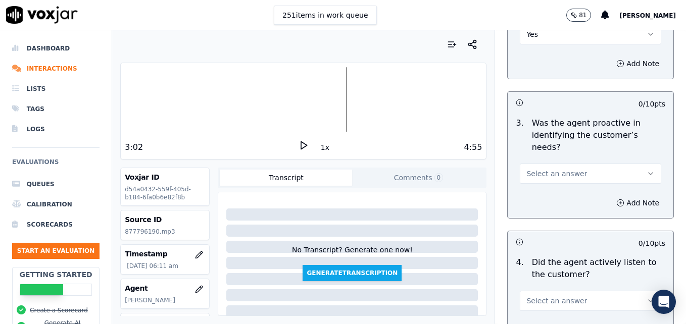
scroll to position [959, 0]
click at [646, 169] on icon "button" at bounding box center [650, 173] width 8 height 8
click at [599, 157] on div "Yes" at bounding box center [574, 159] width 124 height 16
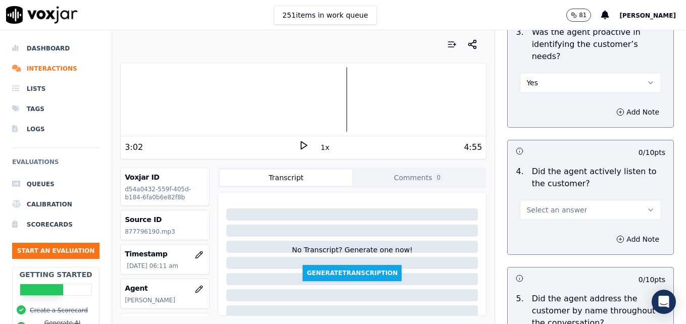
scroll to position [1060, 0]
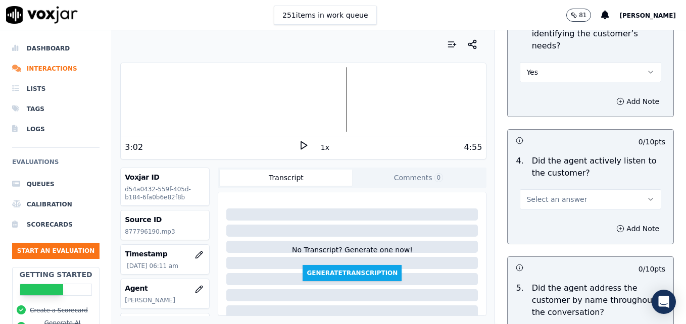
click at [622, 189] on button "Select an answer" at bounding box center [589, 199] width 141 height 20
click at [572, 187] on div "Yes" at bounding box center [574, 186] width 124 height 16
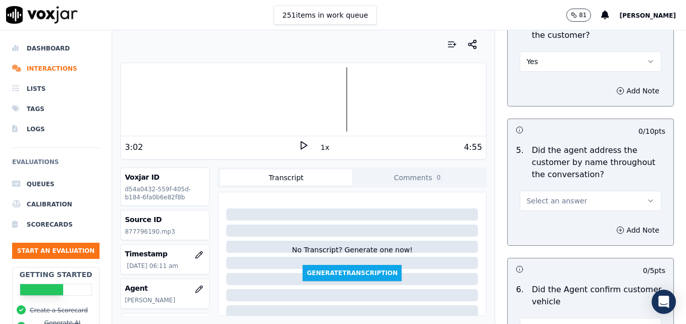
scroll to position [1212, 0]
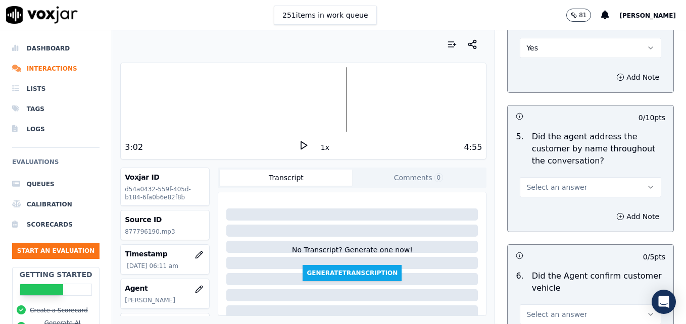
click at [646, 183] on icon "button" at bounding box center [650, 187] width 8 height 8
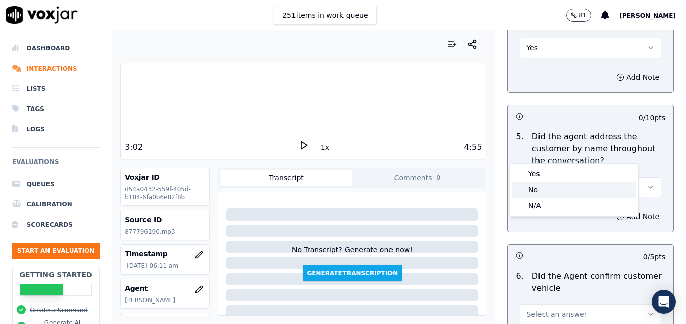
click at [554, 187] on div "No" at bounding box center [574, 190] width 124 height 16
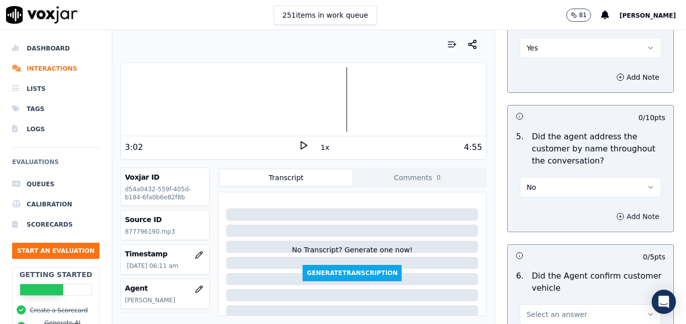
click at [616, 213] on icon "button" at bounding box center [620, 217] width 8 height 8
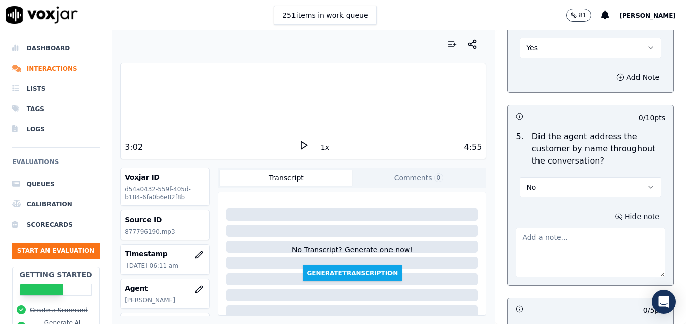
click at [588, 228] on textarea at bounding box center [589, 252] width 149 height 49
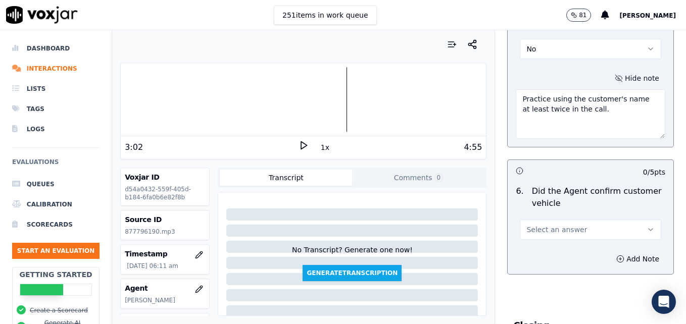
scroll to position [1363, 0]
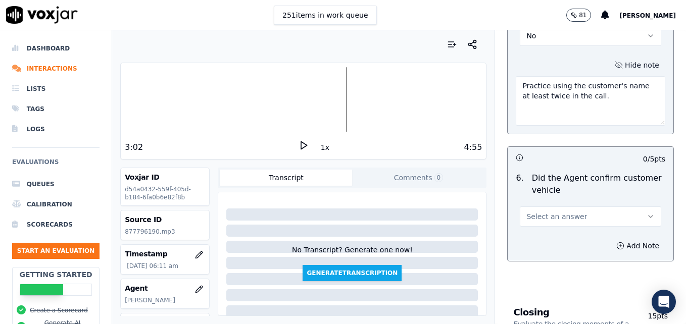
type textarea "Practice using the customer's name at least twice in the call."
click at [646, 213] on icon "button" at bounding box center [650, 217] width 8 height 8
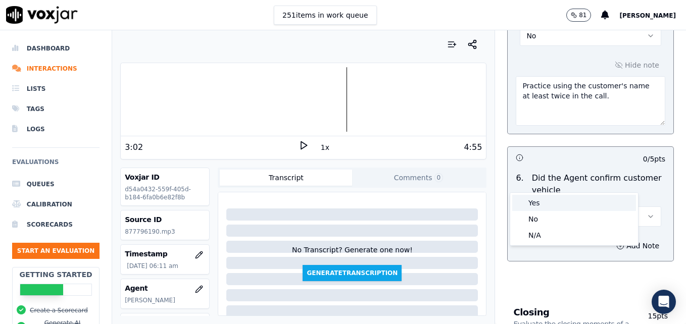
click at [584, 203] on div "Yes" at bounding box center [574, 203] width 124 height 16
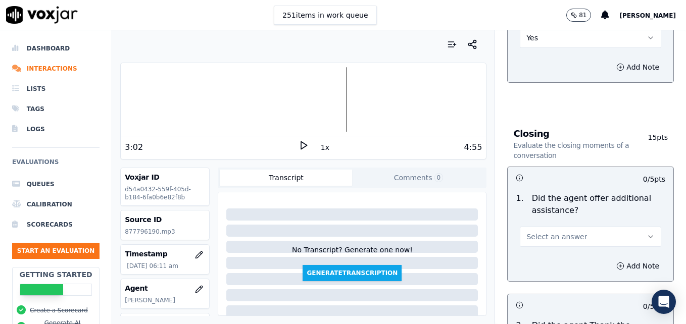
scroll to position [1565, 0]
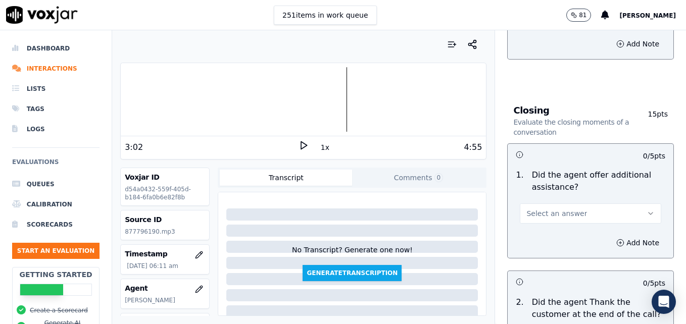
click at [626, 203] on button "Select an answer" at bounding box center [589, 213] width 141 height 20
click at [534, 199] on div "Yes" at bounding box center [574, 200] width 124 height 16
click at [616, 239] on icon "button" at bounding box center [620, 243] width 8 height 8
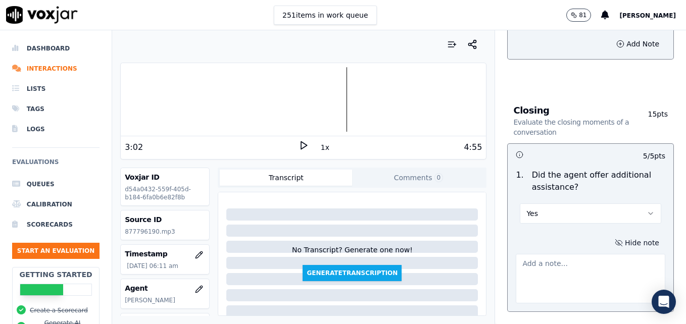
click at [594, 254] on textarea at bounding box center [589, 278] width 149 height 49
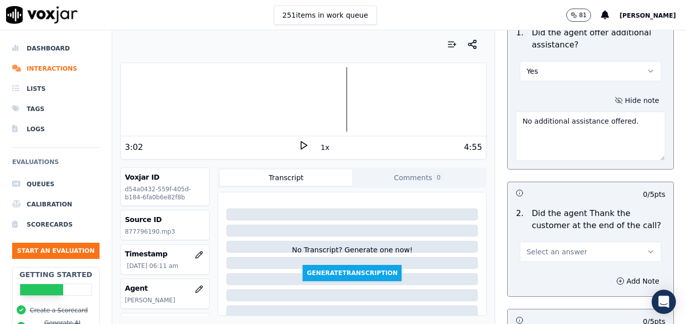
scroll to position [1717, 0]
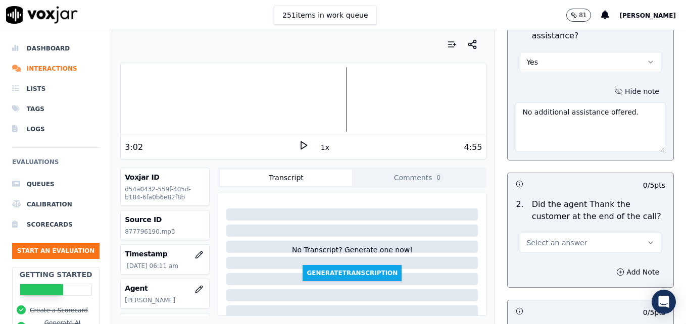
type textarea "No additional assistance offered."
click at [646, 239] on icon "button" at bounding box center [650, 243] width 8 height 8
click at [558, 230] on div "Yes" at bounding box center [574, 229] width 124 height 16
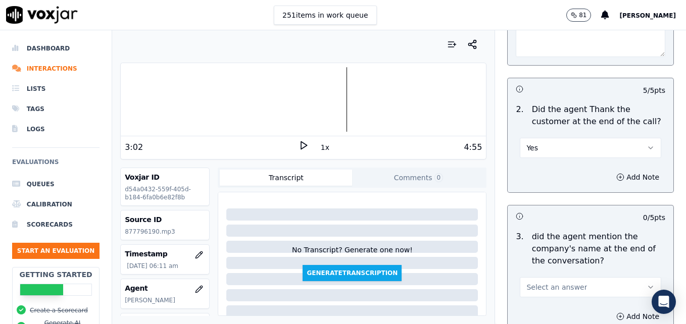
scroll to position [1817, 0]
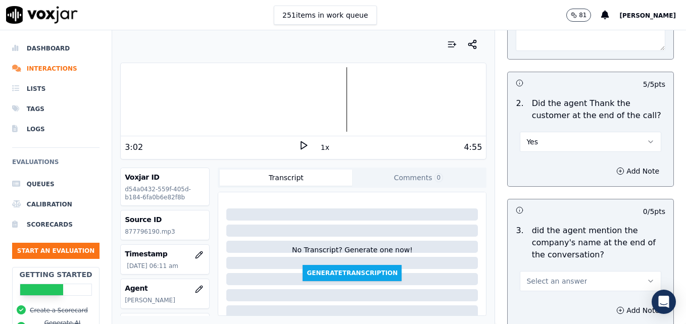
click at [631, 271] on button "Select an answer" at bounding box center [589, 281] width 141 height 20
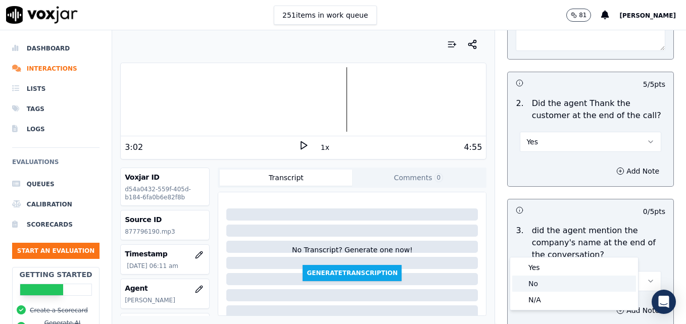
click at [543, 280] on div "No" at bounding box center [574, 284] width 124 height 16
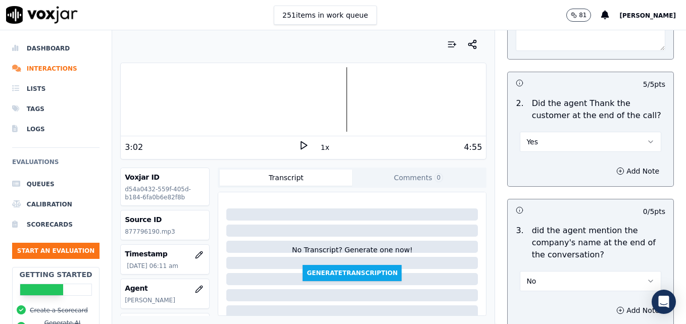
scroll to position [1866, 0]
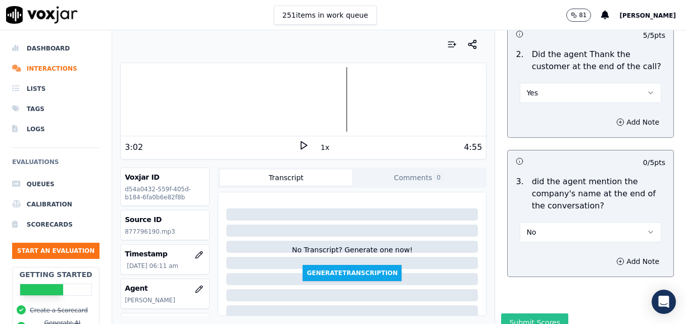
click at [525, 314] on button "Submit Scores" at bounding box center [534, 323] width 67 height 18
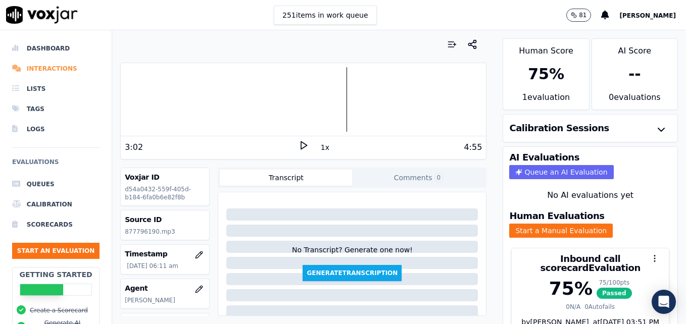
click at [59, 70] on li "Interactions" at bounding box center [55, 69] width 87 height 20
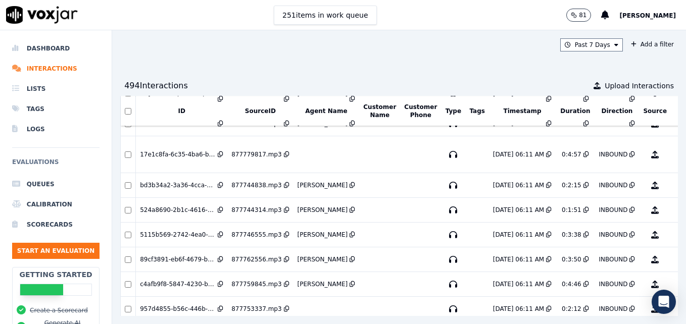
scroll to position [3682, 0]
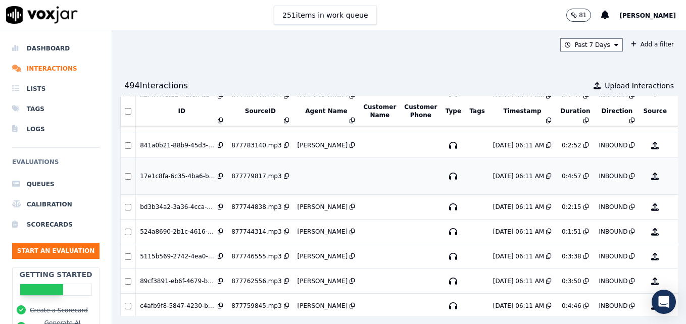
click at [674, 177] on button "No Evaluation Yet" at bounding box center [694, 176] width 40 height 28
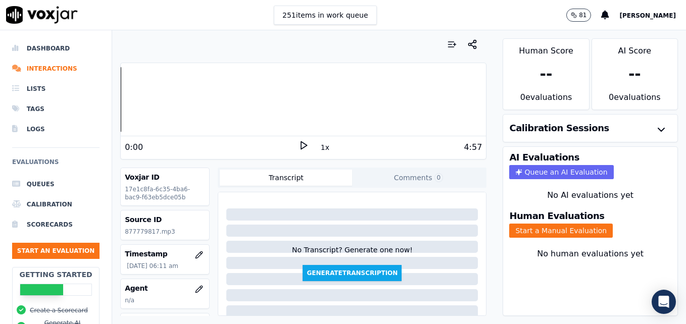
click at [298, 142] on icon at bounding box center [303, 145] width 10 height 10
click at [301, 144] on rect at bounding box center [302, 145] width 2 height 7
click at [298, 144] on icon at bounding box center [303, 145] width 10 height 10
click at [304, 143] on rect at bounding box center [305, 145] width 2 height 7
click at [50, 67] on li "Interactions" at bounding box center [55, 69] width 87 height 20
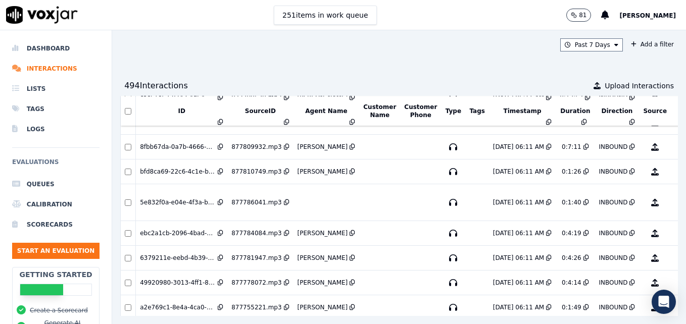
scroll to position [3466, 0]
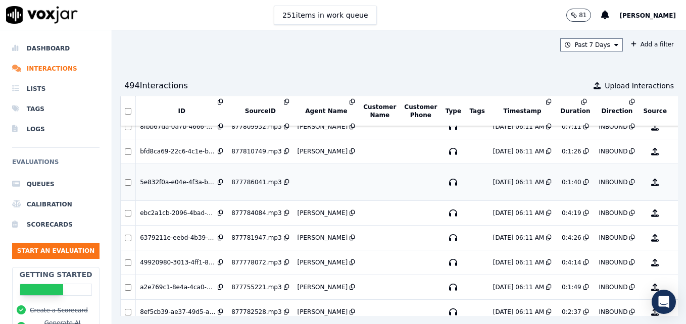
click at [674, 183] on button "No Evaluation Yet" at bounding box center [694, 182] width 40 height 28
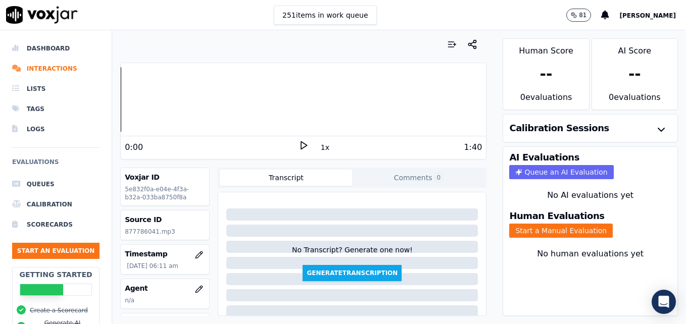
click at [299, 145] on icon at bounding box center [303, 145] width 10 height 10
click at [196, 289] on icon "button" at bounding box center [199, 289] width 7 height 7
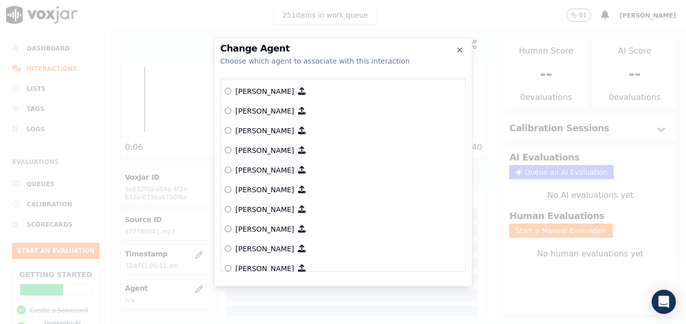
scroll to position [252, 0]
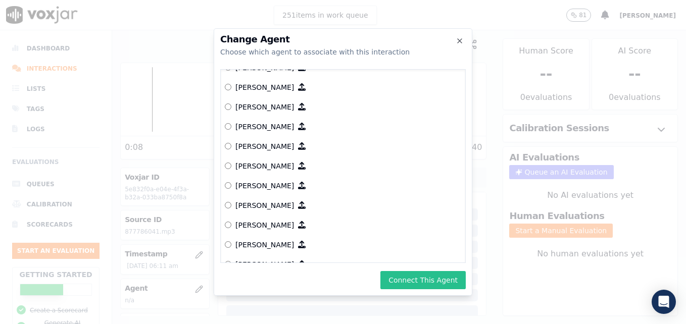
click at [426, 279] on button "Connect This Agent" at bounding box center [422, 280] width 85 height 18
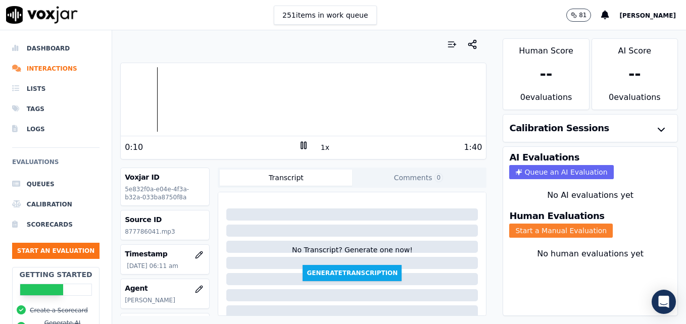
click at [543, 230] on button "Start a Manual Evaluation" at bounding box center [560, 231] width 103 height 14
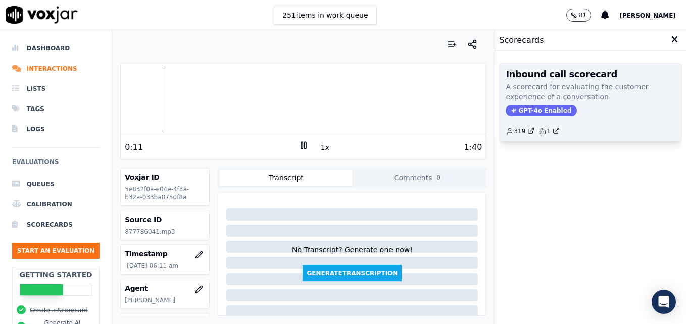
click at [517, 108] on span "GPT-4o Enabled" at bounding box center [540, 110] width 71 height 11
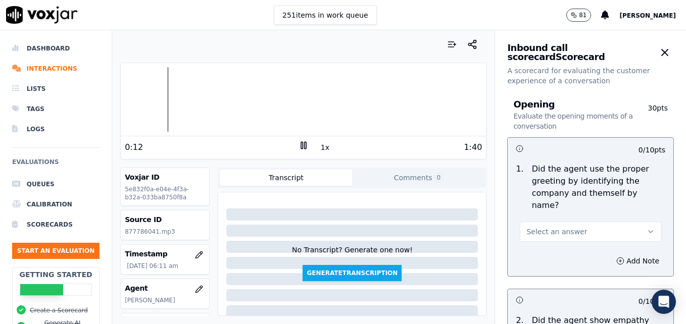
click at [646, 228] on icon "button" at bounding box center [650, 232] width 8 height 8
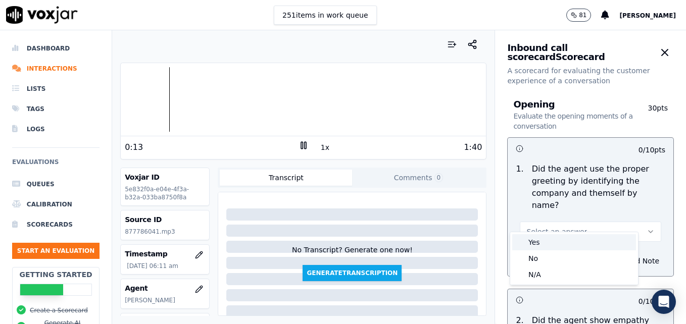
click at [553, 243] on div "Yes" at bounding box center [574, 242] width 124 height 16
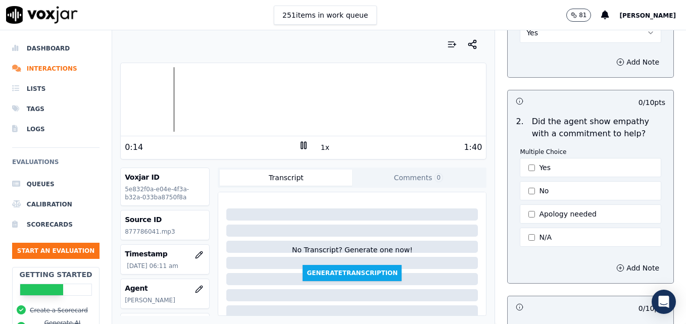
scroll to position [202, 0]
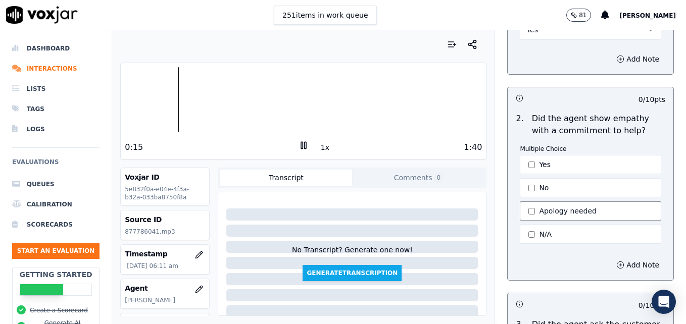
click at [522, 162] on div "Multiple Choice Yes No Apology needed N/A" at bounding box center [589, 195] width 141 height 101
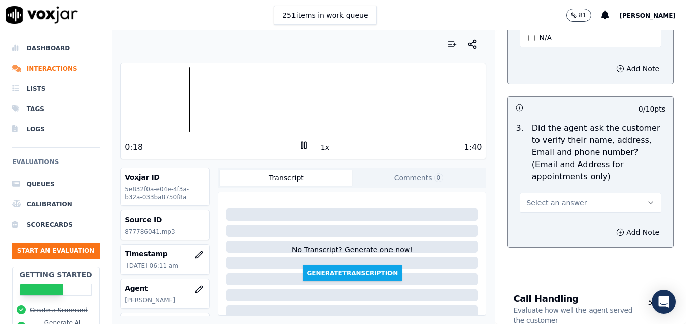
scroll to position [404, 0]
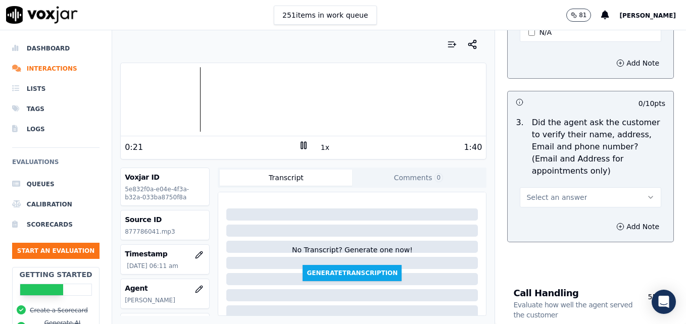
click at [646, 193] on icon "button" at bounding box center [650, 197] width 8 height 8
click at [554, 211] on div "No" at bounding box center [574, 212] width 124 height 16
click at [616, 223] on icon "button" at bounding box center [620, 227] width 8 height 8
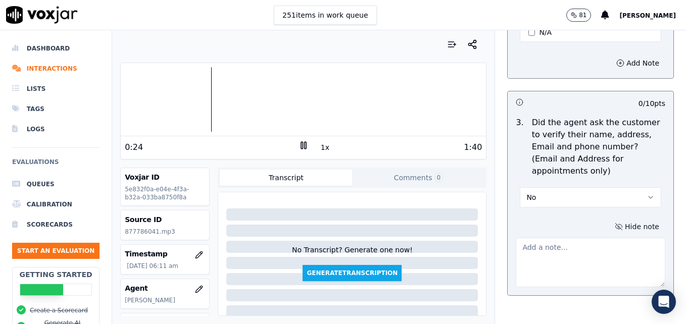
click at [572, 238] on textarea at bounding box center [589, 262] width 149 height 49
click at [144, 99] on div at bounding box center [303, 99] width 365 height 65
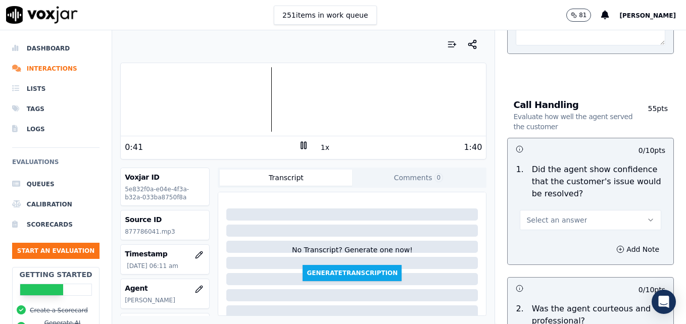
scroll to position [656, 0]
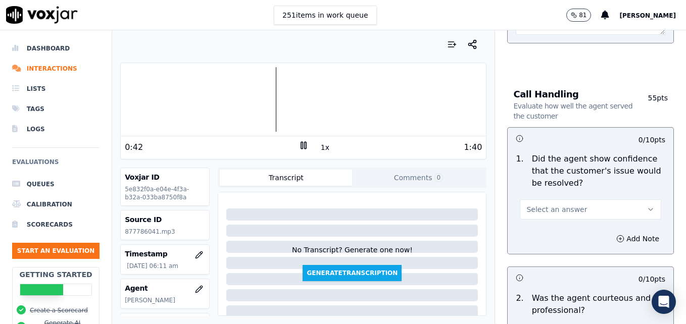
type textarea "New/returning customer not verified."
click at [646, 205] on icon "button" at bounding box center [650, 209] width 8 height 8
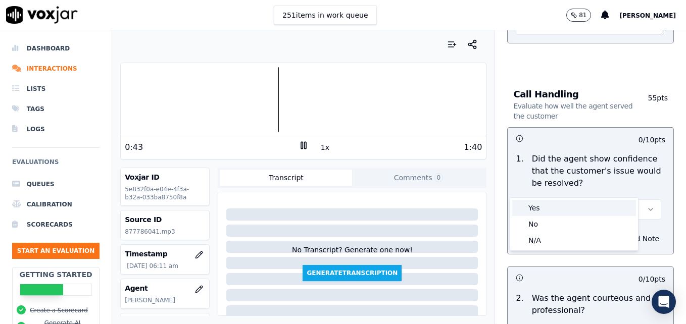
click at [571, 207] on div "Yes" at bounding box center [574, 208] width 124 height 16
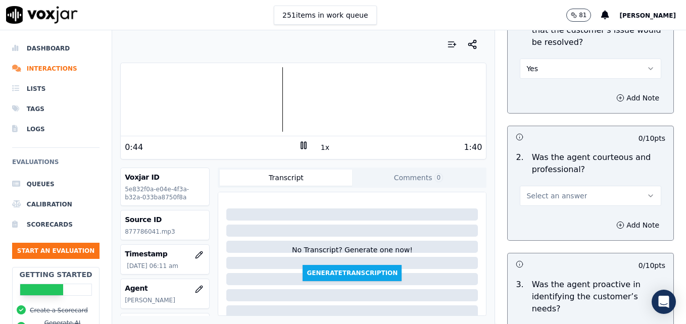
scroll to position [808, 0]
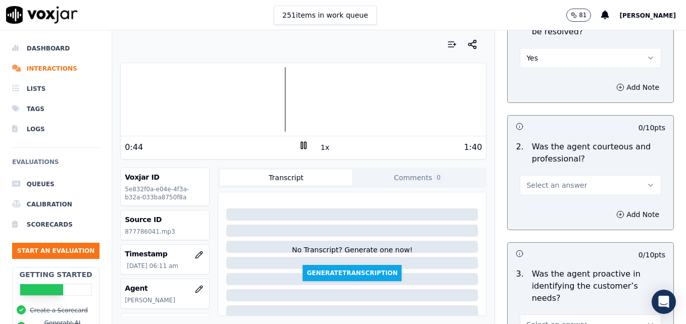
click at [622, 175] on button "Select an answer" at bounding box center [589, 185] width 141 height 20
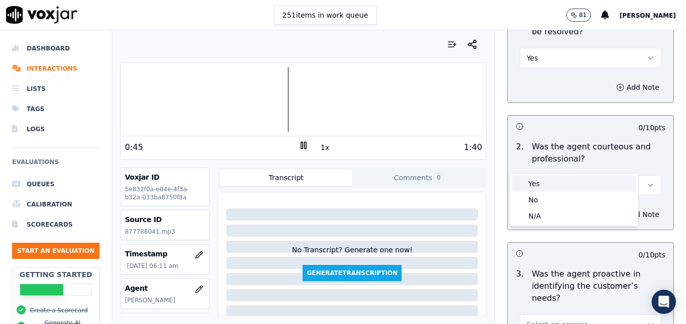
click at [557, 188] on div "Yes" at bounding box center [574, 184] width 124 height 16
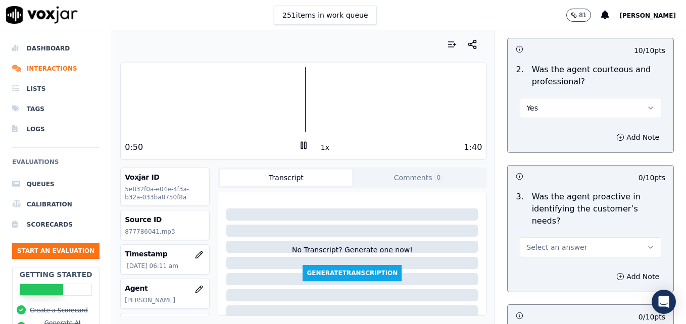
scroll to position [858, 0]
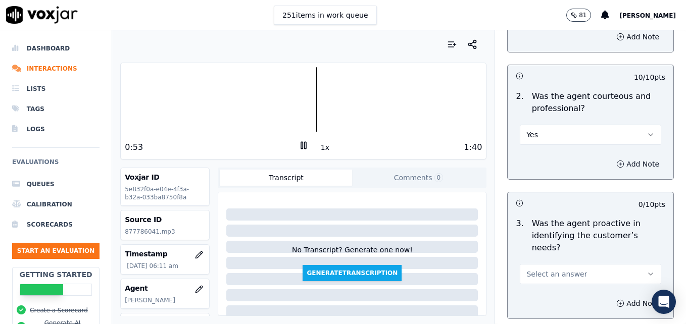
click at [616, 160] on icon "button" at bounding box center [620, 164] width 8 height 8
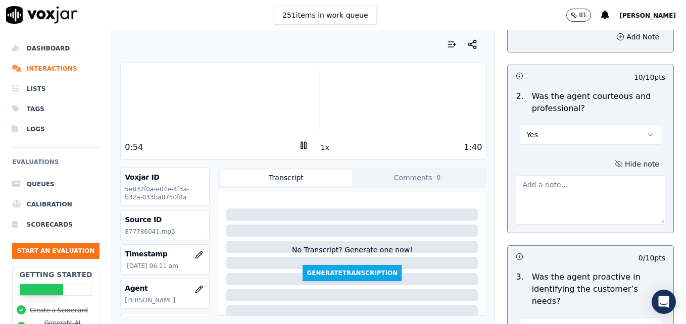
click at [581, 178] on textarea at bounding box center [589, 199] width 149 height 49
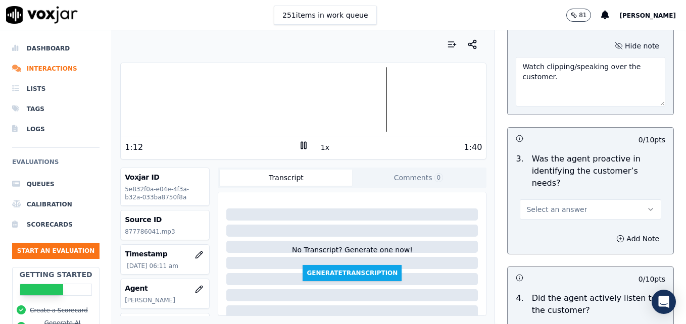
scroll to position [1010, 0]
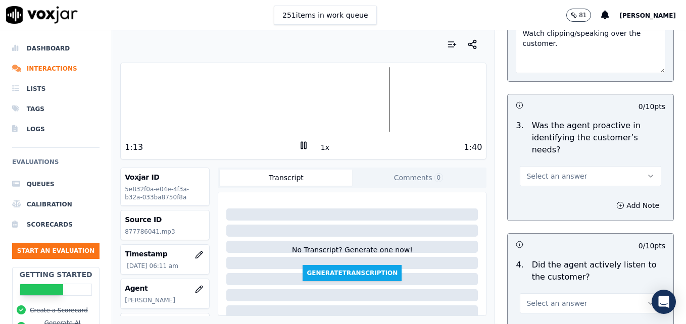
type textarea "Watch clipping/speaking over the customer."
click at [646, 172] on icon "button" at bounding box center [650, 176] width 8 height 8
click at [583, 163] on div "Yes" at bounding box center [574, 162] width 124 height 16
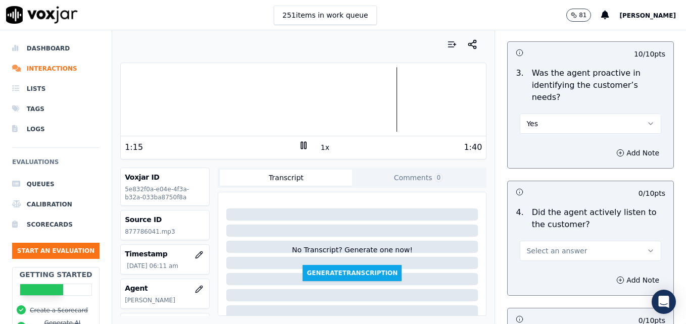
scroll to position [1111, 0]
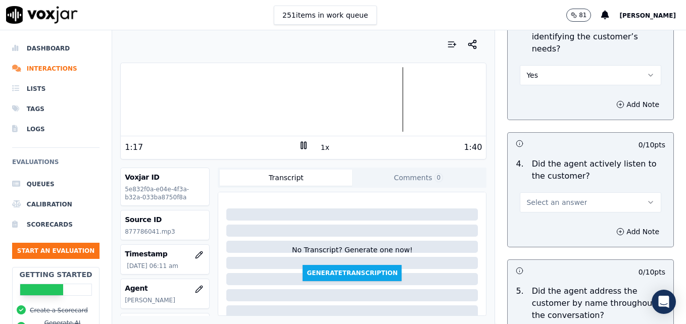
click at [646, 198] on icon "button" at bounding box center [650, 202] width 8 height 8
click at [558, 186] on div "Yes" at bounding box center [574, 189] width 124 height 16
click at [301, 148] on rect at bounding box center [302, 145] width 2 height 7
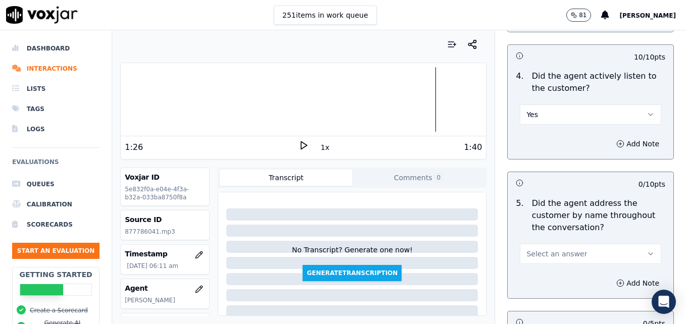
scroll to position [1262, 0]
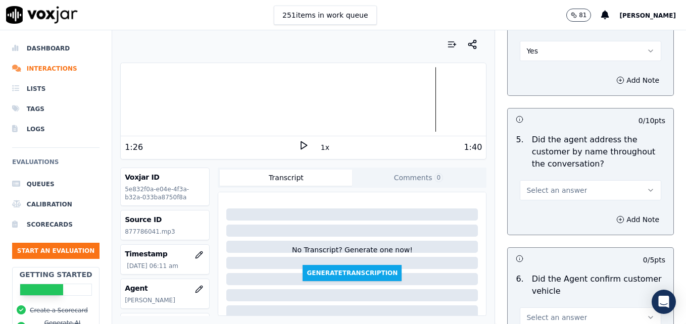
click at [646, 186] on icon "button" at bounding box center [650, 190] width 8 height 8
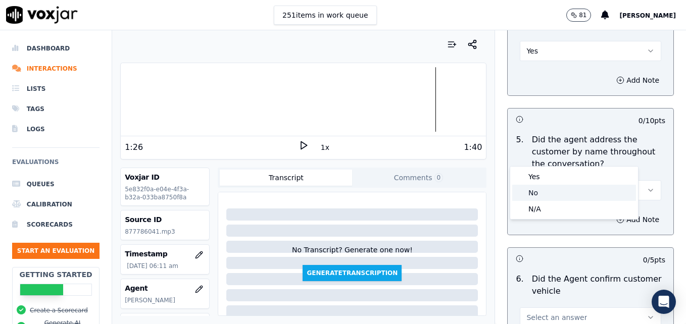
click at [560, 192] on div "No" at bounding box center [574, 193] width 124 height 16
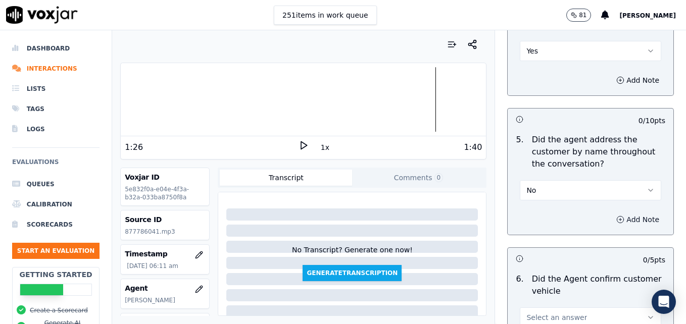
drag, startPoint x: 596, startPoint y: 181, endPoint x: 597, endPoint y: 189, distance: 8.2
click at [616, 216] on icon "button" at bounding box center [620, 220] width 8 height 8
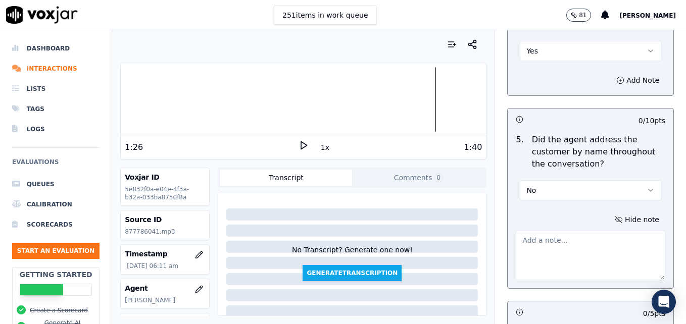
click at [593, 231] on textarea at bounding box center [589, 255] width 149 height 49
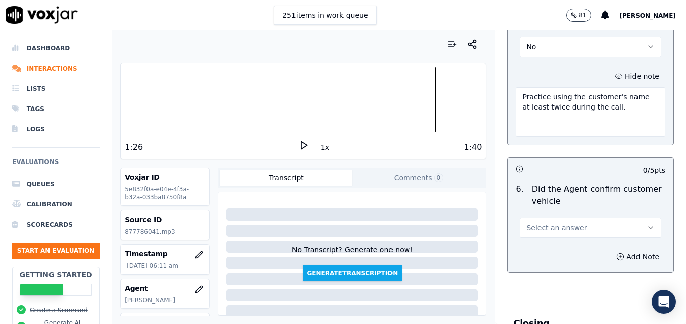
scroll to position [1414, 0]
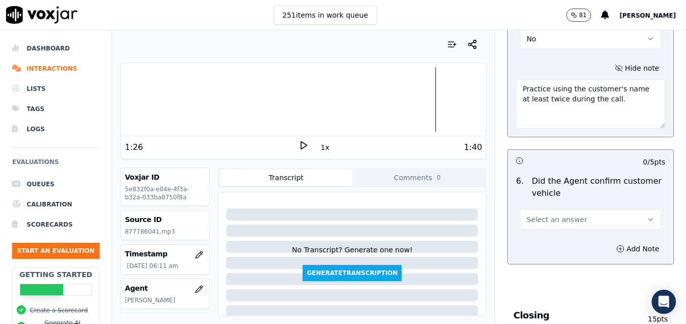
type textarea "Practice using the customer's name at least twice during the call."
click at [646, 216] on icon "button" at bounding box center [650, 220] width 8 height 8
click at [564, 202] on div "Yes" at bounding box center [574, 206] width 124 height 16
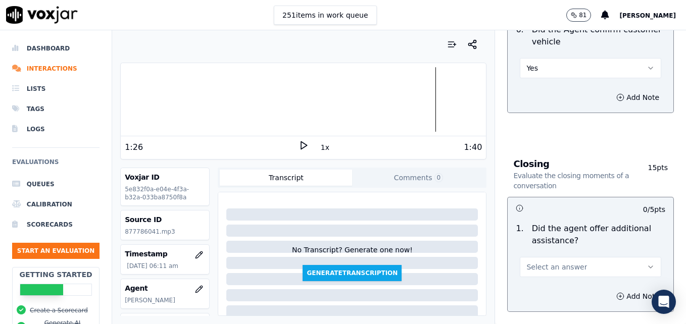
scroll to position [1616, 0]
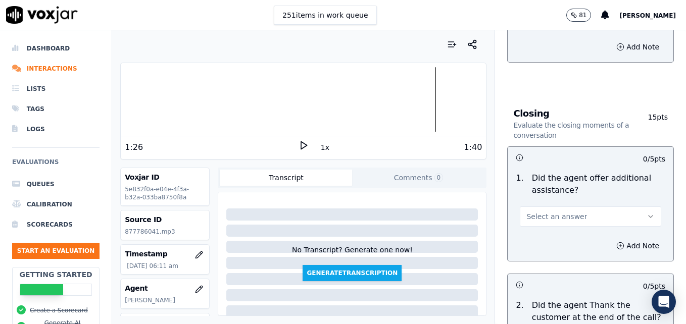
click at [646, 213] on icon "button" at bounding box center [650, 217] width 8 height 8
click at [540, 204] on div "Yes" at bounding box center [574, 203] width 124 height 16
click at [616, 242] on icon "button" at bounding box center [620, 246] width 8 height 8
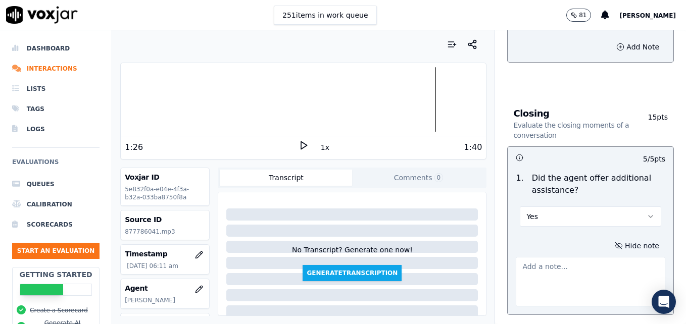
click at [586, 257] on textarea at bounding box center [589, 281] width 149 height 49
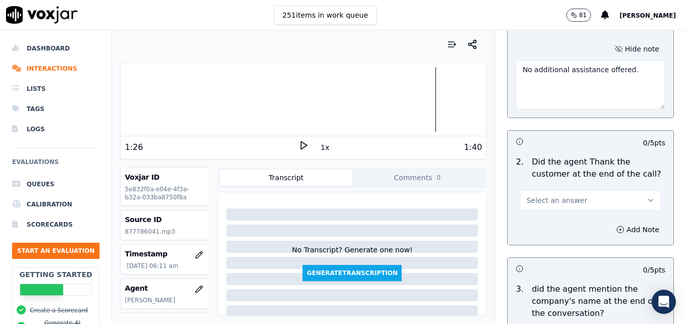
scroll to position [1817, 0]
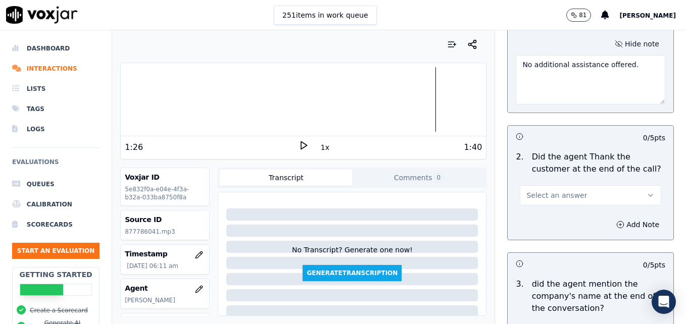
type textarea "No additional assistance offered."
drag, startPoint x: 627, startPoint y: 157, endPoint x: 602, endPoint y: 169, distance: 27.3
click at [646, 191] on icon "button" at bounding box center [650, 195] width 8 height 8
click at [550, 182] on div "Yes" at bounding box center [574, 182] width 124 height 16
click at [391, 102] on div at bounding box center [303, 99] width 365 height 65
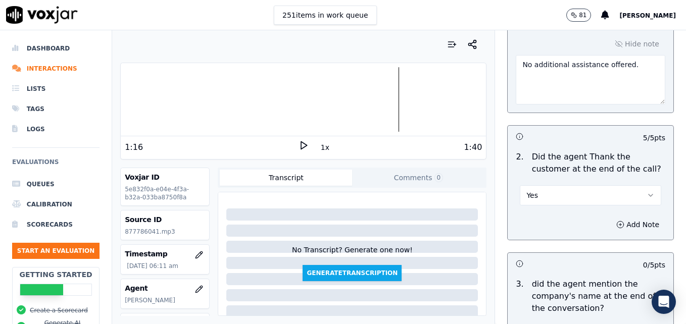
click at [298, 143] on icon at bounding box center [303, 145] width 10 height 10
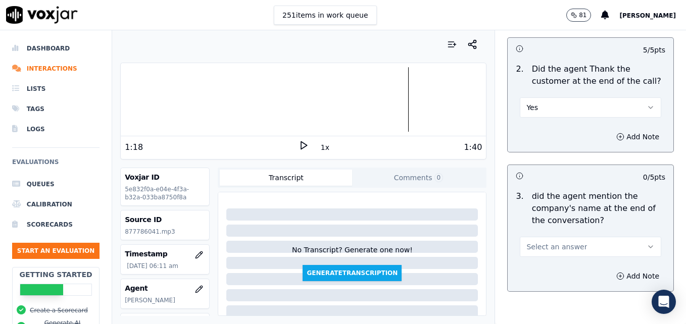
scroll to position [1920, 0]
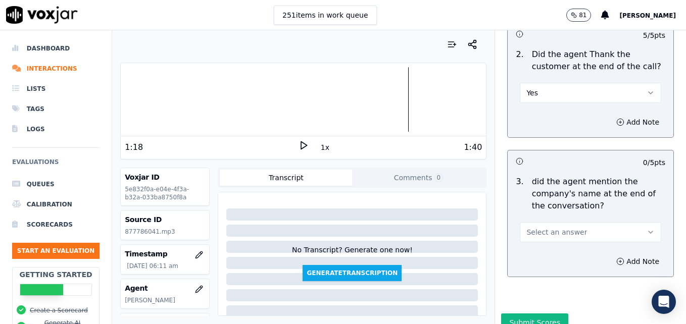
drag, startPoint x: 623, startPoint y: 191, endPoint x: 589, endPoint y: 205, distance: 37.1
click at [623, 222] on button "Select an answer" at bounding box center [589, 232] width 141 height 20
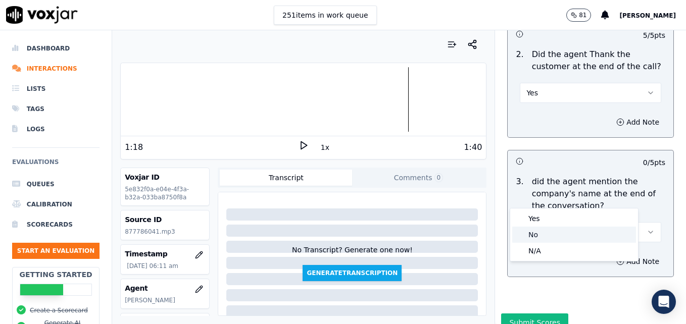
click at [555, 231] on div "No" at bounding box center [574, 235] width 124 height 16
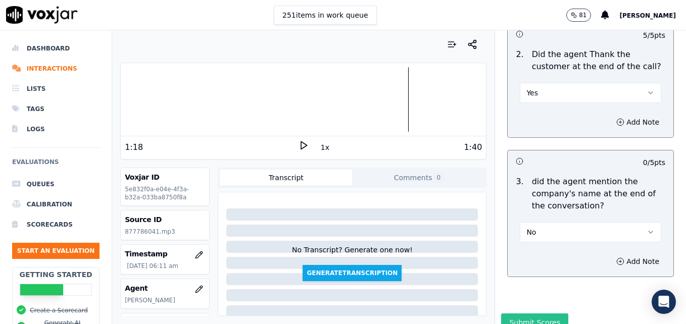
click at [531, 314] on button "Submit Scores" at bounding box center [534, 323] width 67 height 18
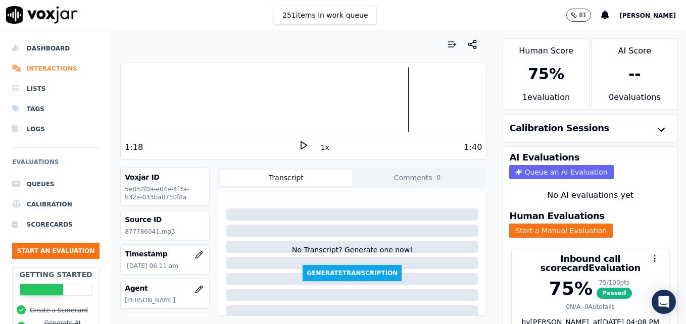
click at [60, 67] on li "Interactions" at bounding box center [55, 69] width 87 height 20
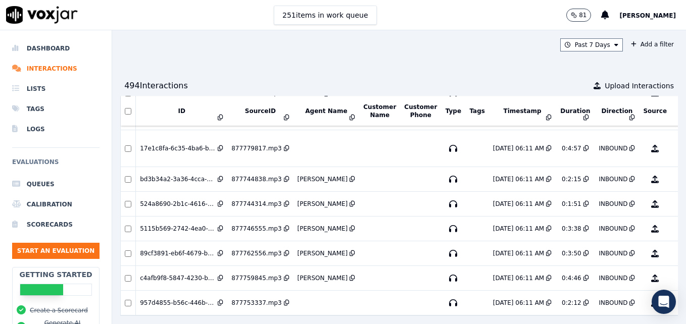
scroll to position [3668, 0]
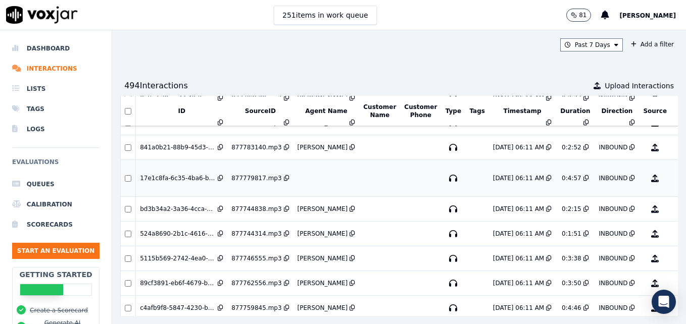
click at [674, 178] on button "No Evaluation Yet" at bounding box center [694, 178] width 40 height 28
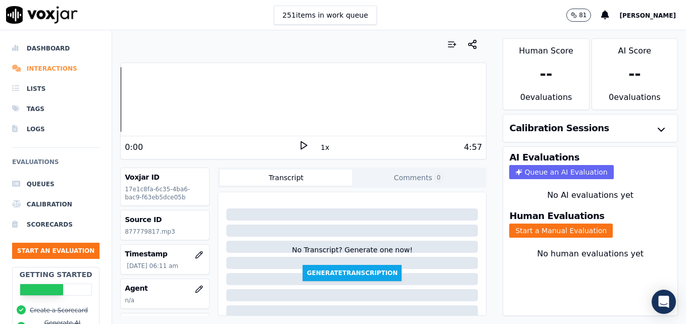
click at [54, 66] on li "Interactions" at bounding box center [55, 69] width 87 height 20
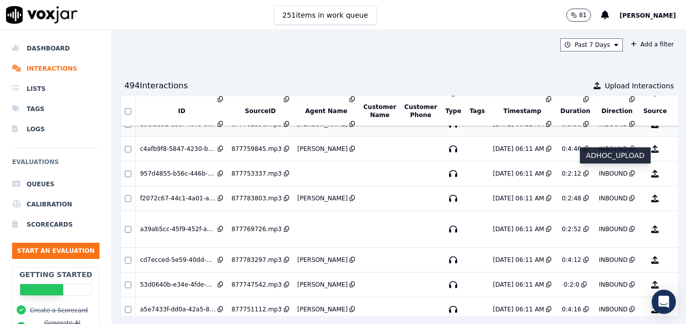
scroll to position [3834, 0]
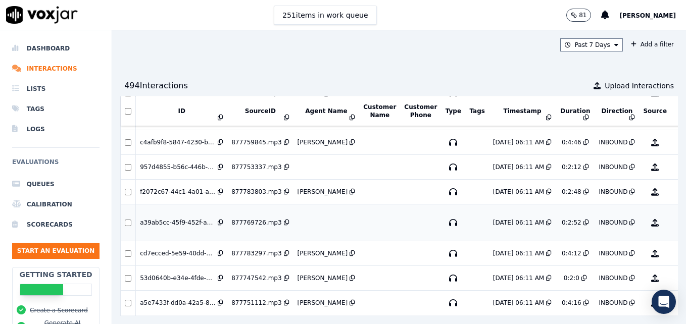
click at [674, 223] on button "No Evaluation Yet" at bounding box center [694, 223] width 40 height 28
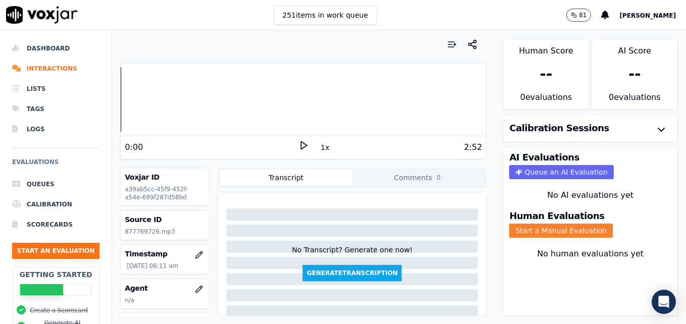
click at [528, 229] on button "Start a Manual Evaluation" at bounding box center [560, 231] width 103 height 14
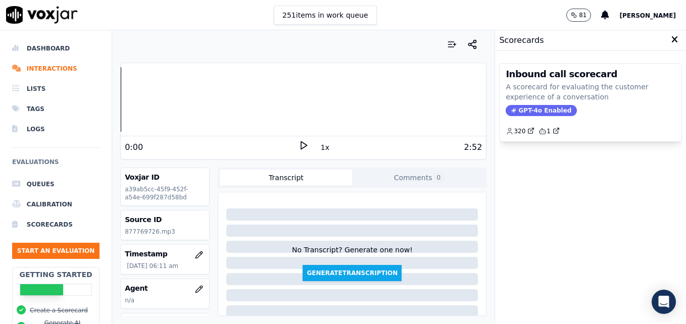
drag, startPoint x: 527, startPoint y: 111, endPoint x: 522, endPoint y: 112, distance: 5.6
click at [527, 111] on span "GPT-4o Enabled" at bounding box center [540, 110] width 71 height 11
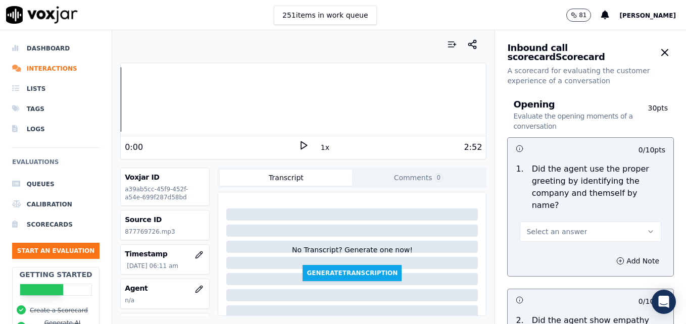
click at [298, 144] on icon at bounding box center [303, 145] width 10 height 10
click at [200, 288] on icon "button" at bounding box center [201, 288] width 2 height 2
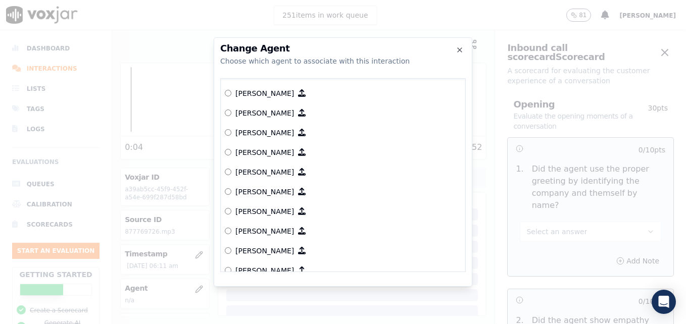
scroll to position [252, 0]
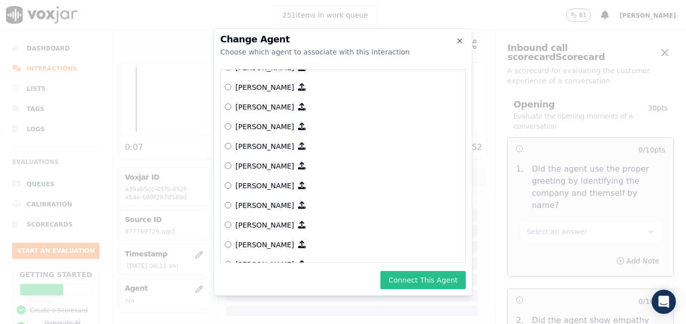
click at [407, 276] on button "Connect This Agent" at bounding box center [422, 280] width 85 height 18
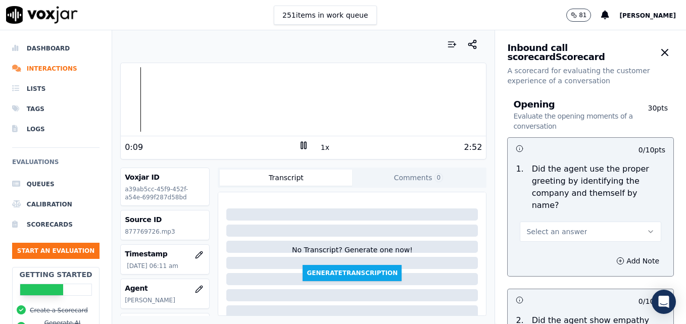
click at [648, 231] on icon "button" at bounding box center [650, 232] width 4 height 2
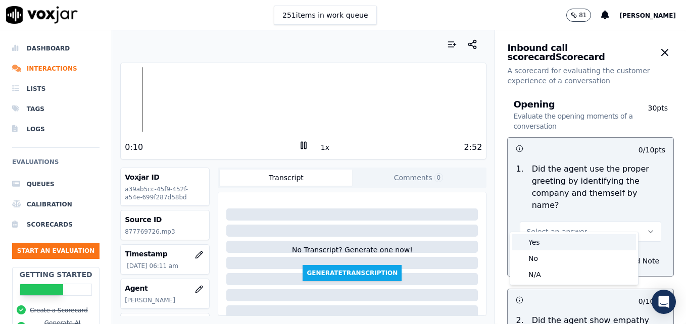
click at [552, 241] on div "Yes" at bounding box center [574, 242] width 124 height 16
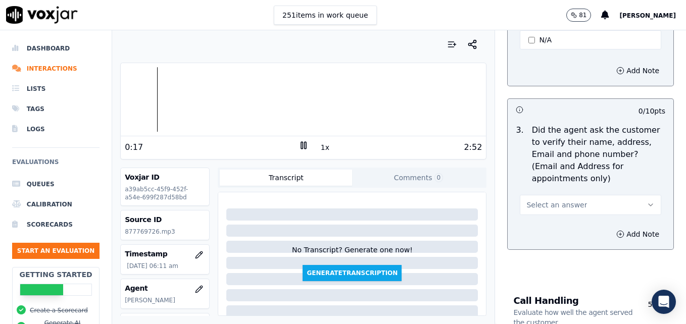
scroll to position [404, 0]
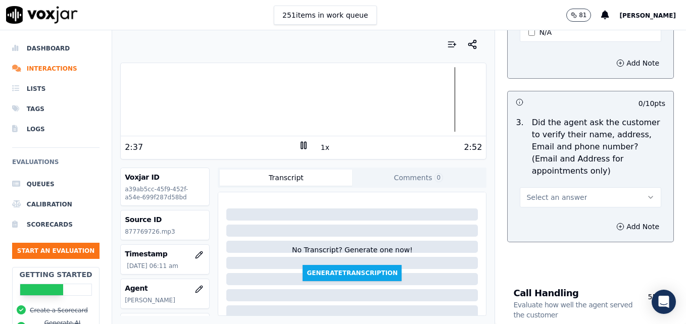
click at [298, 144] on icon at bounding box center [303, 145] width 10 height 10
click at [646, 193] on icon "button" at bounding box center [650, 197] width 8 height 8
click at [553, 211] on div "No" at bounding box center [574, 212] width 124 height 16
click at [646, 193] on icon "button" at bounding box center [650, 197] width 8 height 8
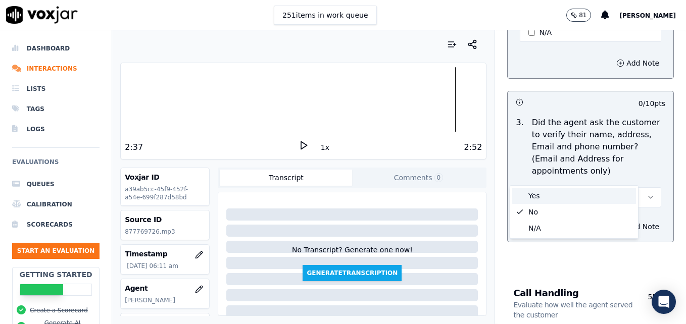
click at [567, 194] on div "Yes" at bounding box center [574, 196] width 124 height 16
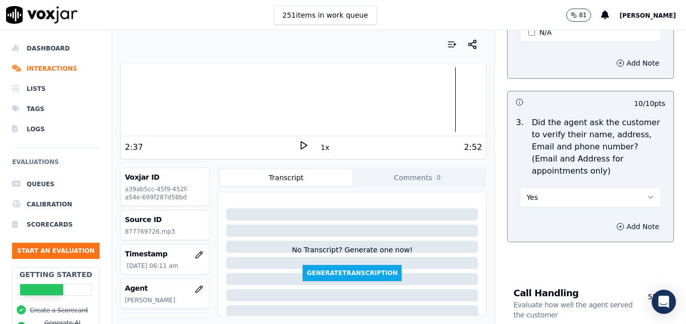
click at [617, 223] on circle "button" at bounding box center [620, 226] width 7 height 7
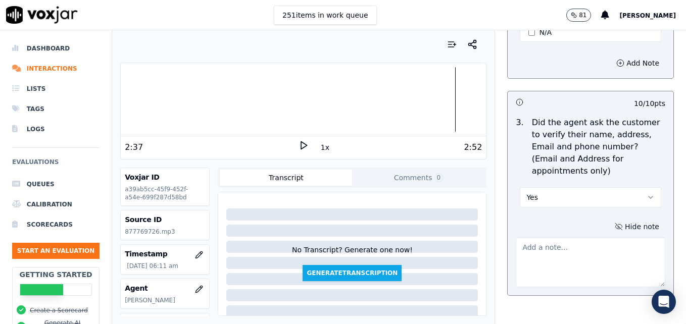
click at [576, 238] on textarea at bounding box center [589, 262] width 149 height 49
type textarea "C"
click at [646, 193] on icon "button" at bounding box center [650, 197] width 8 height 8
click at [551, 206] on div "No" at bounding box center [574, 212] width 124 height 16
click at [555, 238] on textarea at bounding box center [589, 262] width 149 height 49
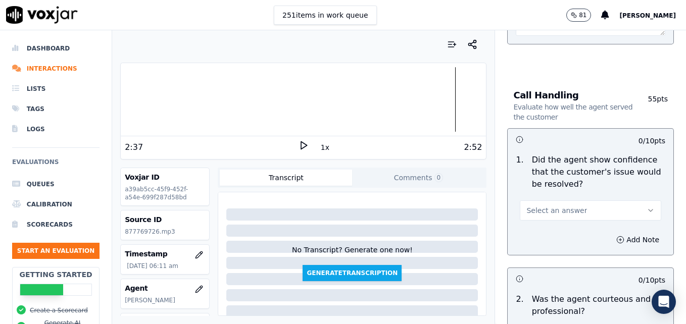
scroll to position [656, 0]
type textarea "Customer phone number not verified."
click at [646, 205] on icon "button" at bounding box center [650, 209] width 8 height 8
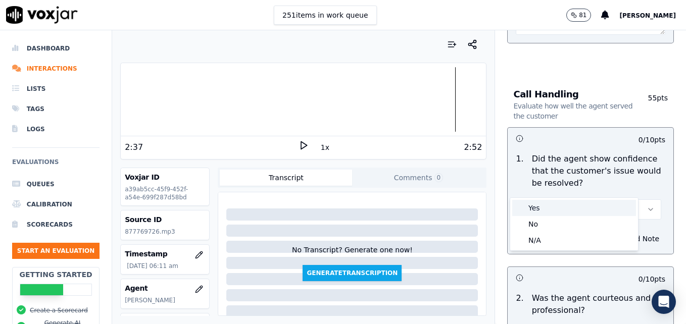
click at [570, 210] on div "Yes" at bounding box center [574, 208] width 124 height 16
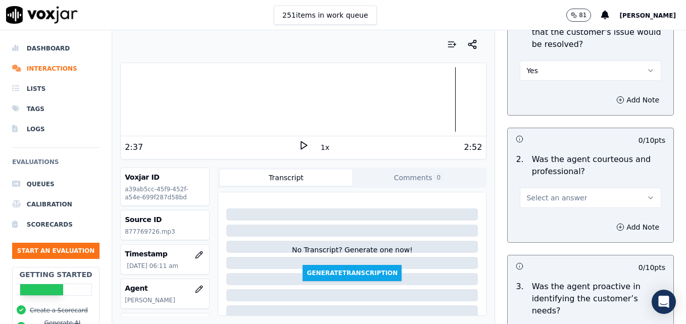
scroll to position [808, 0]
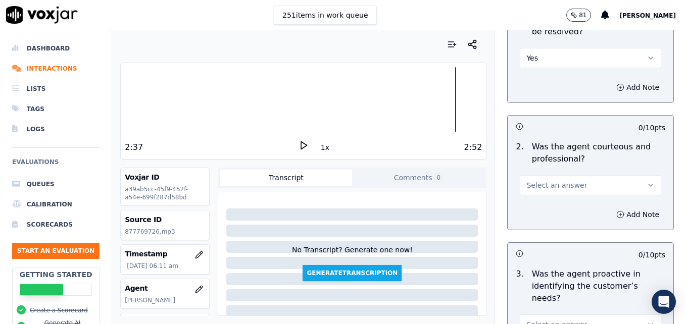
drag, startPoint x: 625, startPoint y: 154, endPoint x: 617, endPoint y: 162, distance: 10.0
click at [624, 175] on button "Select an answer" at bounding box center [589, 185] width 141 height 20
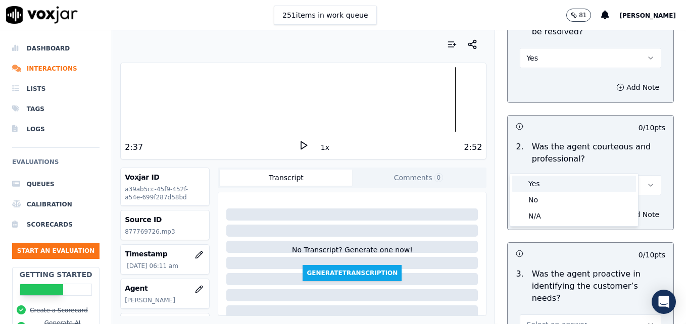
click at [574, 179] on div "Yes" at bounding box center [574, 184] width 124 height 16
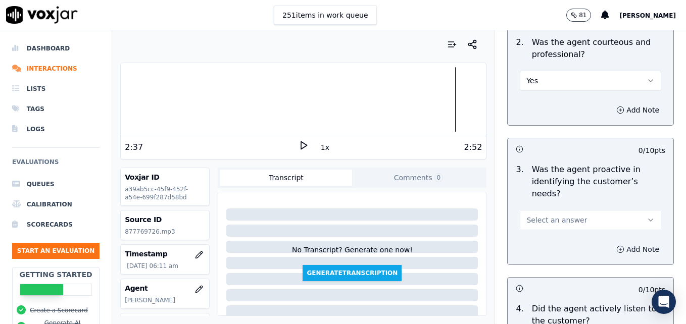
scroll to position [959, 0]
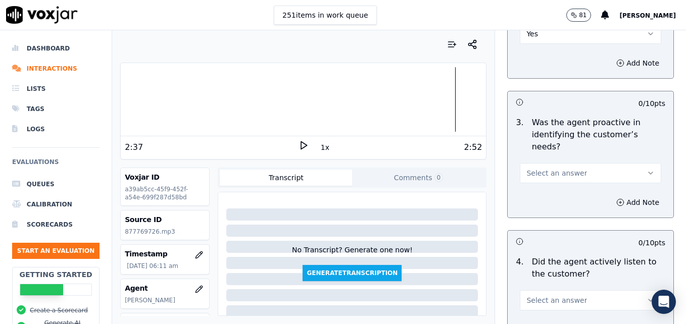
drag, startPoint x: 627, startPoint y: 136, endPoint x: 616, endPoint y: 144, distance: 12.6
click at [646, 169] on icon "button" at bounding box center [650, 173] width 8 height 8
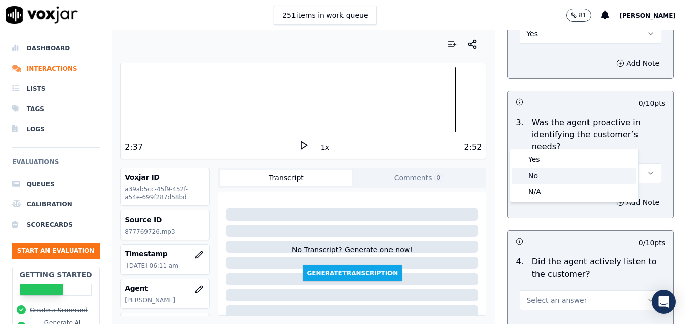
click at [537, 173] on div "No" at bounding box center [574, 176] width 124 height 16
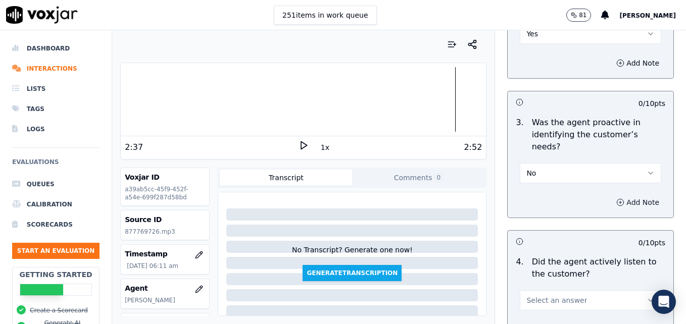
click at [610, 195] on button "Add Note" at bounding box center [637, 202] width 55 height 14
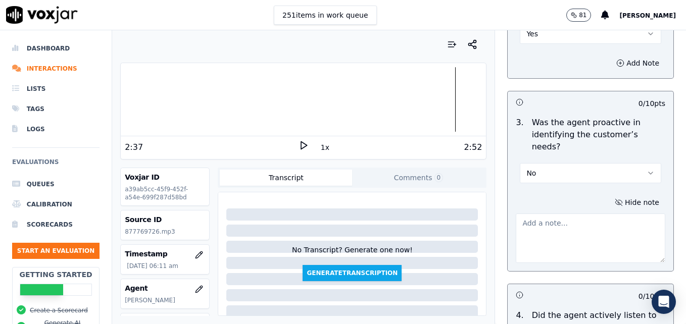
click at [579, 214] on textarea at bounding box center [589, 238] width 149 height 49
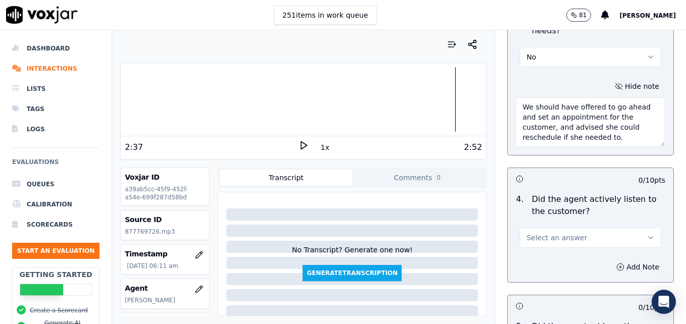
scroll to position [1111, 0]
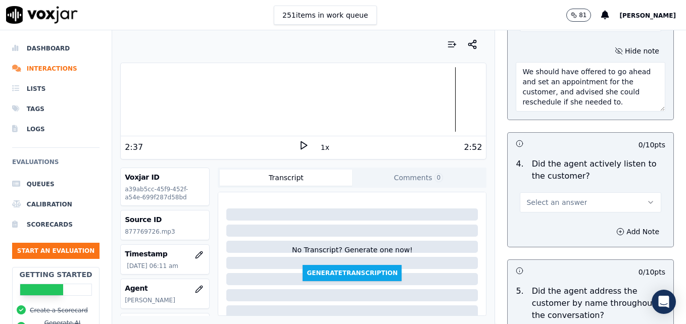
type textarea "We should have offered to go ahead and set an appointment for the customer, and…"
click at [646, 198] on icon "button" at bounding box center [650, 202] width 8 height 8
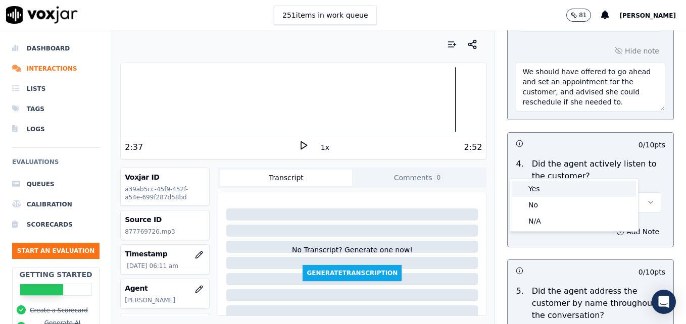
click at [537, 188] on div "Yes" at bounding box center [574, 189] width 124 height 16
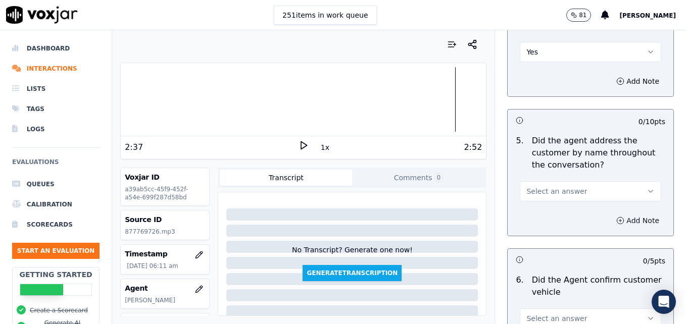
scroll to position [1262, 0]
click at [646, 186] on icon "button" at bounding box center [650, 190] width 8 height 8
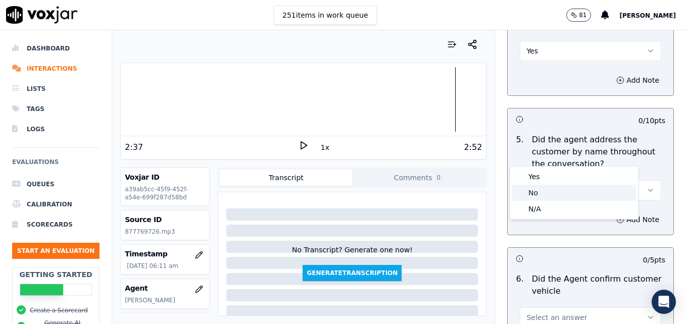
click at [580, 192] on div "No" at bounding box center [574, 193] width 124 height 16
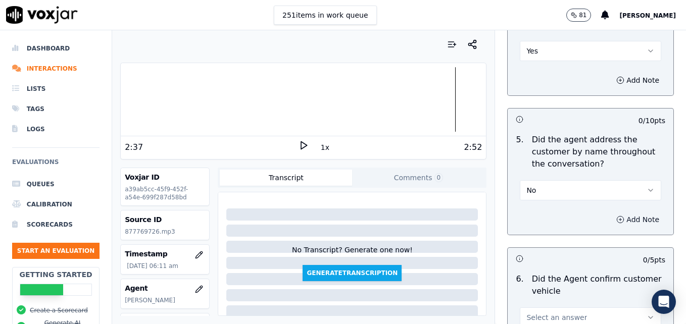
click at [616, 216] on icon "button" at bounding box center [620, 220] width 8 height 8
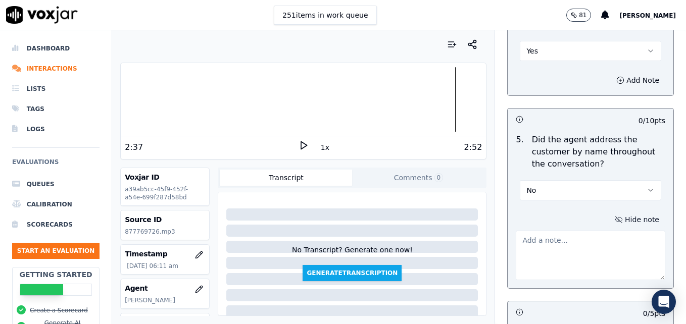
click at [596, 231] on textarea at bounding box center [589, 255] width 149 height 49
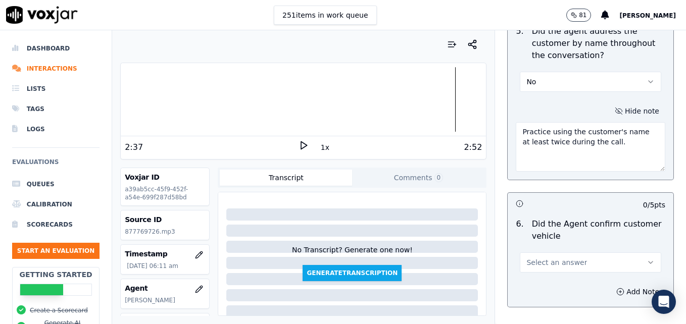
scroll to position [1414, 0]
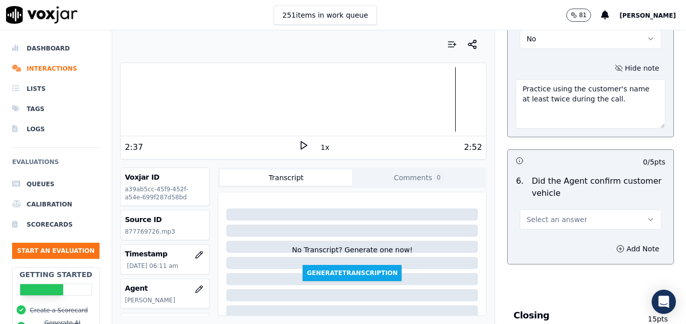
type textarea "Practice using the customer's name at least twice during the call."
click at [646, 216] on icon "button" at bounding box center [650, 220] width 8 height 8
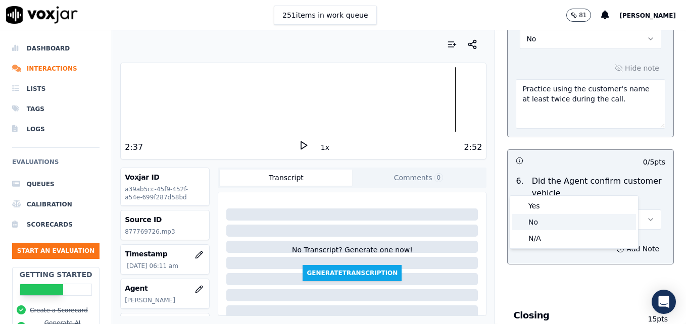
click at [536, 223] on div "No" at bounding box center [574, 222] width 124 height 16
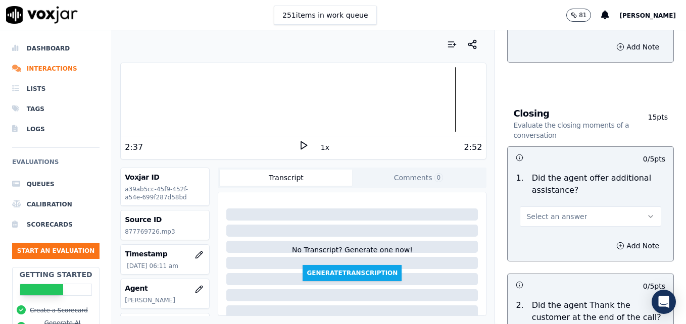
scroll to position [1666, 0]
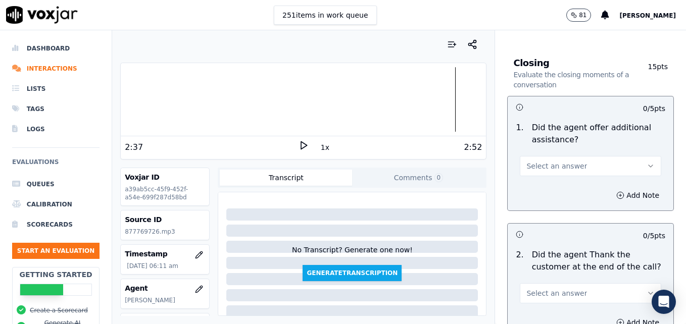
click at [621, 156] on button "Select an answer" at bounding box center [589, 166] width 141 height 20
click at [540, 155] on div "Yes" at bounding box center [574, 152] width 124 height 16
click at [610, 188] on button "Add Note" at bounding box center [637, 195] width 55 height 14
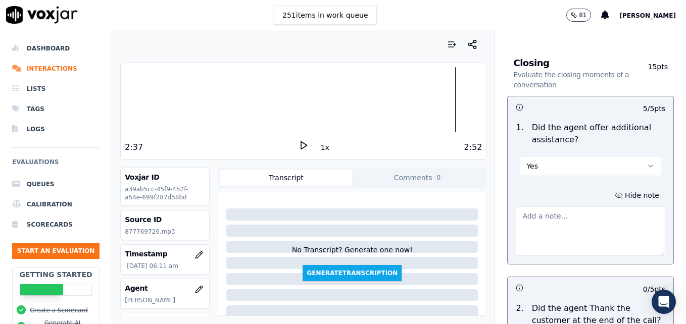
click at [591, 206] on textarea at bounding box center [589, 230] width 149 height 49
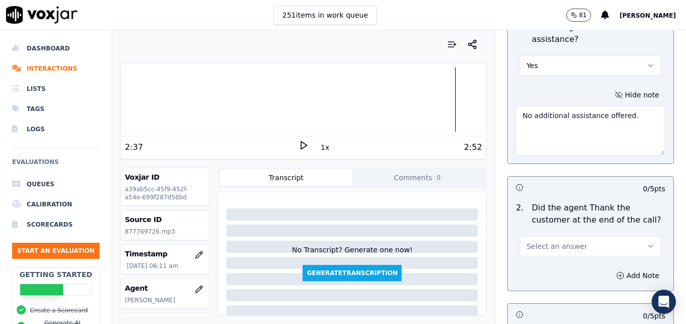
scroll to position [1767, 0]
type textarea "No additional assistance offered."
click at [634, 236] on button "Select an answer" at bounding box center [589, 246] width 141 height 20
click at [575, 236] on div "Yes" at bounding box center [574, 232] width 124 height 16
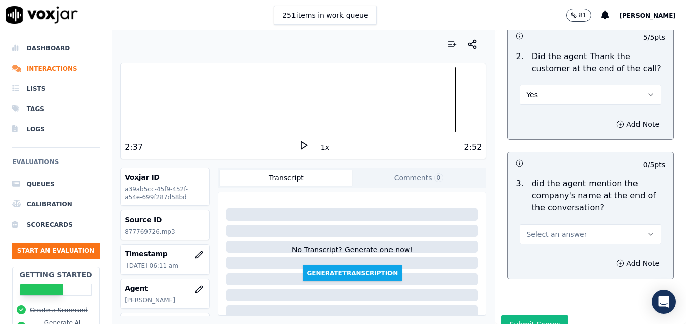
scroll to position [1918, 0]
click at [621, 224] on button "Select an answer" at bounding box center [589, 234] width 141 height 20
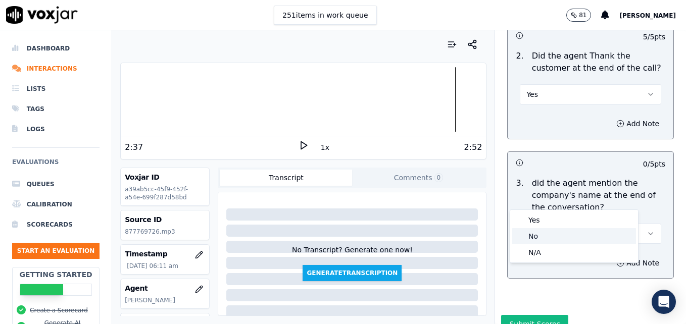
drag, startPoint x: 556, startPoint y: 233, endPoint x: 552, endPoint y: 243, distance: 11.1
click at [556, 234] on div "No" at bounding box center [574, 236] width 124 height 16
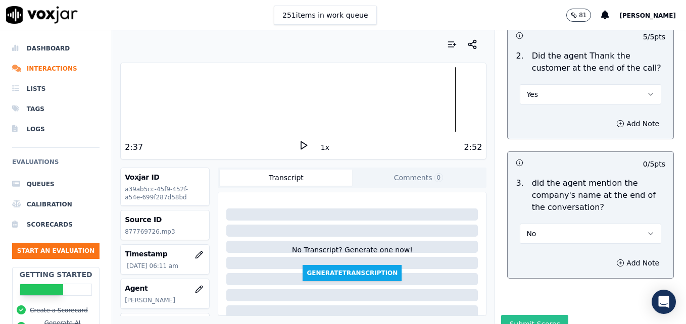
click at [530, 315] on button "Submit Scores" at bounding box center [534, 324] width 67 height 18
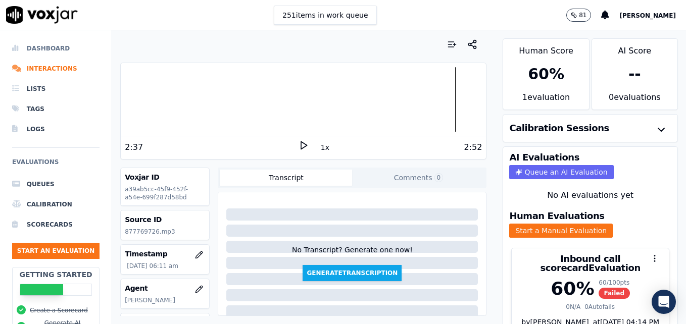
click at [36, 45] on li "Dashboard" at bounding box center [55, 48] width 87 height 20
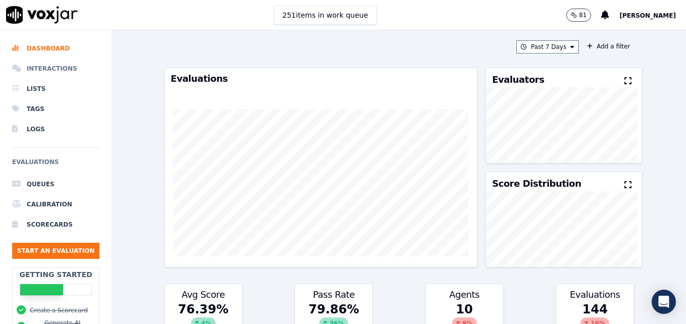
click at [59, 69] on li "Interactions" at bounding box center [55, 69] width 87 height 20
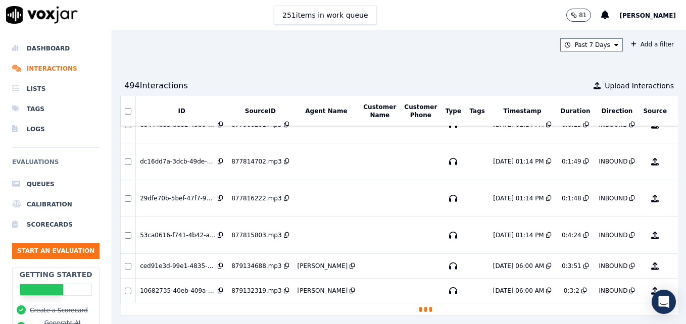
scroll to position [1211, 0]
